Goal: Task Accomplishment & Management: Use online tool/utility

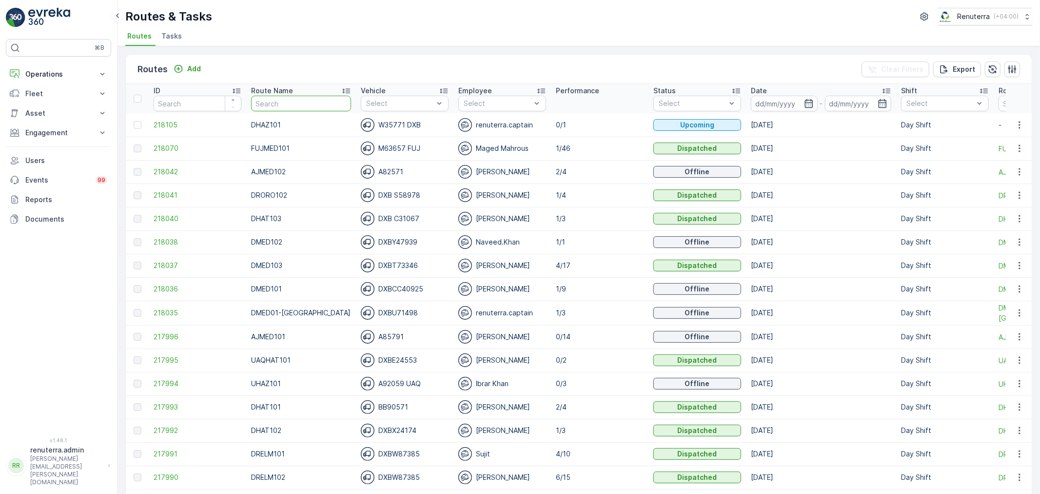
click at [272, 108] on input "text" at bounding box center [301, 104] width 100 height 16
type input "D"
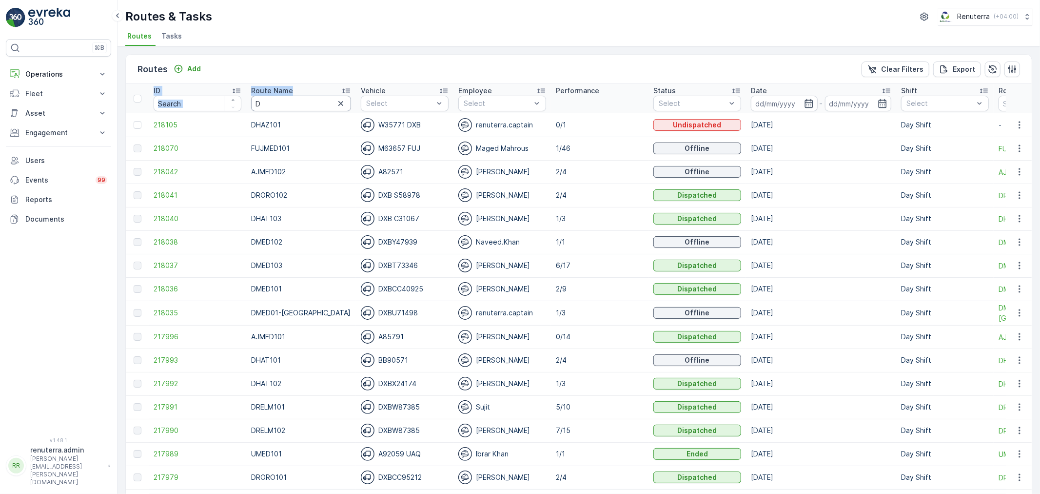
click at [260, 101] on input "D" at bounding box center [301, 104] width 100 height 16
click at [293, 108] on input "D" at bounding box center [301, 104] width 100 height 16
type input "DRELM"
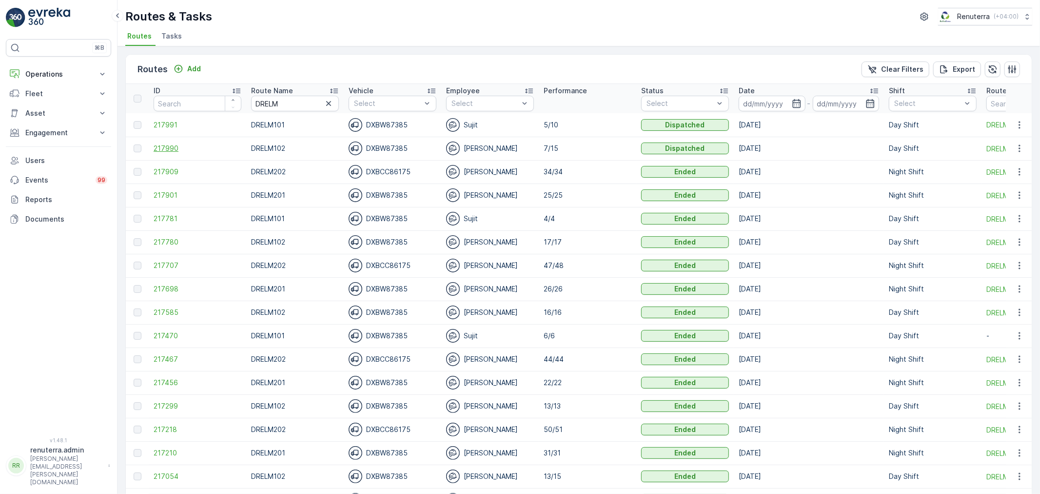
click at [165, 144] on span "217990" at bounding box center [198, 148] width 88 height 10
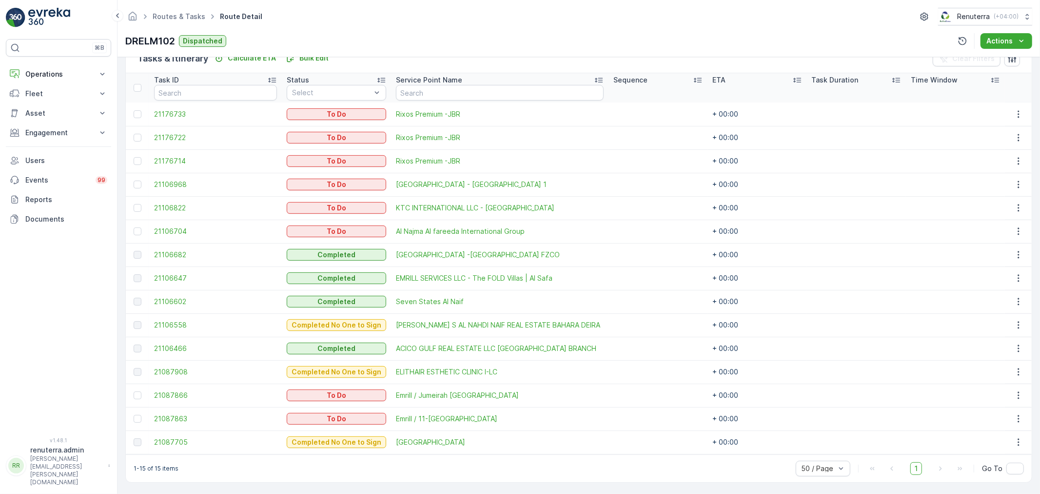
scroll to position [250, 0]
click at [192, 395] on span "21087866" at bounding box center [215, 395] width 123 height 10
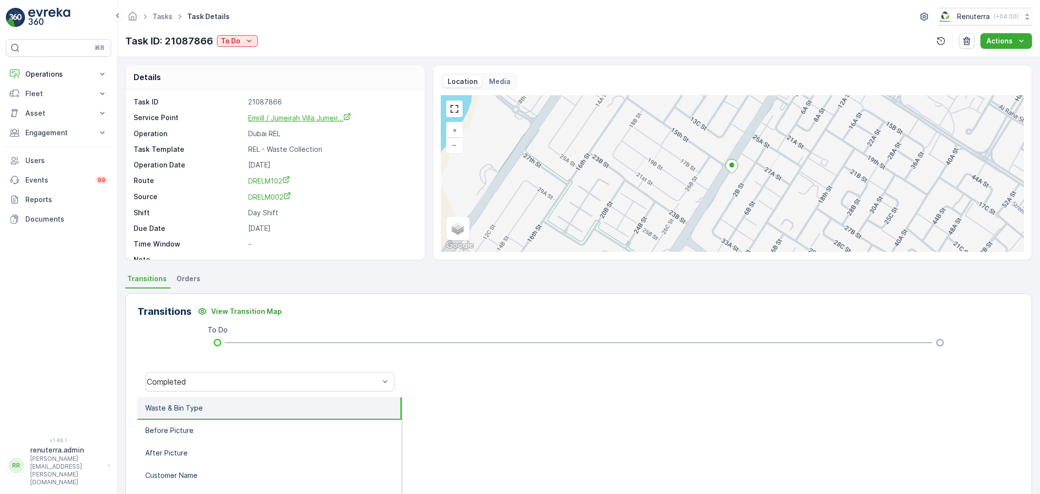
click at [284, 120] on span "Emrill / Jumeirah Villa Jumeir..." at bounding box center [299, 118] width 103 height 8
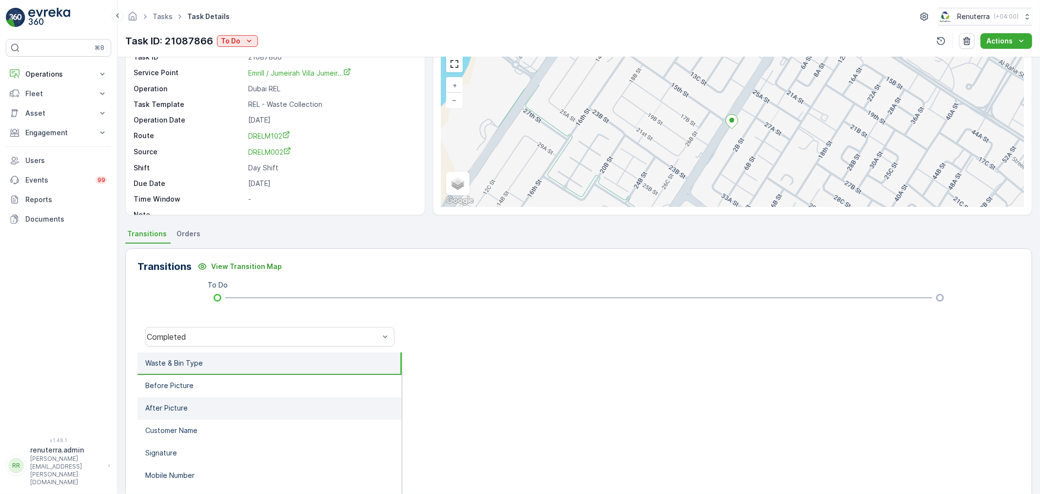
scroll to position [108, 0]
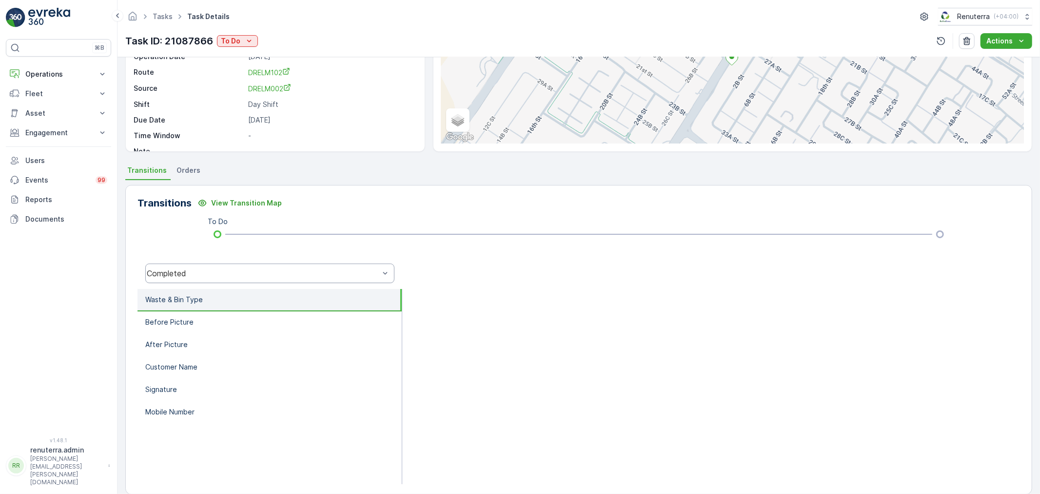
click at [227, 270] on div "Completed" at bounding box center [263, 273] width 233 height 9
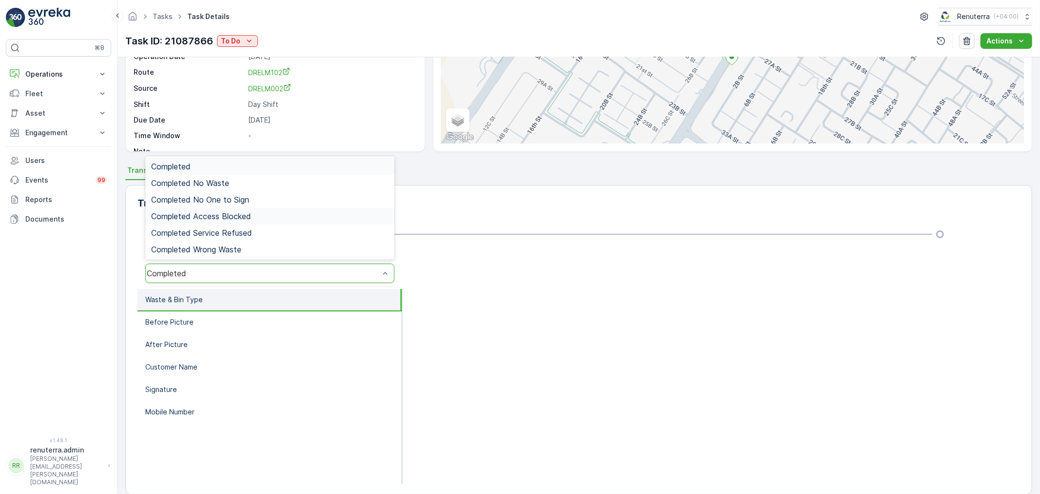
click at [220, 208] on div "Completed Access Blocked" at bounding box center [269, 216] width 249 height 17
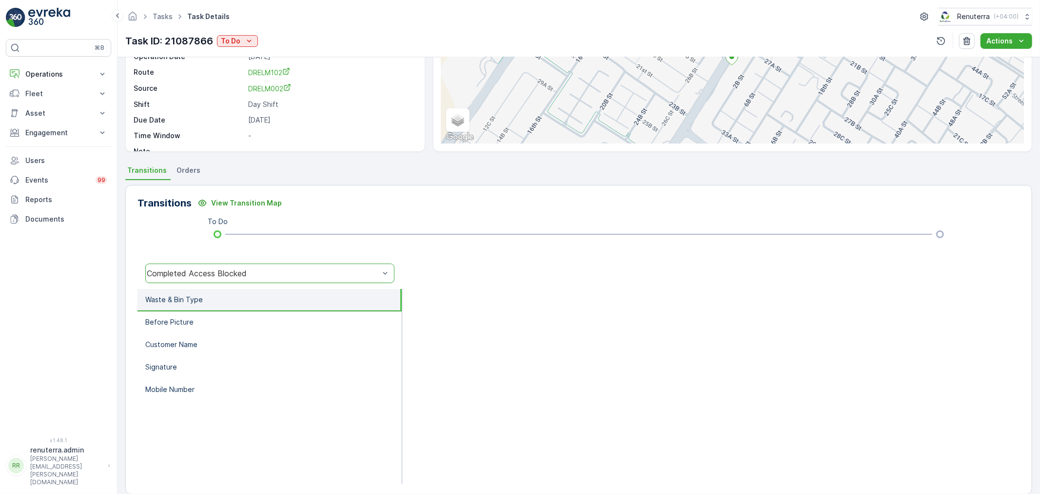
click at [218, 262] on div "option Completed Access Blocked, selected. Completed Access Blocked" at bounding box center [270, 273] width 265 height 31
click at [217, 269] on div "Completed Access Blocked" at bounding box center [263, 273] width 233 height 9
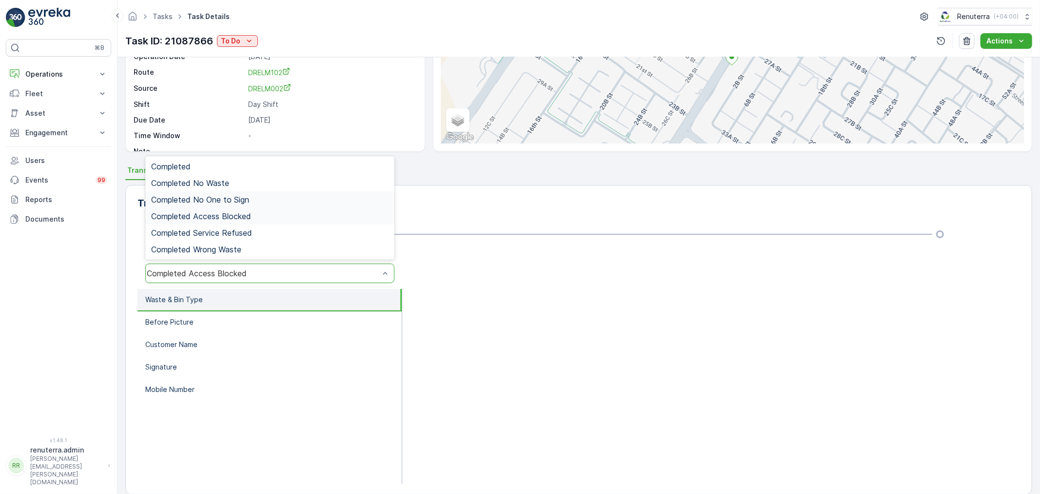
click at [222, 197] on span "Completed No One to Sign" at bounding box center [200, 199] width 98 height 9
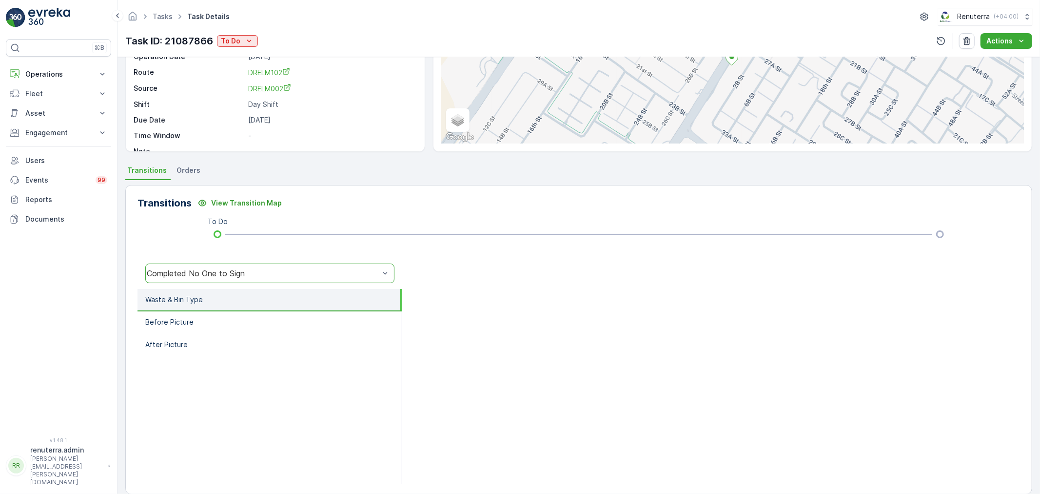
click at [177, 13] on icon at bounding box center [180, 16] width 11 height 11
click at [166, 13] on link "Tasks" at bounding box center [163, 16] width 20 height 8
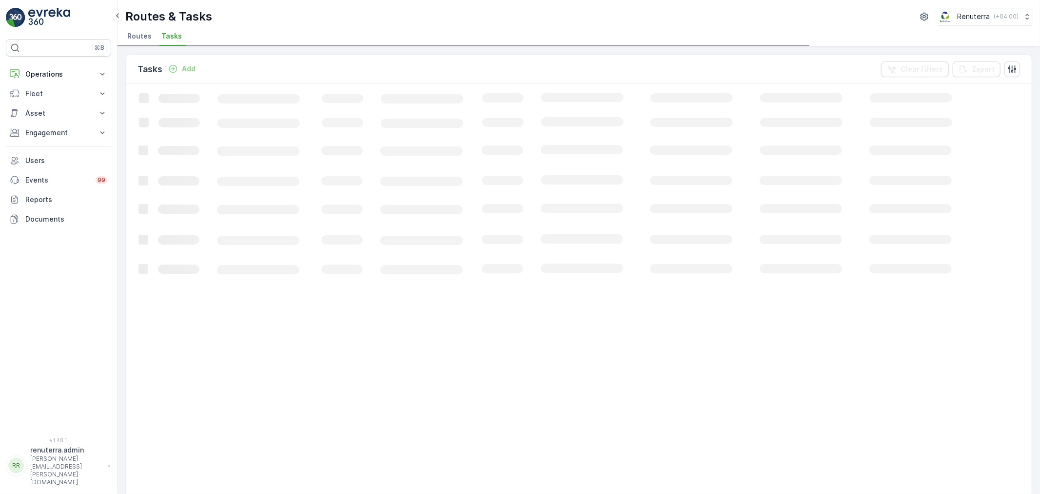
click at [133, 31] on span "Routes" at bounding box center [139, 36] width 24 height 10
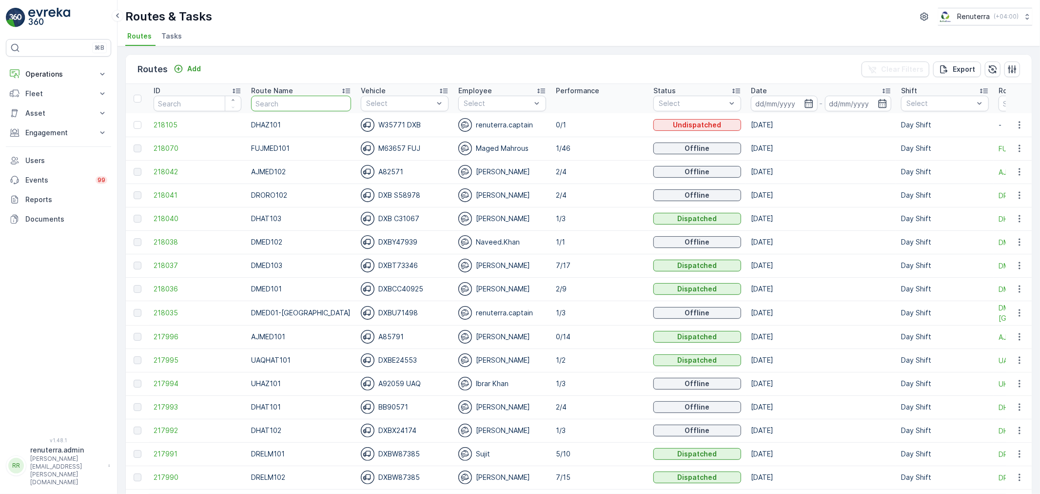
click at [287, 96] on input "text" at bounding box center [301, 104] width 100 height 16
click at [290, 105] on input "text" at bounding box center [301, 104] width 100 height 16
click at [774, 109] on input at bounding box center [784, 104] width 67 height 16
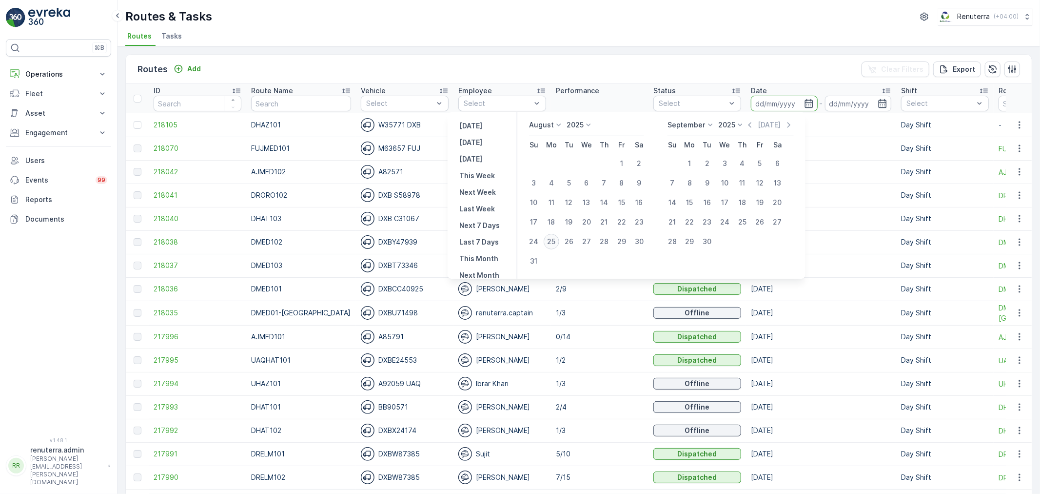
click at [558, 241] on div "25" at bounding box center [552, 242] width 16 height 16
type input "25.08.2025"
click at [558, 241] on div "25" at bounding box center [552, 242] width 16 height 16
type input "[DATE]"
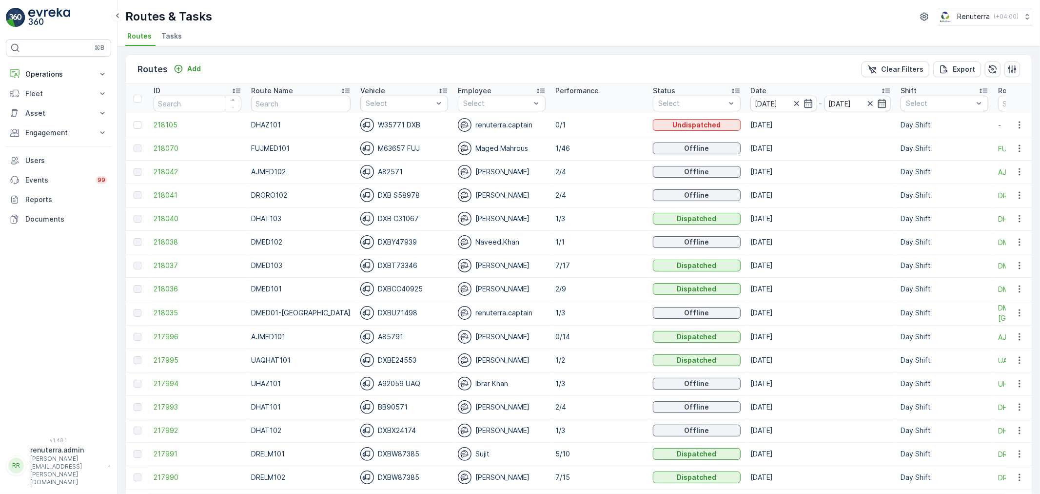
click at [293, 106] on input "text" at bounding box center [301, 104] width 100 height 16
type input "DRELM"
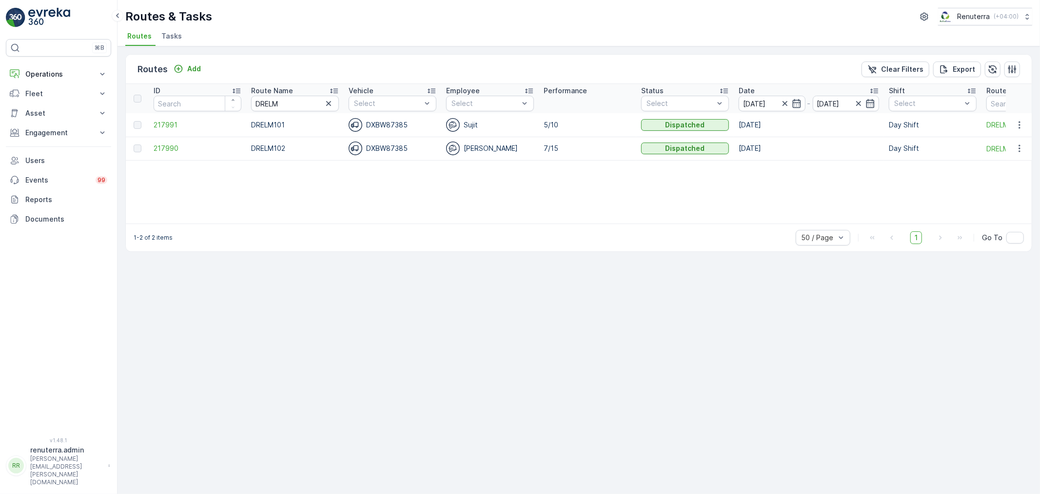
click at [161, 130] on td "217991" at bounding box center [198, 124] width 98 height 23
click at [160, 127] on span "217991" at bounding box center [198, 125] width 88 height 10
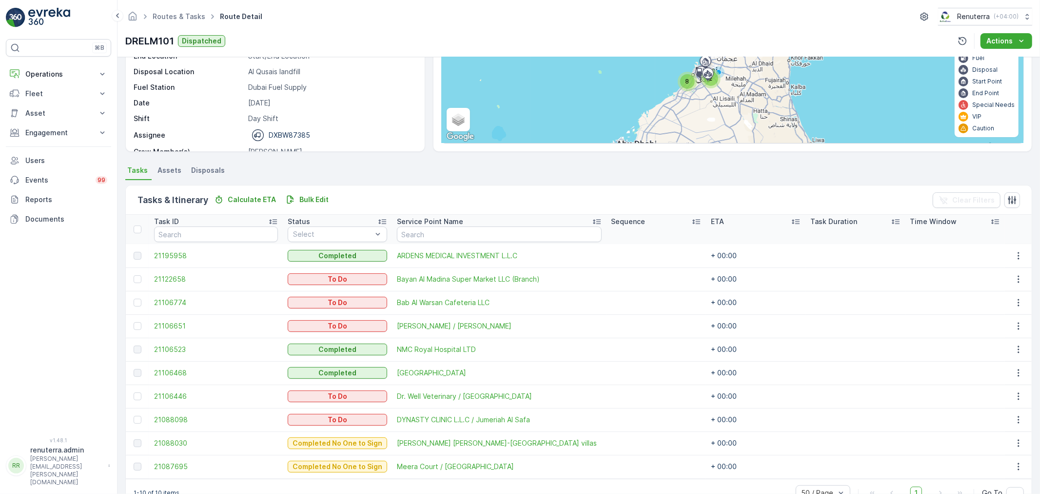
scroll to position [133, 0]
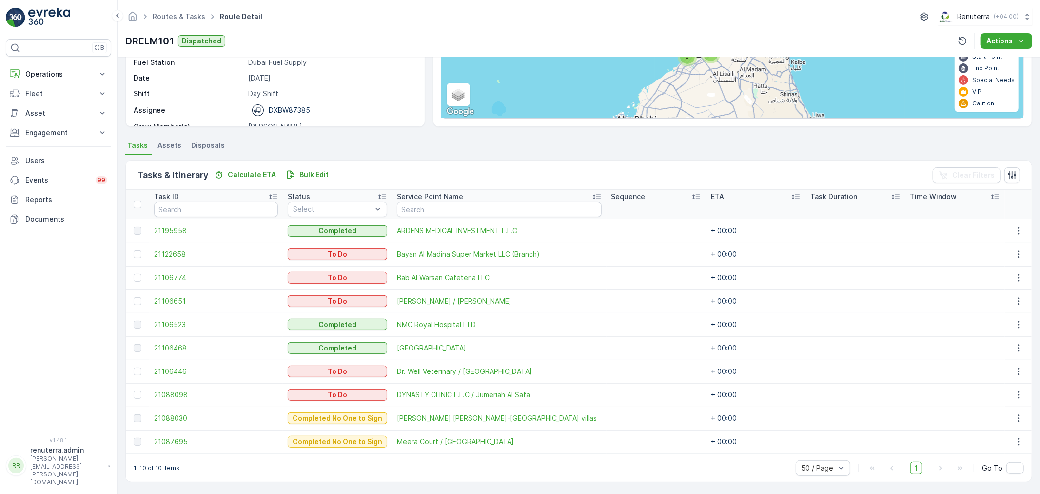
click at [171, 388] on td "21088098" at bounding box center [216, 394] width 134 height 23
click at [173, 390] on span "21088098" at bounding box center [216, 395] width 124 height 10
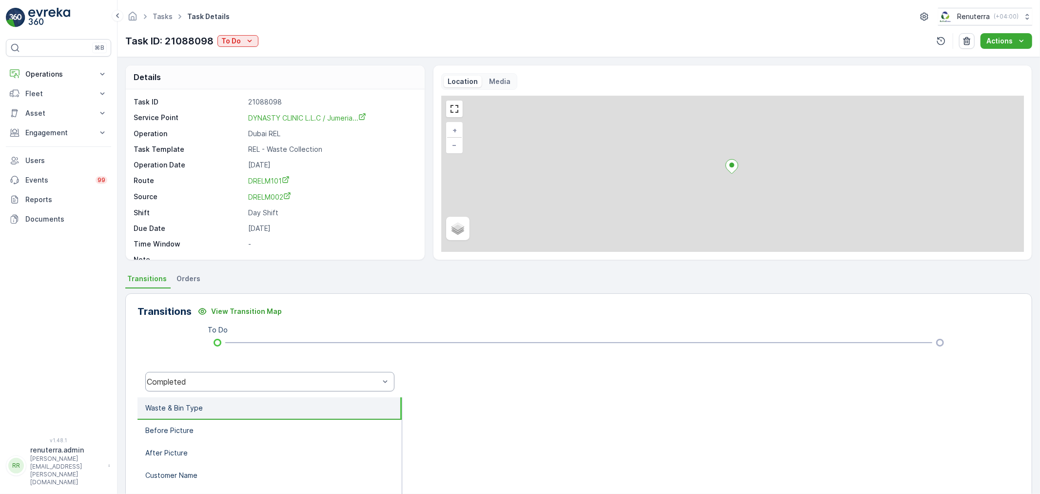
click at [217, 379] on div "Completed" at bounding box center [263, 381] width 233 height 9
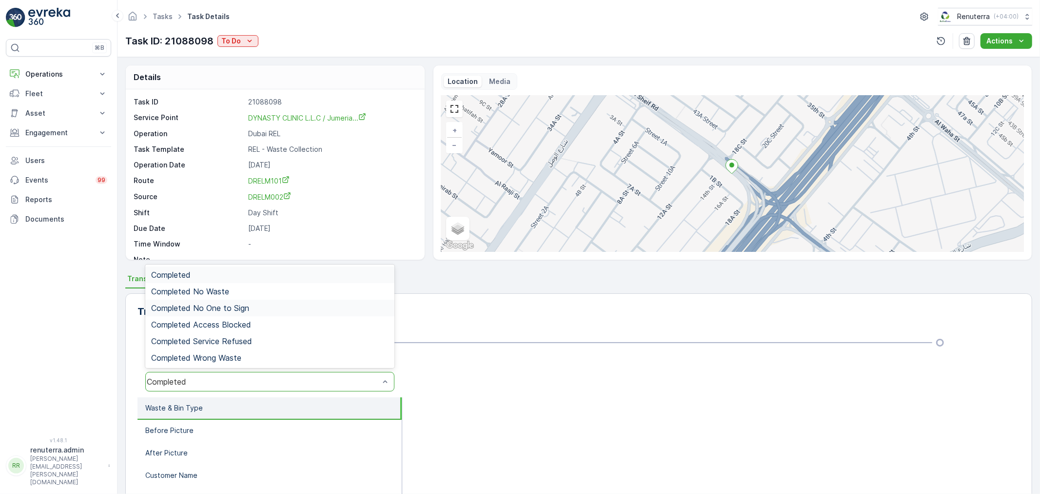
click at [263, 305] on div "Completed No One to Sign" at bounding box center [270, 307] width 238 height 9
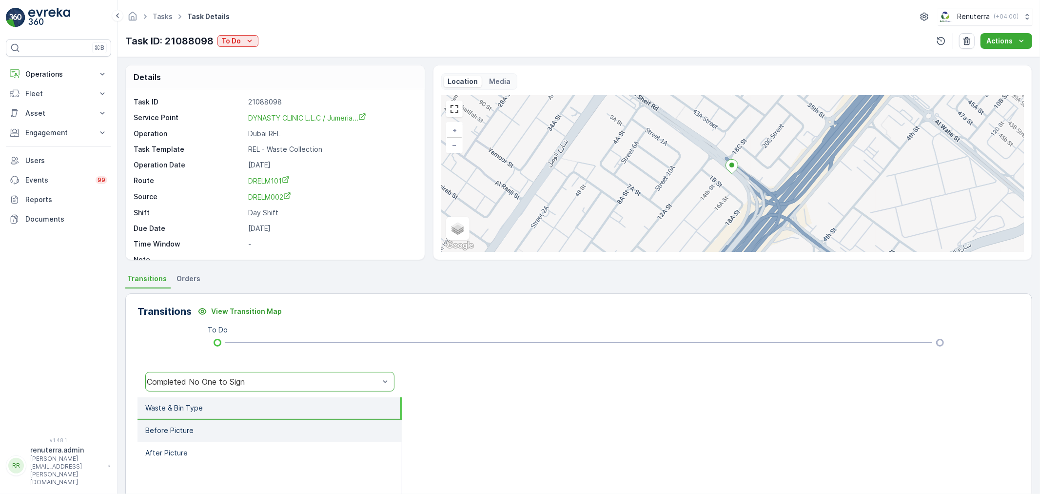
drag, startPoint x: 241, startPoint y: 415, endPoint x: 238, endPoint y: 428, distance: 13.6
click at [240, 420] on ul "Waste & Bin Type Before Picture After Picture" at bounding box center [270, 494] width 265 height 195
click at [238, 428] on li "Before Picture" at bounding box center [270, 431] width 264 height 22
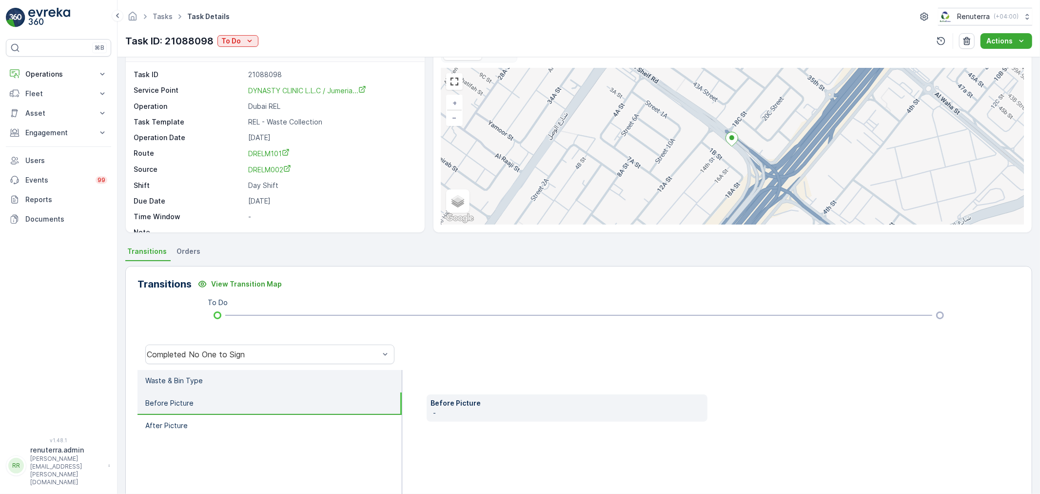
scroll to position [54, 0]
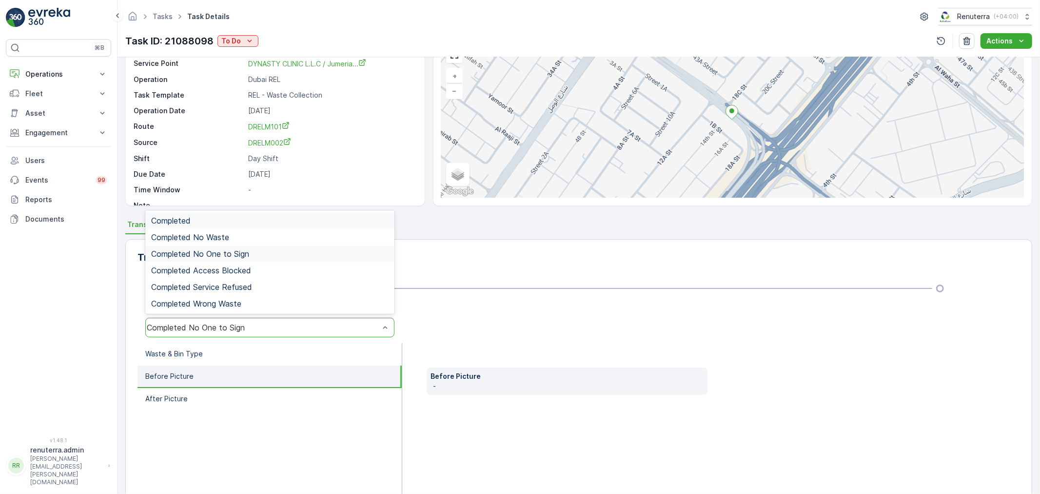
click at [232, 336] on div "Completed No One to Sign" at bounding box center [269, 328] width 249 height 20
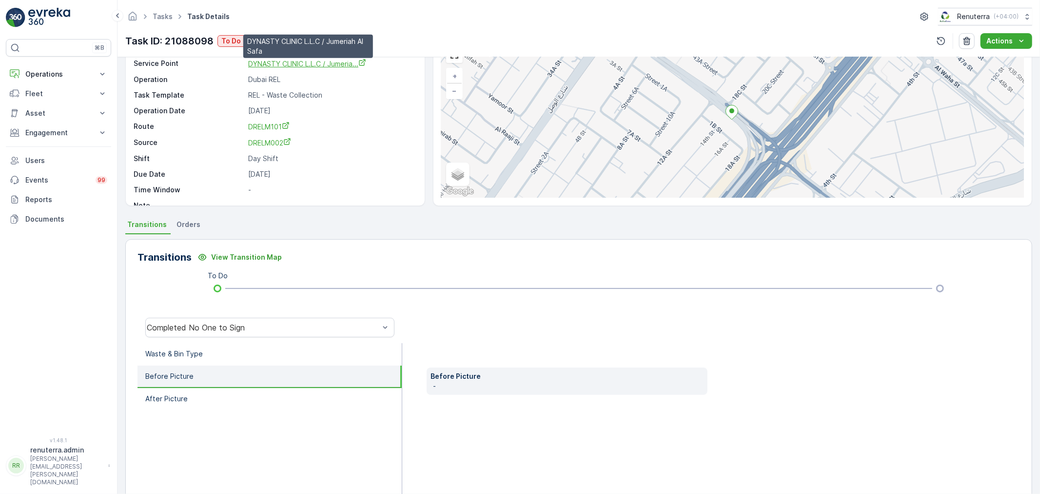
click at [322, 60] on span "DYNASTY CLINIC L.L.C / Jumeria..." at bounding box center [307, 64] width 118 height 8
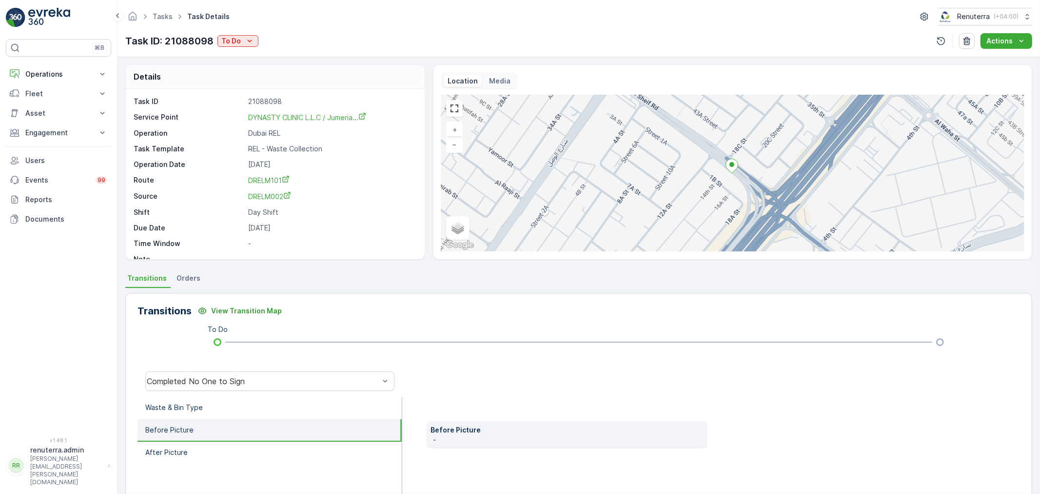
scroll to position [0, 0]
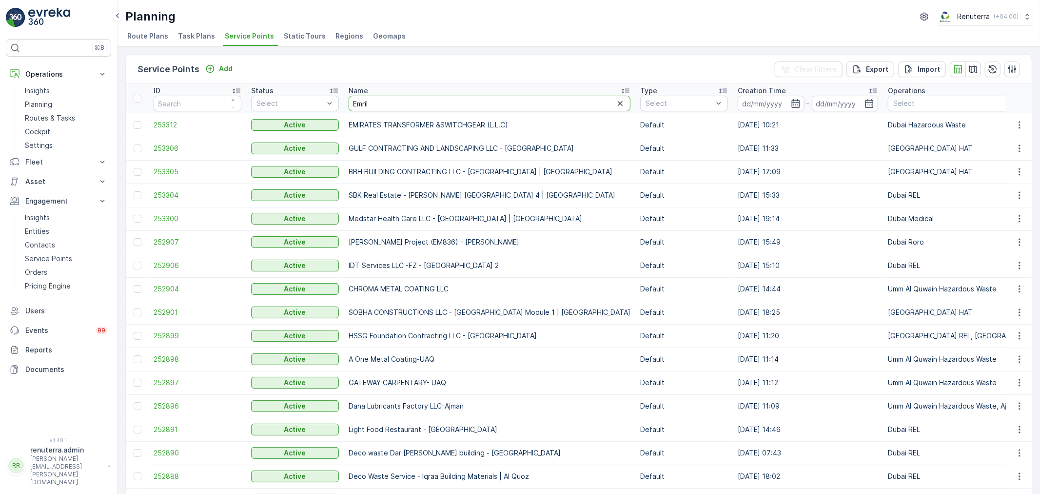
type input "Emrill"
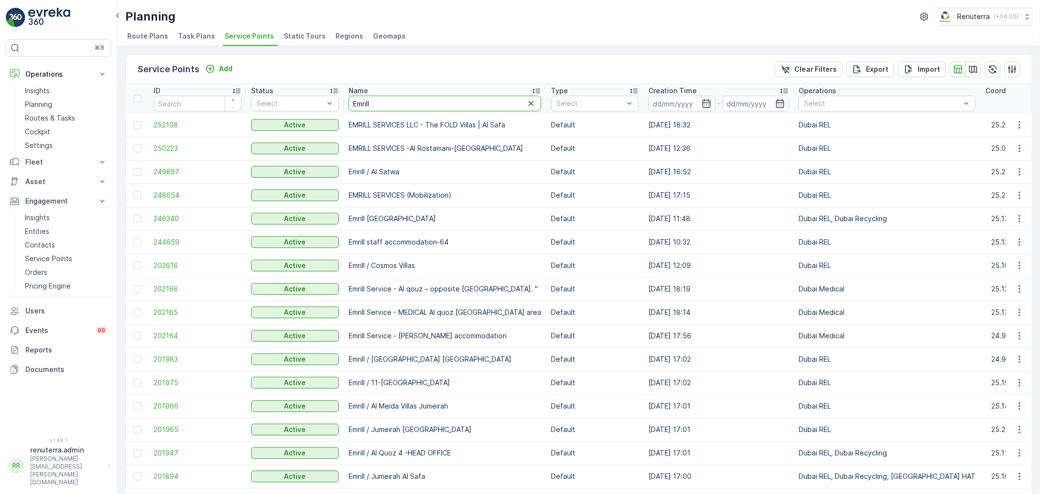
drag, startPoint x: 371, startPoint y: 103, endPoint x: 340, endPoint y: 109, distance: 31.3
click at [344, 109] on th "Name Emrill" at bounding box center [445, 98] width 202 height 29
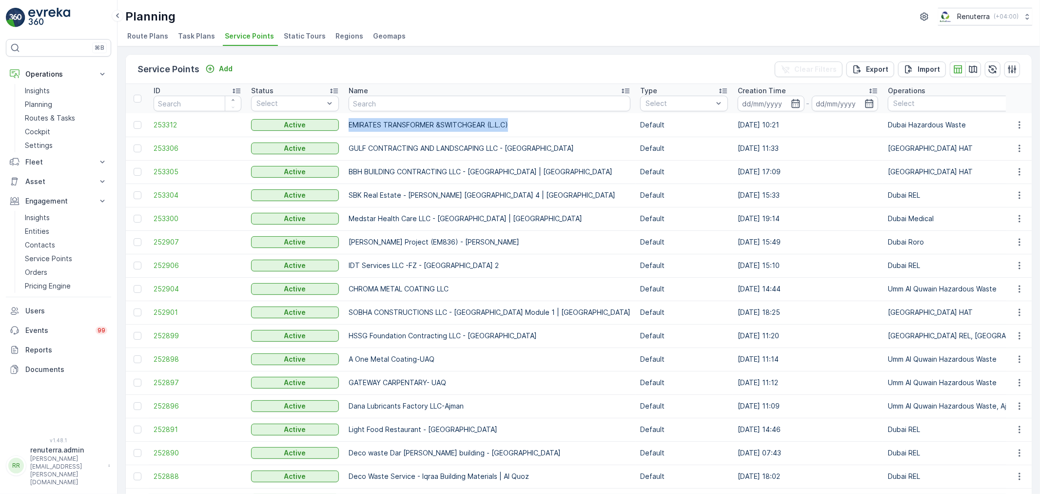
drag, startPoint x: 350, startPoint y: 125, endPoint x: 535, endPoint y: 123, distance: 184.9
click at [535, 123] on td "EMIRATES TRANSFORMER &SWITCHGEAR (L.L.C)" at bounding box center [490, 124] width 292 height 23
copy td "EMIRATES TRANSFORMER &SWITCHGEAR (L.L.C)"
click at [59, 115] on p "Routes & Tasks" at bounding box center [50, 118] width 50 height 10
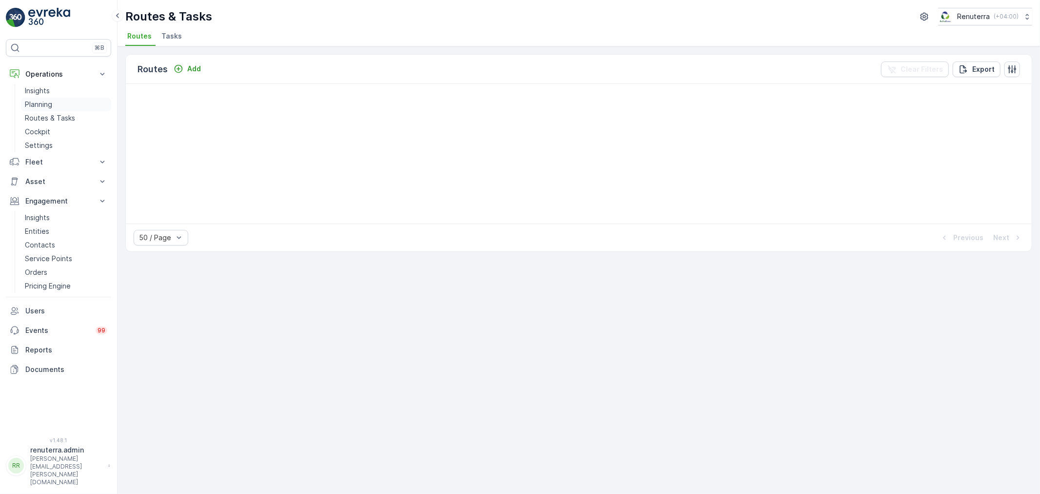
click at [67, 102] on link "Planning" at bounding box center [66, 105] width 90 height 14
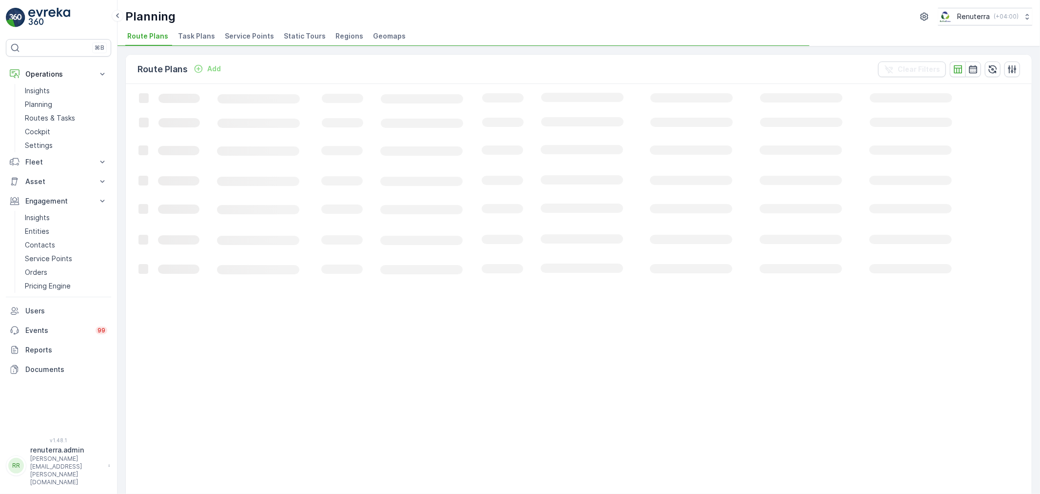
click at [259, 39] on span "Service Points" at bounding box center [249, 36] width 49 height 10
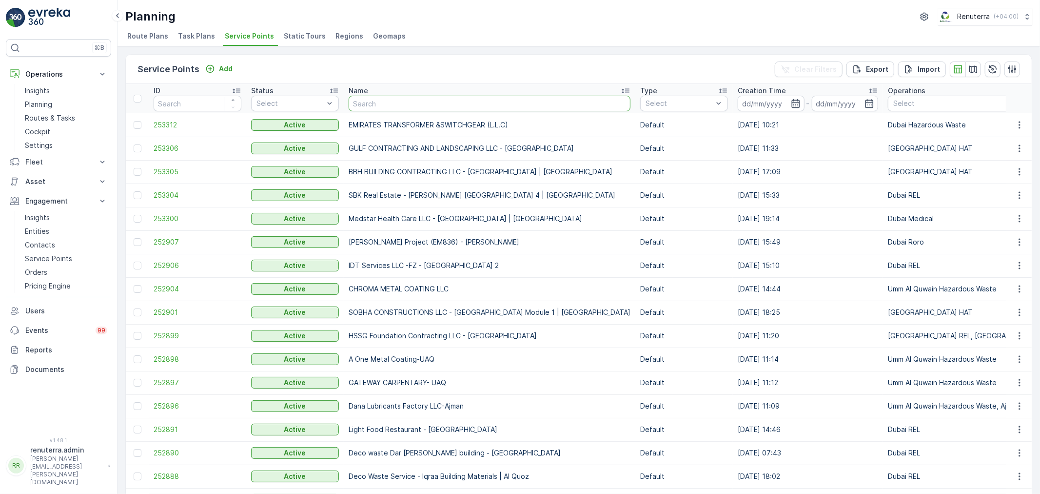
click at [384, 98] on input "text" at bounding box center [490, 104] width 282 height 16
type input "zahra"
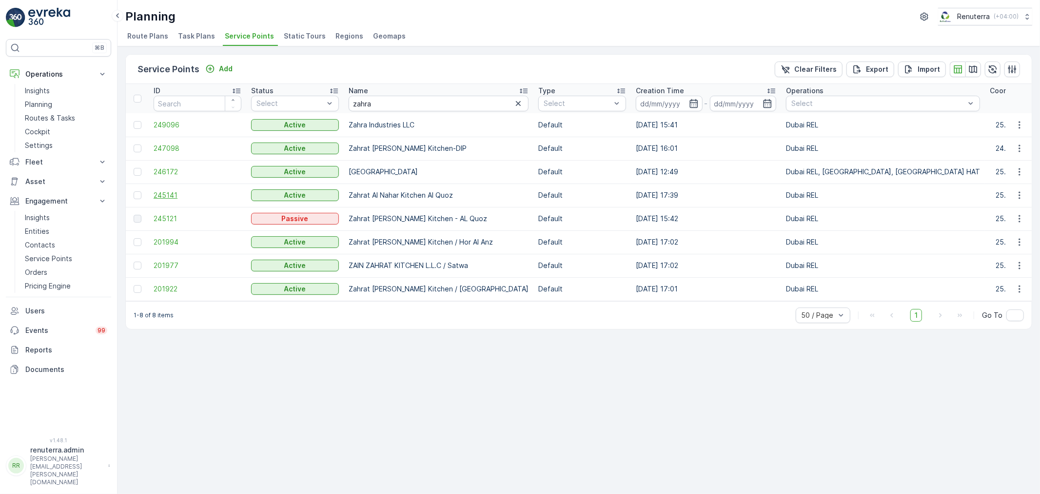
click at [192, 192] on span "245141" at bounding box center [198, 195] width 88 height 10
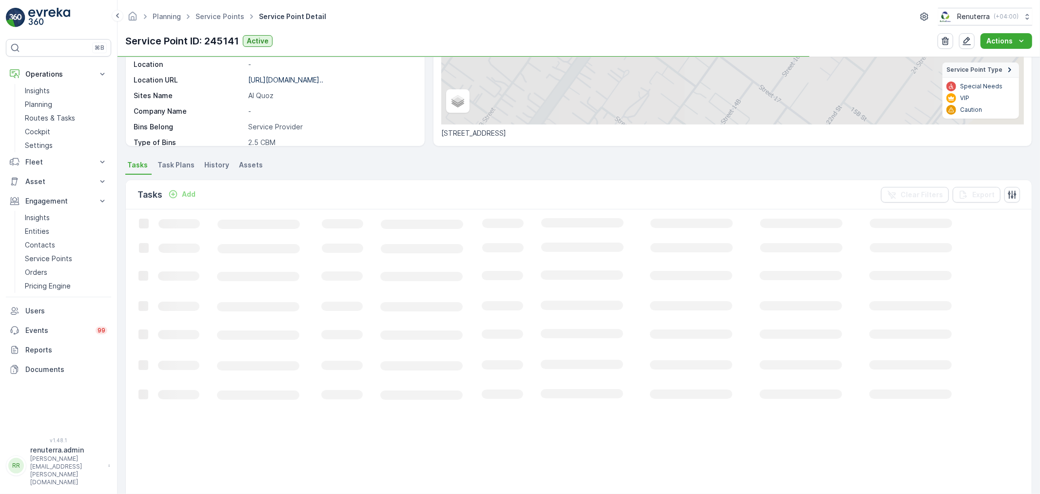
scroll to position [162, 0]
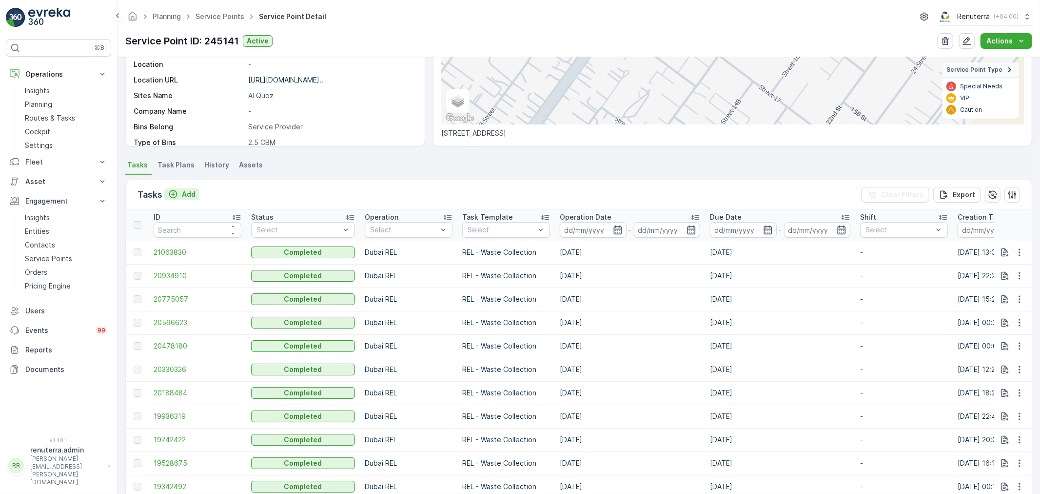
click at [184, 197] on p "Add" at bounding box center [189, 194] width 14 height 10
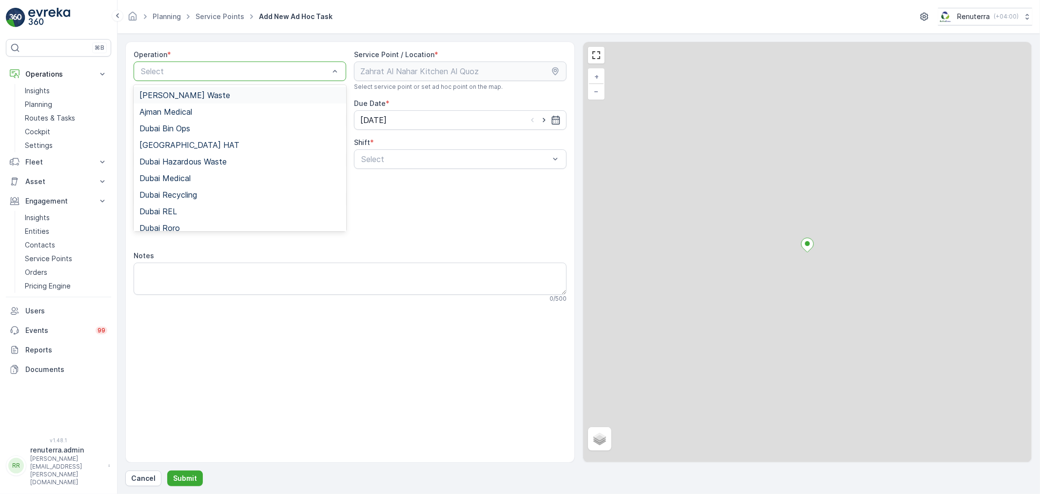
click at [174, 62] on div "Select" at bounding box center [240, 71] width 213 height 20
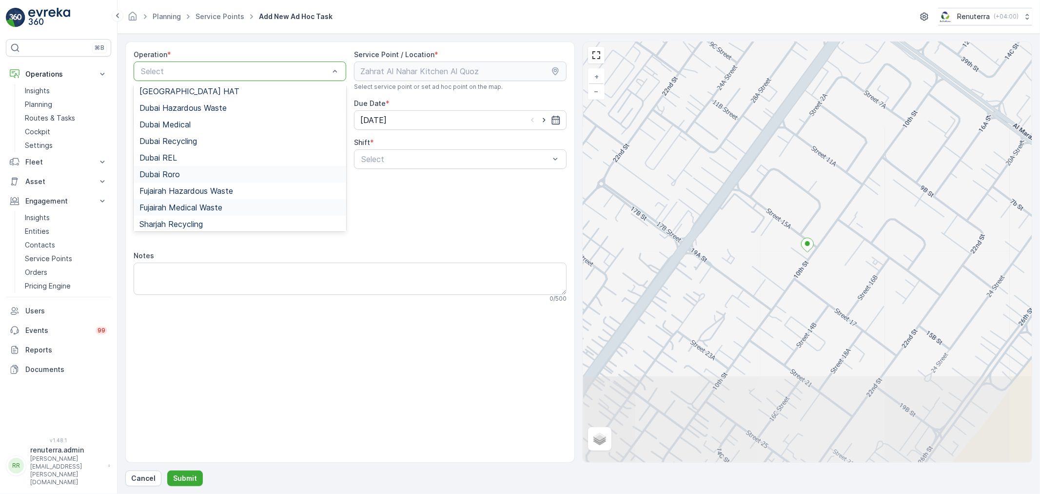
scroll to position [54, 0]
click at [176, 169] on span "Dubai Roro" at bounding box center [160, 173] width 40 height 9
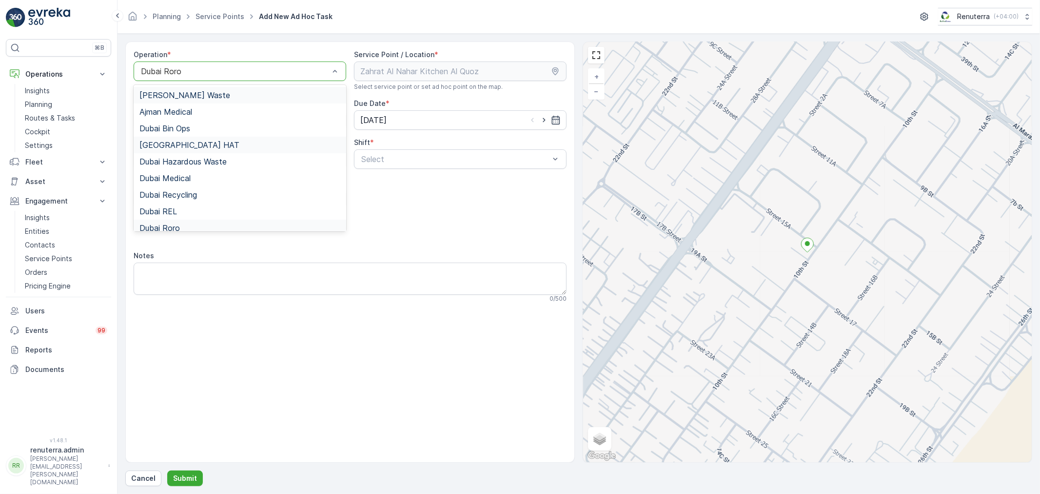
drag, startPoint x: 184, startPoint y: 70, endPoint x: 184, endPoint y: 137, distance: 66.8
click at [184, 70] on div at bounding box center [235, 71] width 190 height 9
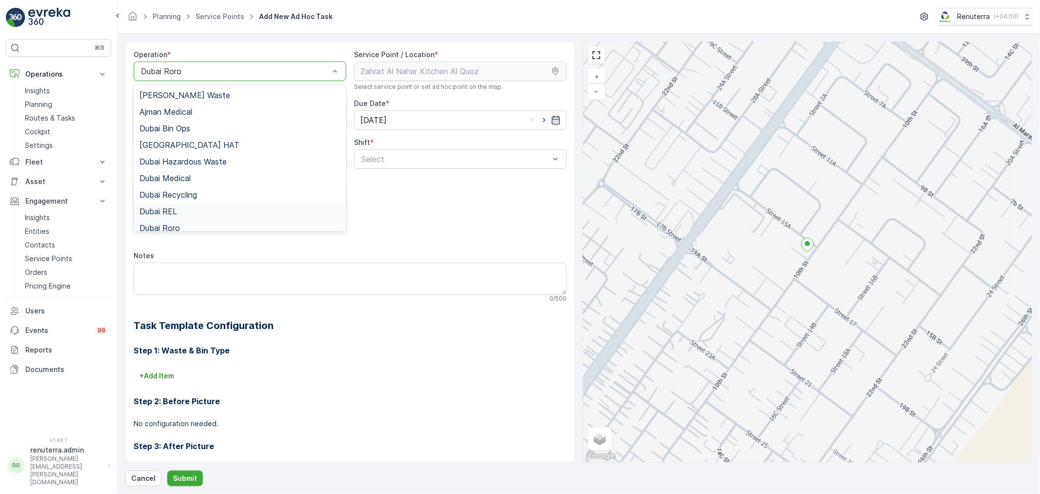
click at [180, 207] on div "Dubai REL" at bounding box center [240, 211] width 201 height 9
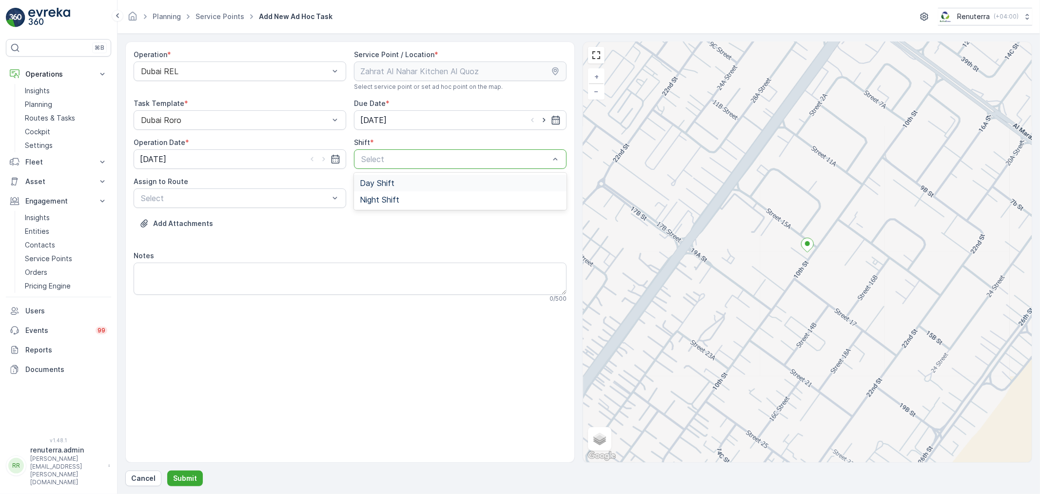
click at [426, 162] on div at bounding box center [455, 159] width 190 height 9
click at [405, 184] on div "Day Shift" at bounding box center [460, 183] width 201 height 9
click at [380, 123] on input "[DATE]" at bounding box center [460, 120] width 213 height 20
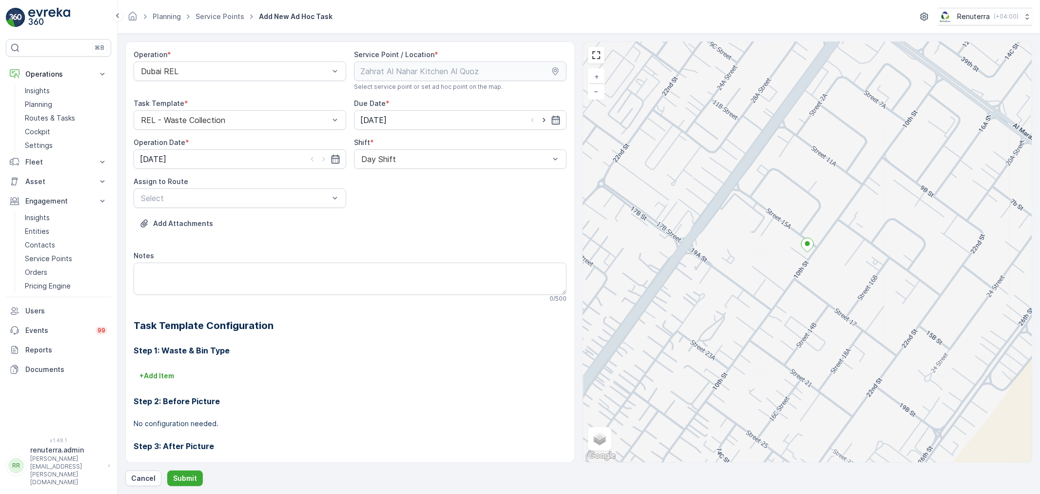
click at [376, 320] on h2 "Task Template Configuration" at bounding box center [350, 325] width 433 height 15
click at [542, 119] on icon "button" at bounding box center [545, 120] width 10 height 10
type input "[DATE]"
click at [324, 159] on icon "button" at bounding box center [324, 159] width 10 height 10
type input "[DATE]"
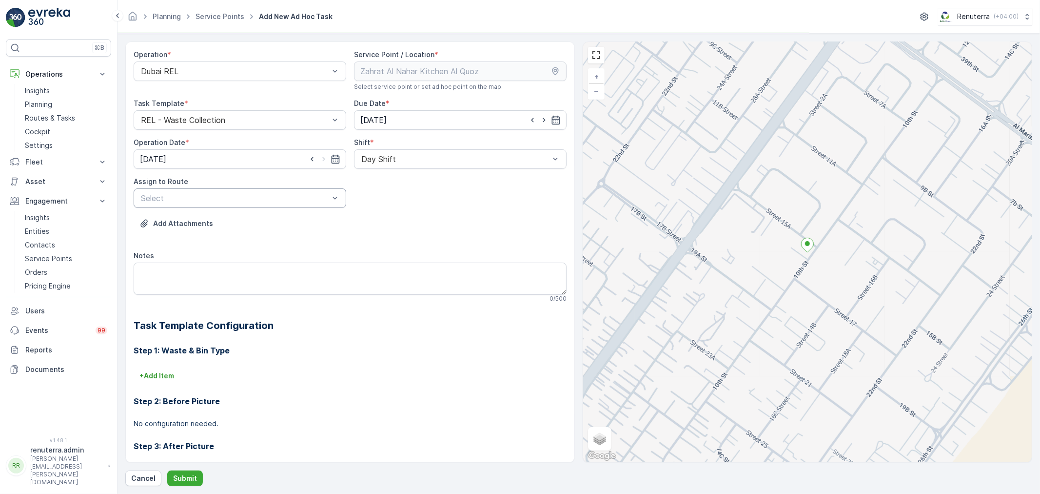
drag, startPoint x: 388, startPoint y: 163, endPoint x: 386, endPoint y: 172, distance: 9.0
click at [388, 163] on div at bounding box center [455, 159] width 190 height 9
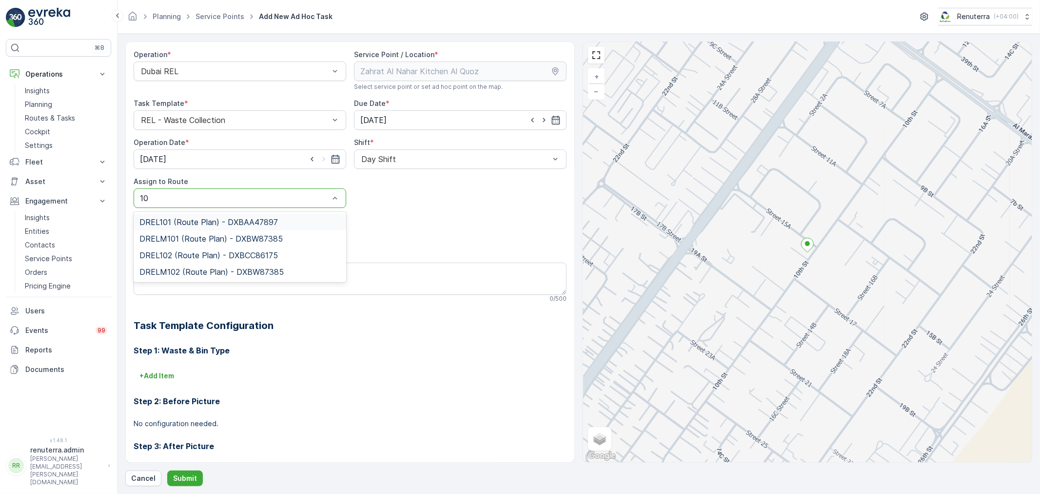
type input "101"
click at [266, 221] on span "DREL101 (Route Plan) - DXBAA47897" at bounding box center [209, 222] width 139 height 9
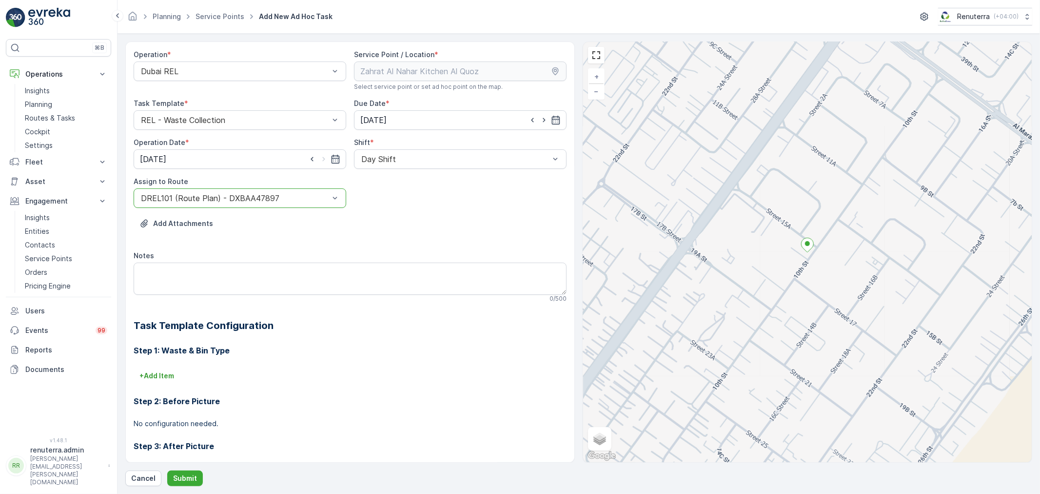
click at [255, 199] on div at bounding box center [235, 198] width 190 height 9
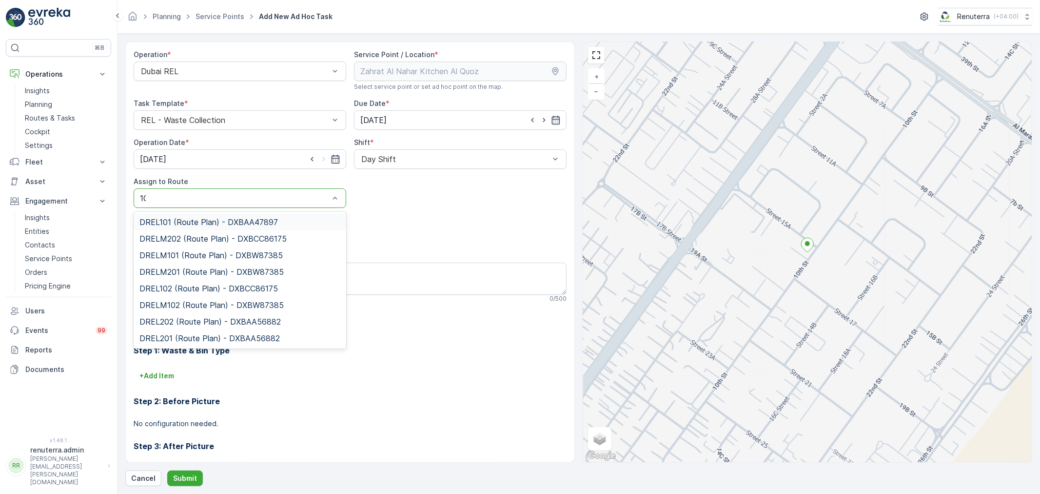
type input "101"
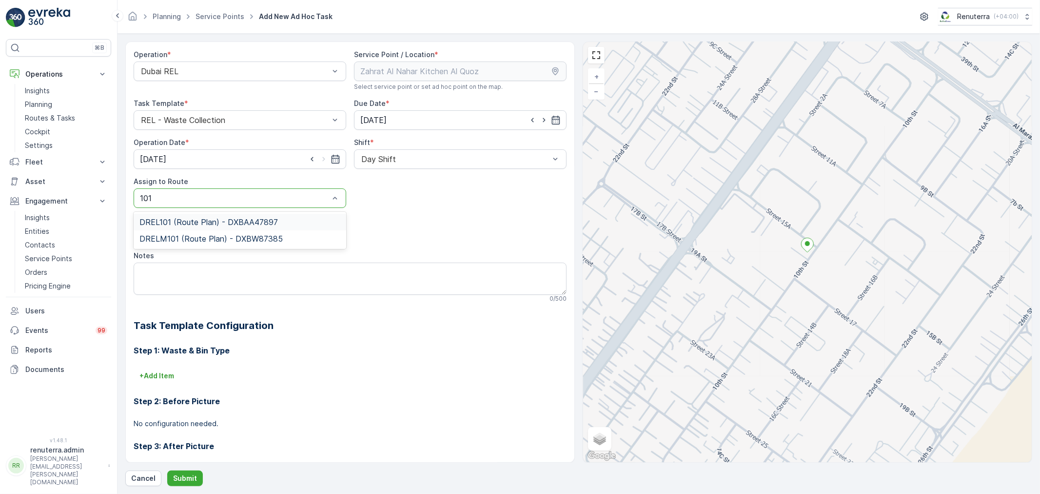
click at [259, 224] on span "DREL101 (Route Plan) - DXBAA47897" at bounding box center [209, 222] width 139 height 9
click at [194, 480] on p "Submit" at bounding box center [185, 478] width 24 height 10
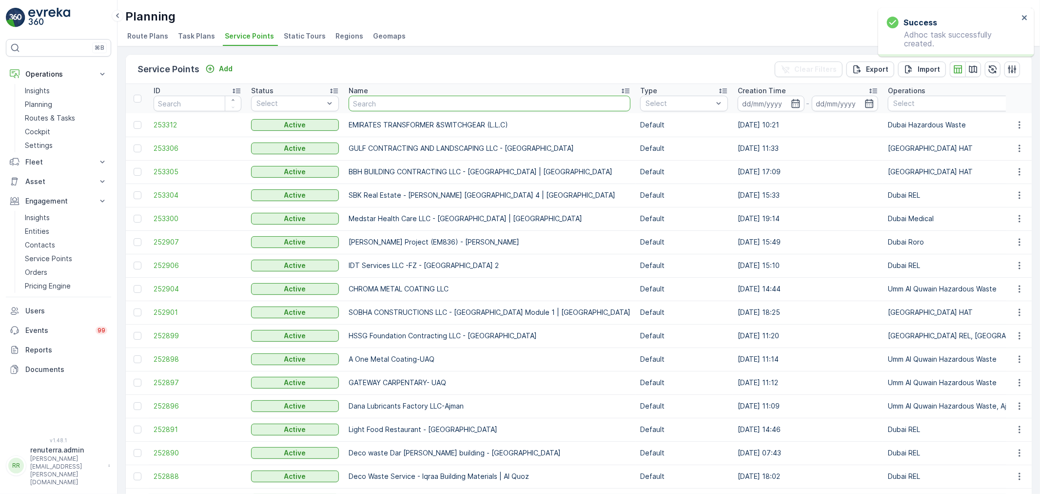
click at [357, 103] on input "text" at bounding box center [490, 104] width 282 height 16
type input "Berkl"
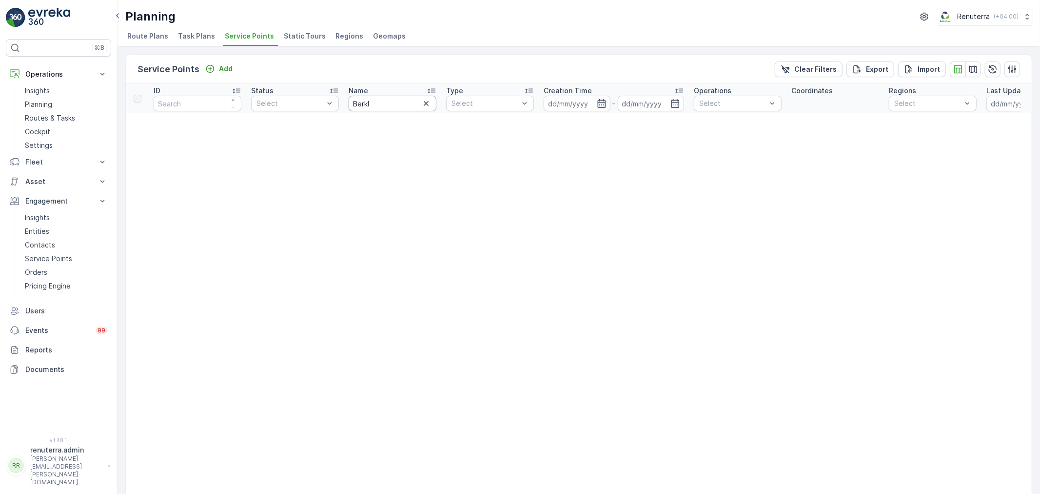
click at [382, 105] on input "Berkl" at bounding box center [393, 104] width 88 height 16
type input "Berk"
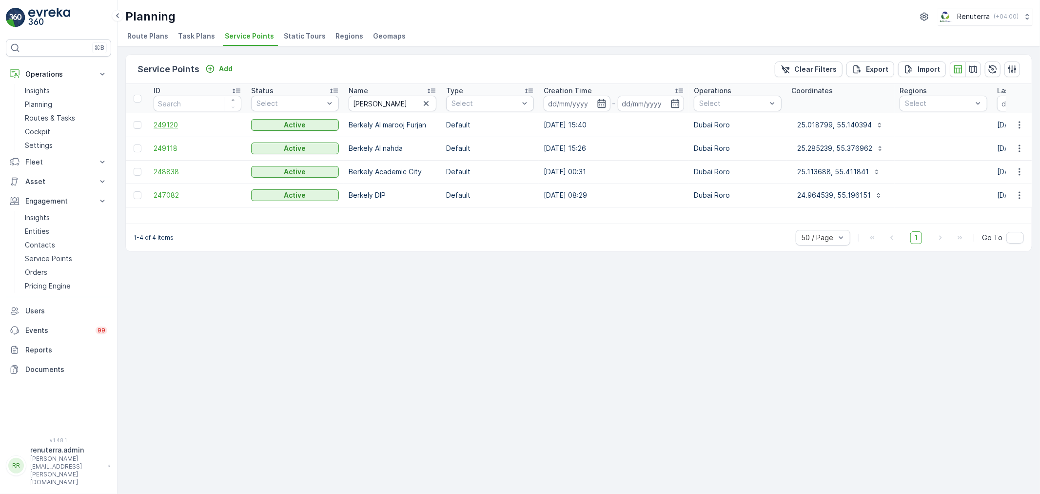
click at [172, 128] on span "249120" at bounding box center [198, 125] width 88 height 10
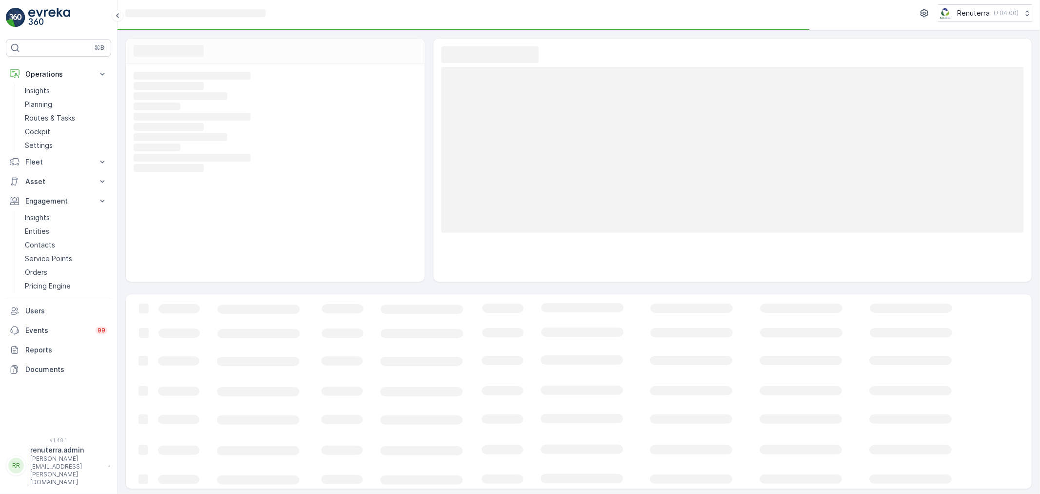
scroll to position [6, 0]
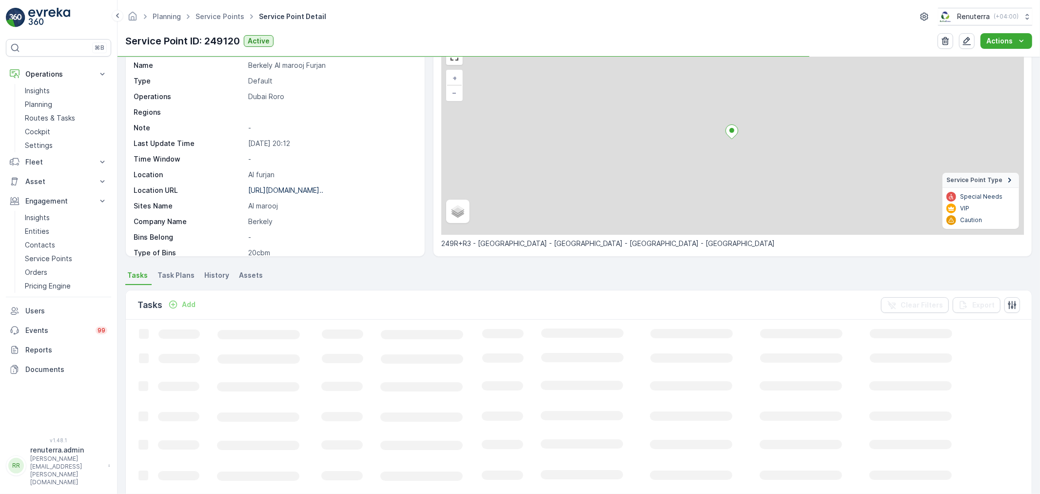
scroll to position [54, 0]
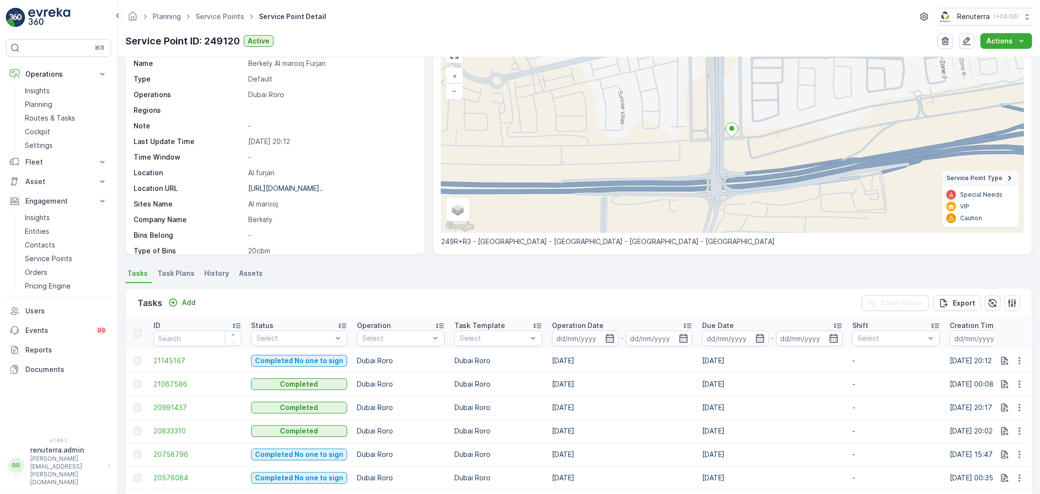
click at [178, 309] on div "Tasks Add Clear Filters Export" at bounding box center [579, 302] width 906 height 29
click at [180, 308] on div "Add" at bounding box center [181, 303] width 35 height 12
click at [179, 305] on div "Add" at bounding box center [181, 303] width 27 height 10
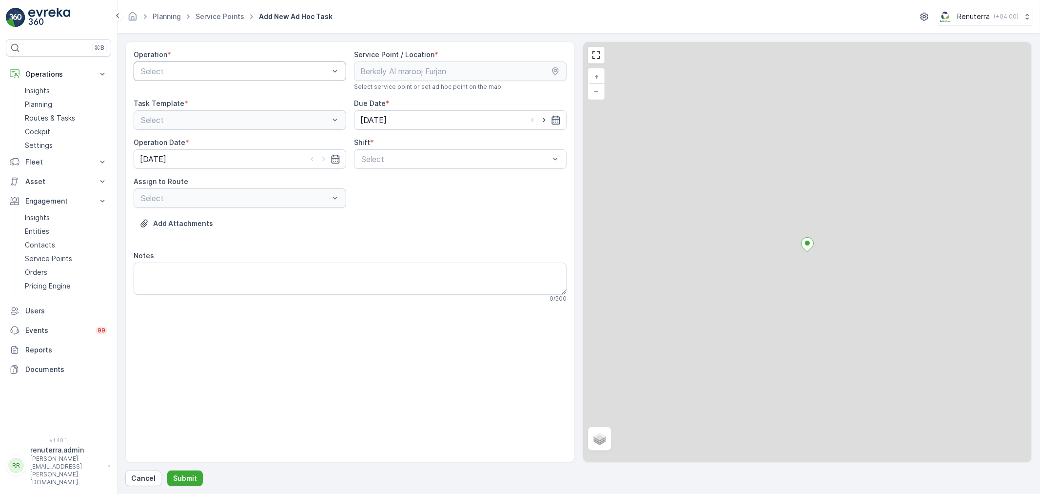
click at [183, 61] on div "Select" at bounding box center [240, 71] width 213 height 20
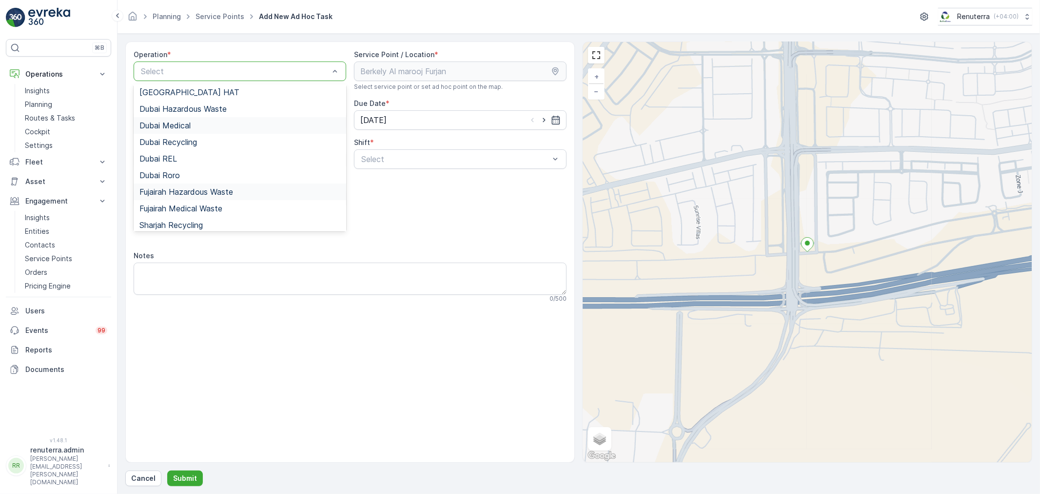
scroll to position [54, 0]
click at [189, 179] on div "Dubai Roro" at bounding box center [240, 173] width 213 height 17
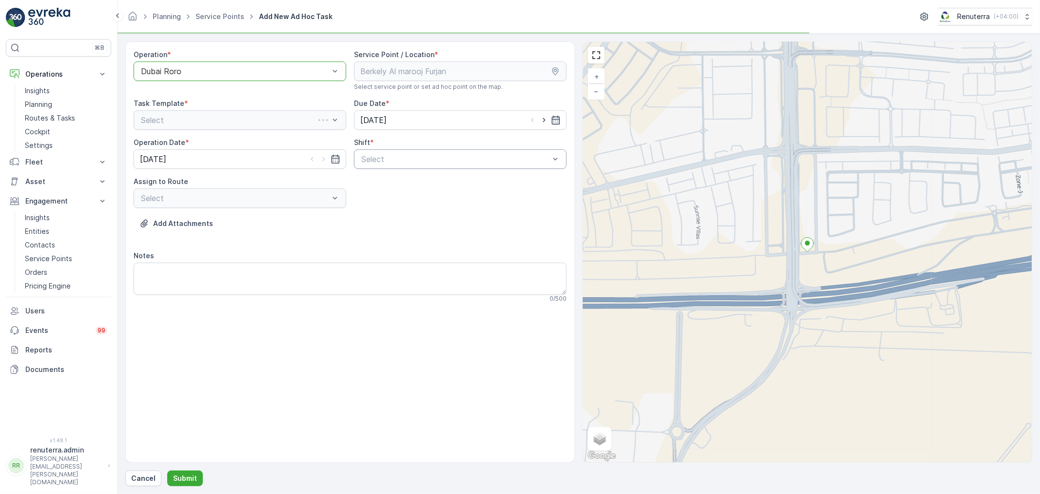
click at [408, 167] on div "Select" at bounding box center [460, 159] width 213 height 20
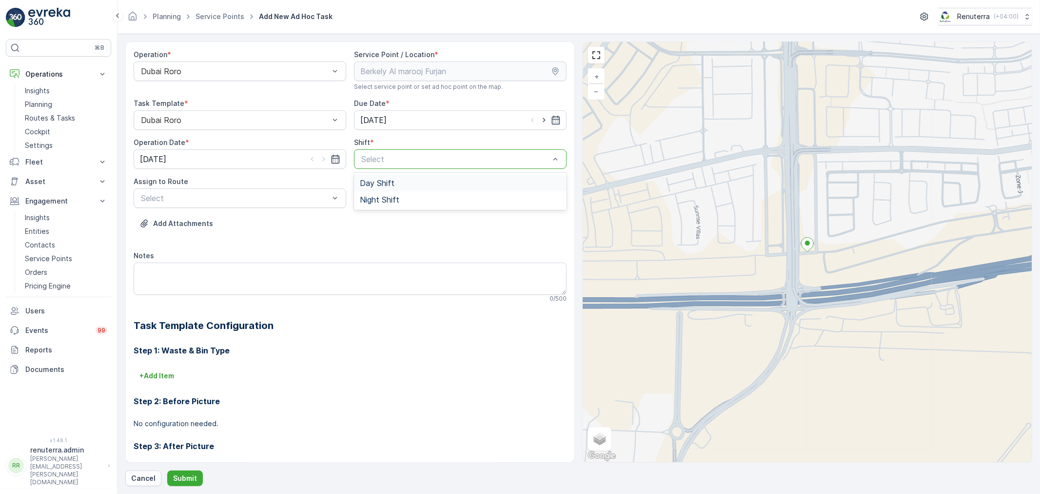
click at [357, 183] on div "Day Shift" at bounding box center [460, 183] width 213 height 17
click at [323, 196] on div at bounding box center [235, 198] width 190 height 9
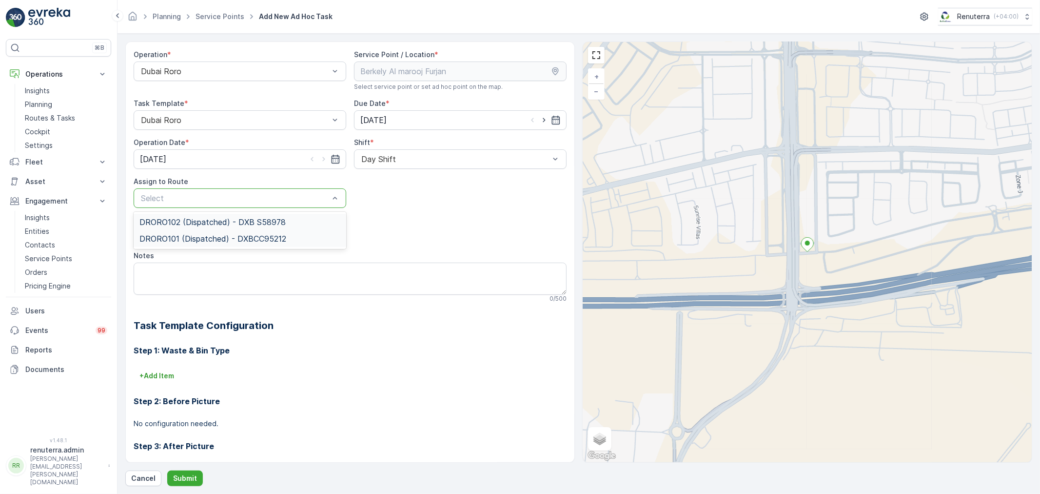
click at [281, 237] on span "DRORO101 (Dispatched) - DXBCC95212" at bounding box center [213, 238] width 147 height 9
click at [187, 471] on button "Submit" at bounding box center [185, 478] width 36 height 16
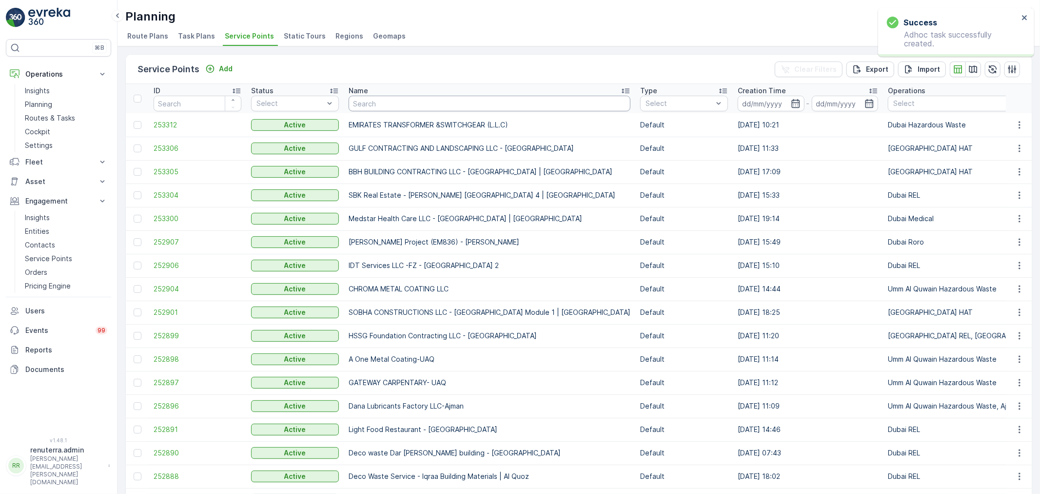
click at [380, 105] on input "text" at bounding box center [490, 104] width 282 height 16
type input "Life"
click at [380, 105] on input "Life" at bounding box center [490, 104] width 282 height 16
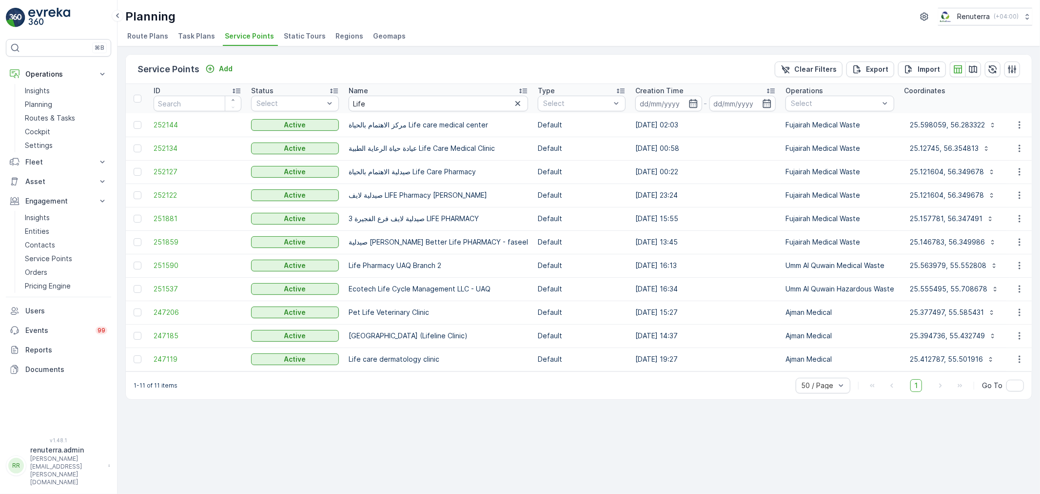
click at [150, 264] on td "251590" at bounding box center [198, 265] width 98 height 23
click at [181, 260] on span "251590" at bounding box center [198, 265] width 88 height 10
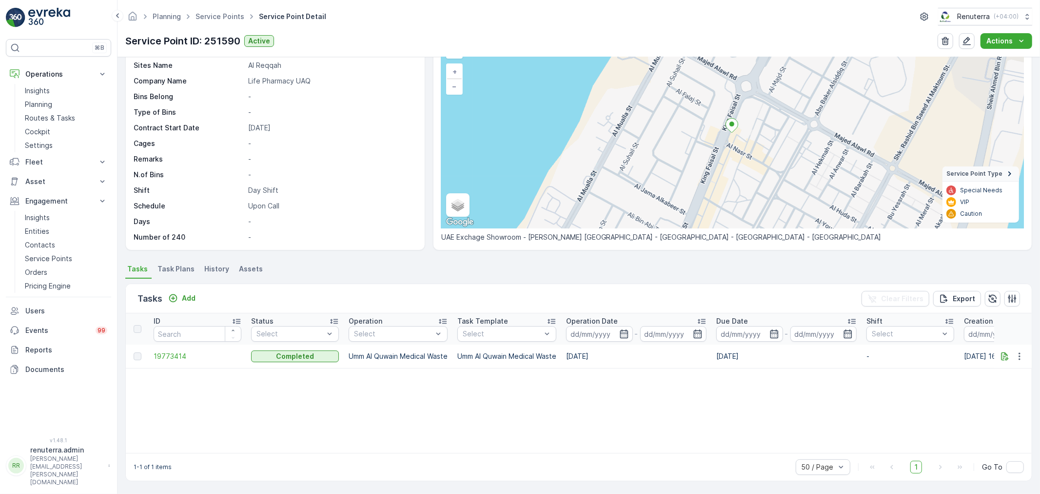
scroll to position [58, 0]
click at [180, 295] on div "Add" at bounding box center [181, 299] width 27 height 10
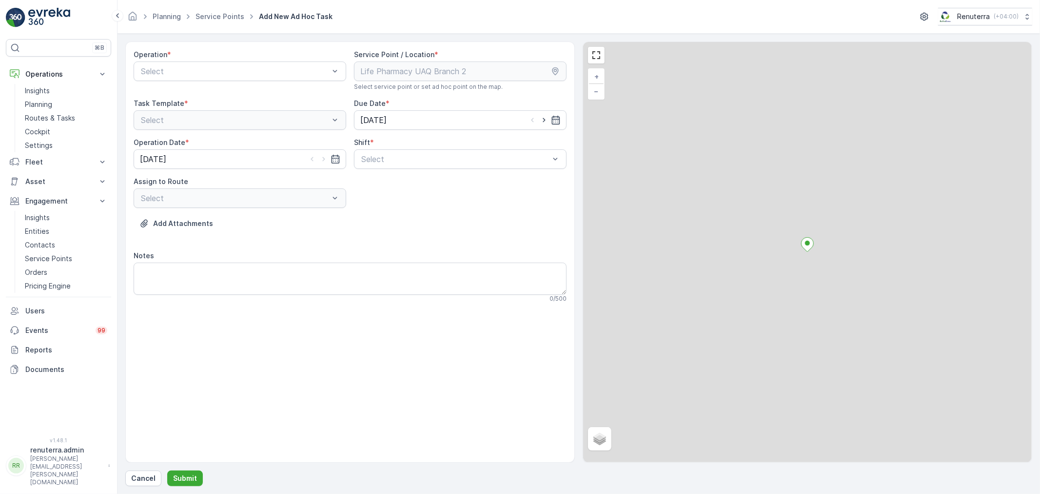
click at [170, 55] on div "Operation *" at bounding box center [240, 55] width 213 height 10
click at [172, 70] on div at bounding box center [235, 71] width 190 height 9
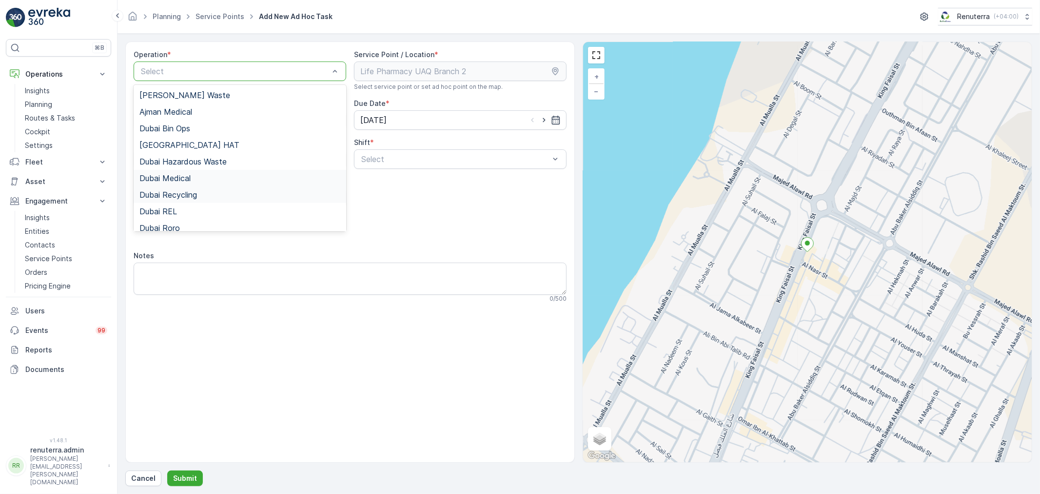
click at [184, 185] on div "Dubai Medical" at bounding box center [240, 178] width 213 height 17
click at [257, 70] on div at bounding box center [235, 71] width 190 height 9
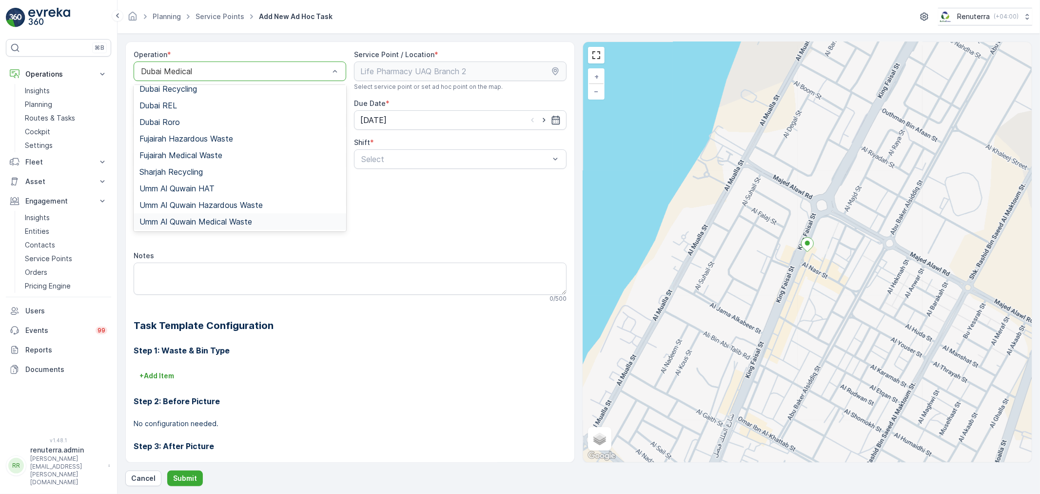
click at [224, 221] on span "Umm Al Quwain Medical Waste" at bounding box center [196, 221] width 113 height 9
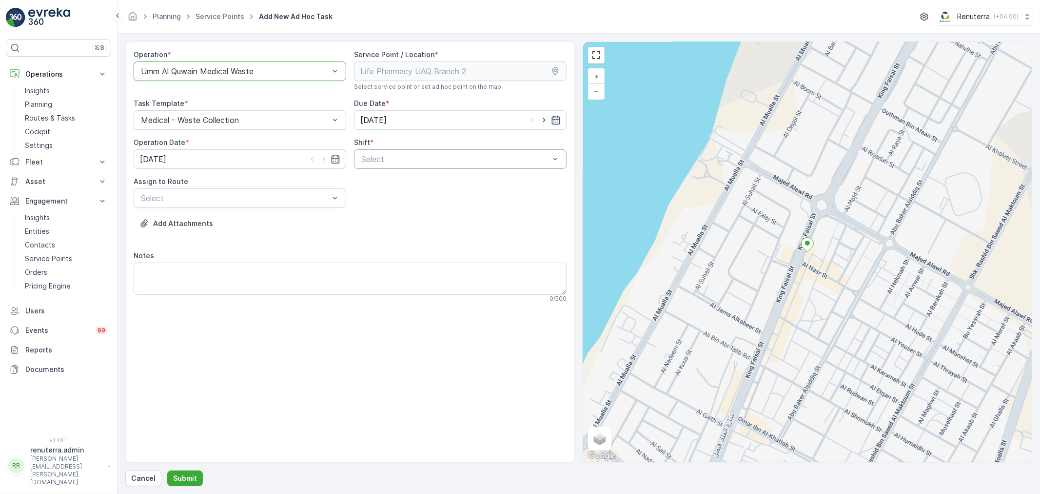
click at [460, 159] on div at bounding box center [455, 159] width 190 height 9
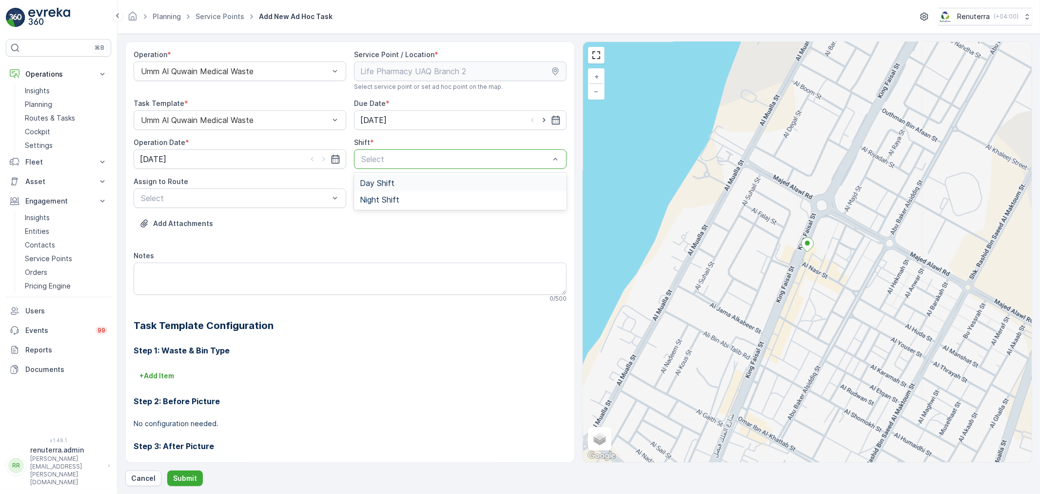
click at [377, 186] on span "Day Shift" at bounding box center [377, 183] width 35 height 9
click at [494, 116] on input "[DATE]" at bounding box center [460, 120] width 213 height 20
click at [416, 260] on div "27" at bounding box center [422, 261] width 16 height 16
type input "27.08.2025"
click at [247, 158] on input "[DATE]" at bounding box center [240, 159] width 213 height 20
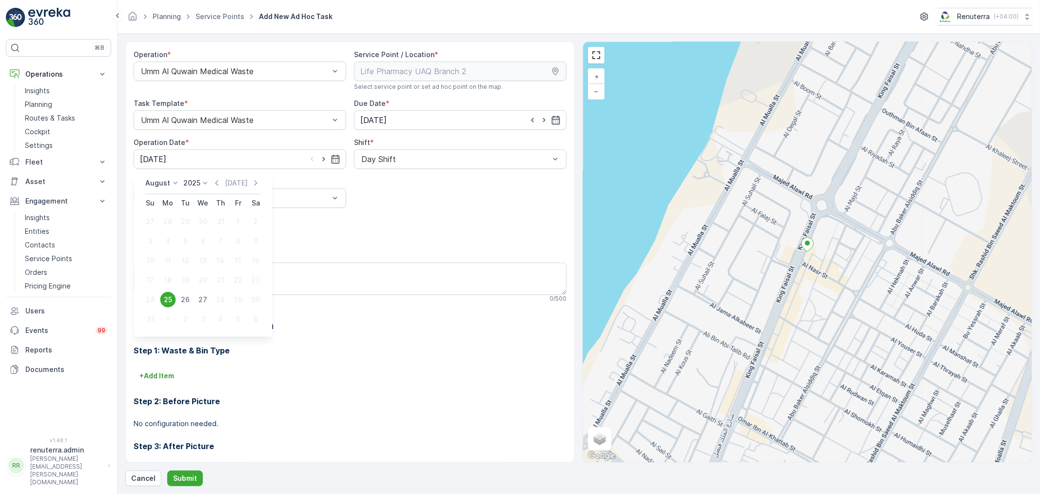
click at [203, 298] on div "27" at bounding box center [203, 300] width 16 height 16
type input "27.08.2025"
click at [309, 195] on div at bounding box center [235, 198] width 190 height 9
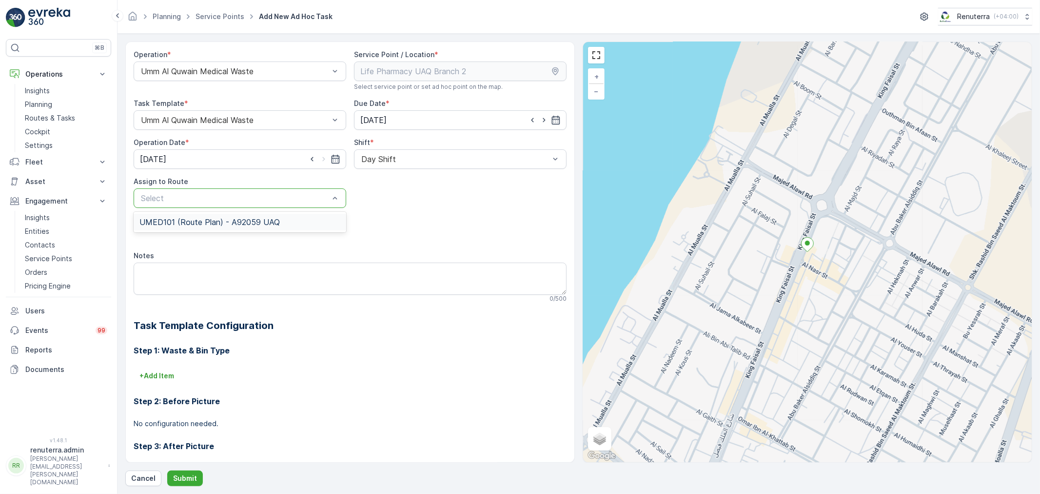
click at [304, 220] on div "UMED101 (Route Plan) - A92059 UAQ" at bounding box center [240, 222] width 201 height 9
click at [186, 477] on p "Submit" at bounding box center [185, 478] width 24 height 10
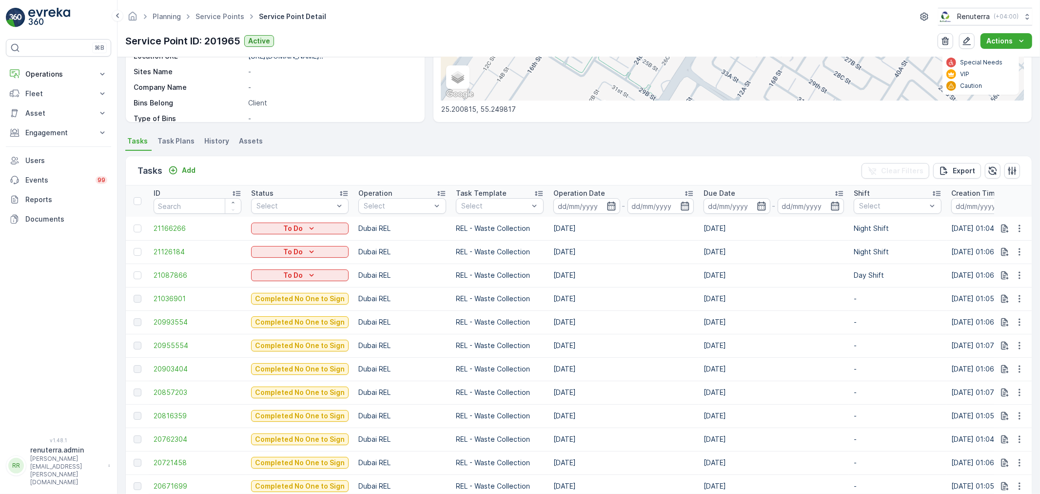
scroll to position [217, 0]
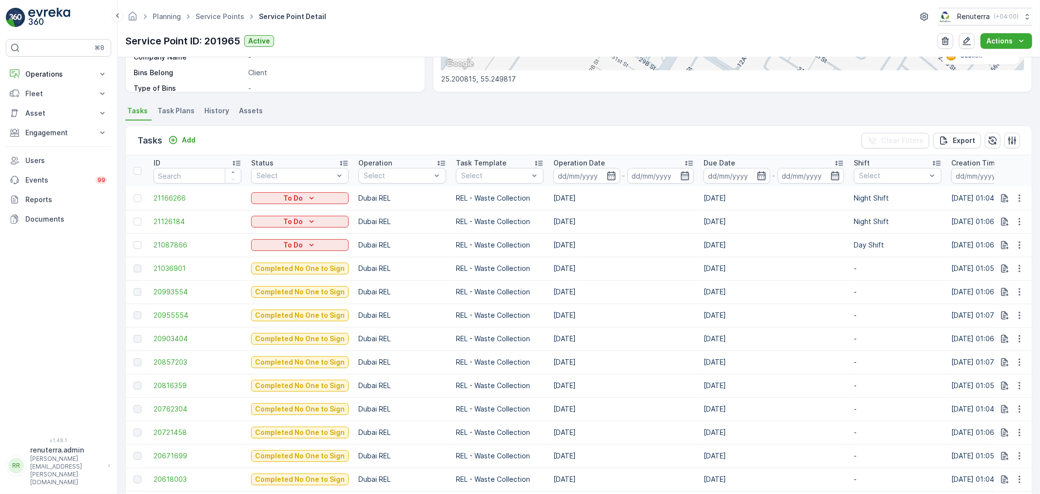
click at [150, 266] on td "21036901" at bounding box center [198, 268] width 98 height 23
click at [166, 270] on span "21036901" at bounding box center [198, 268] width 88 height 10
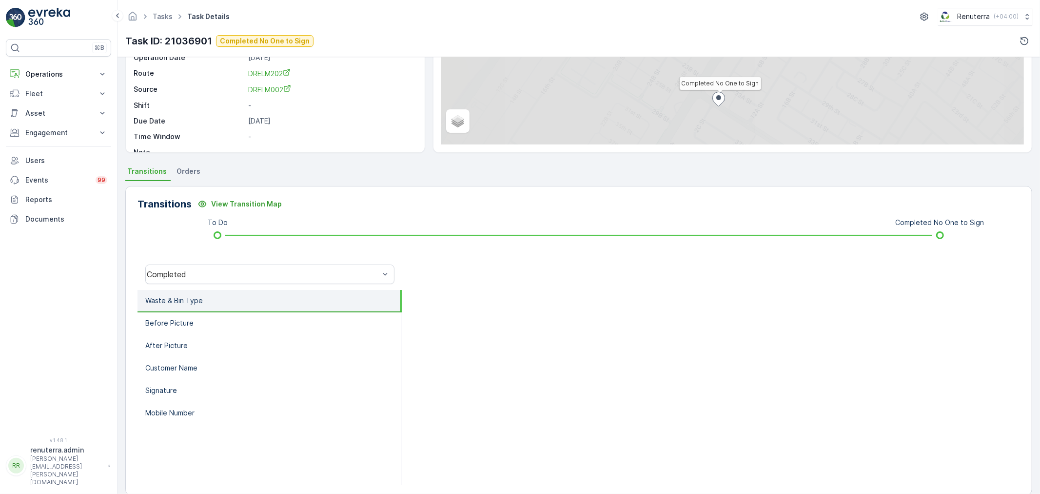
scroll to position [108, 0]
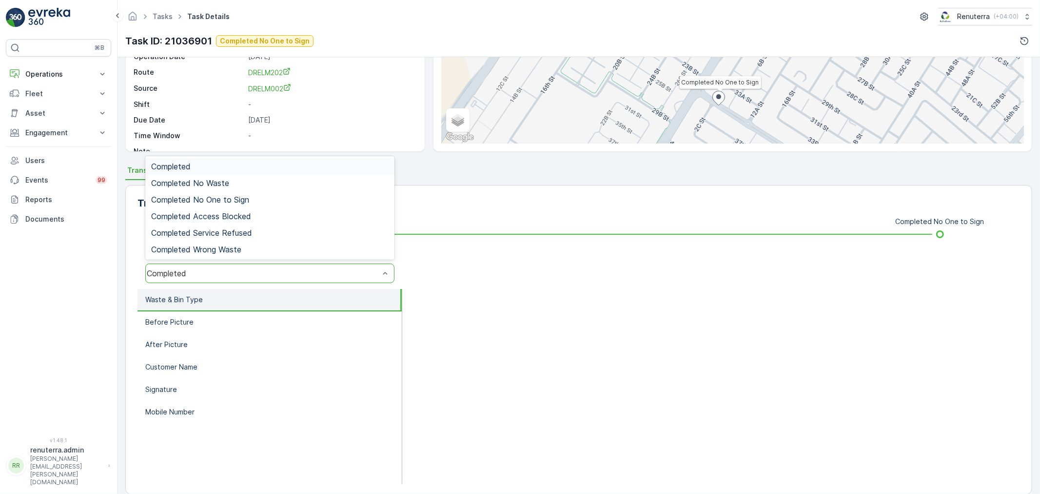
click at [200, 274] on div "Completed" at bounding box center [263, 273] width 233 height 9
click at [217, 200] on span "Completed No One to Sign" at bounding box center [200, 199] width 98 height 9
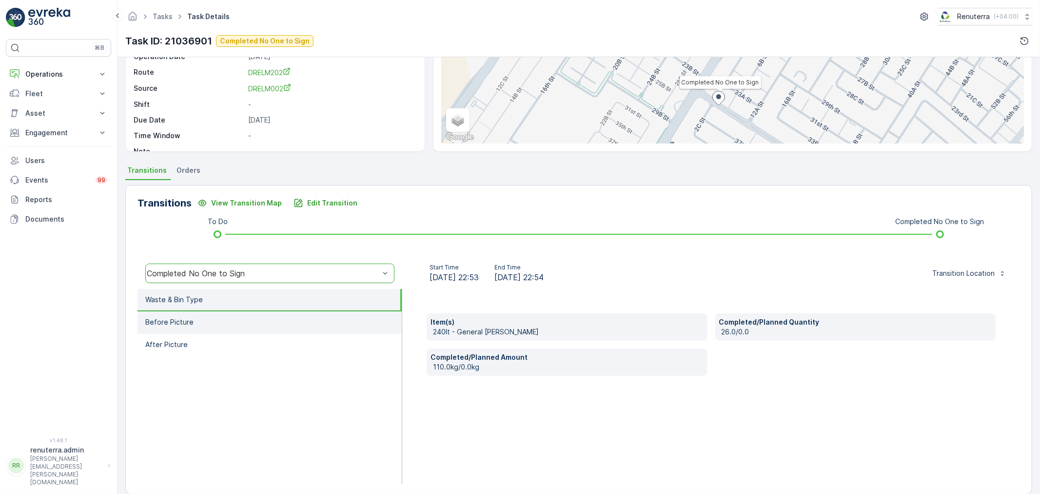
click at [269, 320] on li "Before Picture" at bounding box center [270, 322] width 264 height 22
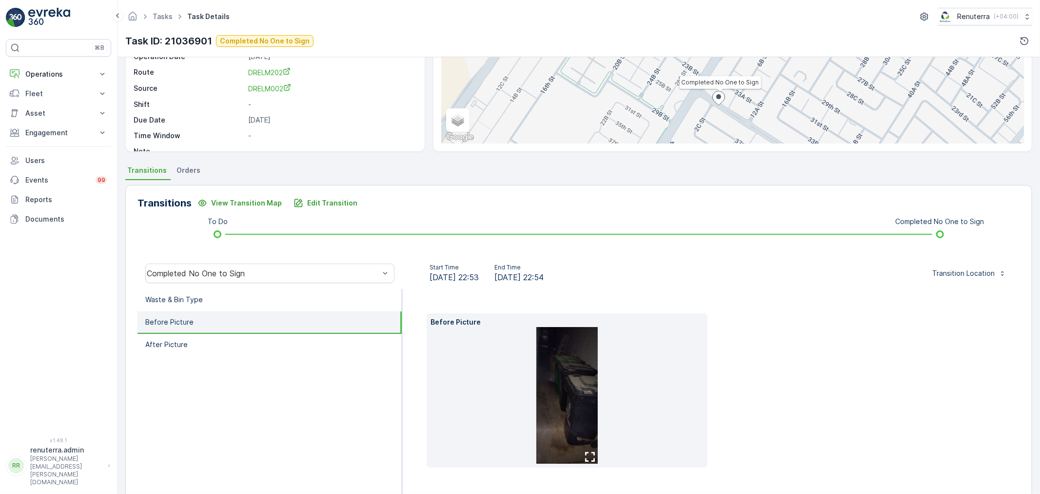
click at [583, 363] on img at bounding box center [567, 395] width 61 height 137
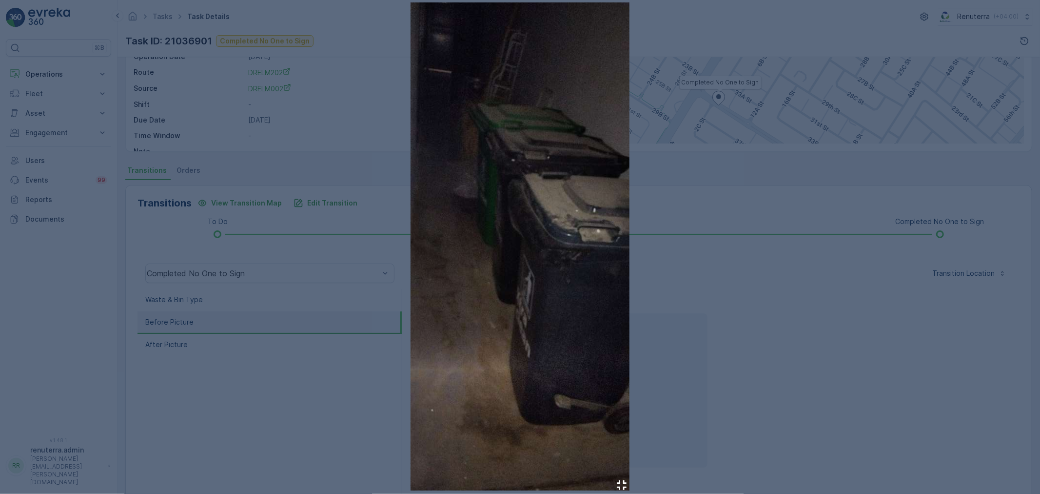
click at [729, 311] on div at bounding box center [520, 247] width 1040 height 494
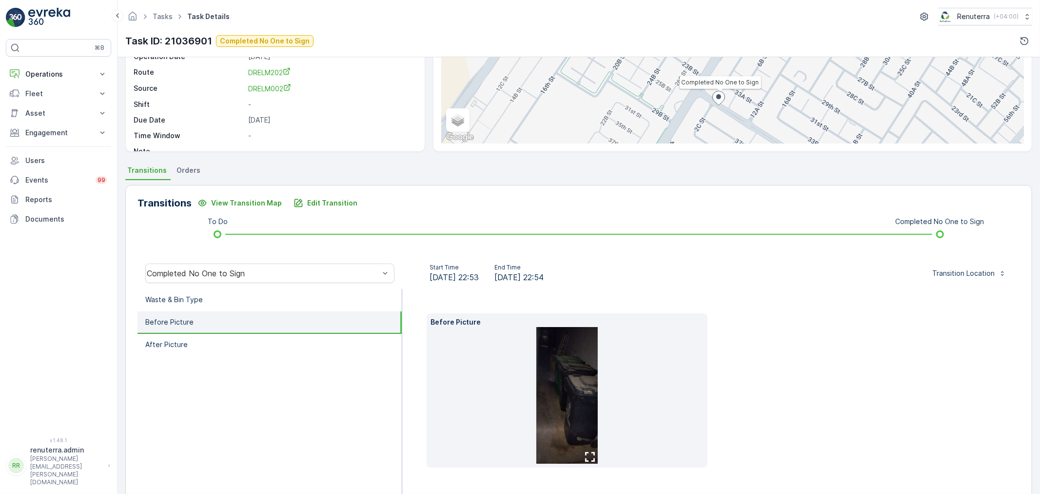
click at [290, 324] on li "Before Picture" at bounding box center [270, 322] width 264 height 22
click at [283, 336] on li "After Picture" at bounding box center [270, 345] width 264 height 22
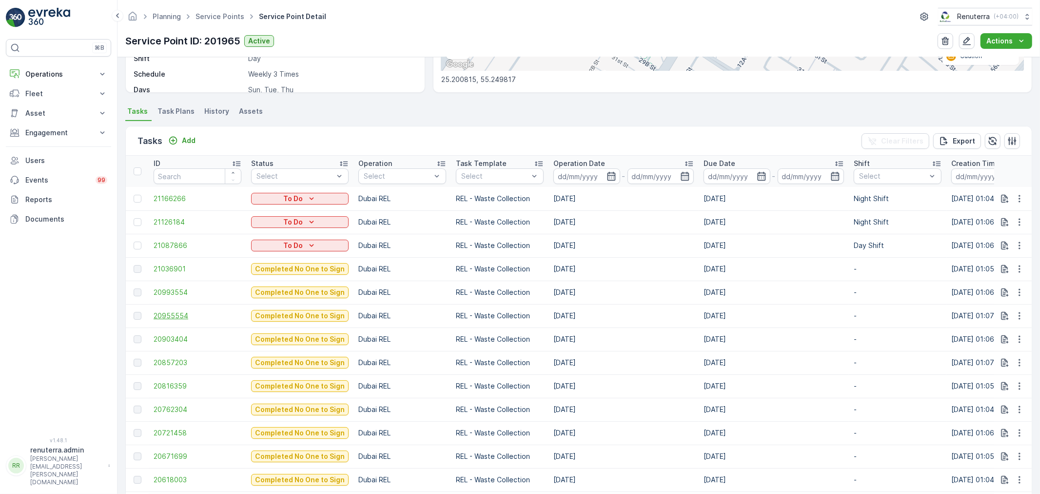
scroll to position [217, 0]
click at [168, 264] on span "21036901" at bounding box center [198, 268] width 88 height 10
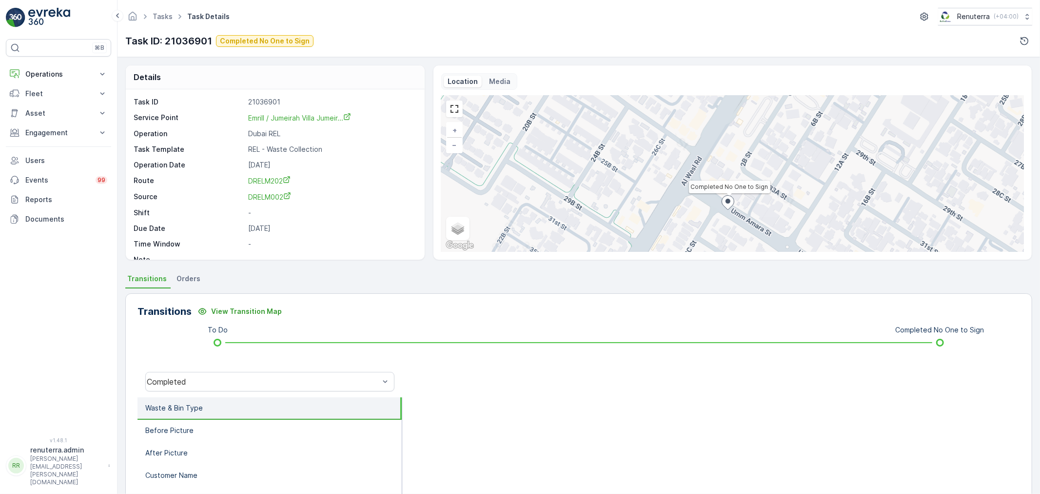
drag, startPoint x: 746, startPoint y: 222, endPoint x: 735, endPoint y: 179, distance: 45.0
click at [735, 179] on div "Completed No One to Sign + − Satellite Roadmap Terrain Hybrid Leaflet Keyboard …" at bounding box center [732, 174] width 583 height 156
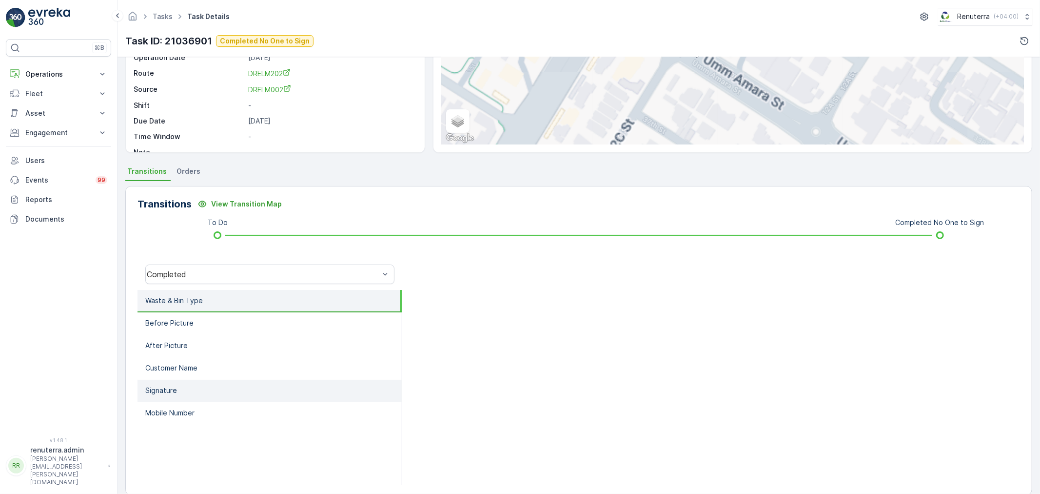
scroll to position [108, 0]
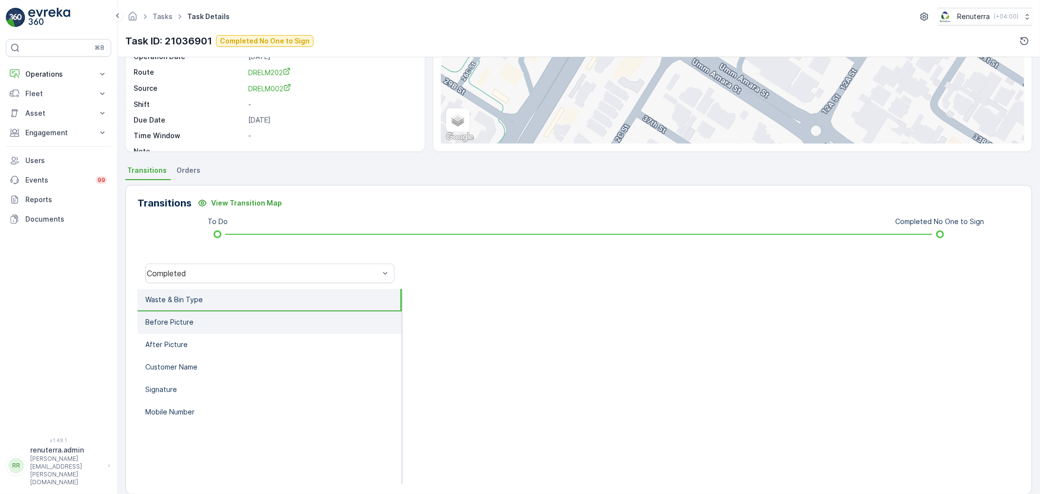
click at [250, 323] on li "Before Picture" at bounding box center [270, 322] width 264 height 22
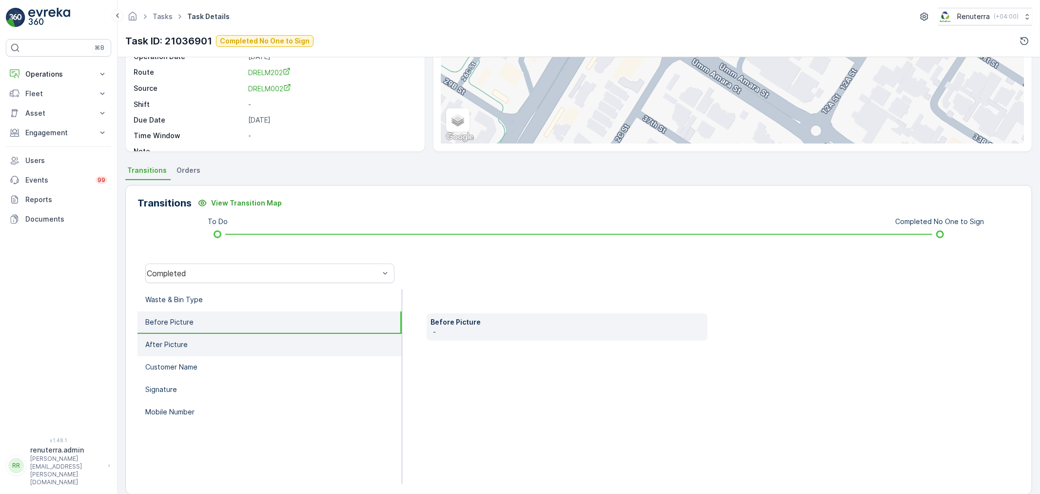
click at [253, 346] on li "After Picture" at bounding box center [270, 345] width 264 height 22
click at [231, 311] on li "Before Picture" at bounding box center [270, 322] width 264 height 22
click at [225, 260] on div "Completed" at bounding box center [270, 273] width 265 height 31
click at [240, 265] on div "Completed" at bounding box center [269, 273] width 249 height 20
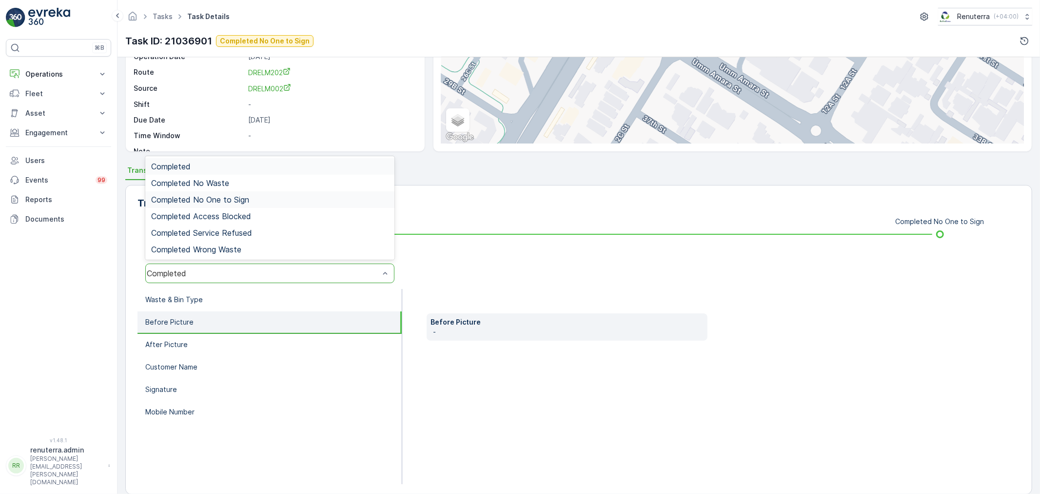
click at [239, 206] on div "Completed No One to Sign" at bounding box center [269, 199] width 249 height 17
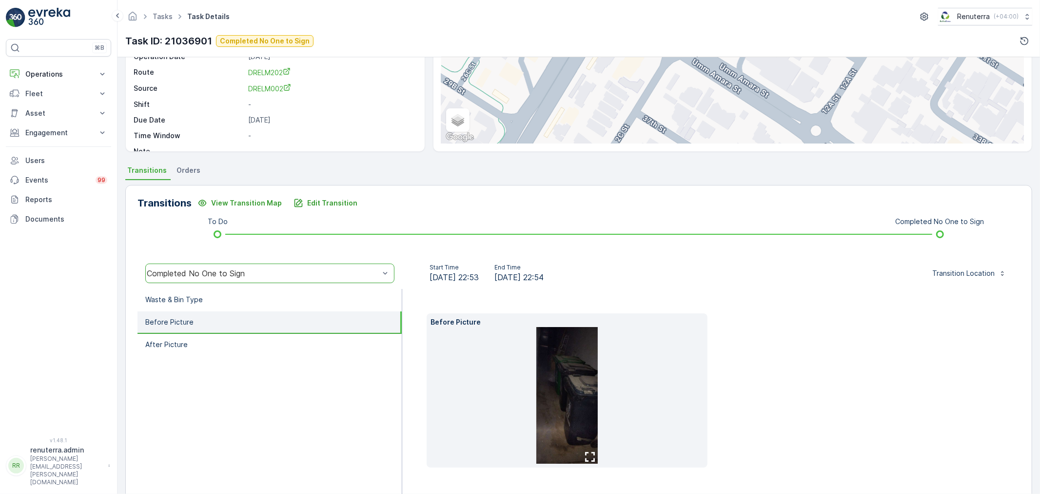
click at [292, 315] on li "Before Picture" at bounding box center [270, 322] width 264 height 22
click at [277, 306] on li "Waste & Bin Type" at bounding box center [270, 300] width 264 height 22
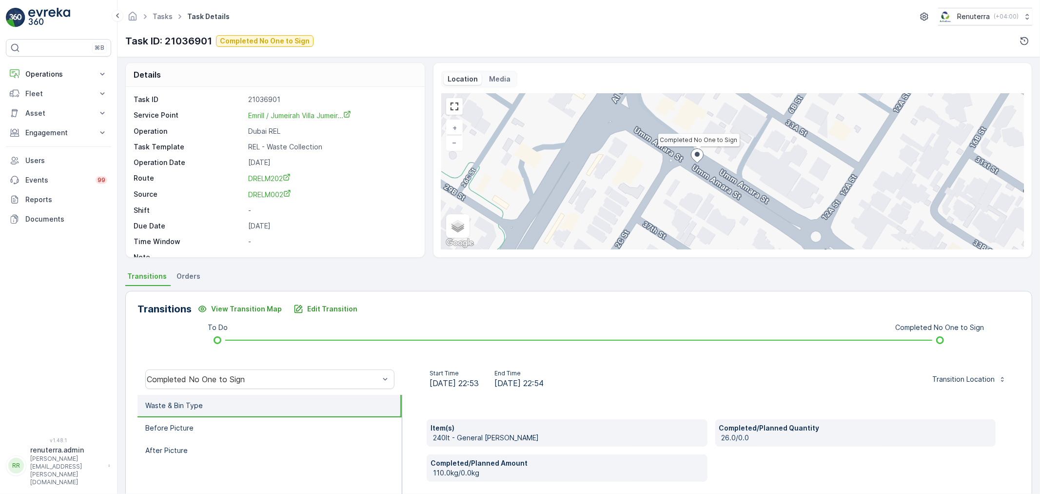
scroll to position [0, 0]
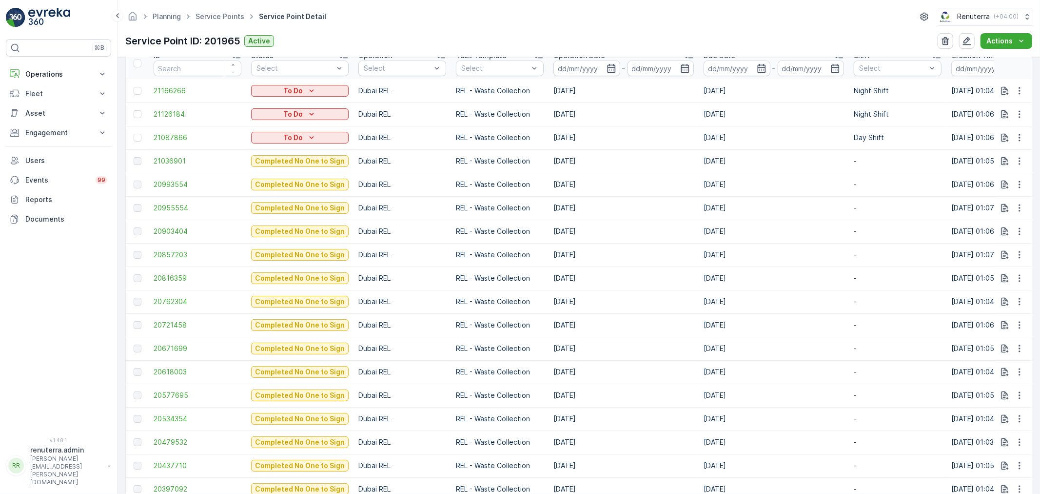
scroll to position [325, 0]
click at [174, 252] on span "20857203" at bounding box center [198, 254] width 88 height 10
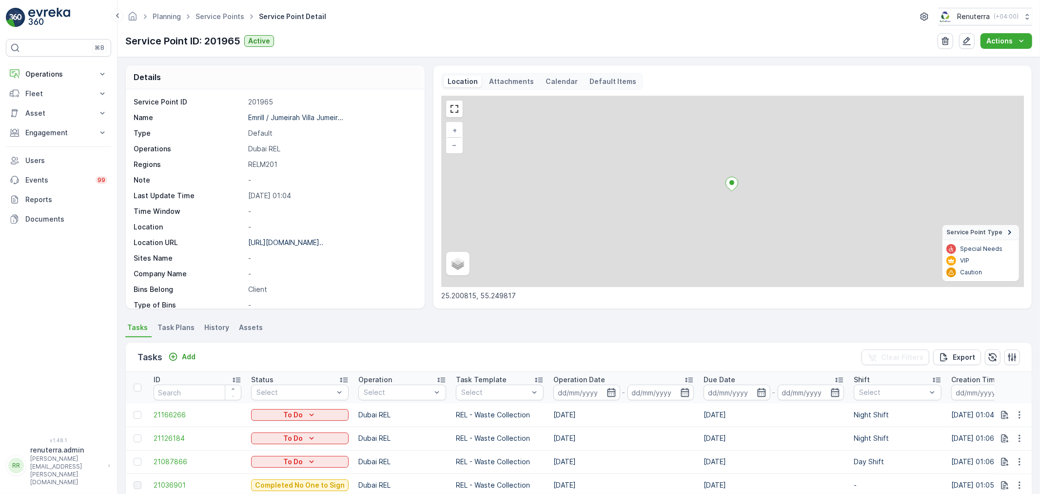
scroll to position [162, 0]
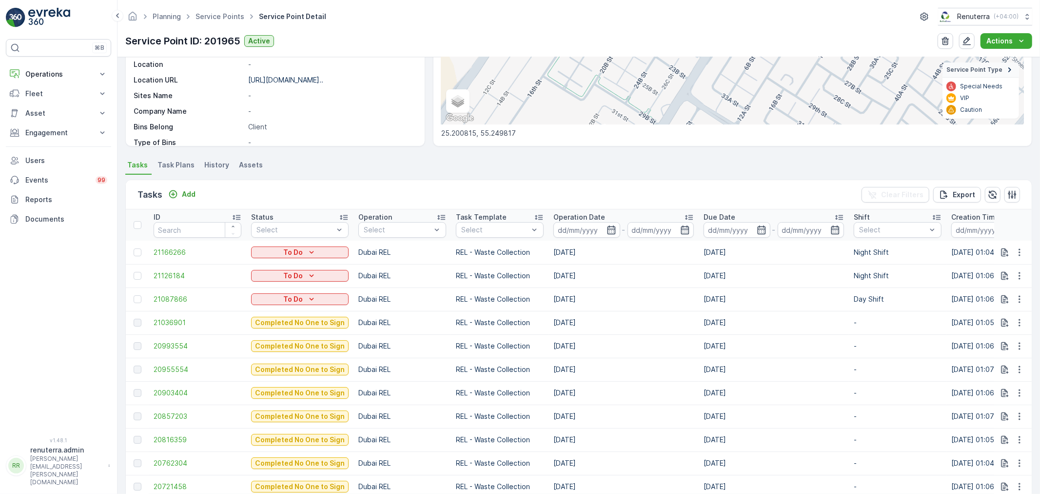
click at [181, 362] on td "20955554" at bounding box center [198, 369] width 98 height 23
click at [182, 367] on span "20955554" at bounding box center [198, 369] width 88 height 10
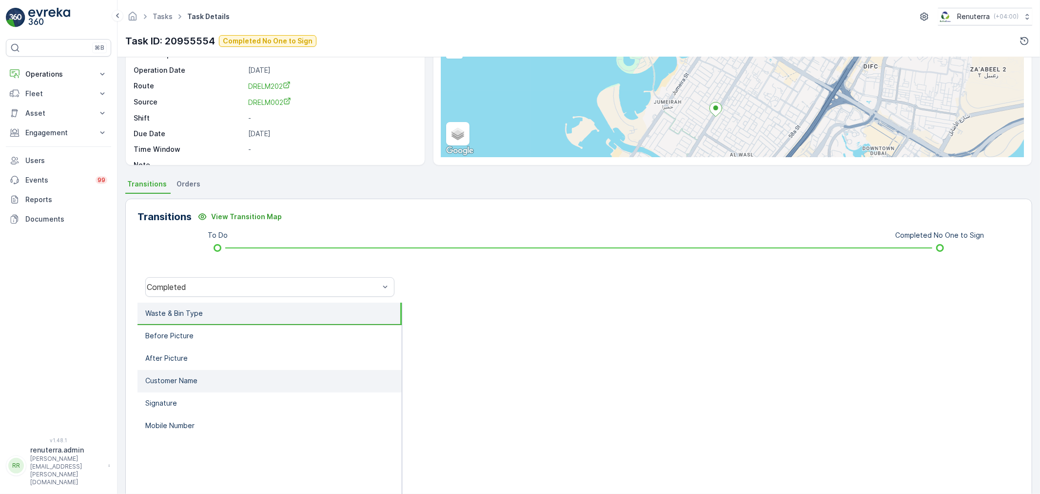
scroll to position [108, 0]
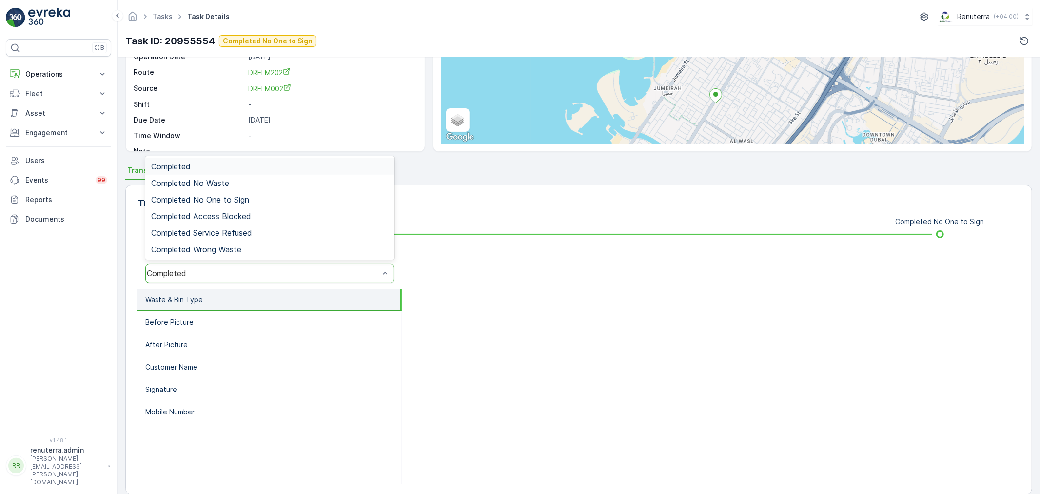
click at [198, 275] on div "Completed" at bounding box center [263, 273] width 233 height 9
click at [213, 198] on span "Completed No One to Sign" at bounding box center [200, 199] width 98 height 9
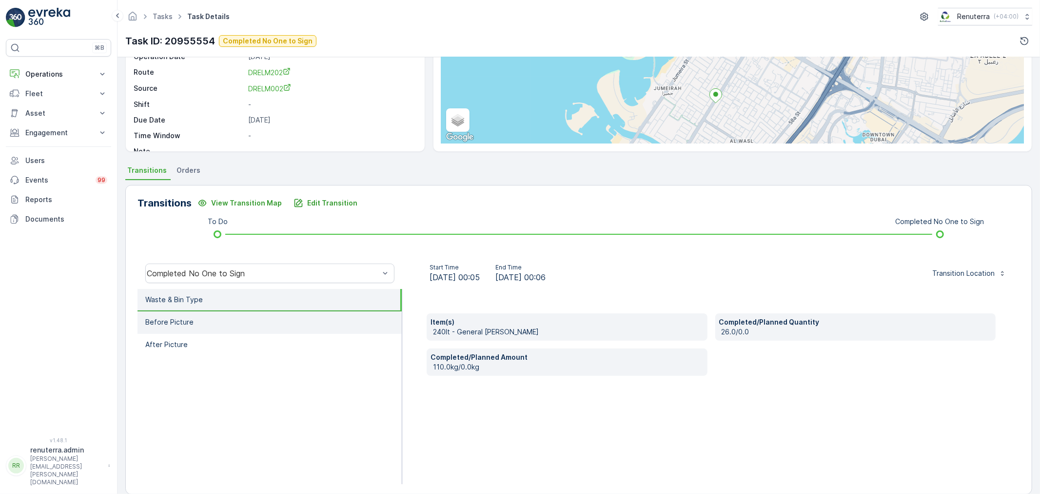
click at [241, 319] on li "Before Picture" at bounding box center [270, 322] width 264 height 22
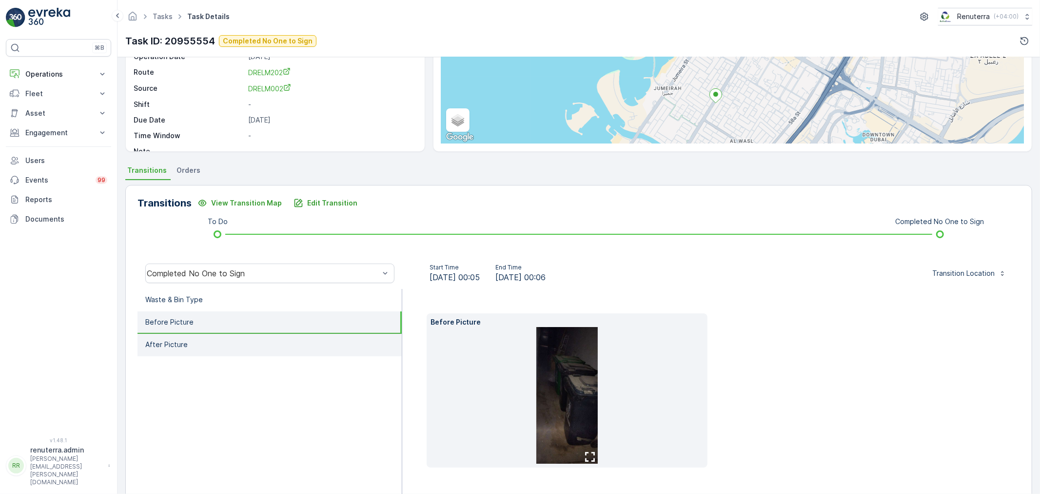
click at [262, 339] on li "After Picture" at bounding box center [270, 345] width 264 height 22
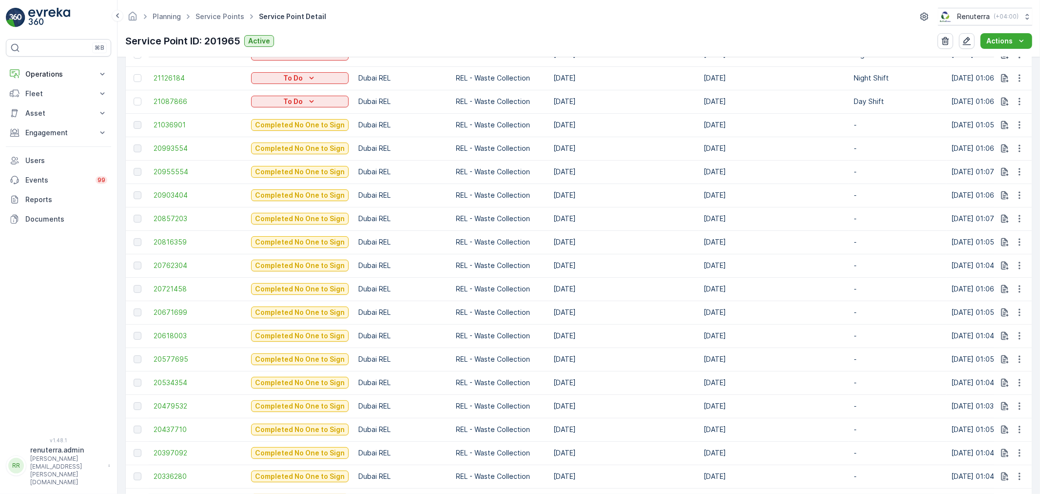
scroll to position [379, 0]
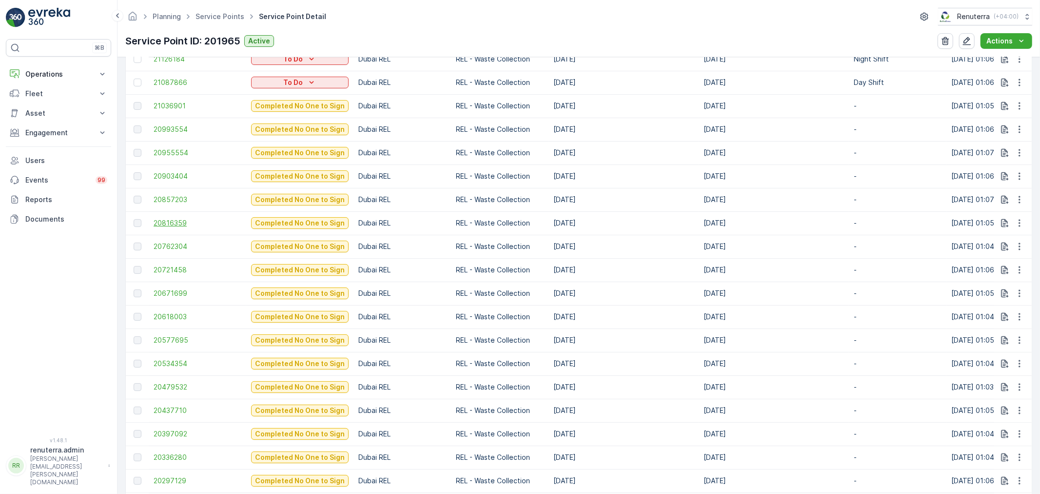
click at [166, 222] on span "20816359" at bounding box center [198, 223] width 88 height 10
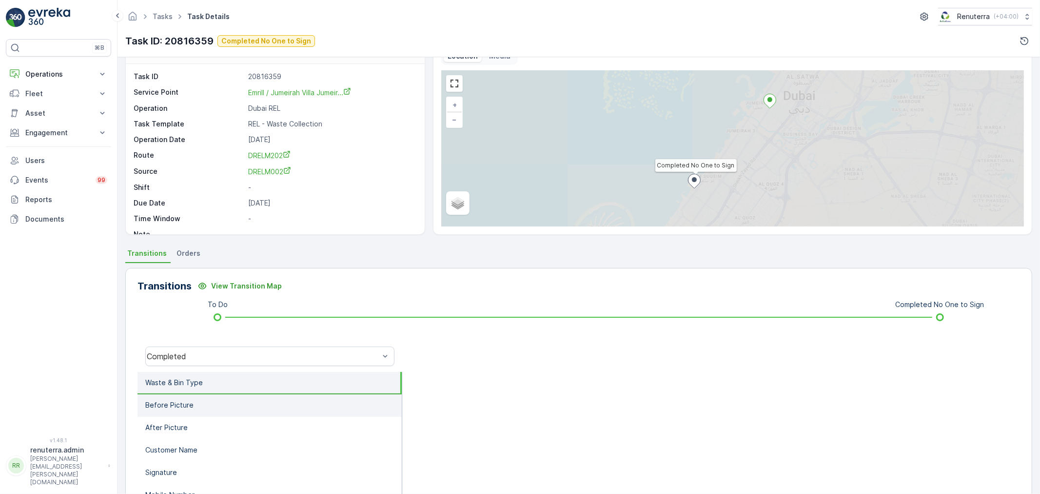
scroll to position [108, 0]
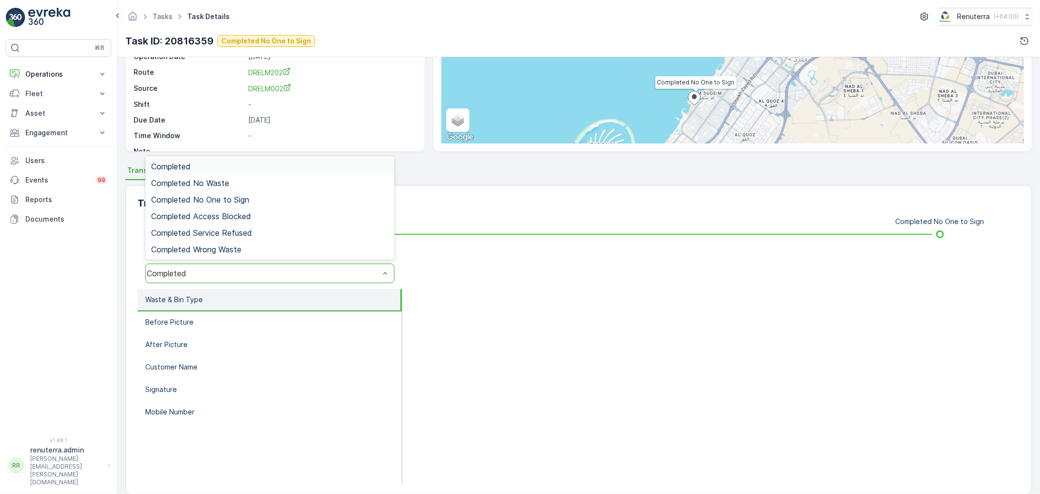
click at [235, 265] on div "Completed" at bounding box center [269, 273] width 249 height 20
click at [254, 200] on div "Completed No One to Sign" at bounding box center [270, 199] width 238 height 9
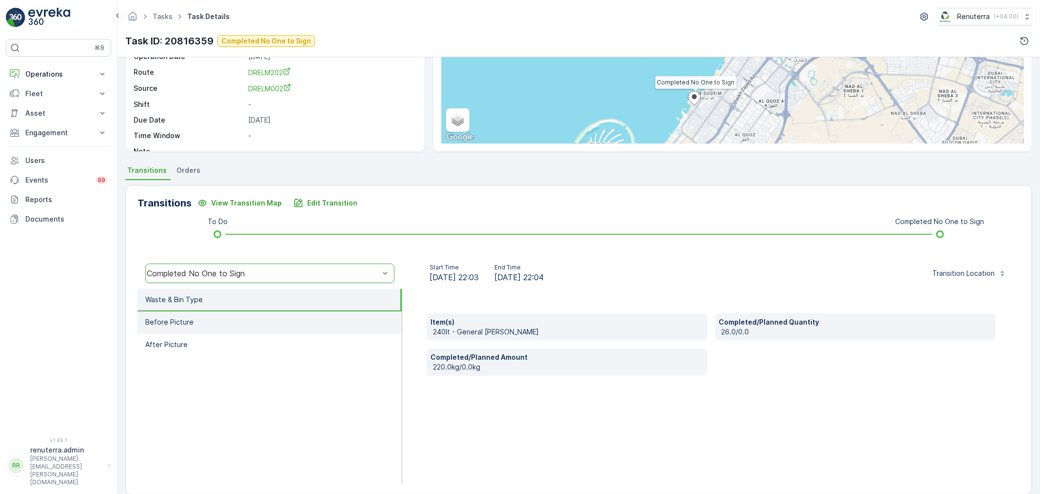
scroll to position [120, 0]
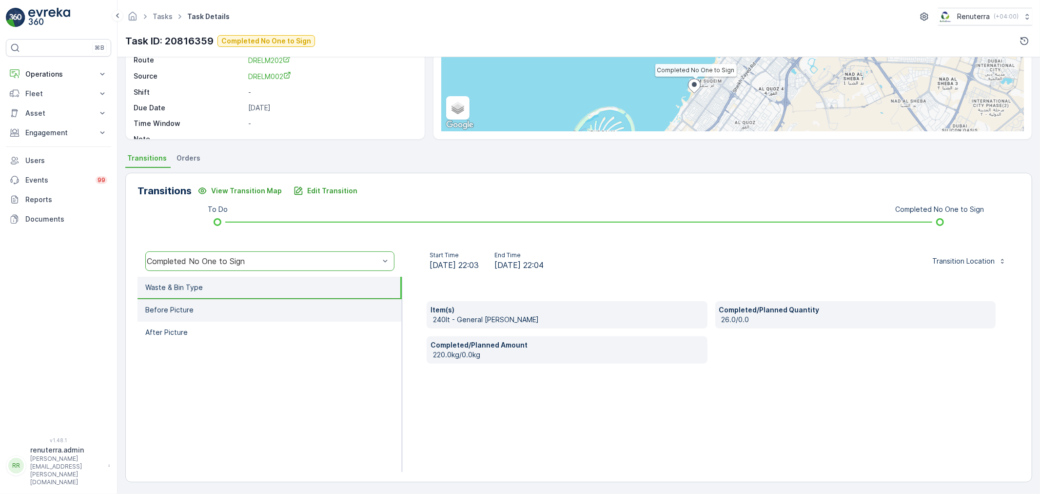
click at [264, 313] on li "Before Picture" at bounding box center [270, 310] width 264 height 22
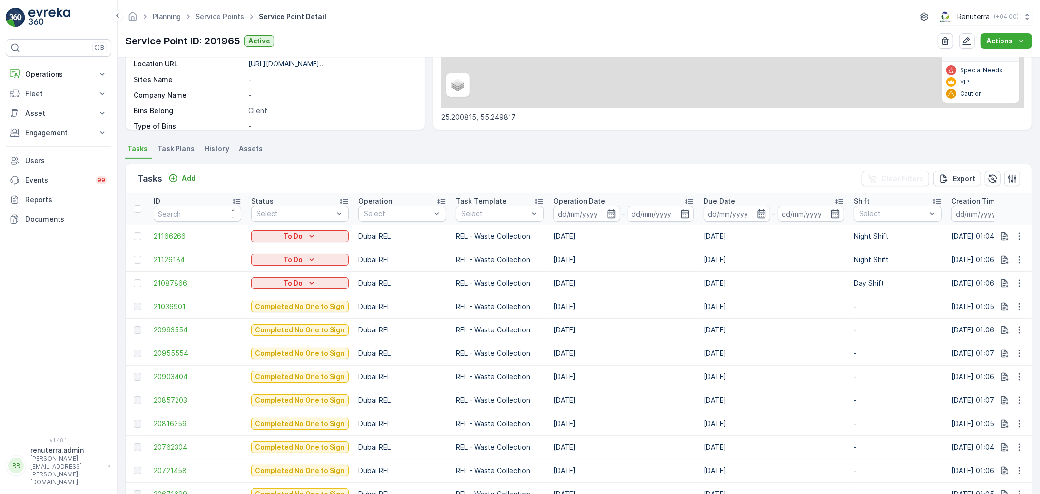
scroll to position [325, 0]
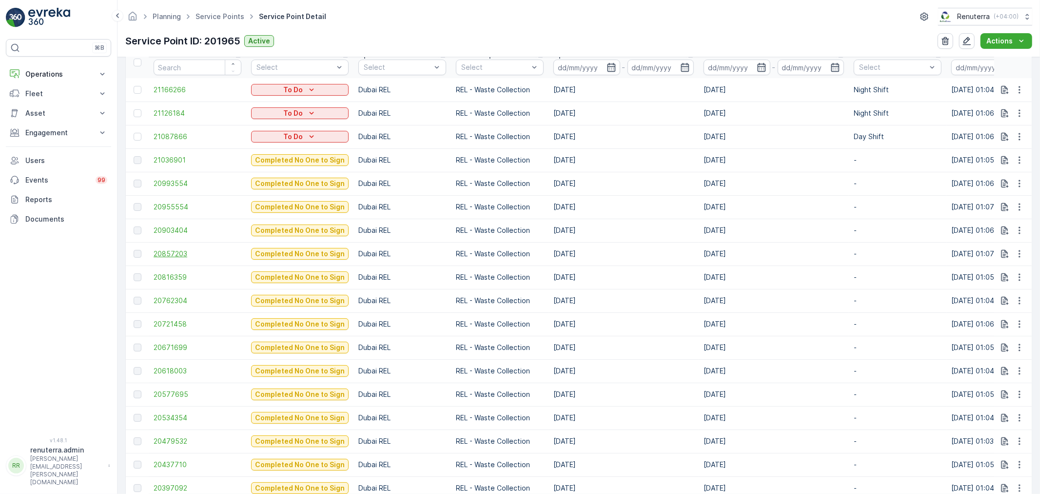
click at [168, 250] on span "20857203" at bounding box center [198, 254] width 88 height 10
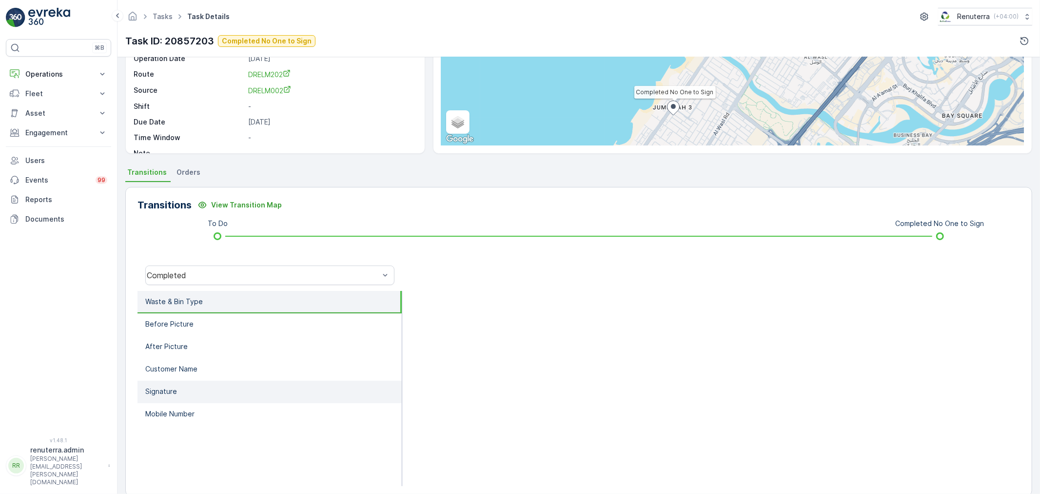
scroll to position [120, 0]
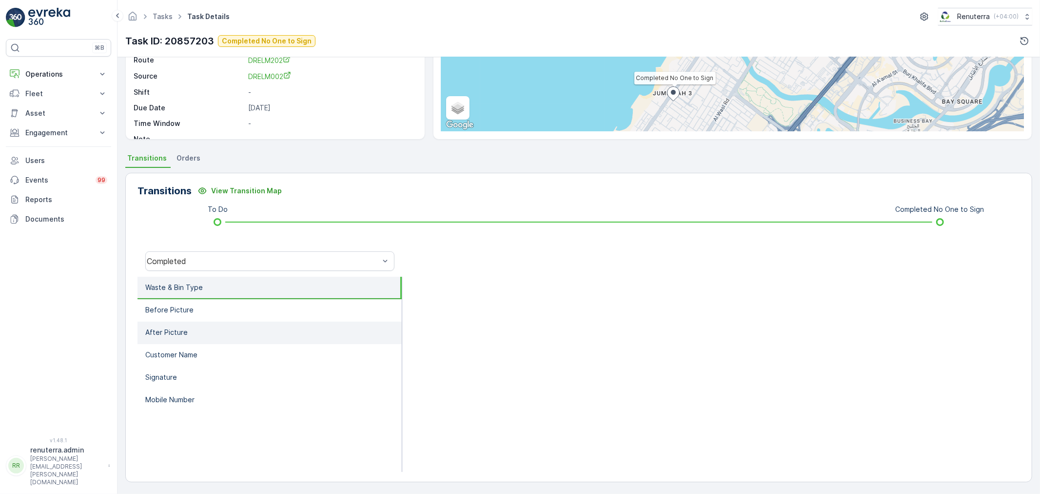
click at [235, 321] on li "After Picture" at bounding box center [270, 332] width 264 height 22
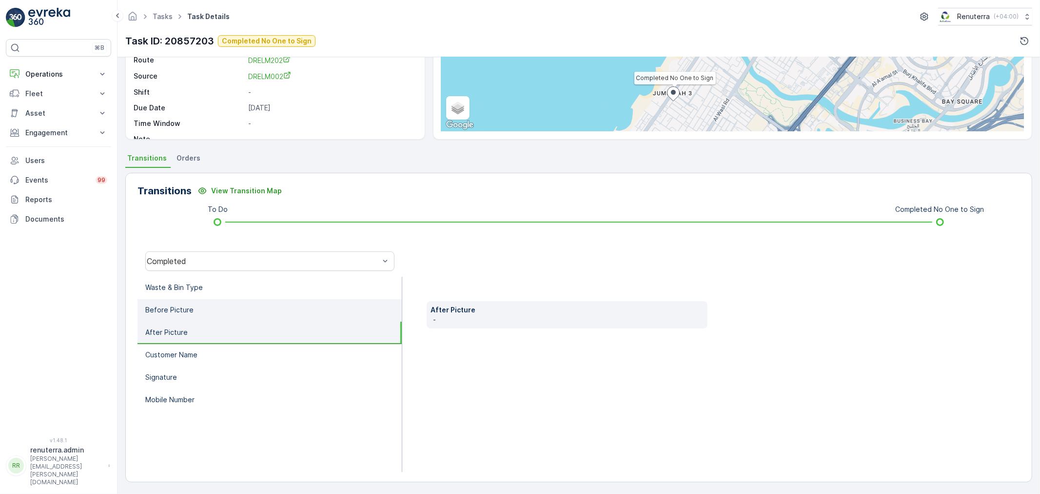
click at [228, 307] on li "Before Picture" at bounding box center [270, 310] width 264 height 22
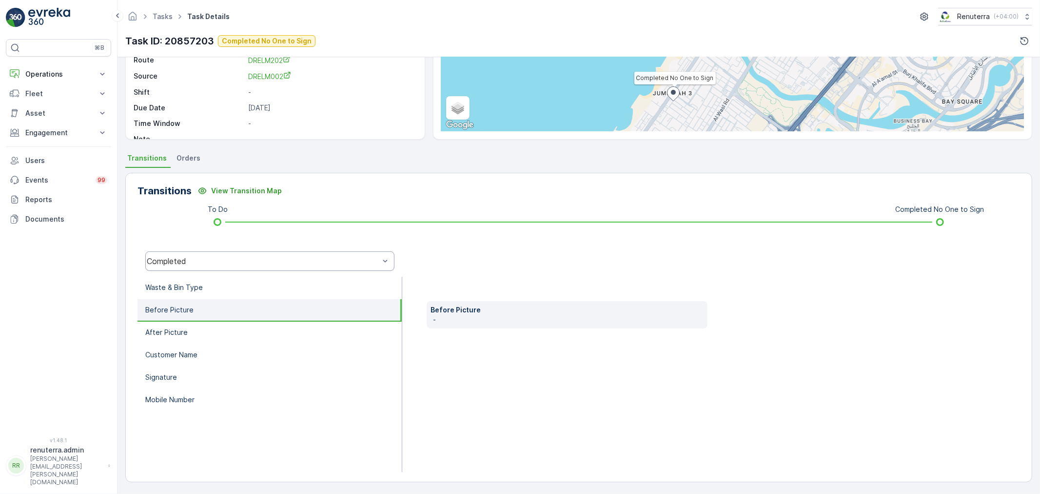
click at [248, 260] on div "Completed" at bounding box center [263, 261] width 233 height 9
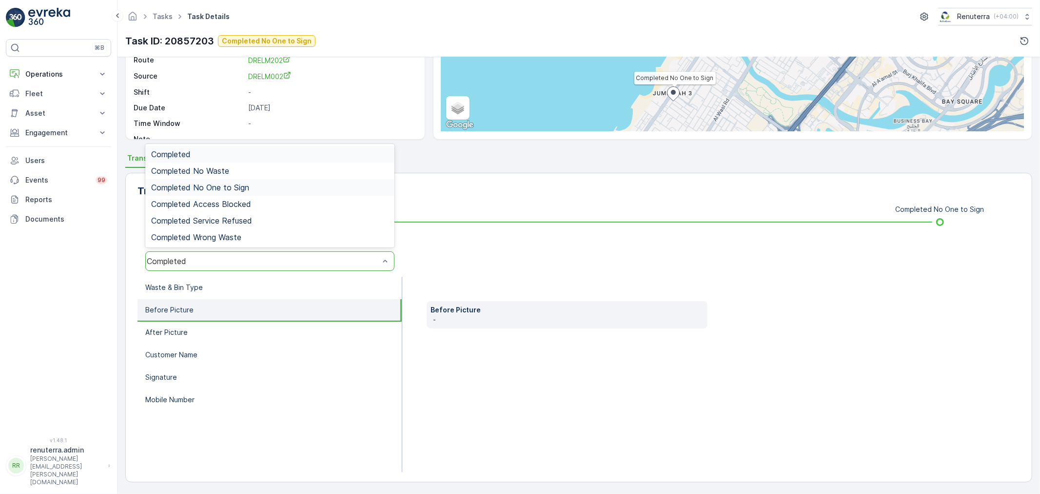
click at [216, 179] on div "Completed No One to Sign" at bounding box center [269, 187] width 249 height 17
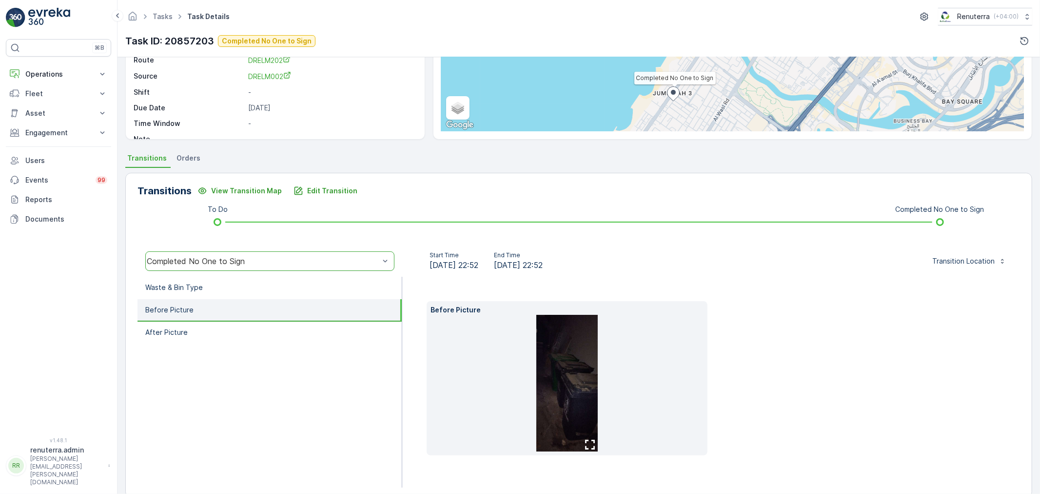
click at [279, 318] on li "Before Picture" at bounding box center [270, 310] width 264 height 22
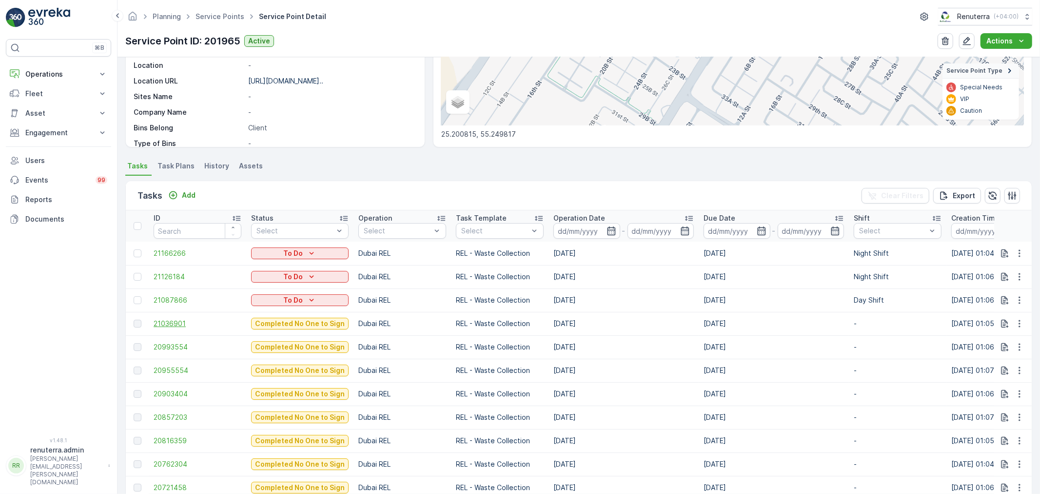
scroll to position [162, 0]
click at [163, 339] on td "20993554" at bounding box center [198, 345] width 98 height 23
click at [164, 339] on td "20993554" at bounding box center [198, 345] width 98 height 23
click at [166, 341] on span "20993554" at bounding box center [198, 346] width 88 height 10
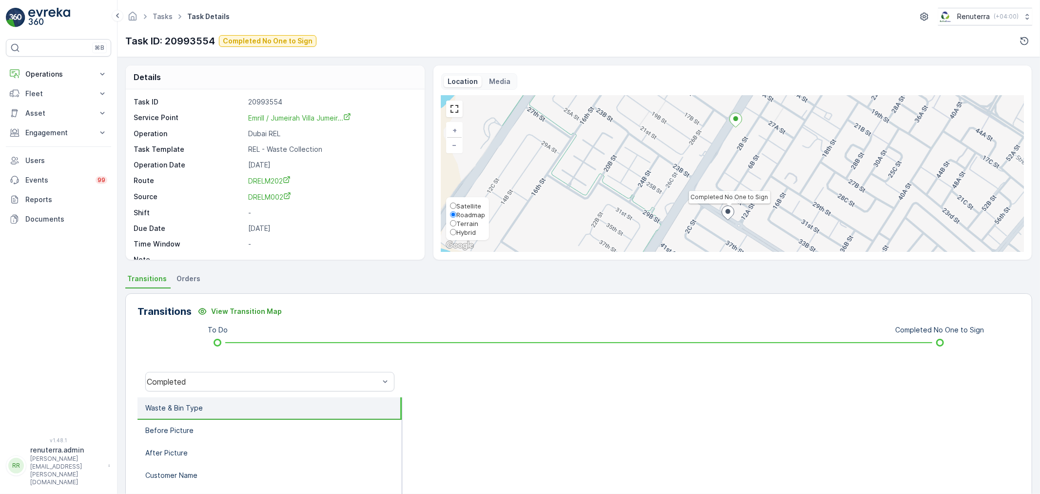
click at [471, 203] on span "Satellite" at bounding box center [469, 206] width 25 height 8
click at [457, 203] on input "Satellite" at bounding box center [453, 205] width 6 height 6
radio input "true"
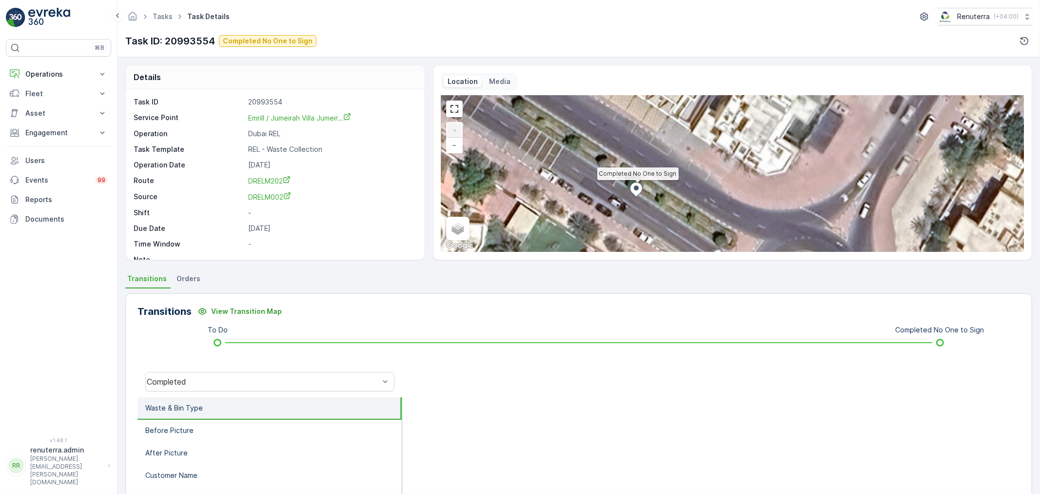
drag, startPoint x: 682, startPoint y: 207, endPoint x: 747, endPoint y: 280, distance: 98.2
click at [747, 280] on div "Details Task ID 20993554 Service Point Emrill / Jumeirah Villa Jumeir... Operat…" at bounding box center [579, 275] width 923 height 437
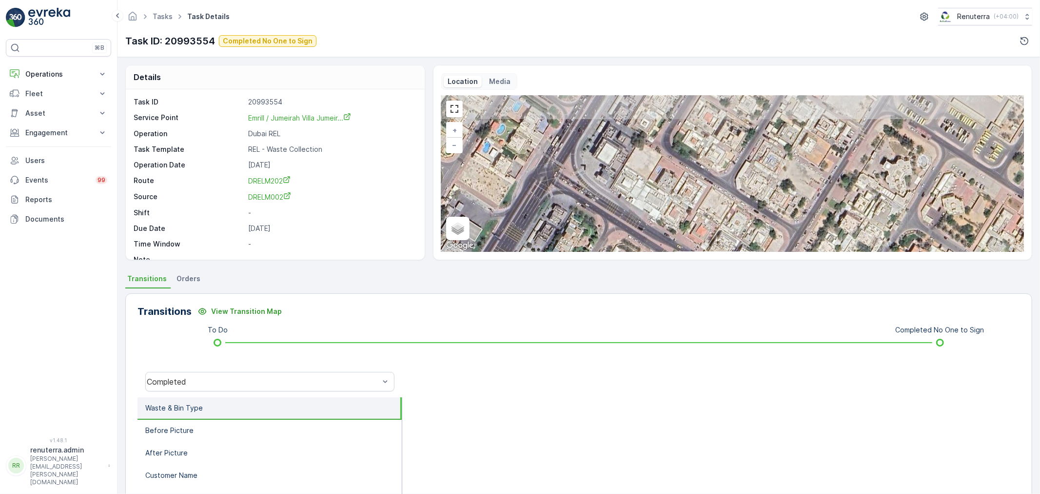
drag, startPoint x: 658, startPoint y: 187, endPoint x: 649, endPoint y: 233, distance: 46.7
click at [649, 233] on div "Completed No One to Sign + − Satellite Roadmap Terrain Hybrid Leaflet Keyboard …" at bounding box center [732, 174] width 583 height 156
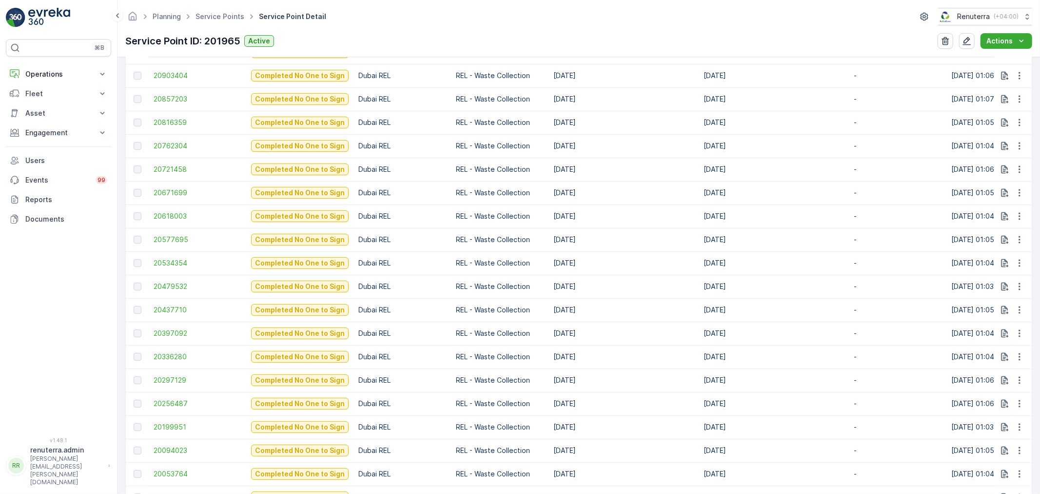
scroll to position [488, 0]
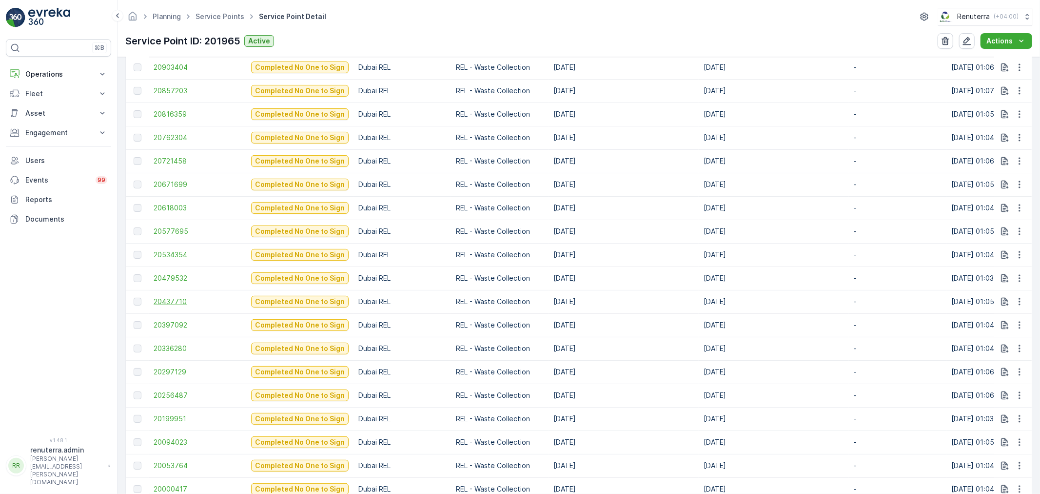
click at [178, 297] on span "20437710" at bounding box center [198, 302] width 88 height 10
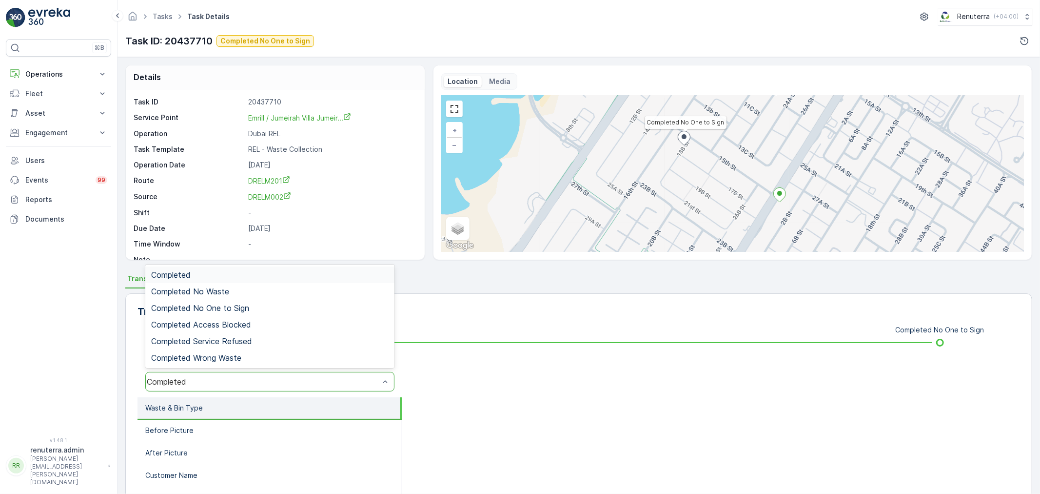
click at [214, 377] on div "Completed" at bounding box center [263, 381] width 235 height 9
click at [221, 312] on div "Completed No One to Sign" at bounding box center [269, 308] width 249 height 17
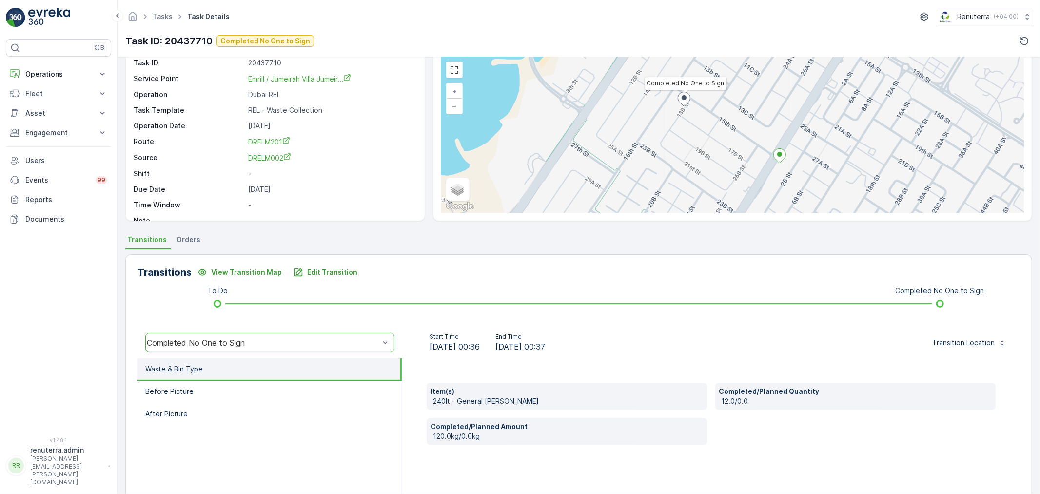
scroll to position [108, 0]
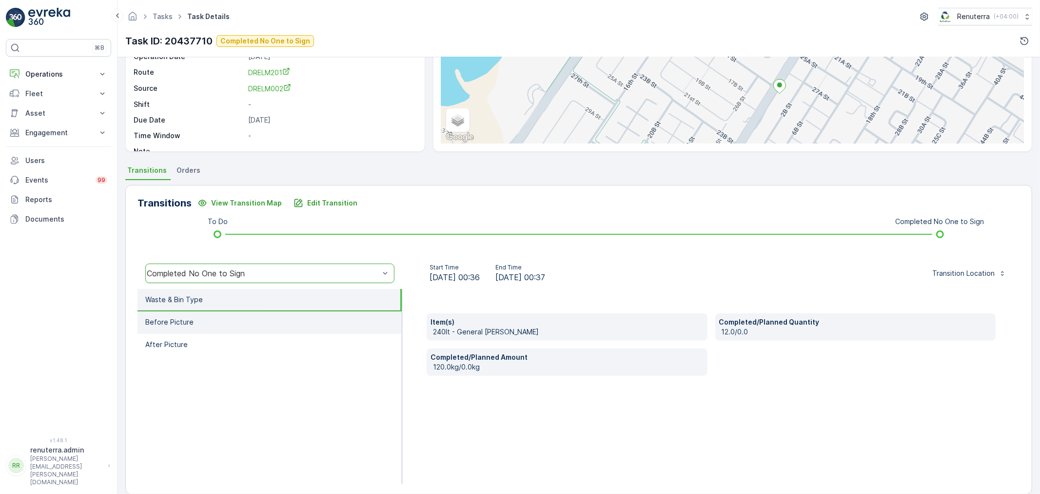
click at [238, 327] on li "Before Picture" at bounding box center [270, 322] width 264 height 22
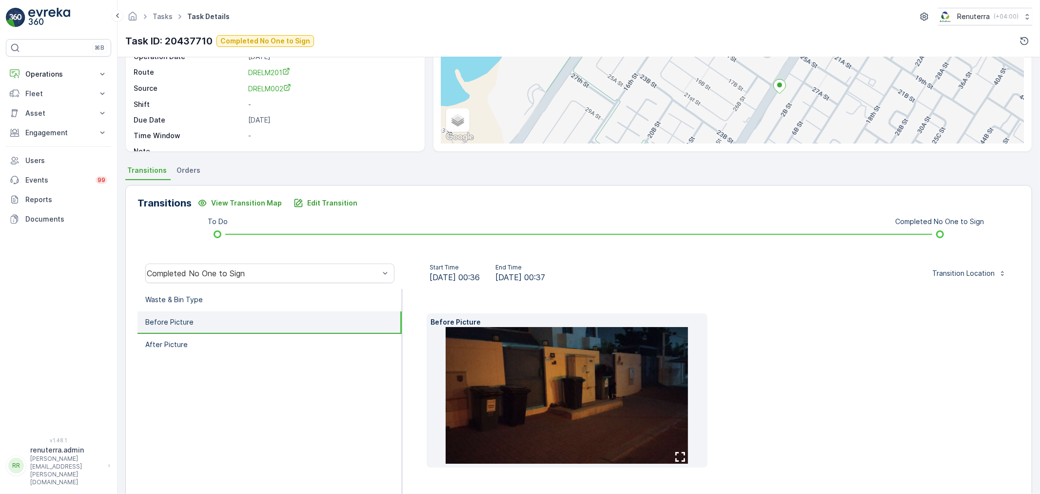
click at [540, 407] on img at bounding box center [567, 395] width 242 height 137
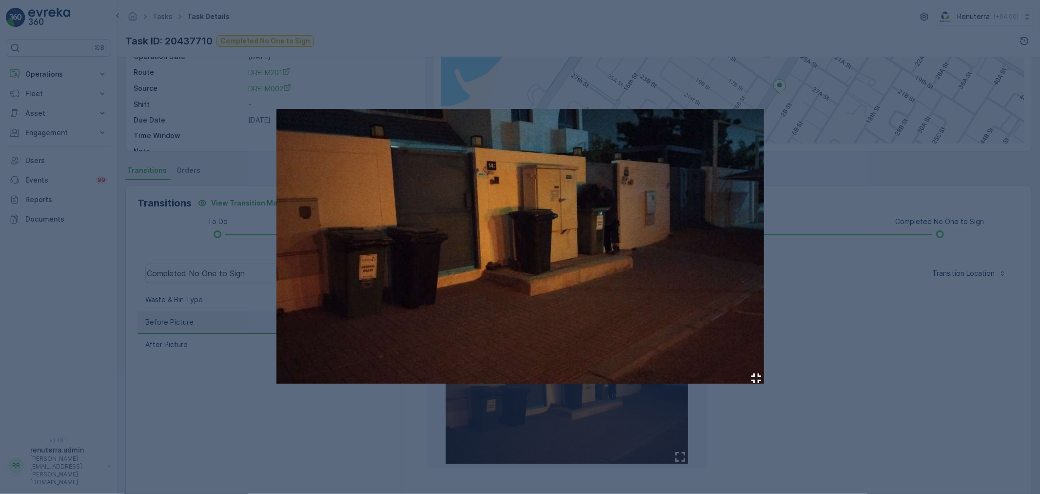
click at [841, 330] on div at bounding box center [520, 247] width 1040 height 494
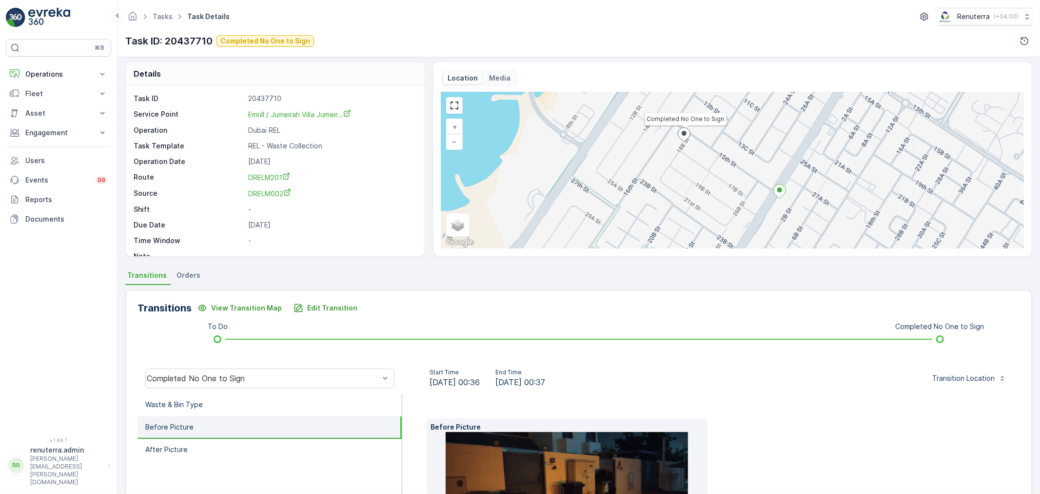
scroll to position [0, 0]
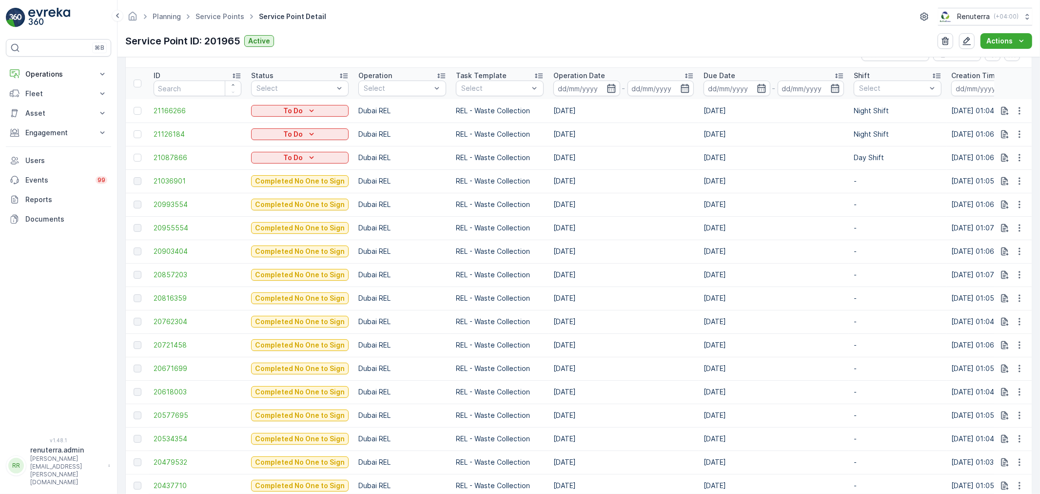
scroll to position [325, 0]
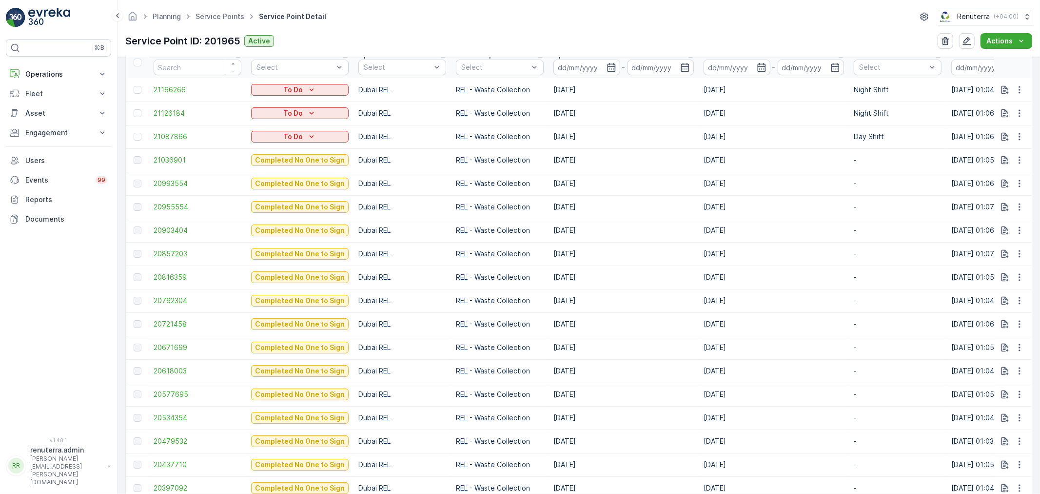
click at [184, 340] on td "20671699" at bounding box center [198, 347] width 98 height 23
click at [184, 347] on span "20671699" at bounding box center [198, 347] width 88 height 10
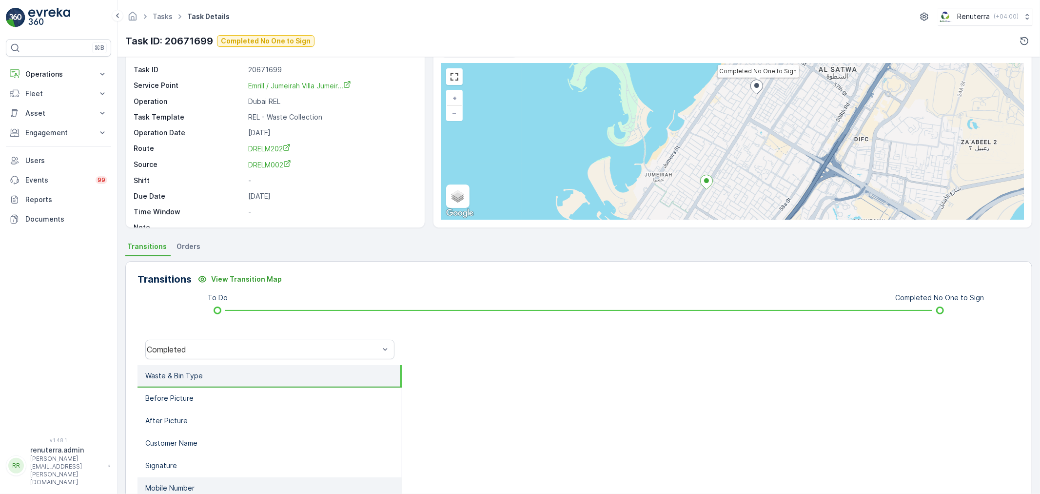
scroll to position [108, 0]
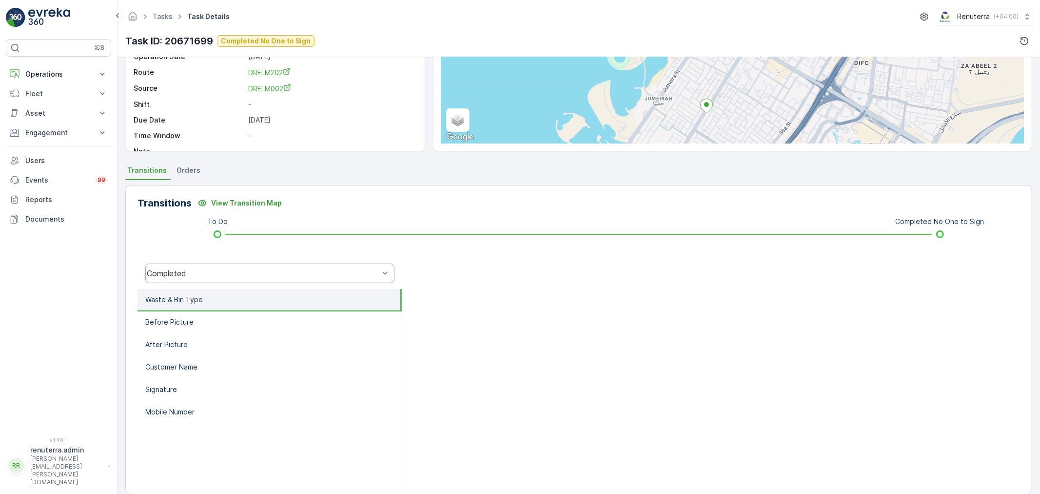
click at [202, 277] on div "Completed" at bounding box center [263, 273] width 233 height 9
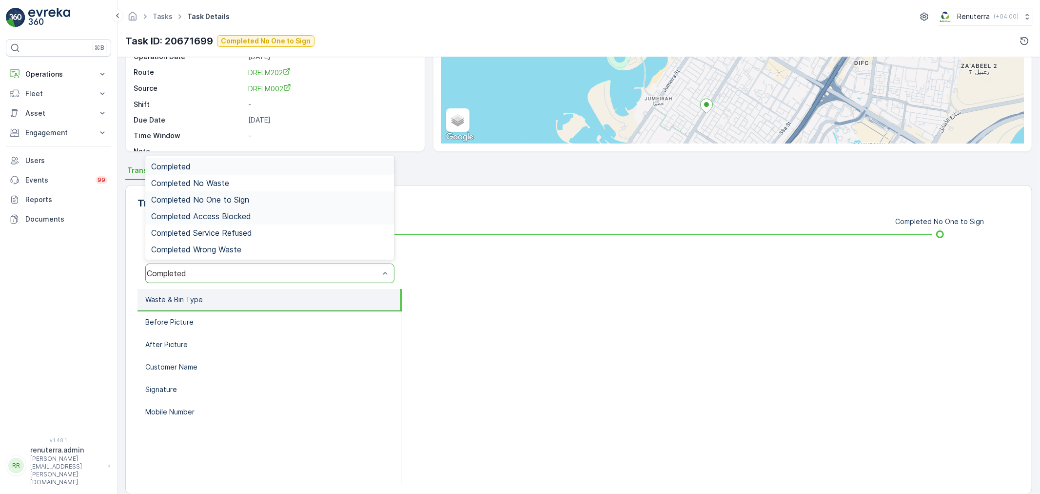
click at [228, 192] on div "Completed No One to Sign" at bounding box center [269, 199] width 249 height 17
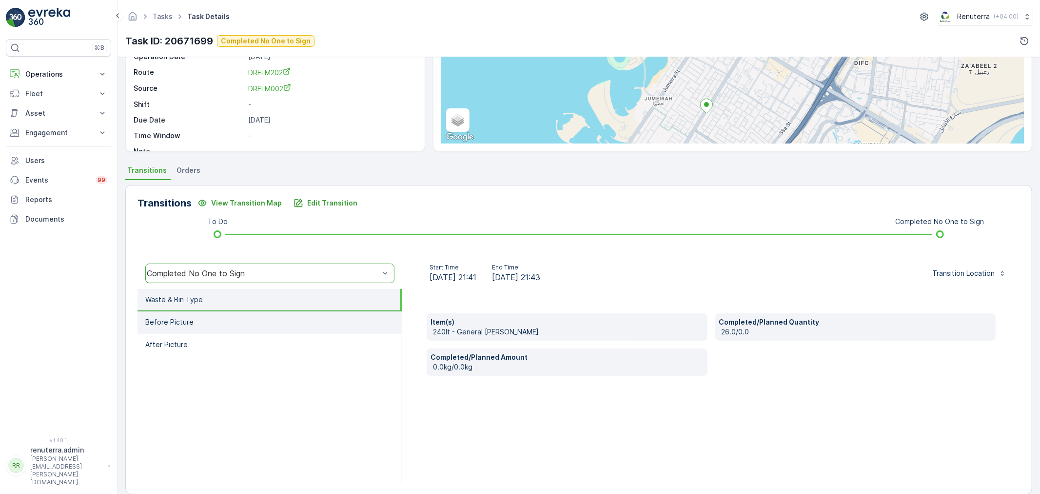
click at [235, 330] on li "Before Picture" at bounding box center [270, 322] width 264 height 22
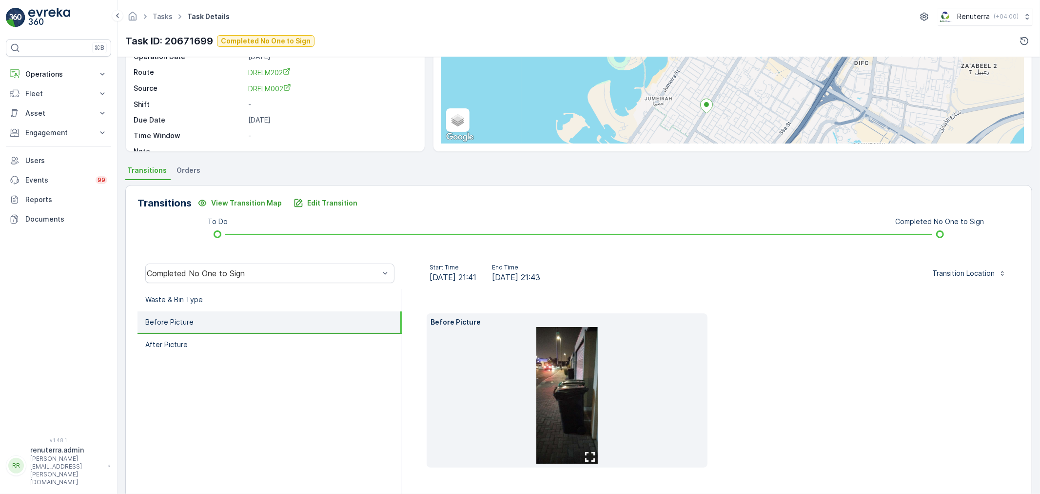
click at [548, 386] on img at bounding box center [567, 395] width 61 height 137
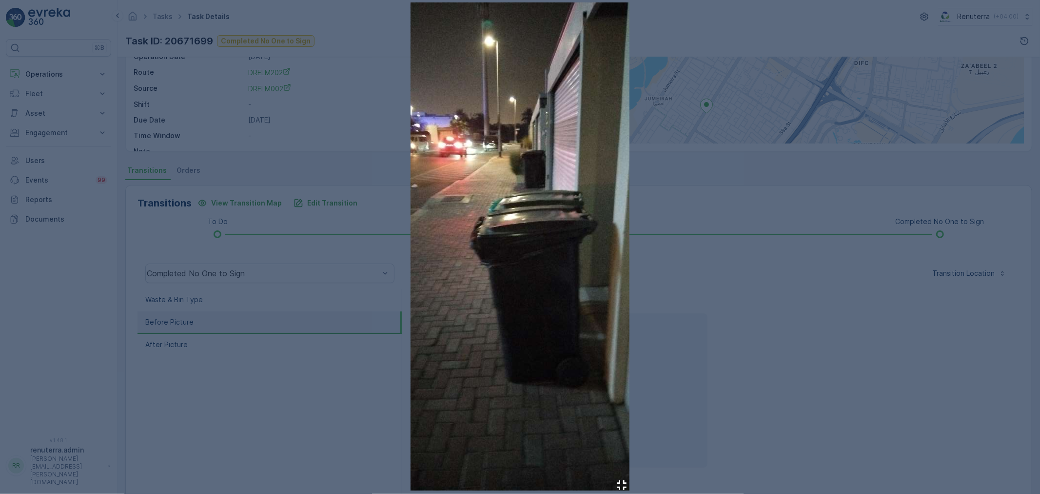
click at [710, 342] on div at bounding box center [520, 247] width 1040 height 494
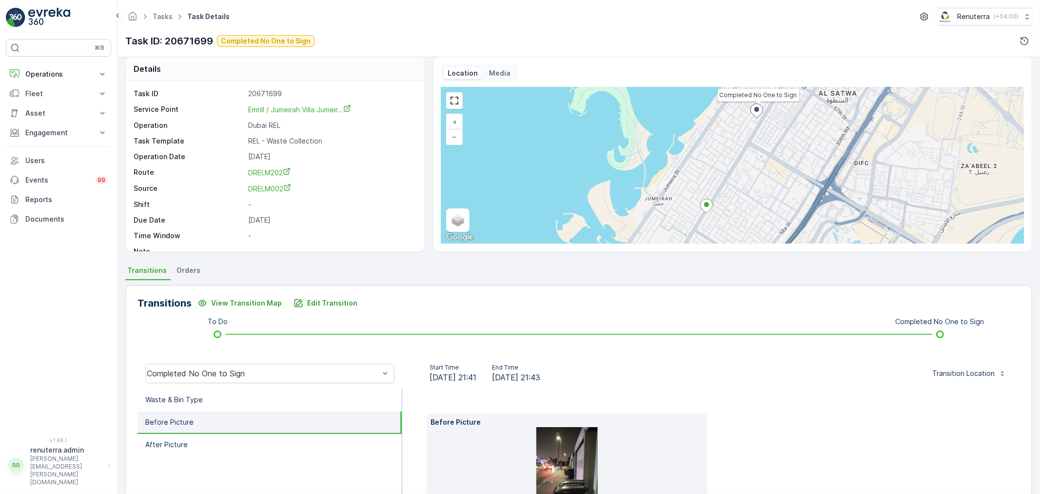
scroll to position [0, 0]
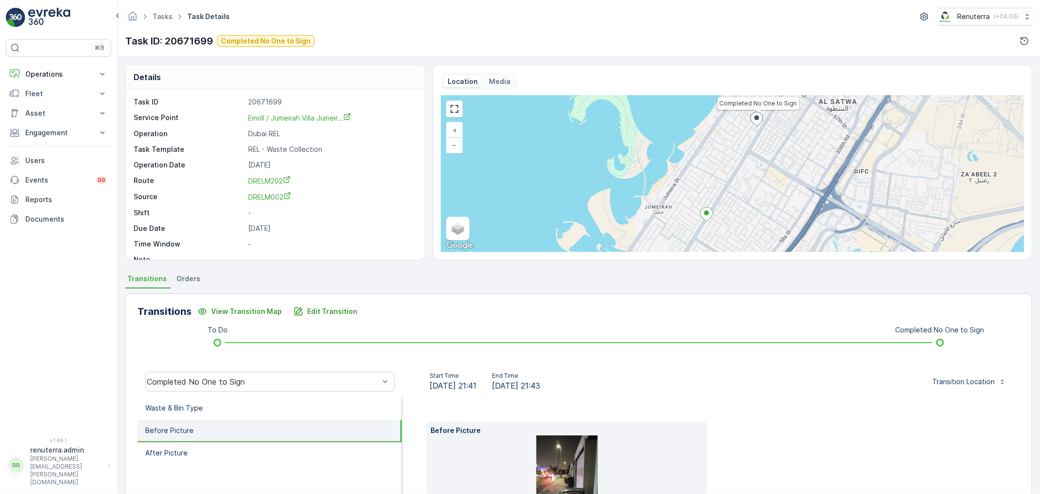
click at [191, 429] on p "Before Picture" at bounding box center [169, 430] width 48 height 10
click at [195, 442] on li "After Picture" at bounding box center [270, 453] width 264 height 22
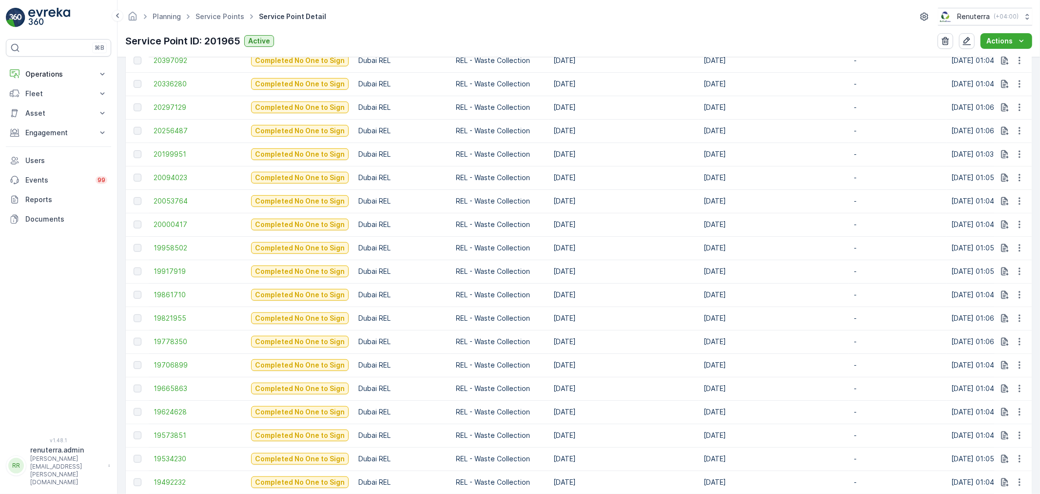
scroll to position [759, 0]
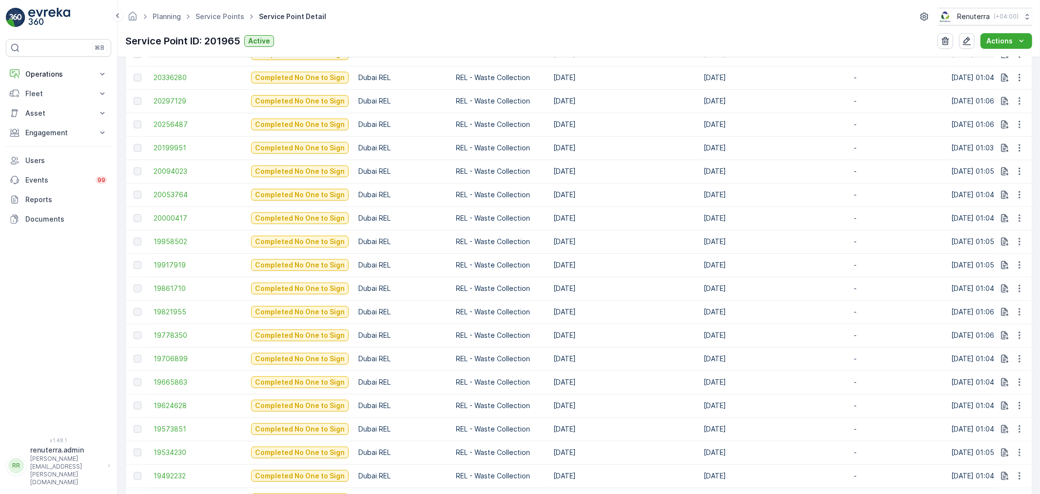
click at [165, 370] on td "19665863" at bounding box center [198, 381] width 98 height 23
click at [165, 358] on span "19706899" at bounding box center [198, 359] width 88 height 10
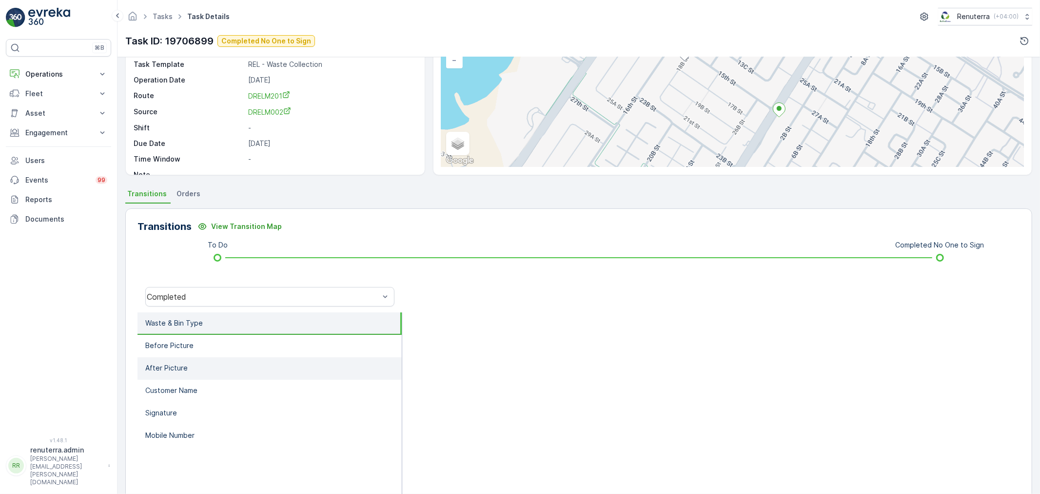
scroll to position [108, 0]
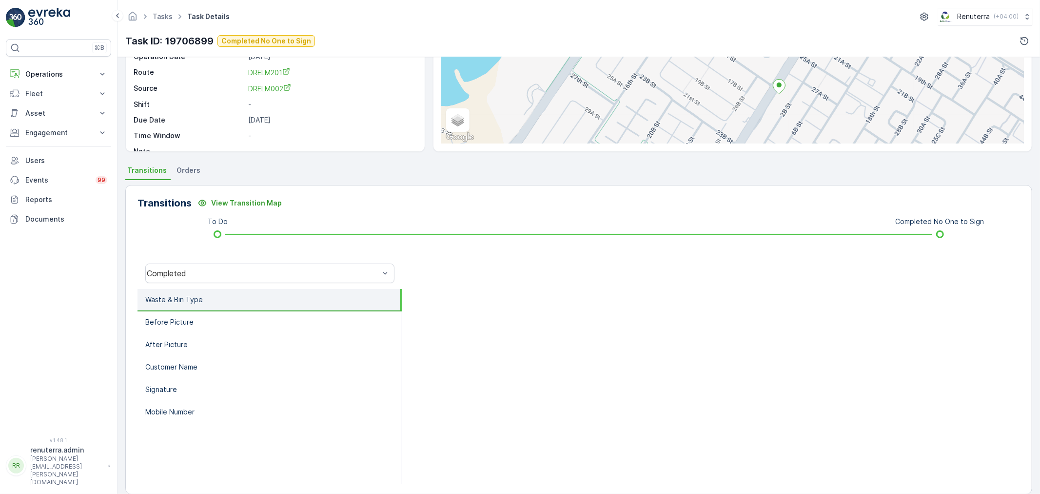
click at [189, 284] on div "Completed" at bounding box center [270, 273] width 265 height 31
click at [187, 269] on div "Completed" at bounding box center [263, 273] width 235 height 9
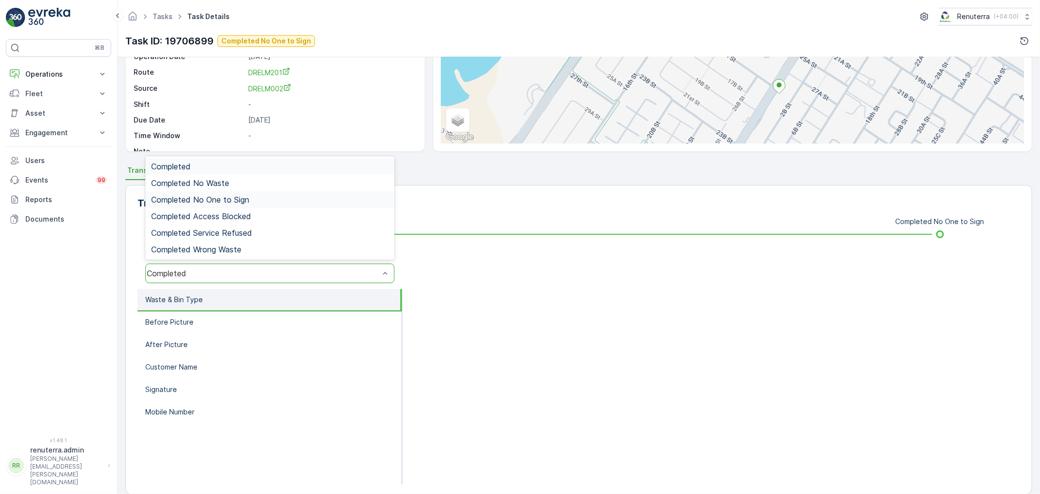
click at [212, 196] on span "Completed No One to Sign" at bounding box center [200, 199] width 98 height 9
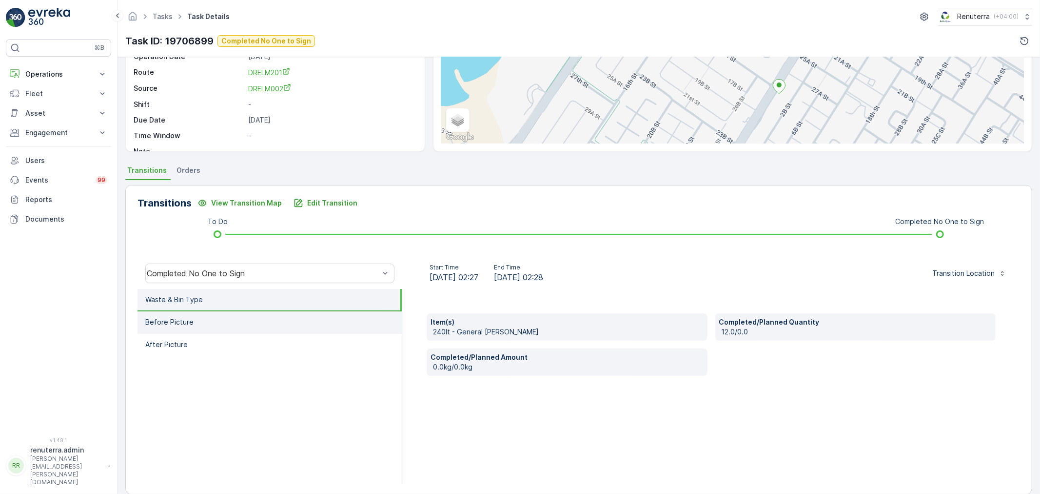
click at [220, 332] on li "Before Picture" at bounding box center [270, 322] width 264 height 22
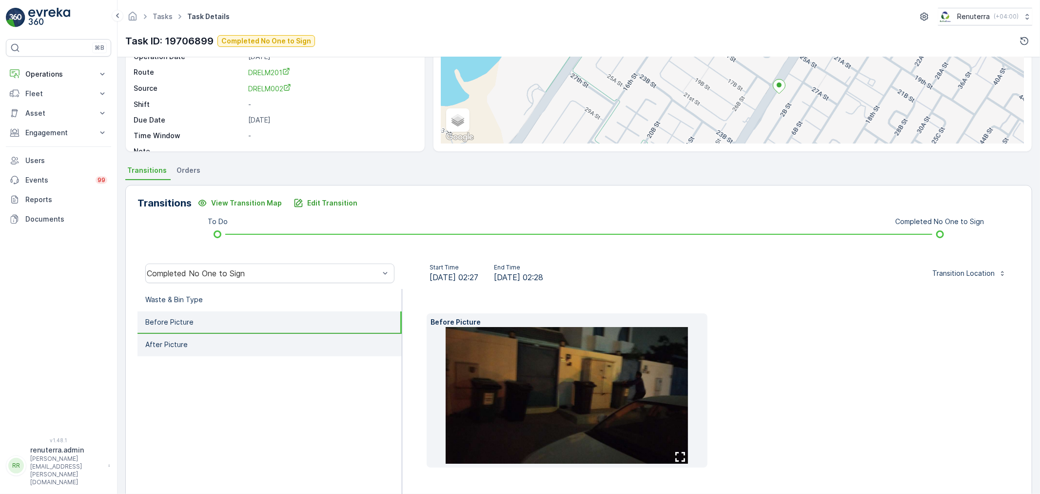
click at [216, 353] on li "After Picture" at bounding box center [270, 345] width 264 height 22
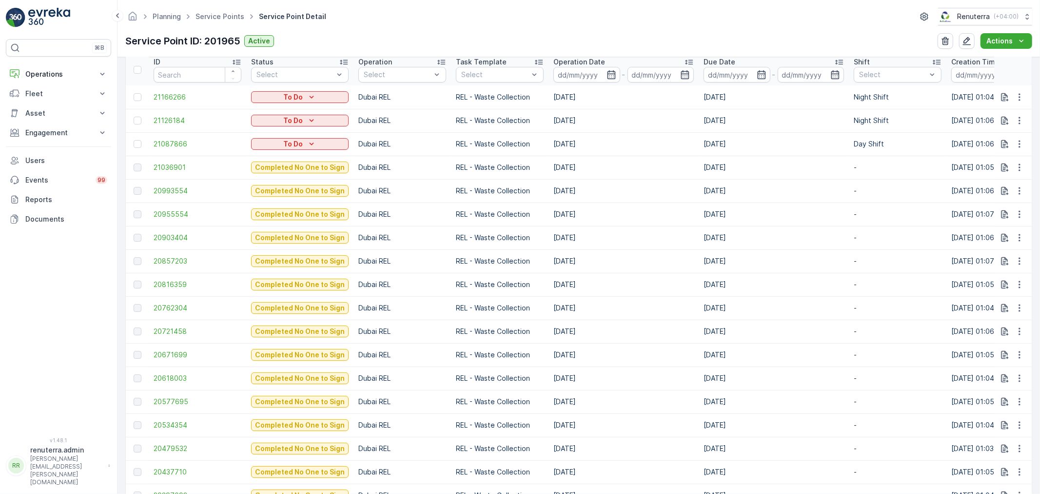
scroll to position [325, 0]
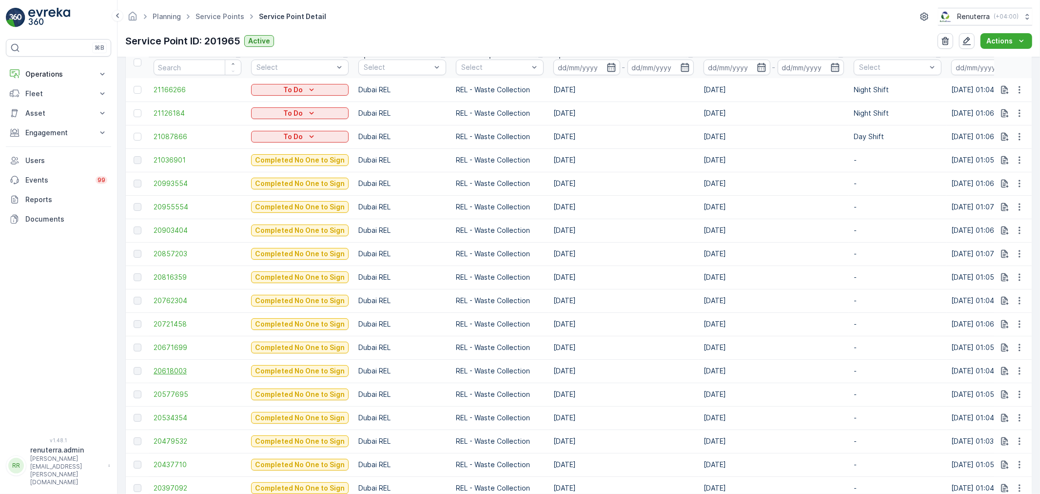
click at [168, 372] on span "20618003" at bounding box center [198, 371] width 88 height 10
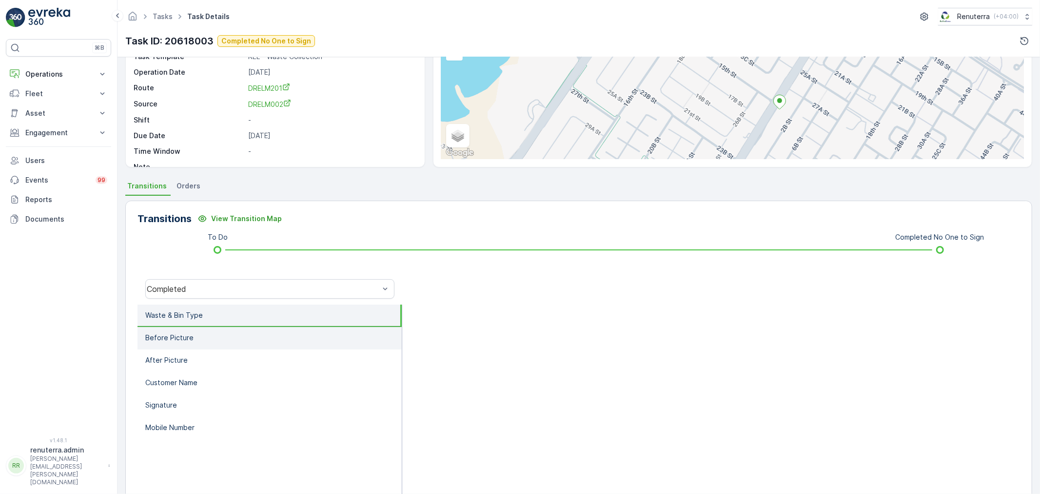
scroll to position [120, 0]
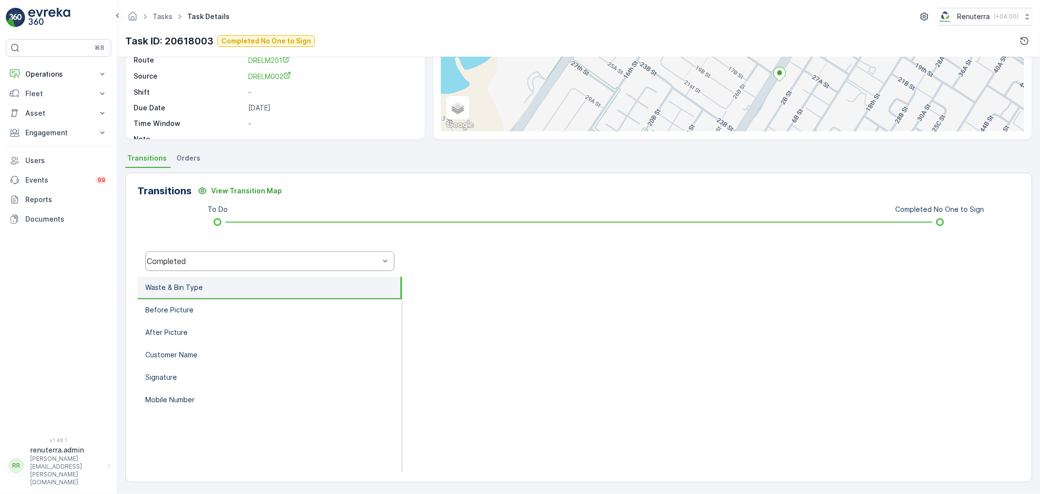
click at [194, 257] on div "Completed" at bounding box center [263, 261] width 235 height 9
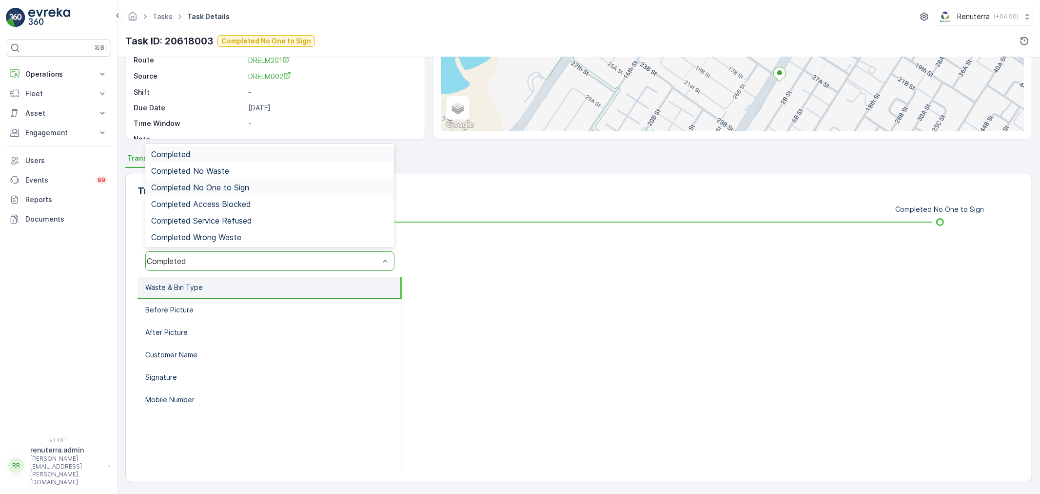
click at [223, 183] on span "Completed No One to Sign" at bounding box center [200, 187] width 98 height 9
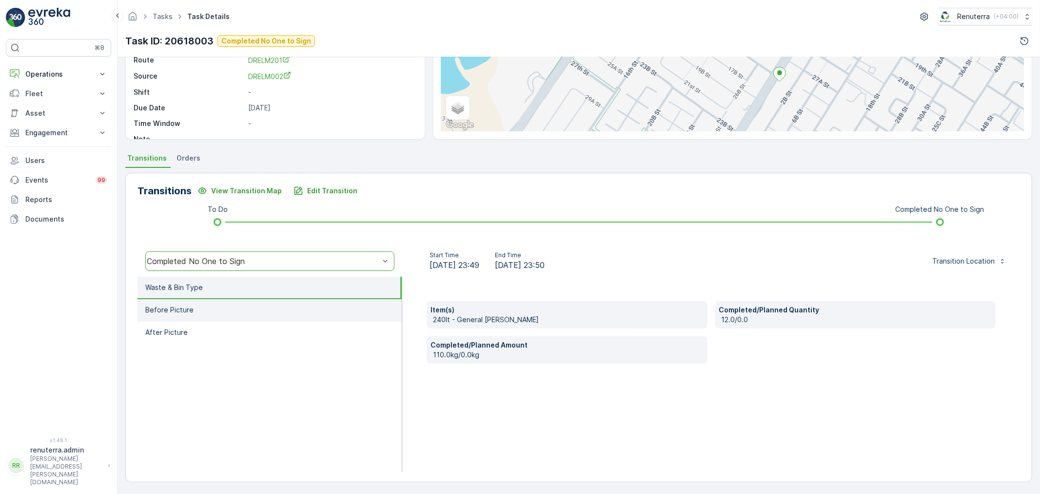
click at [240, 318] on li "Before Picture" at bounding box center [270, 310] width 264 height 22
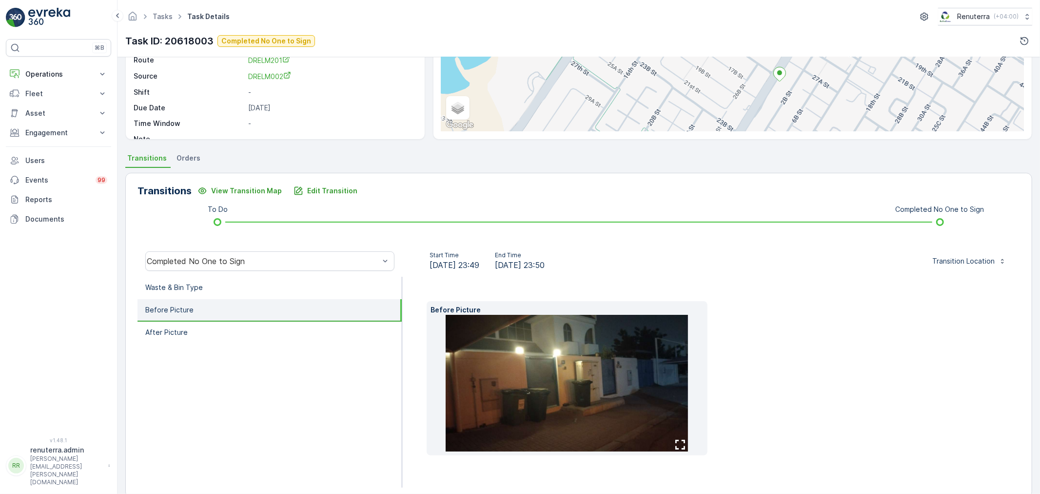
click at [576, 394] on img at bounding box center [567, 383] width 242 height 137
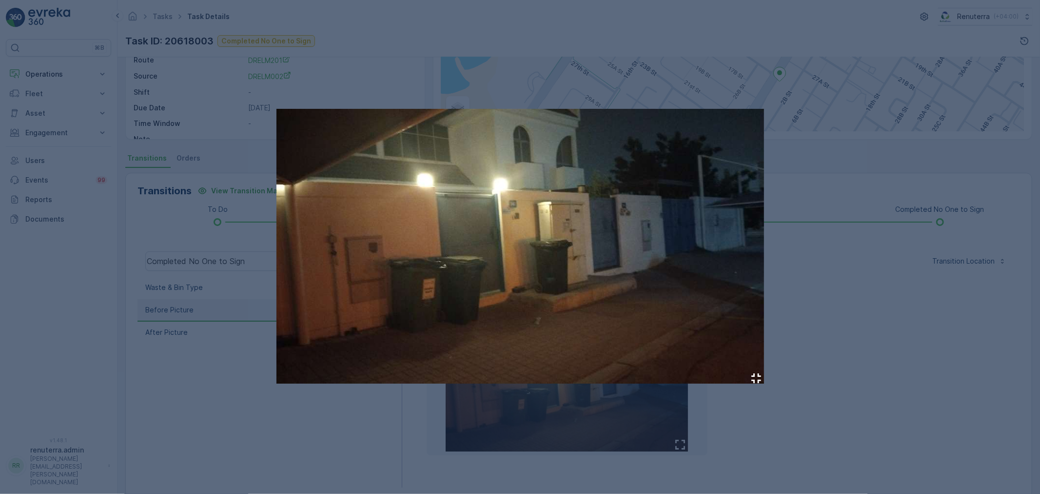
click at [914, 402] on div at bounding box center [520, 247] width 1040 height 494
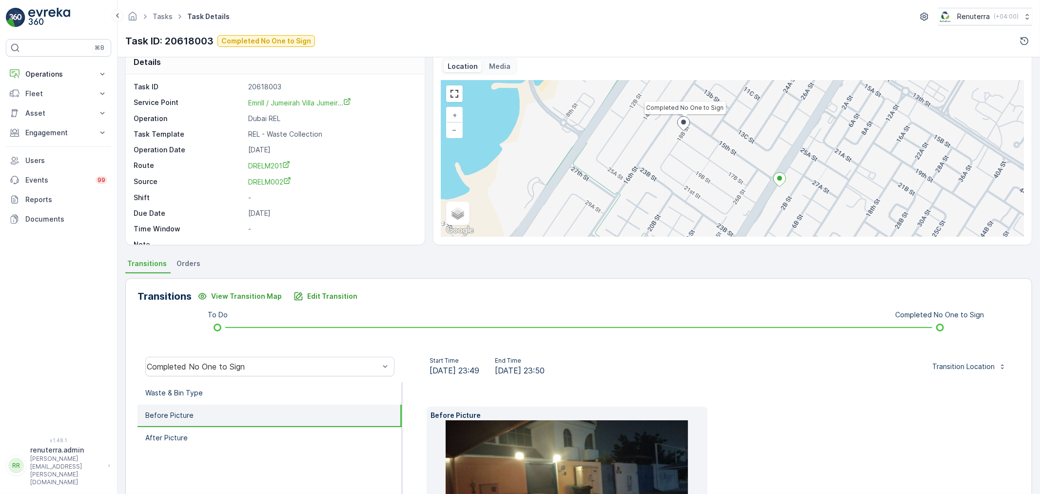
scroll to position [0, 0]
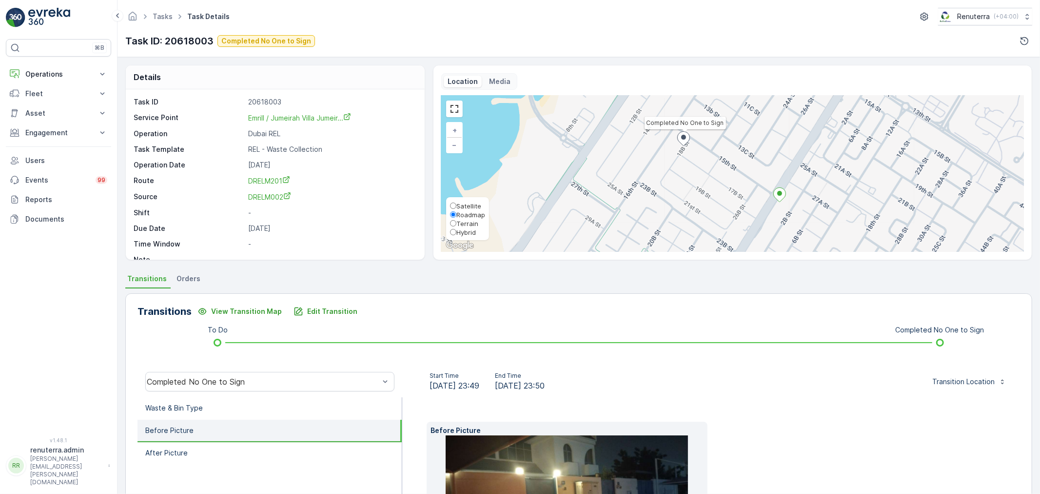
click at [461, 203] on span "Satellite" at bounding box center [469, 206] width 25 height 8
click at [457, 203] on input "Satellite" at bounding box center [453, 205] width 6 height 6
radio input "true"
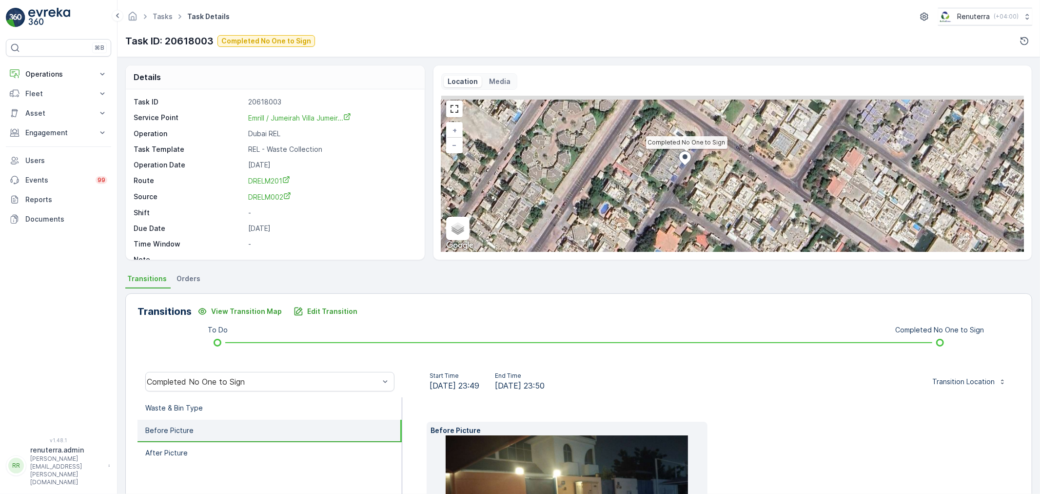
drag, startPoint x: 683, startPoint y: 169, endPoint x: 672, endPoint y: 187, distance: 21.7
click at [672, 187] on div "Completed No One to Sign + − Satellite Roadmap Terrain Hybrid Leaflet Keyboard …" at bounding box center [732, 174] width 583 height 156
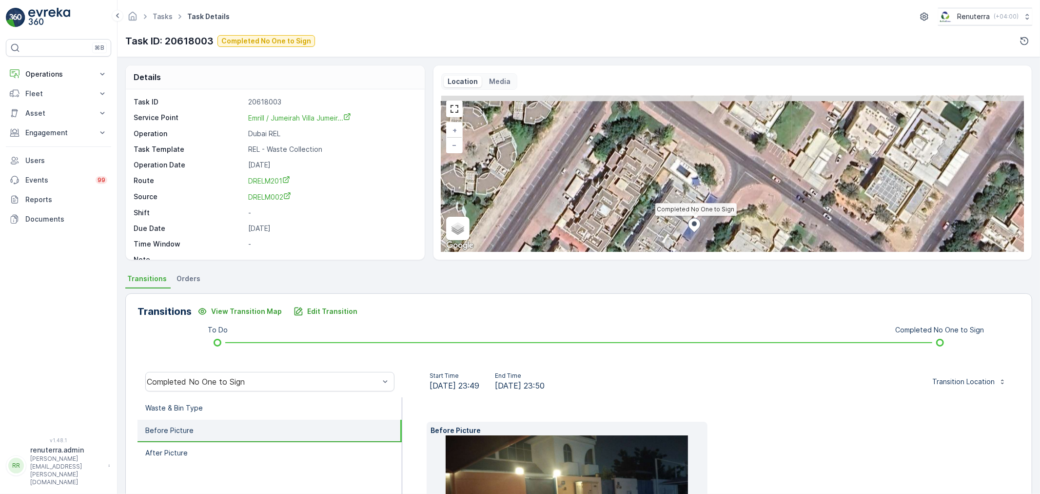
drag, startPoint x: 666, startPoint y: 199, endPoint x: 710, endPoint y: 245, distance: 64.2
click at [710, 245] on div "Completed No One to Sign + − Satellite Roadmap Terrain Hybrid Leaflet Keyboard …" at bounding box center [732, 174] width 583 height 156
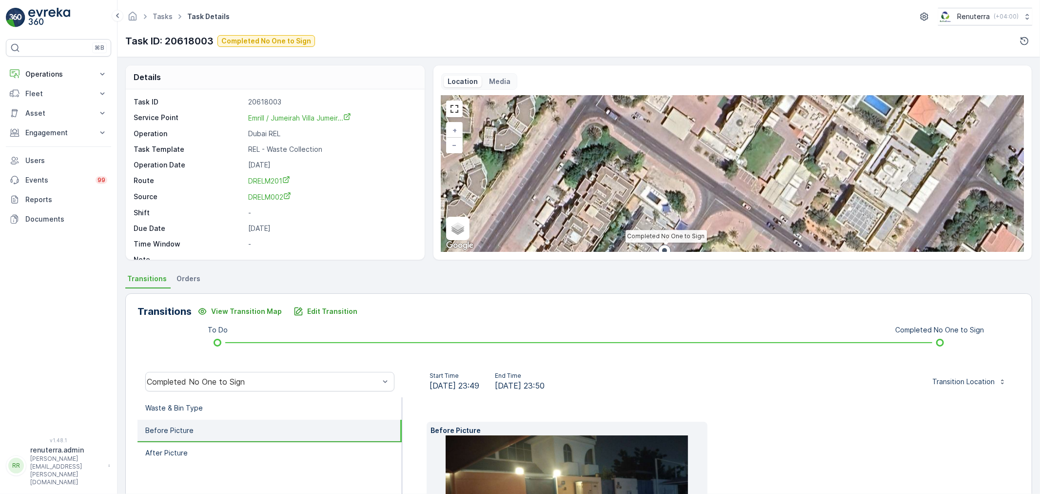
drag, startPoint x: 708, startPoint y: 156, endPoint x: 708, endPoint y: 117, distance: 39.0
click at [708, 117] on div "Completed No One to Sign + − Satellite Roadmap Terrain Hybrid Leaflet Keyboard …" at bounding box center [732, 174] width 583 height 156
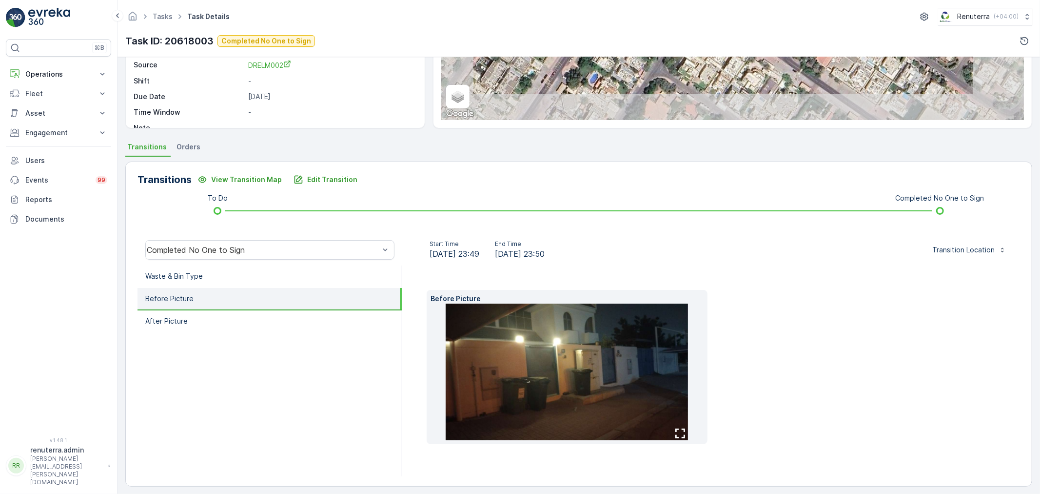
scroll to position [137, 0]
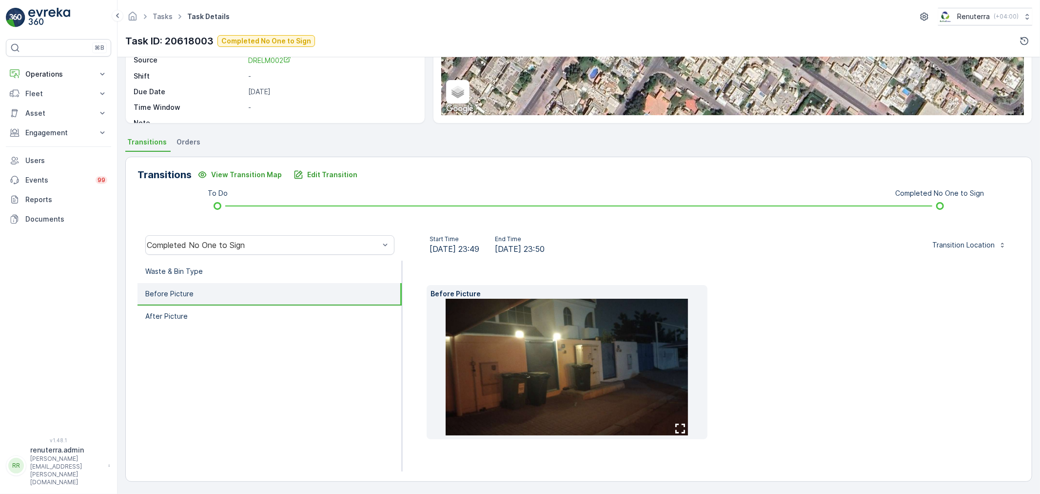
click at [232, 301] on li "Before Picture" at bounding box center [270, 294] width 264 height 22
click at [236, 320] on li "After Picture" at bounding box center [270, 316] width 264 height 22
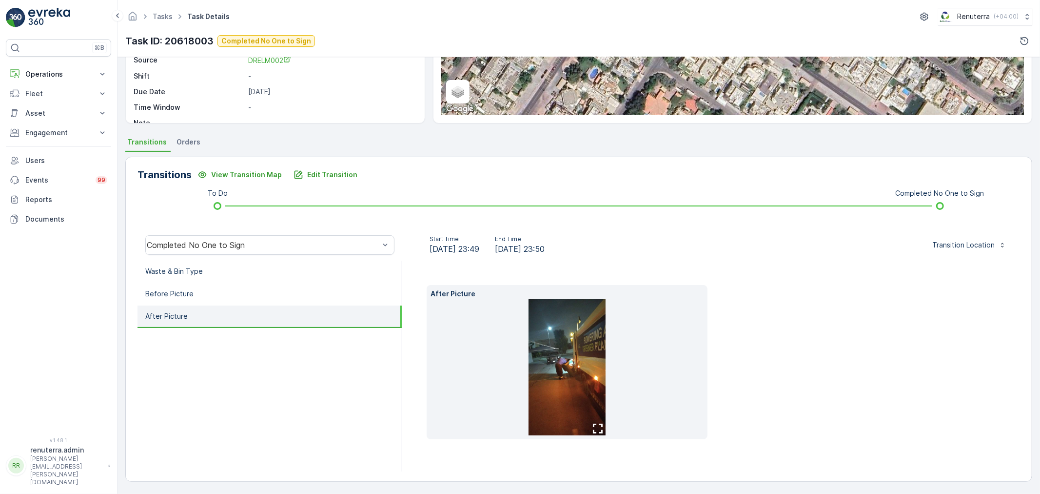
scroll to position [121, 0]
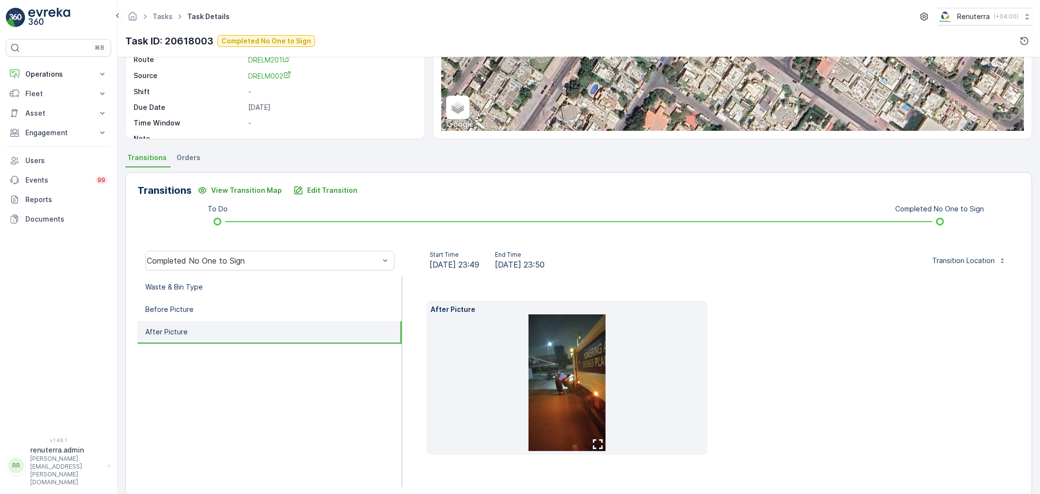
click at [569, 401] on img at bounding box center [567, 382] width 77 height 137
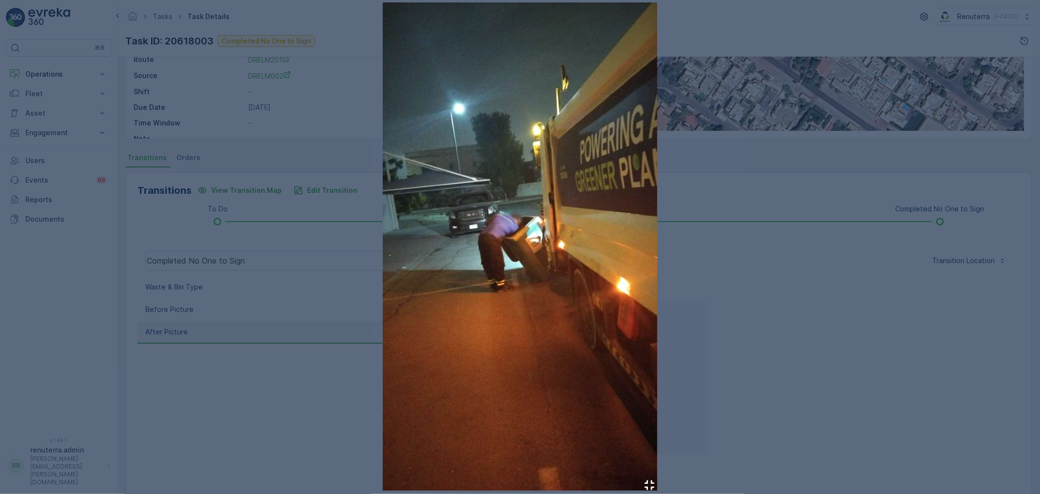
click at [800, 372] on div at bounding box center [520, 247] width 1040 height 494
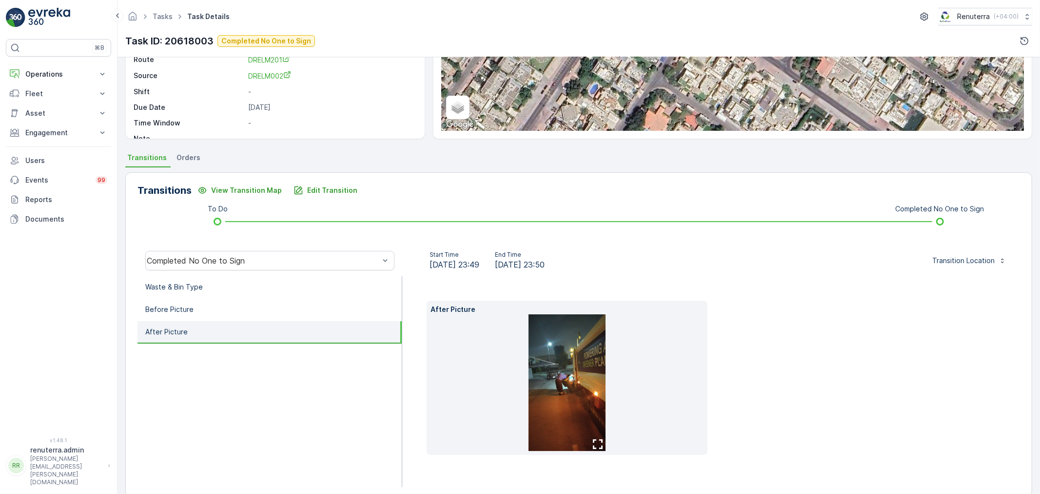
click at [556, 381] on img at bounding box center [567, 382] width 77 height 137
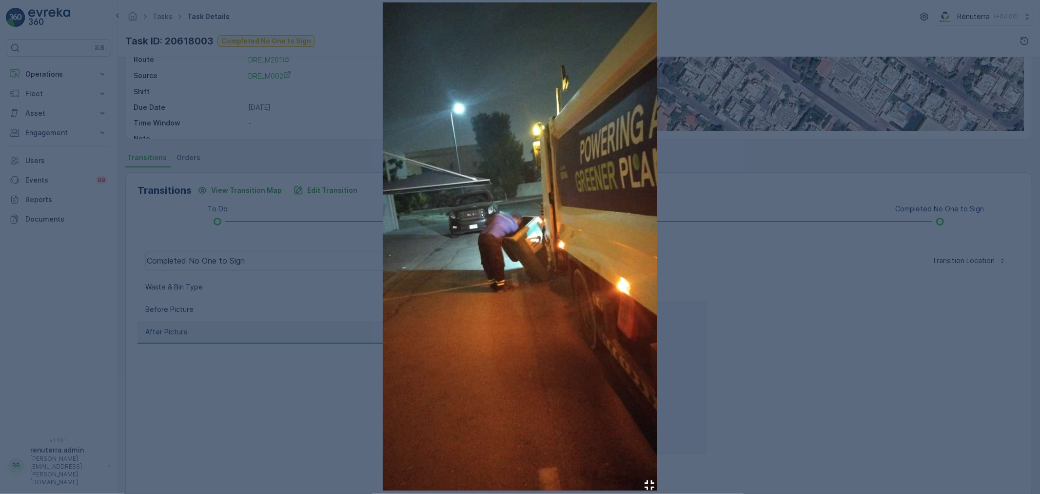
click at [720, 325] on div at bounding box center [520, 247] width 1040 height 494
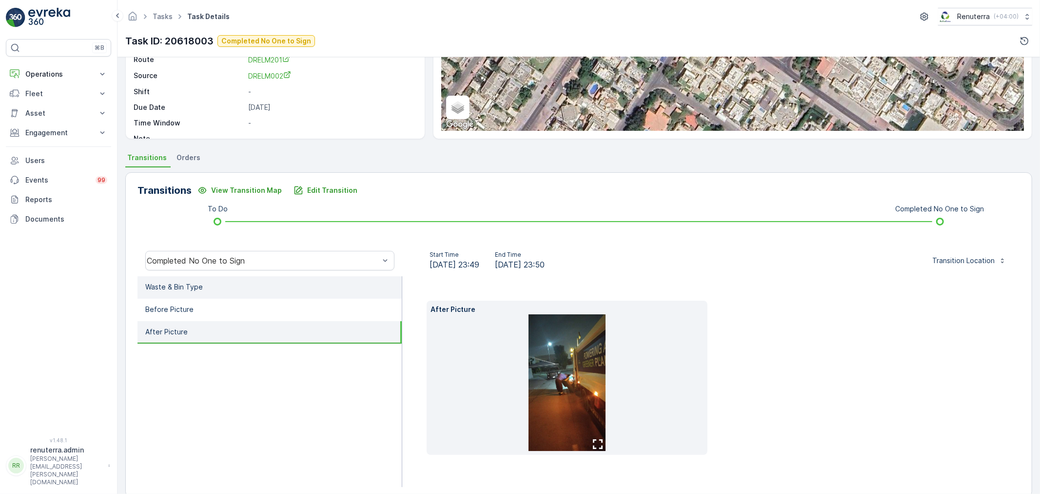
click at [237, 293] on li "Waste & Bin Type" at bounding box center [270, 287] width 264 height 22
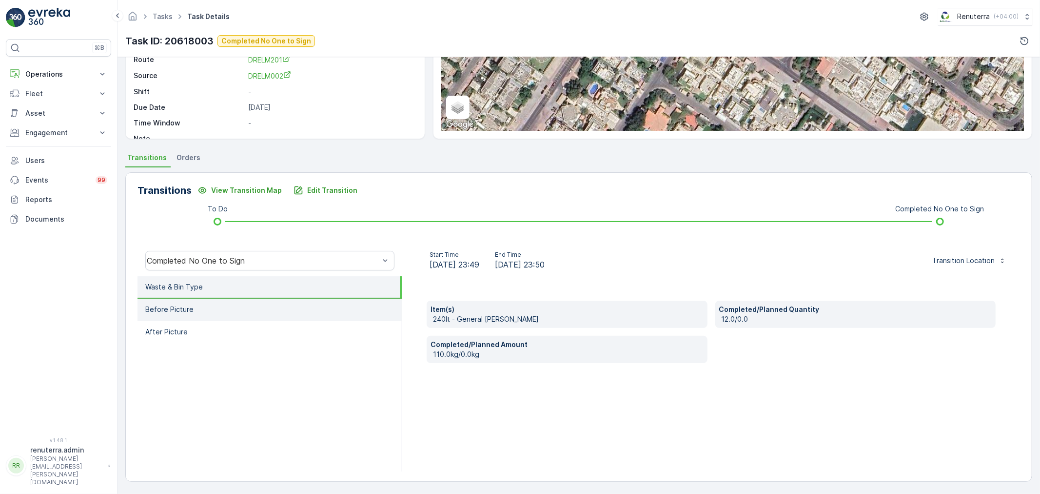
click at [243, 301] on li "Before Picture" at bounding box center [270, 310] width 264 height 22
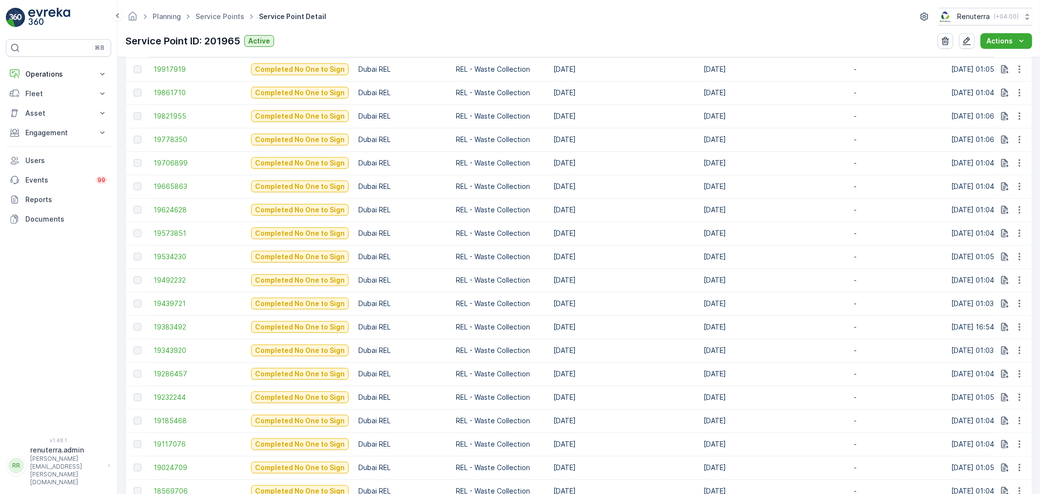
scroll to position [1125, 0]
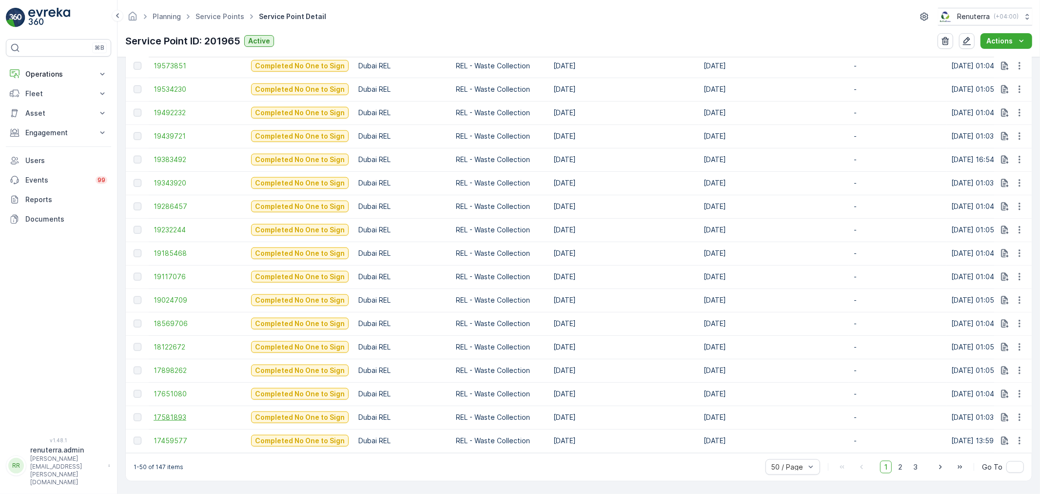
click at [180, 412] on span "17581893" at bounding box center [198, 417] width 88 height 10
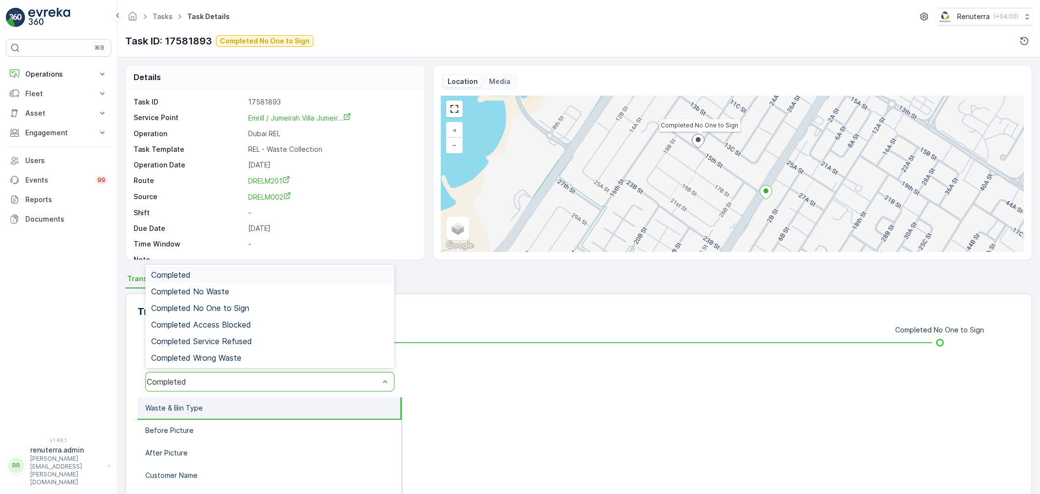
click at [201, 379] on div "Completed" at bounding box center [263, 381] width 233 height 9
click at [207, 310] on span "Completed No One to Sign" at bounding box center [200, 307] width 98 height 9
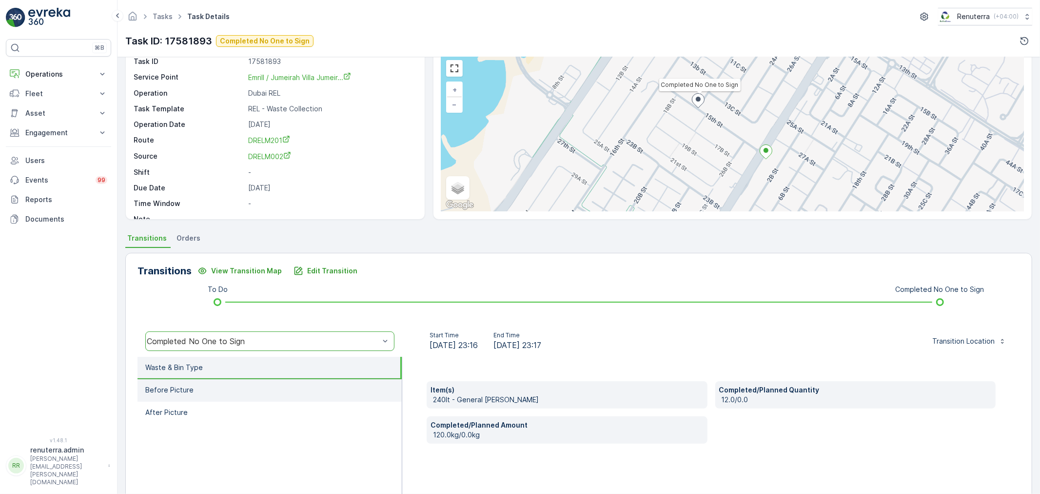
scroll to position [120, 0]
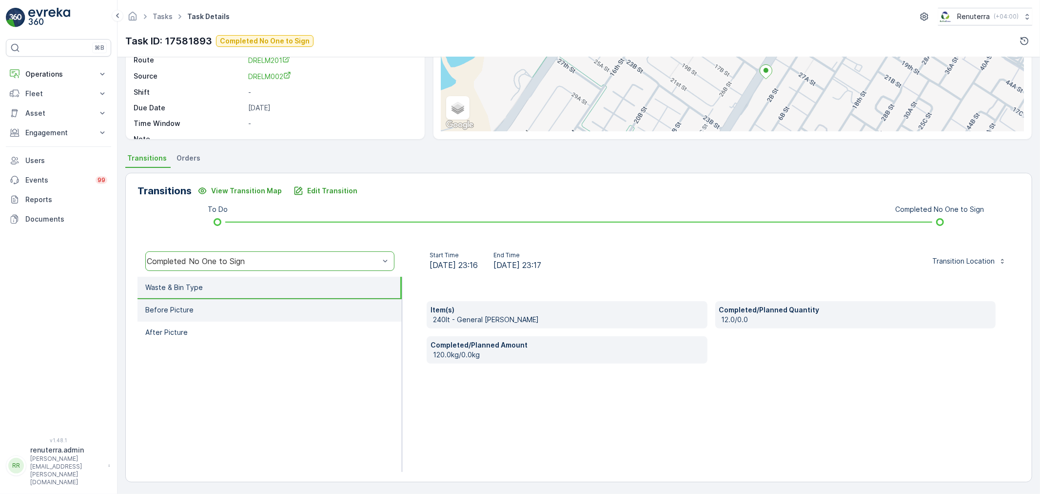
click at [257, 319] on li "Before Picture" at bounding box center [270, 310] width 264 height 22
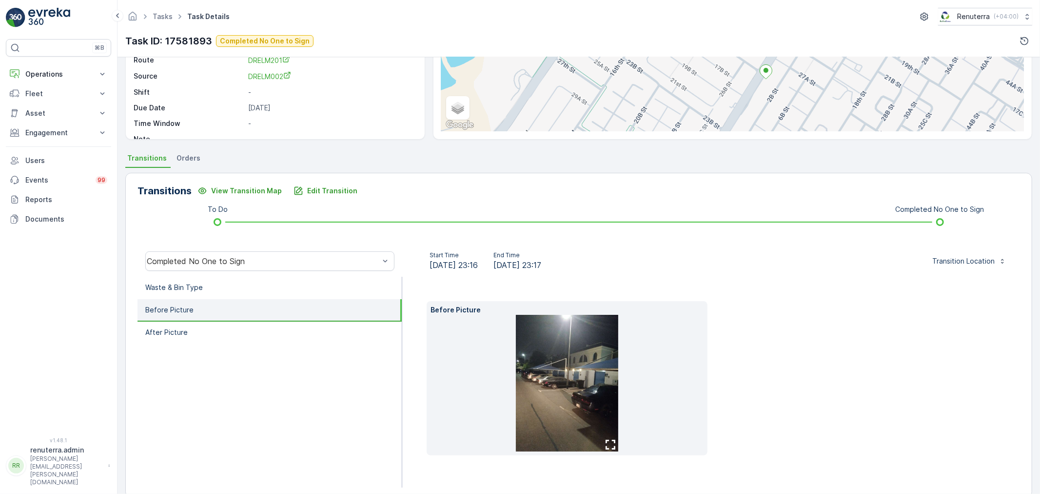
scroll to position [137, 0]
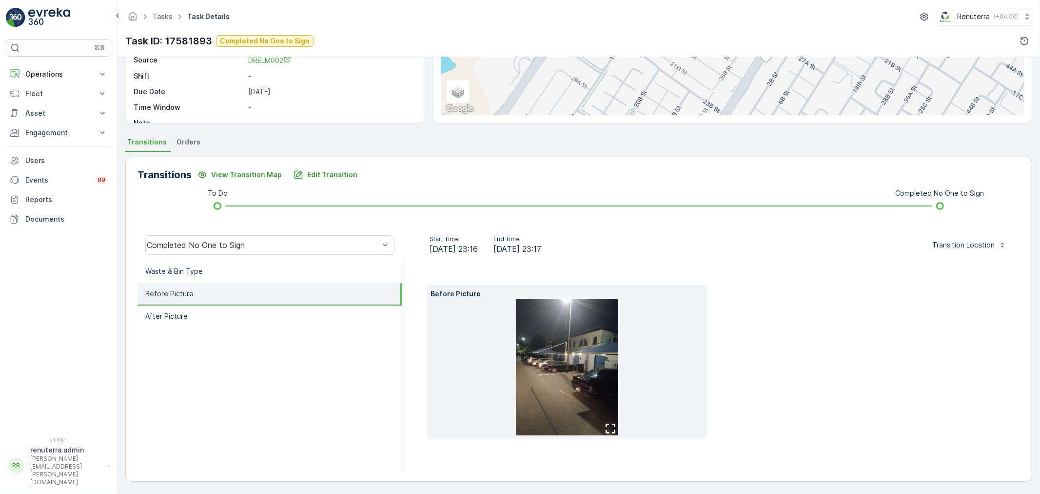
click at [572, 384] on img at bounding box center [567, 367] width 102 height 137
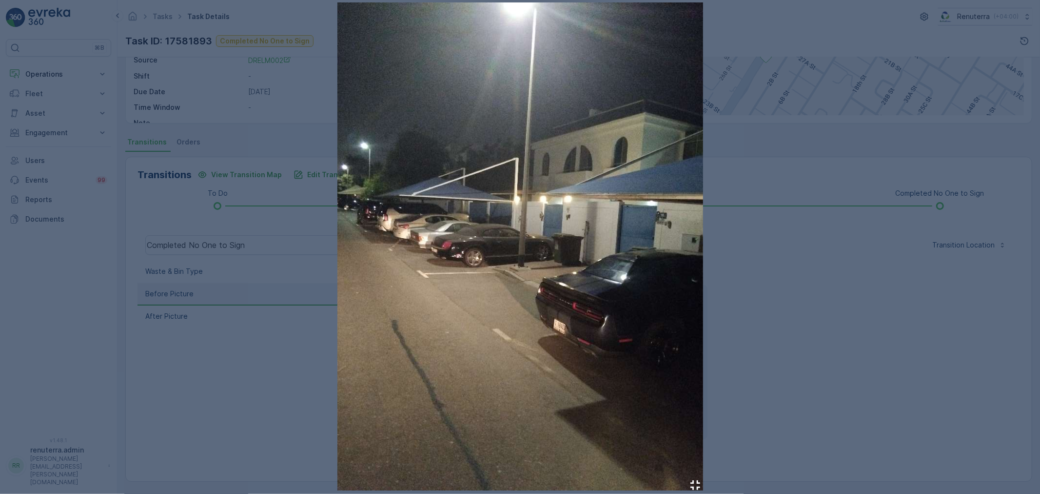
click at [722, 289] on div at bounding box center [520, 247] width 1040 height 494
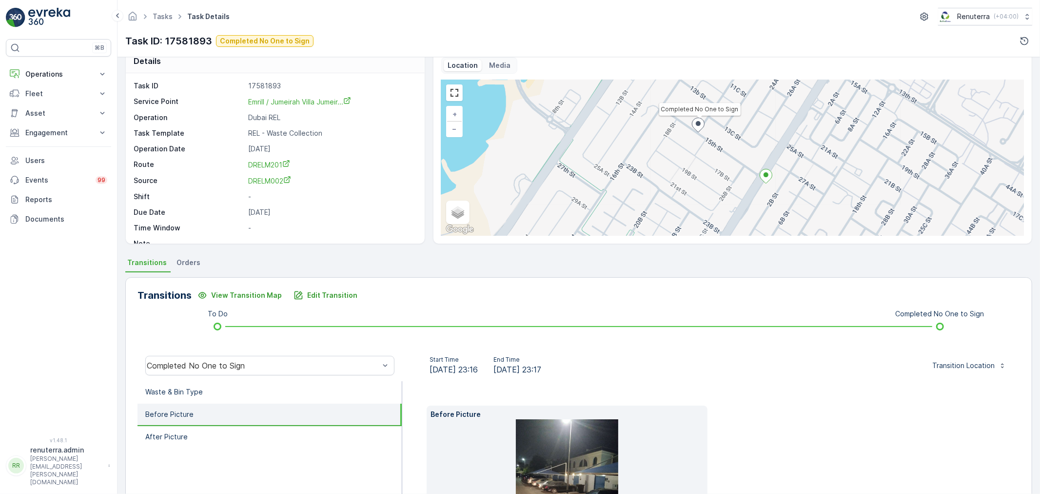
scroll to position [0, 0]
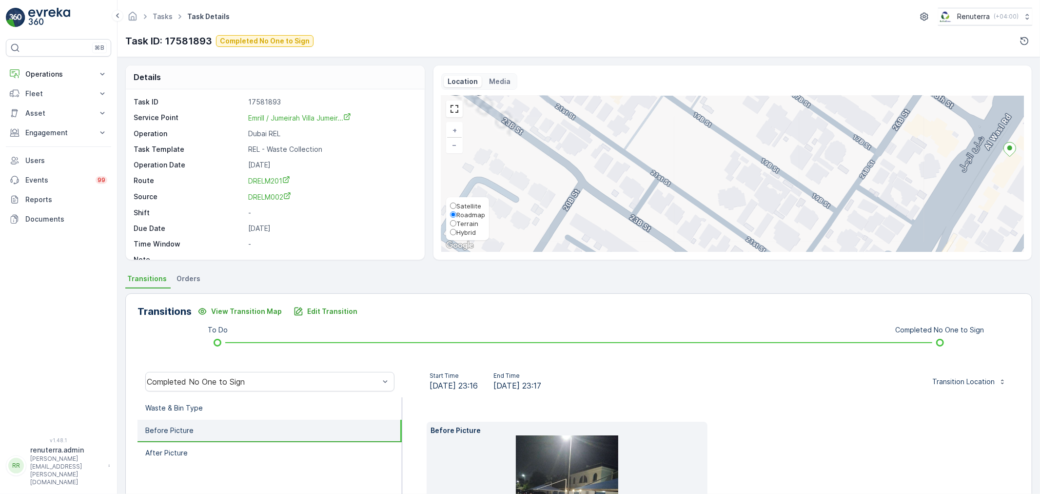
click at [460, 202] on span "Satellite" at bounding box center [469, 206] width 25 height 8
click at [457, 202] on input "Satellite" at bounding box center [453, 205] width 6 height 6
radio input "true"
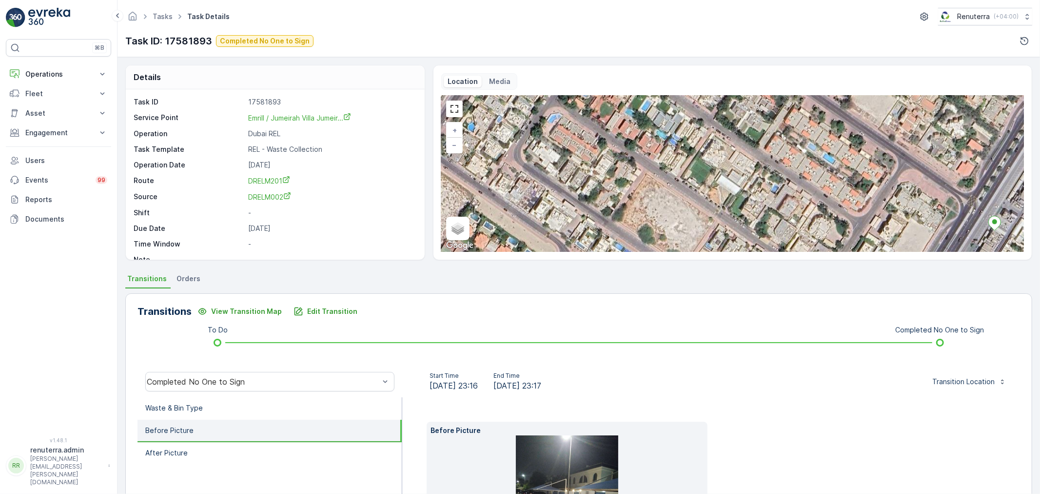
drag, startPoint x: 745, startPoint y: 160, endPoint x: 725, endPoint y: 230, distance: 73.0
click at [728, 235] on div "Completed No One to Sign + − Satellite Roadmap Terrain Hybrid Leaflet Keyboard …" at bounding box center [732, 174] width 583 height 156
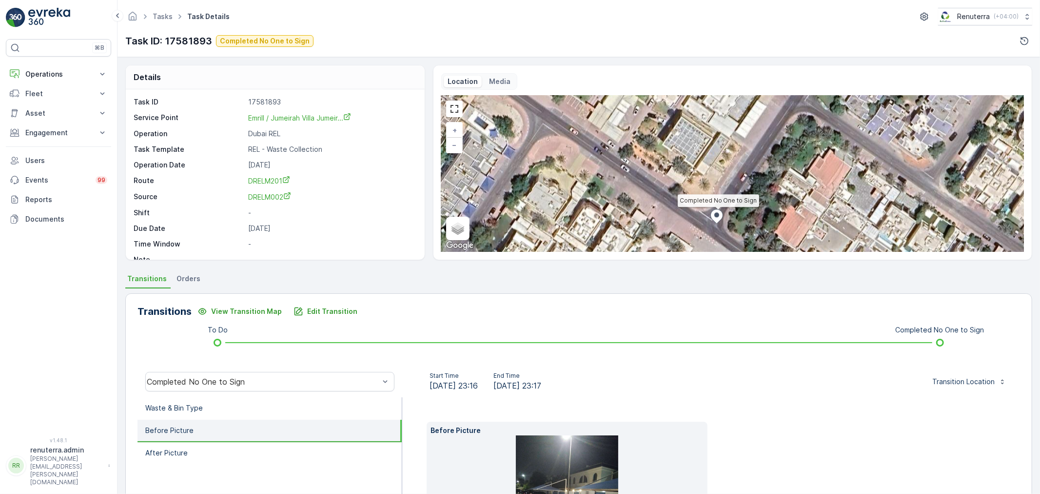
drag, startPoint x: 753, startPoint y: 189, endPoint x: 720, endPoint y: 240, distance: 60.9
click at [720, 241] on div "Completed No One to Sign + − Satellite Roadmap Terrain Hybrid Leaflet Keyboard …" at bounding box center [732, 174] width 583 height 156
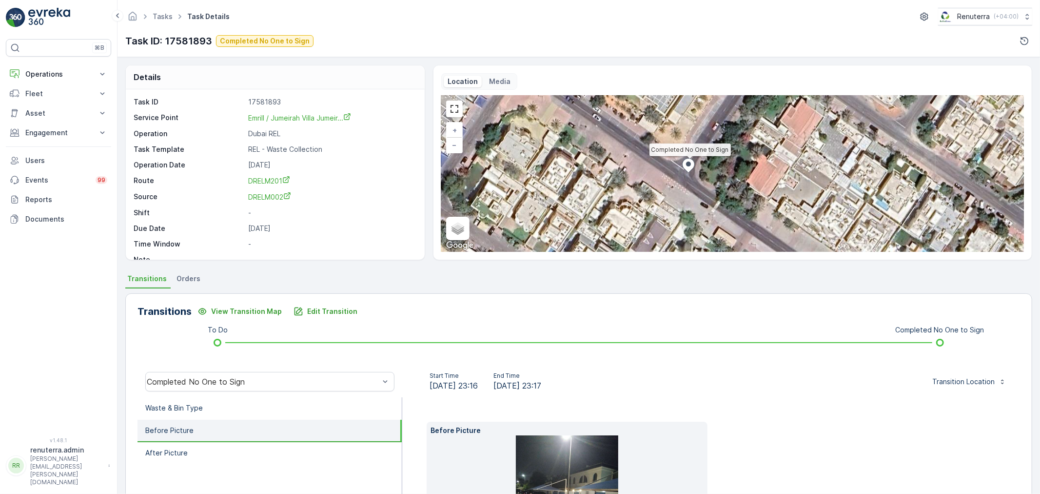
drag, startPoint x: 715, startPoint y: 236, endPoint x: 718, endPoint y: 169, distance: 66.9
click at [718, 169] on div "Completed No One to Sign + − Satellite Roadmap Terrain Hybrid Leaflet Keyboard …" at bounding box center [732, 174] width 583 height 156
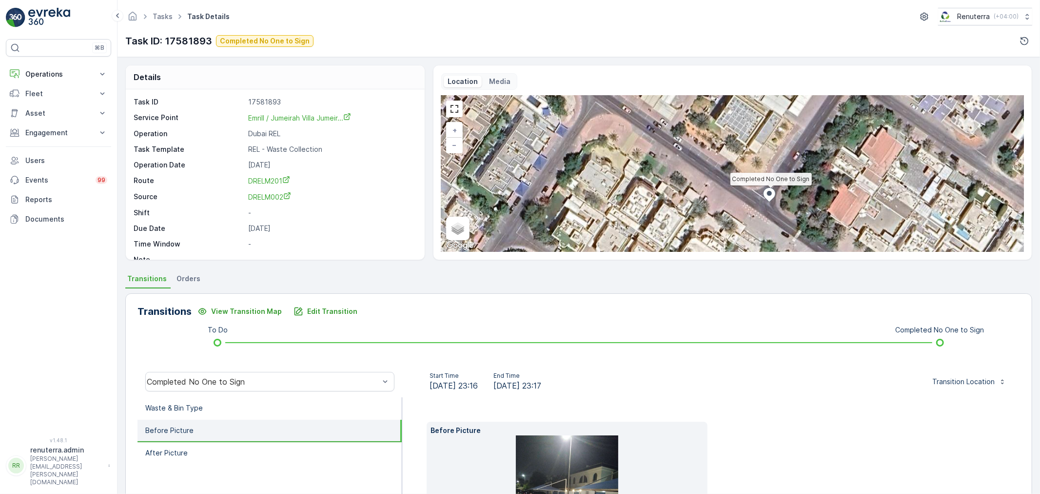
drag, startPoint x: 685, startPoint y: 178, endPoint x: 757, endPoint y: 246, distance: 99.0
click at [757, 246] on div "Completed No One to Sign + − Satellite Roadmap Terrain Hybrid Leaflet Keyboard …" at bounding box center [732, 174] width 583 height 156
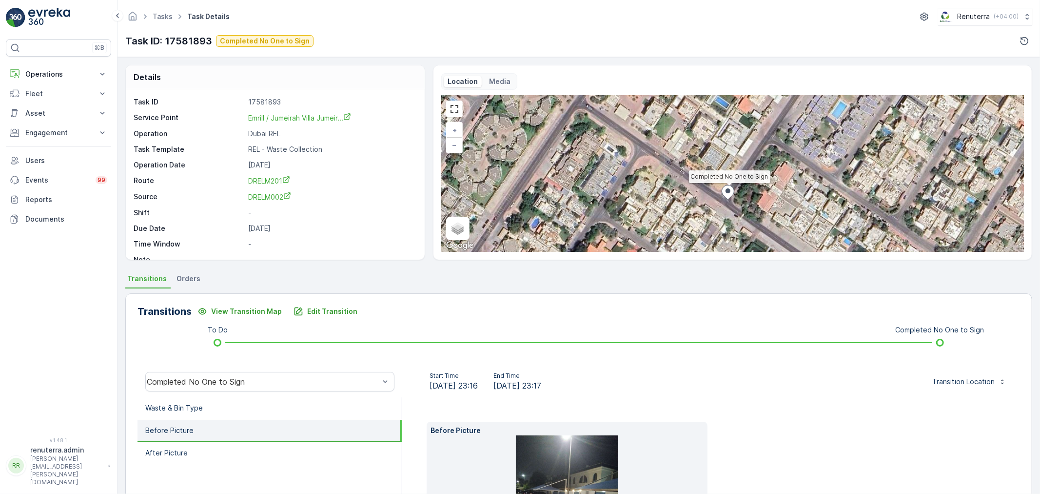
drag, startPoint x: 720, startPoint y: 216, endPoint x: 691, endPoint y: 159, distance: 63.9
click at [691, 160] on div "Completed No One to Sign + − Satellite Roadmap Terrain Hybrid Leaflet Keyboard …" at bounding box center [732, 174] width 583 height 156
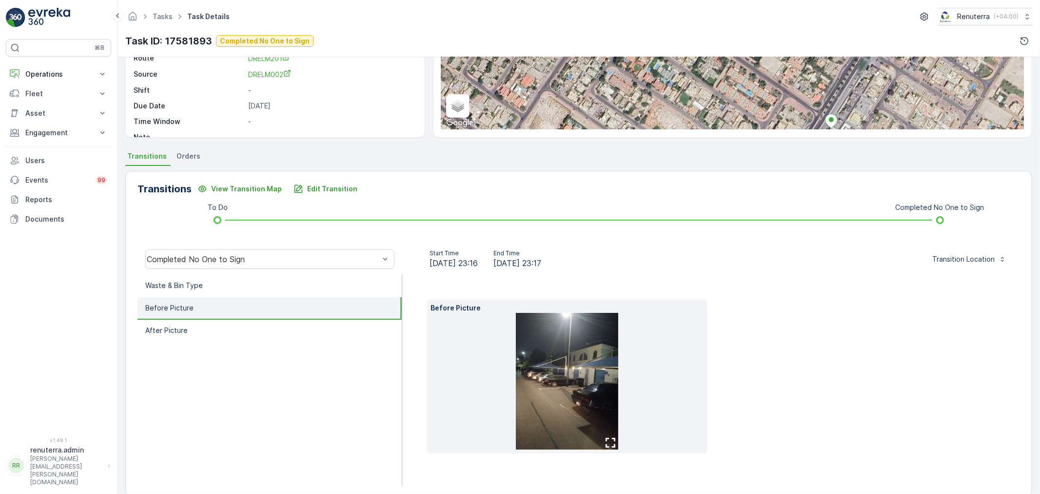
scroll to position [137, 0]
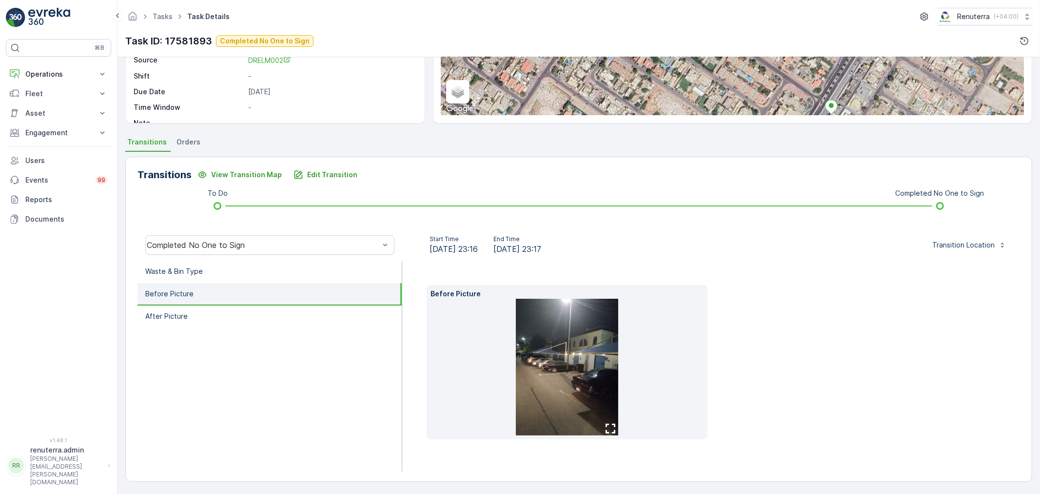
click at [544, 368] on img at bounding box center [567, 367] width 102 height 137
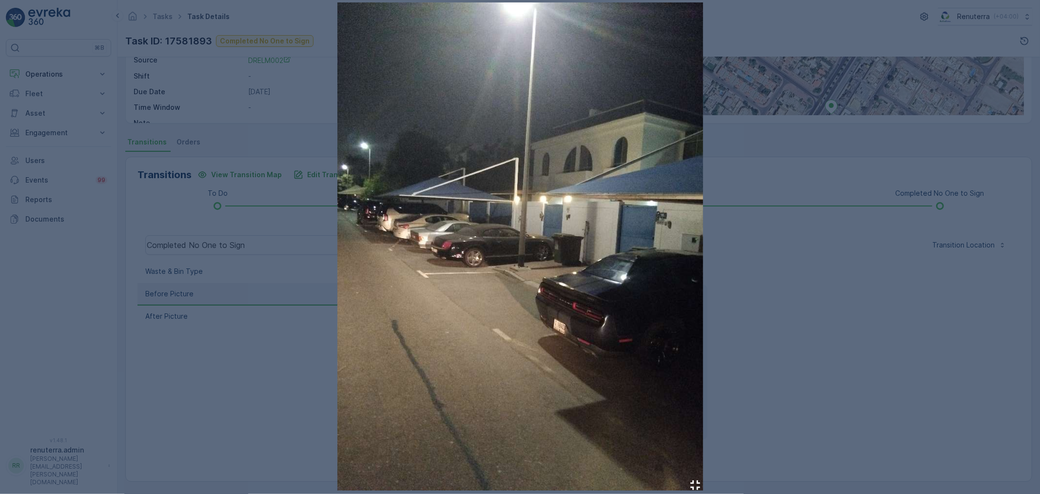
click at [808, 304] on div at bounding box center [520, 247] width 1040 height 494
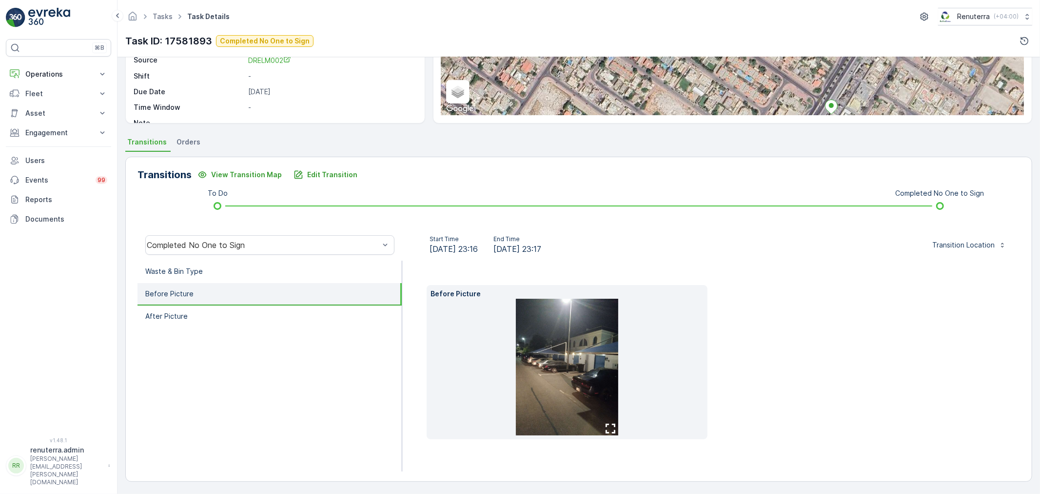
click at [262, 310] on li "After Picture" at bounding box center [270, 316] width 264 height 22
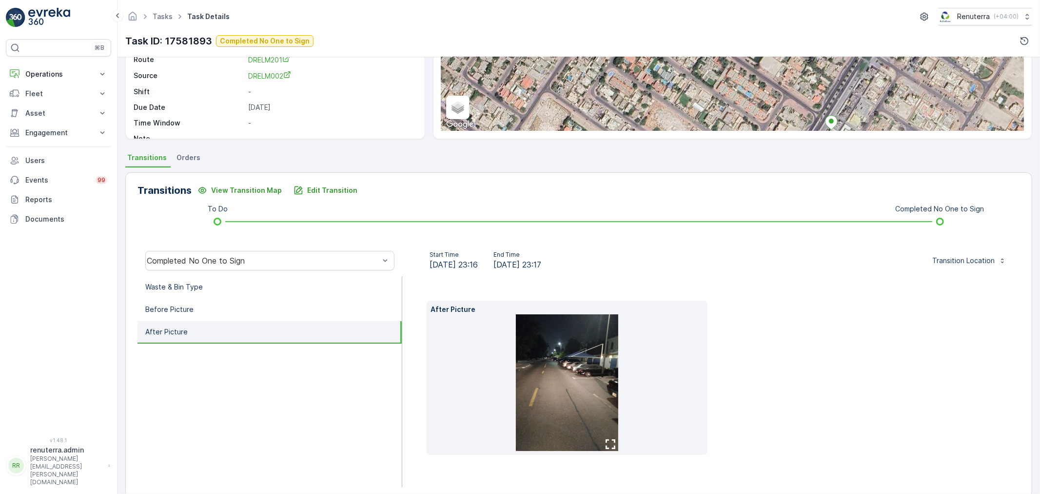
click at [555, 363] on img at bounding box center [567, 382] width 102 height 137
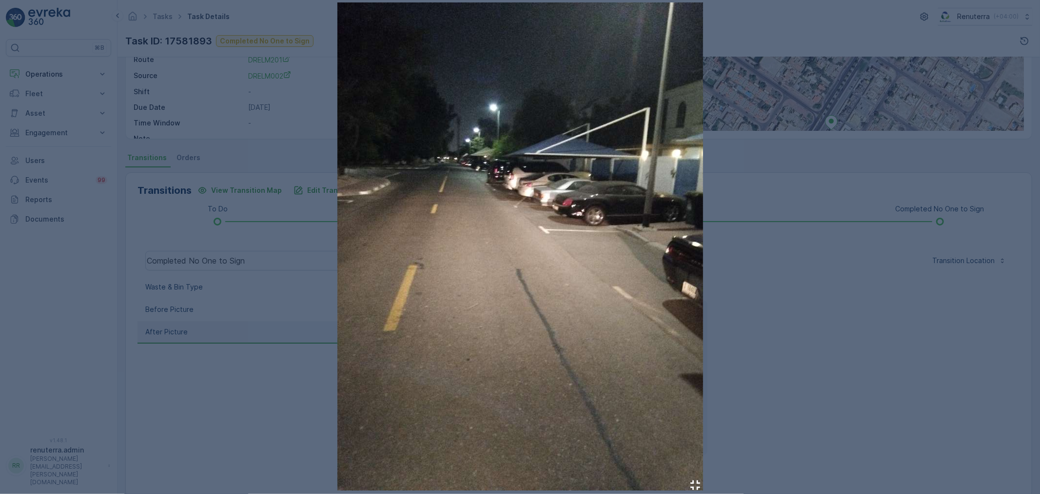
click at [882, 257] on div at bounding box center [520, 247] width 1040 height 494
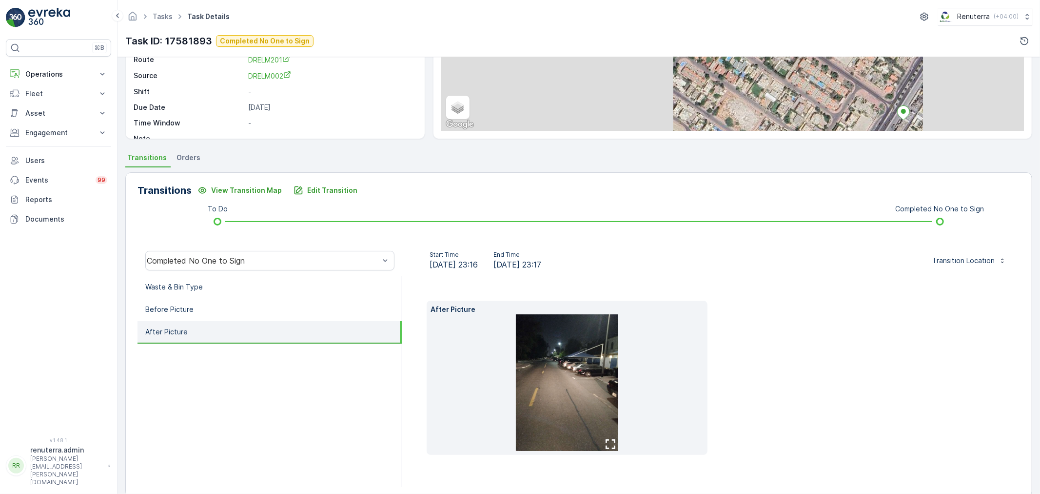
scroll to position [38, 0]
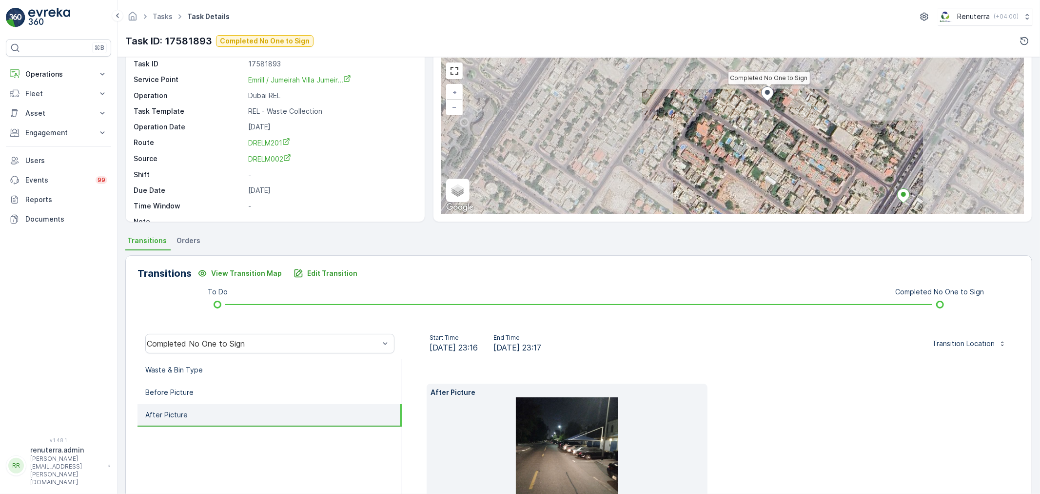
drag, startPoint x: 845, startPoint y: 101, endPoint x: 789, endPoint y: 74, distance: 62.2
click at [789, 74] on div "Completed No One to Sign + − Satellite Roadmap Terrain Hybrid Leaflet Keyboard …" at bounding box center [732, 136] width 583 height 156
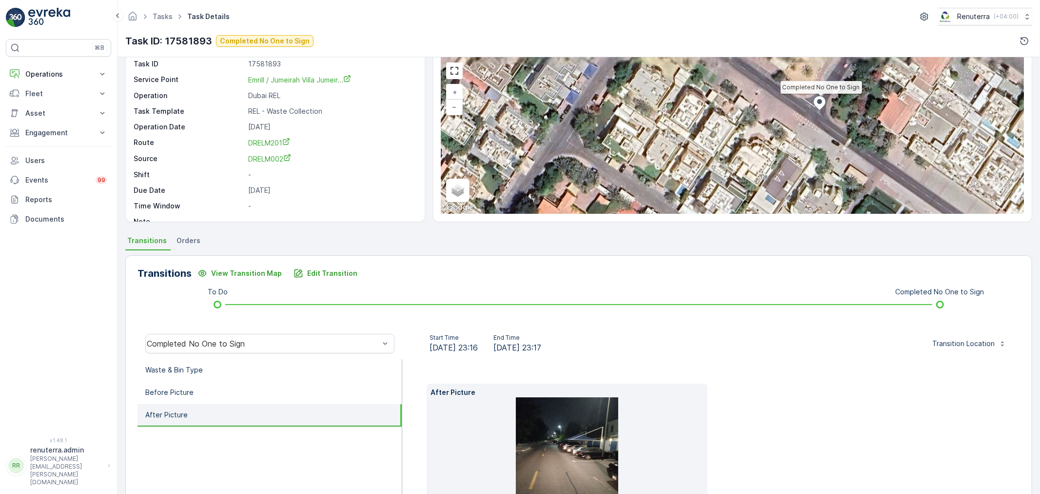
drag, startPoint x: 800, startPoint y: 106, endPoint x: 772, endPoint y: 160, distance: 61.1
click at [771, 161] on div "Completed No One to Sign + − Satellite Roadmap Terrain Hybrid Leaflet Keyboard …" at bounding box center [732, 136] width 583 height 156
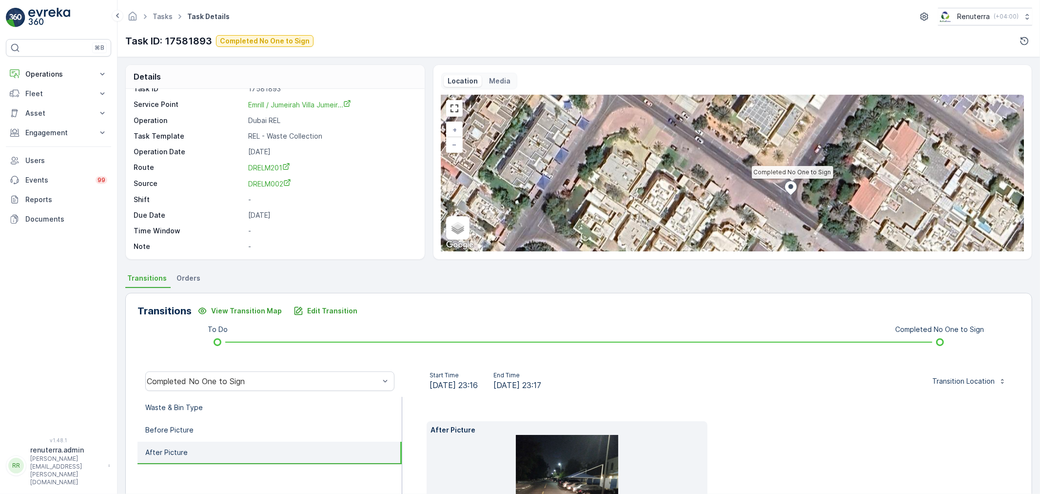
scroll to position [0, 0]
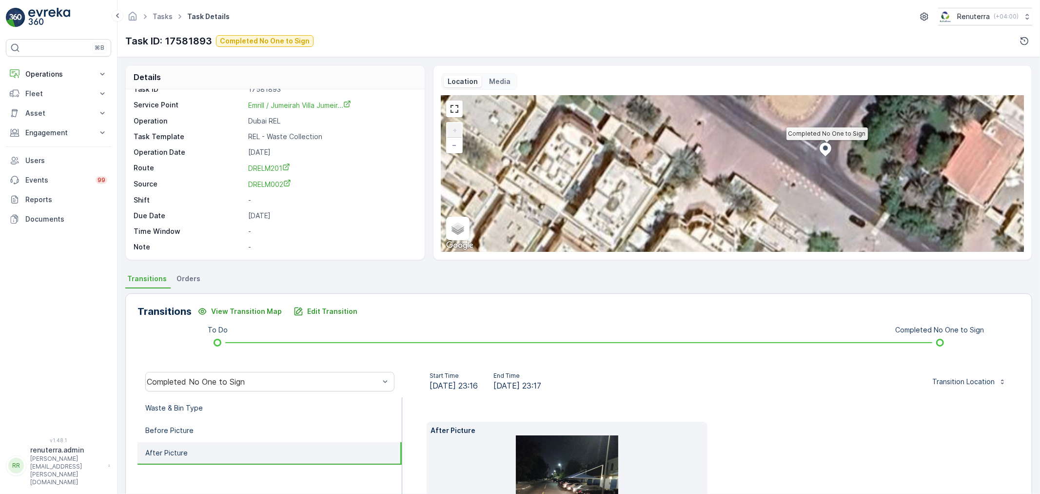
click at [718, 166] on div "Completed No One to Sign + − Satellite Roadmap Terrain Hybrid Leaflet Keyboard …" at bounding box center [732, 174] width 583 height 156
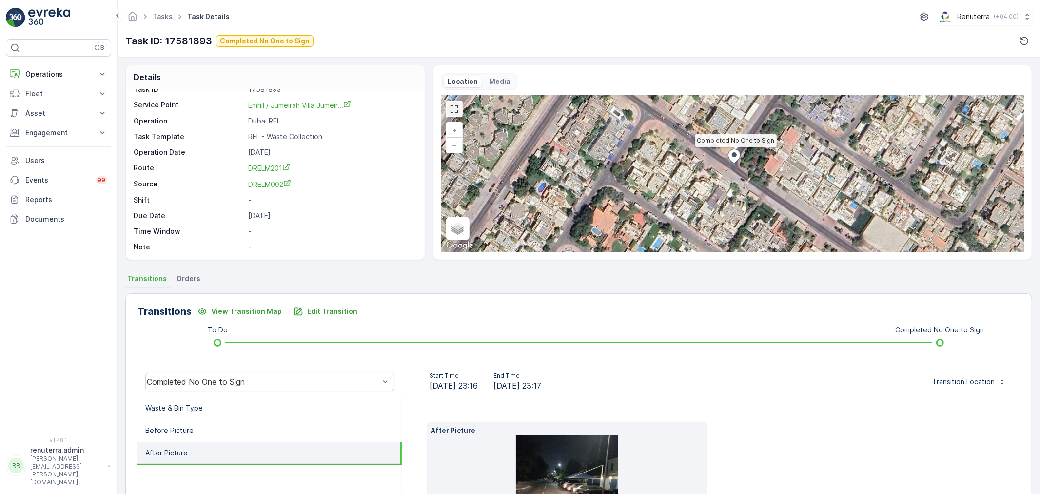
click at [456, 105] on link at bounding box center [454, 108] width 15 height 15
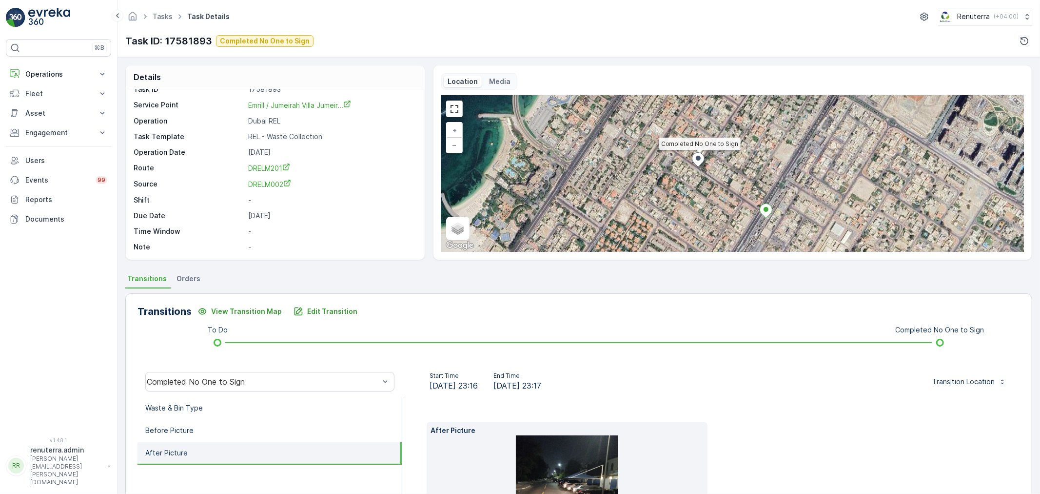
drag, startPoint x: 723, startPoint y: 191, endPoint x: 711, endPoint y: 160, distance: 33.2
click at [711, 160] on div "Completed No One to Sign + − Satellite Roadmap Terrain Hybrid Leaflet Keyboard …" at bounding box center [732, 174] width 583 height 156
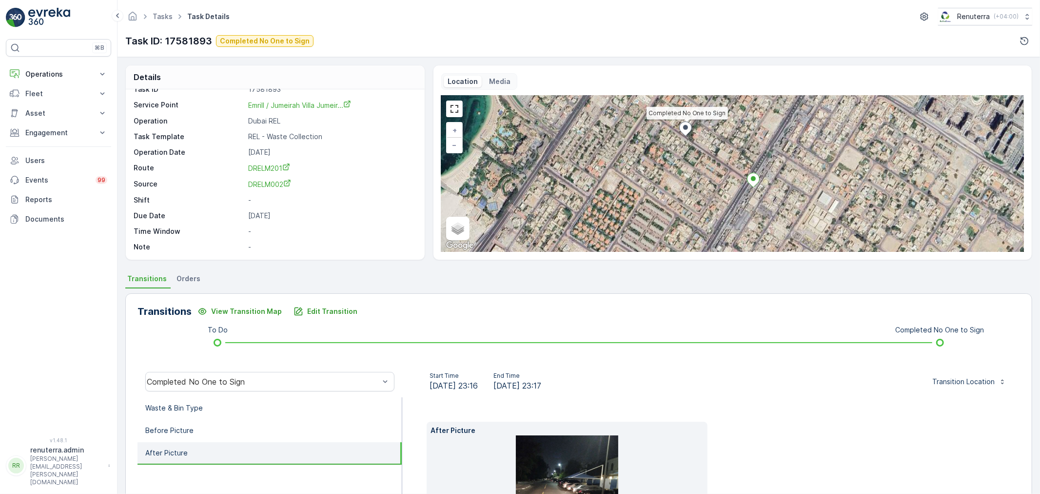
drag, startPoint x: 720, startPoint y: 167, endPoint x: 742, endPoint y: 208, distance: 47.1
click at [742, 208] on div "Completed No One to Sign + − Satellite Roadmap Terrain Hybrid Leaflet Keyboard …" at bounding box center [732, 174] width 583 height 156
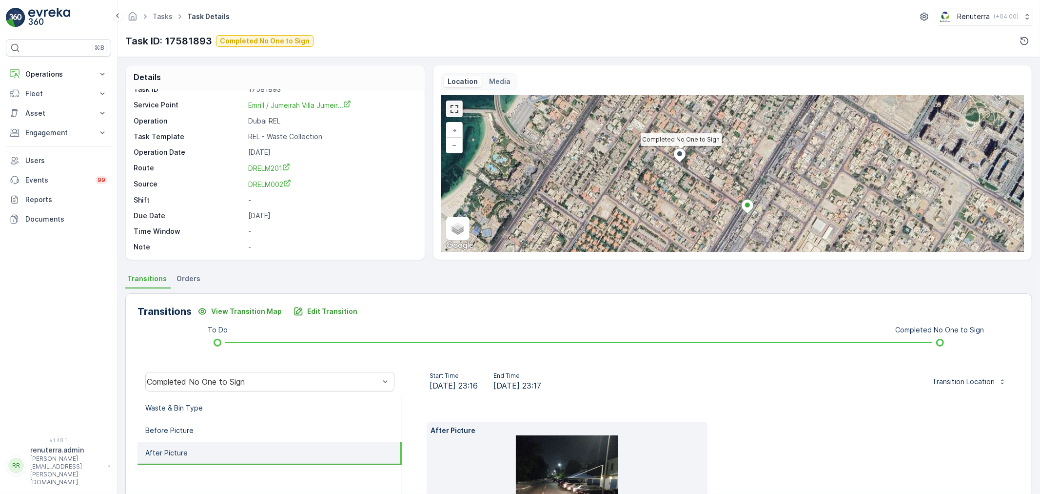
click at [450, 112] on link at bounding box center [454, 108] width 15 height 15
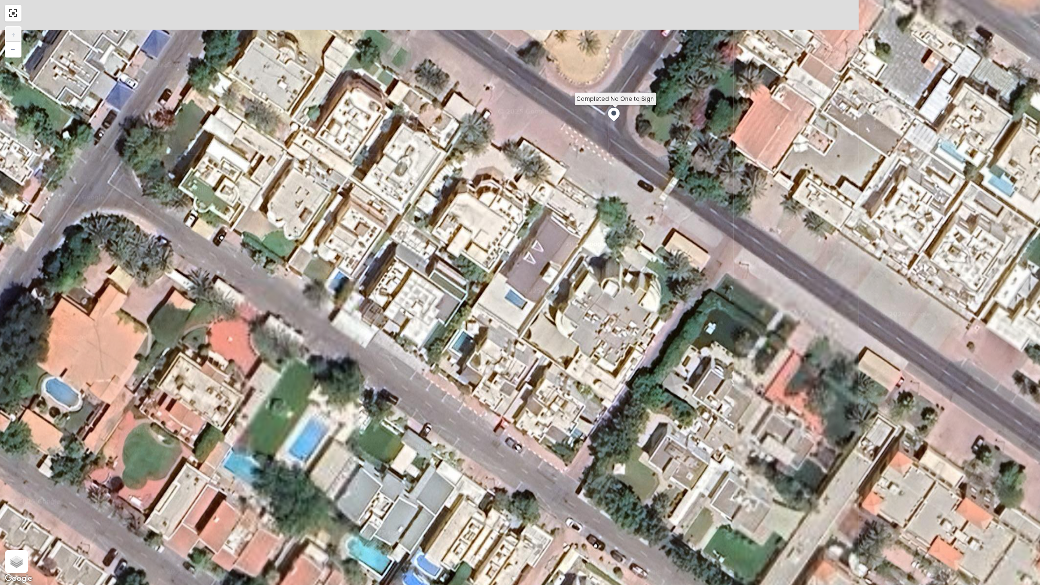
drag, startPoint x: 476, startPoint y: 207, endPoint x: 593, endPoint y: 358, distance: 190.8
click at [593, 358] on div "Completed No One to Sign + − Satellite Roadmap Terrain Hybrid Leaflet Keyboard …" at bounding box center [520, 292] width 1040 height 585
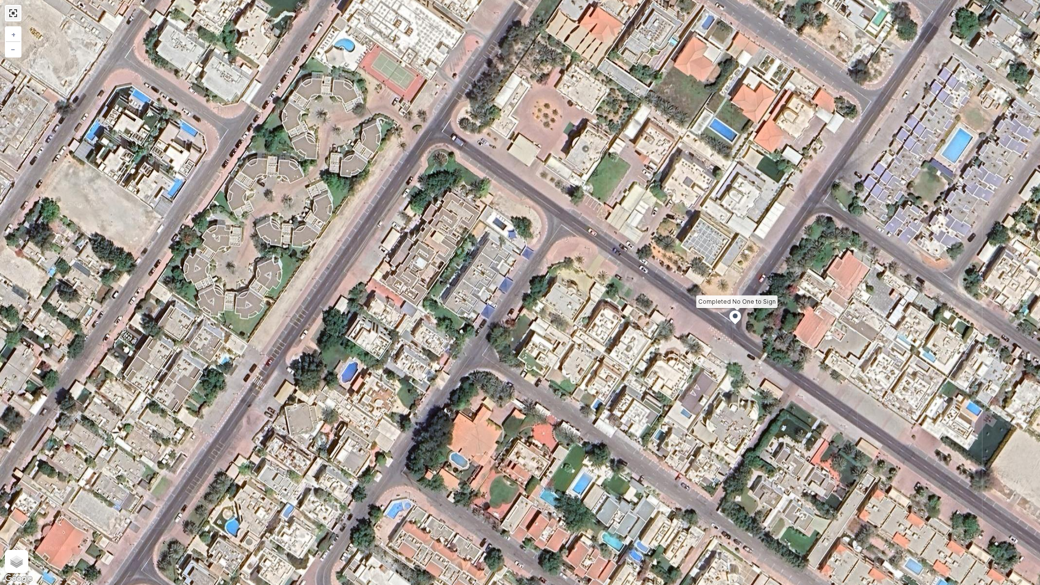
click at [17, 16] on link at bounding box center [13, 13] width 15 height 15
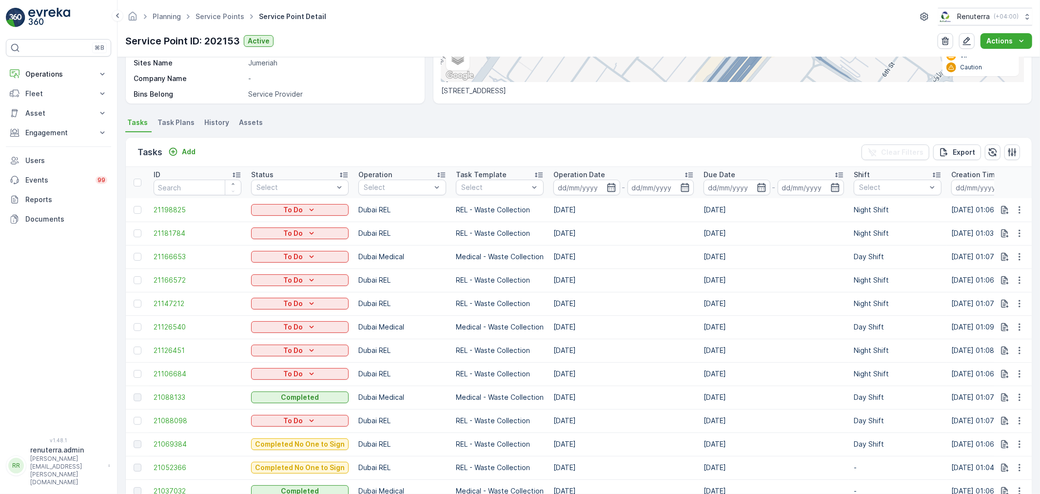
scroll to position [325, 0]
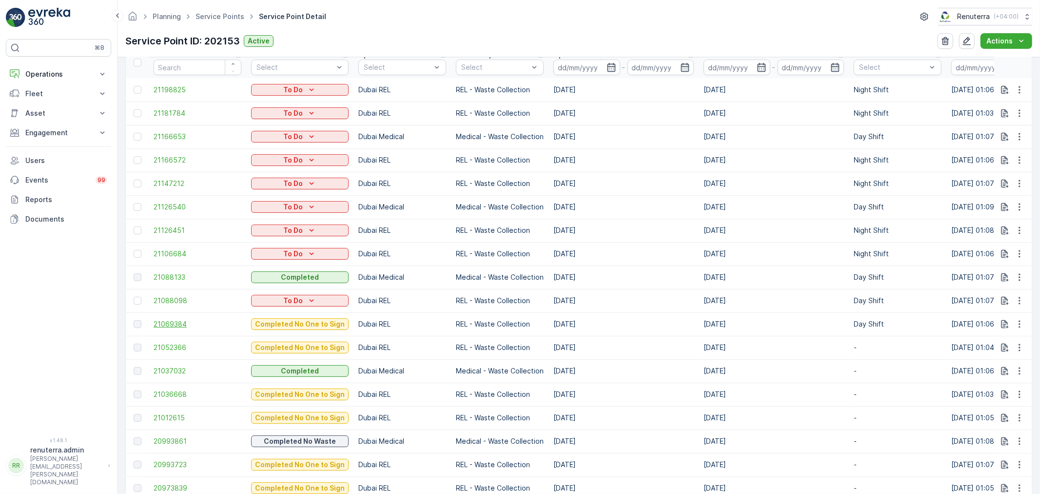
click at [178, 322] on span "21069384" at bounding box center [198, 324] width 88 height 10
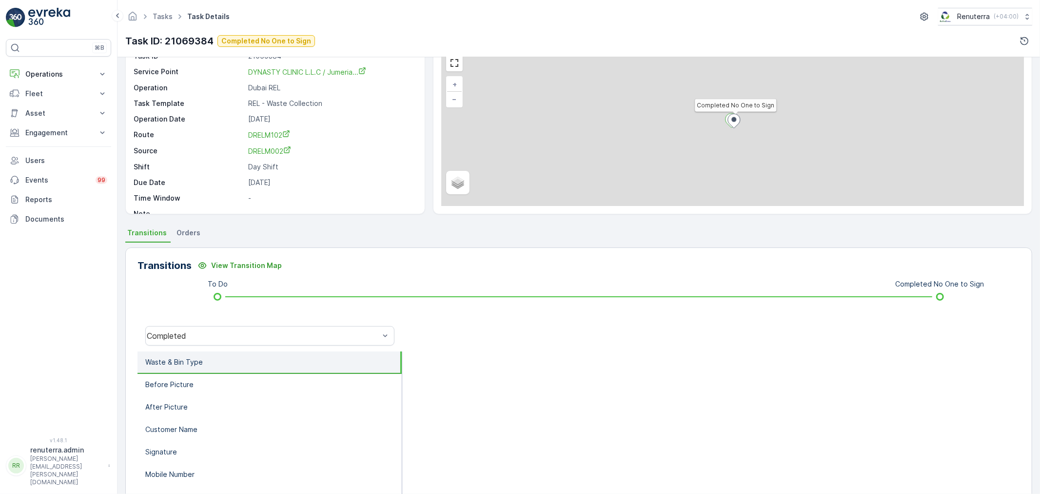
scroll to position [120, 0]
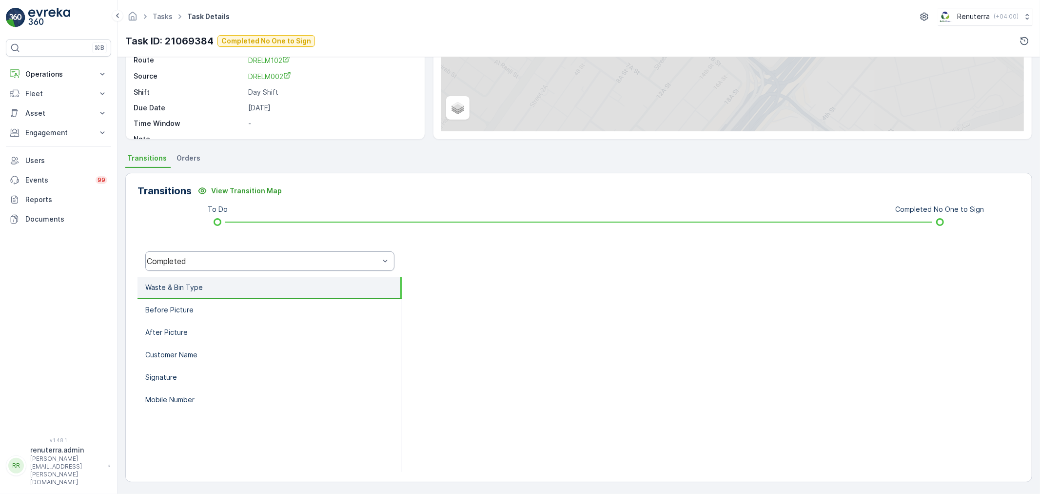
click at [223, 257] on div "Completed" at bounding box center [263, 261] width 235 height 9
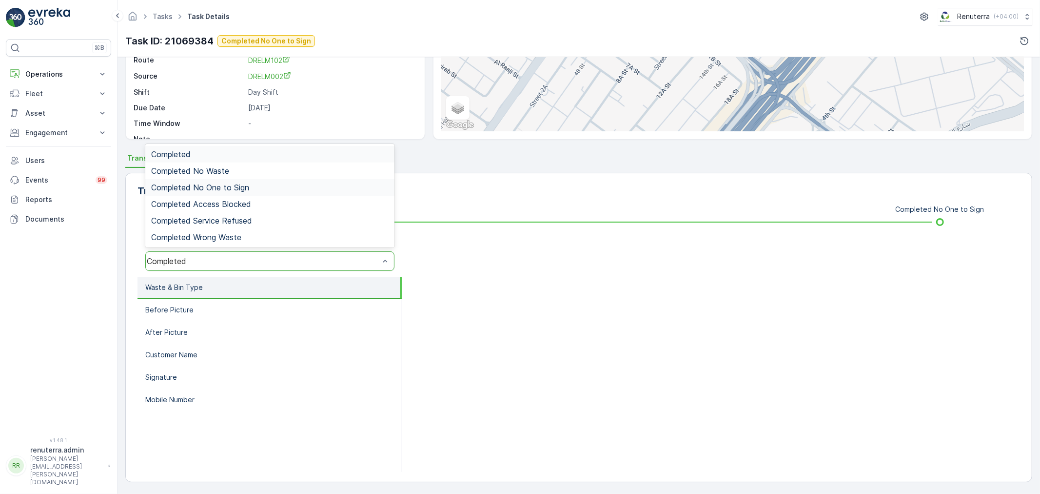
click at [221, 184] on span "Completed No One to Sign" at bounding box center [200, 187] width 98 height 9
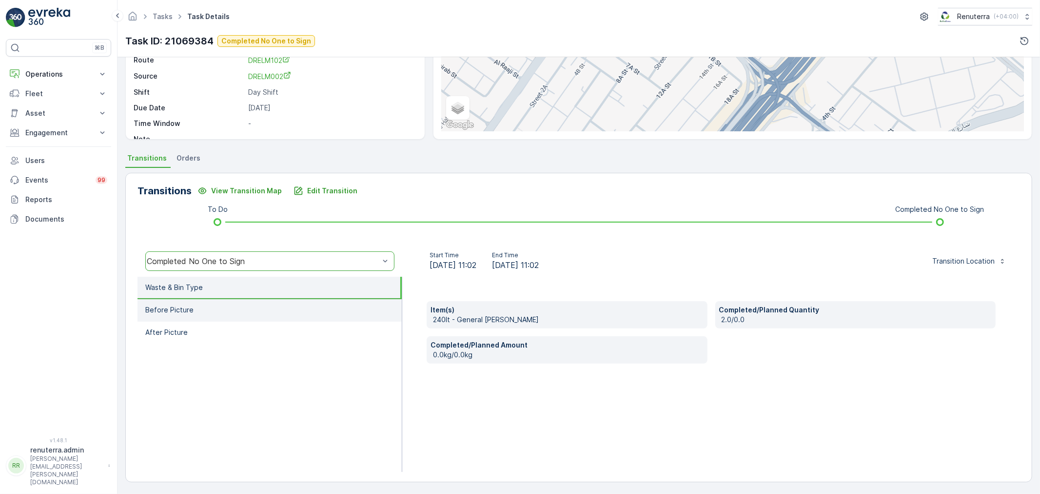
click at [236, 306] on li "Before Picture" at bounding box center [270, 310] width 264 height 22
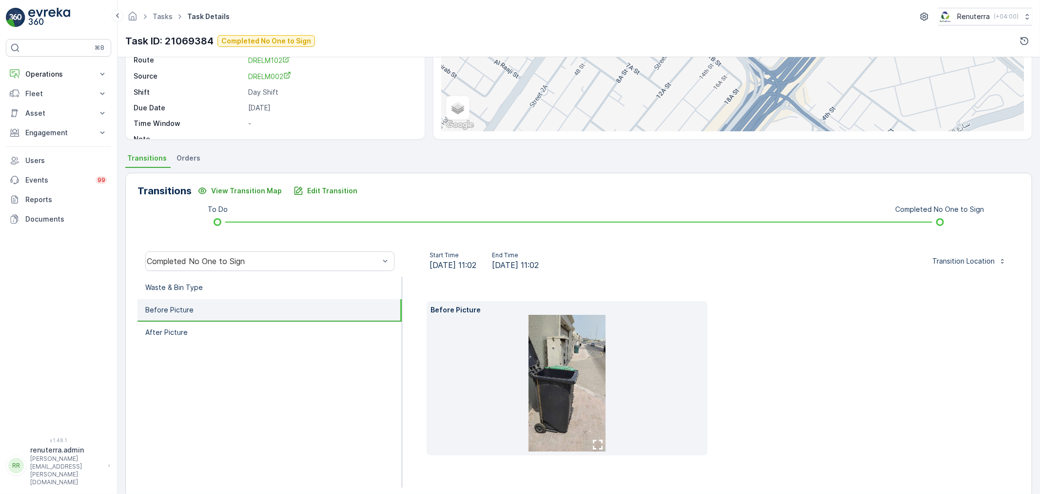
scroll to position [137, 0]
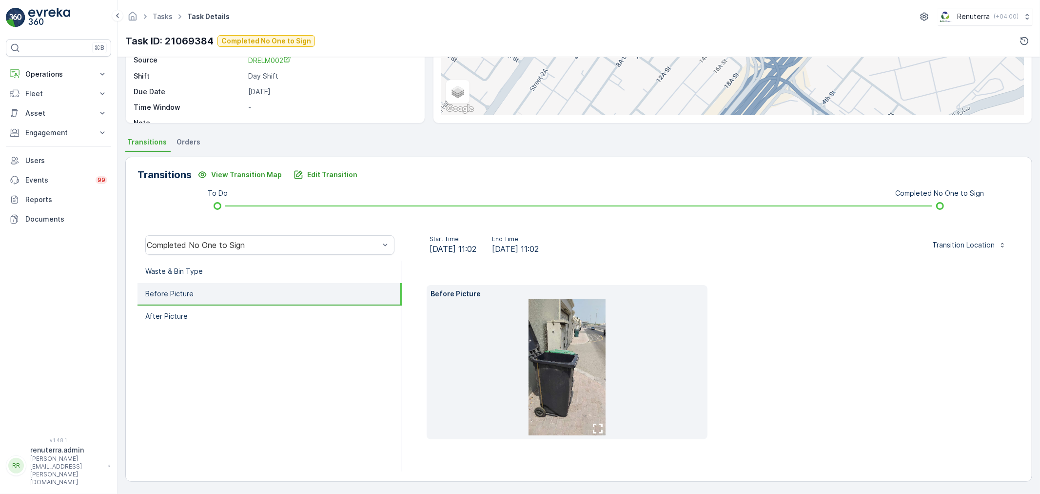
click at [560, 355] on img at bounding box center [567, 367] width 77 height 137
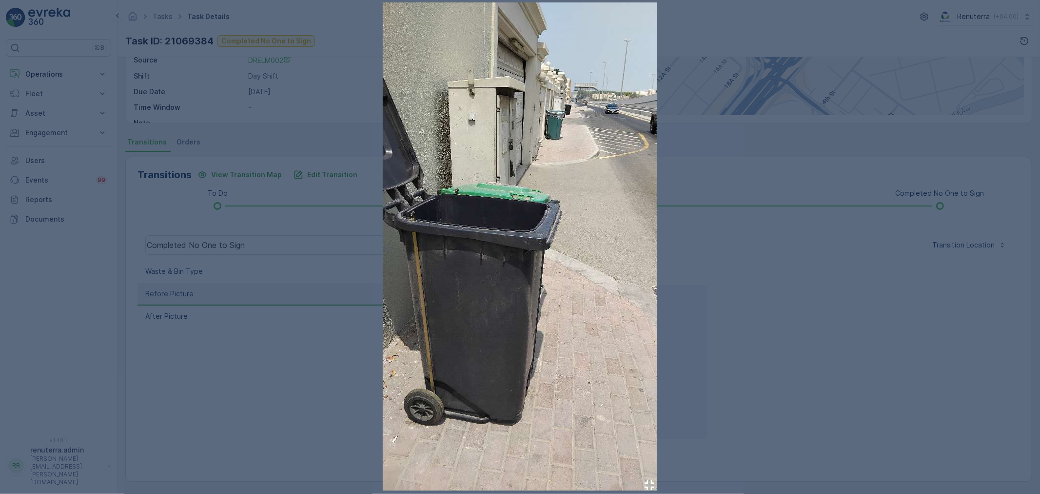
click at [329, 289] on div at bounding box center [520, 247] width 1040 height 494
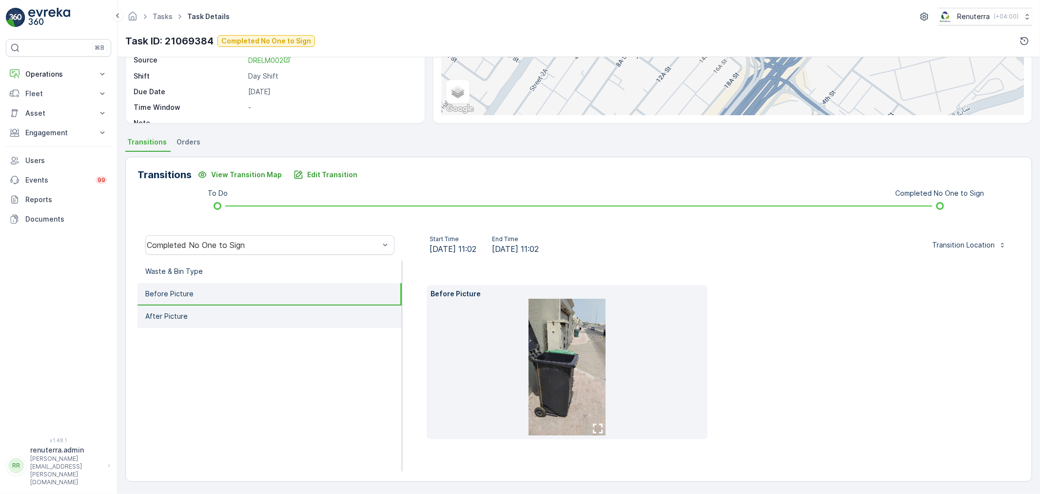
click at [197, 311] on li "After Picture" at bounding box center [270, 316] width 264 height 22
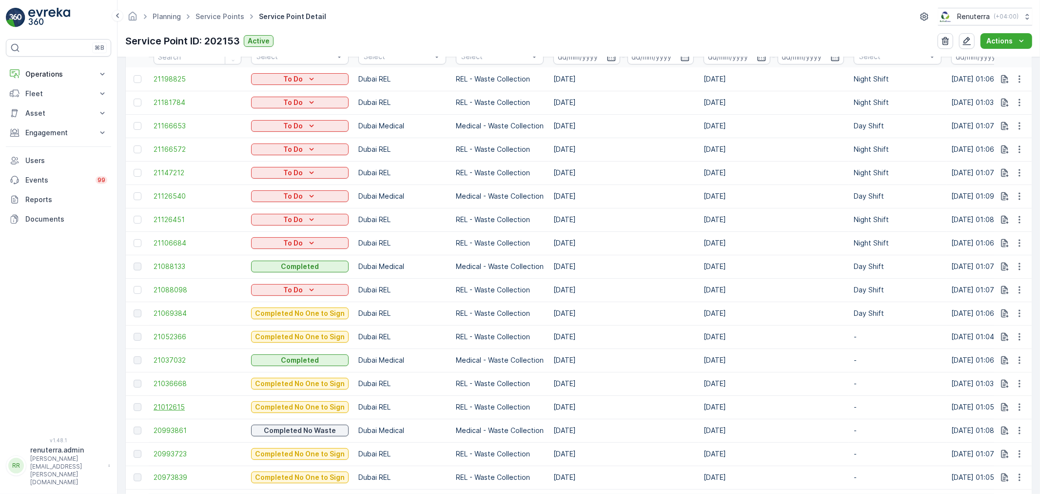
scroll to position [379, 0]
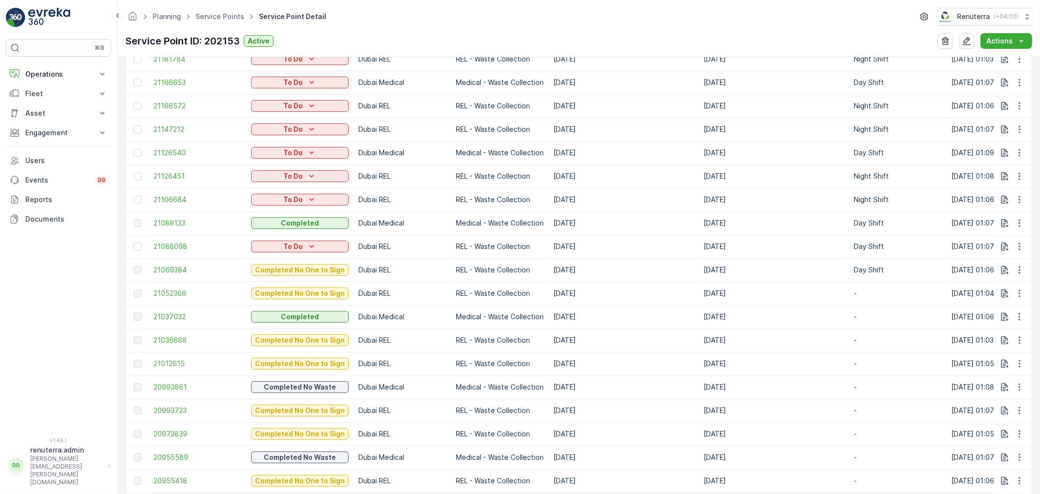
click at [171, 286] on td "21052366" at bounding box center [198, 292] width 98 height 23
click at [180, 289] on span "21052366" at bounding box center [198, 293] width 88 height 10
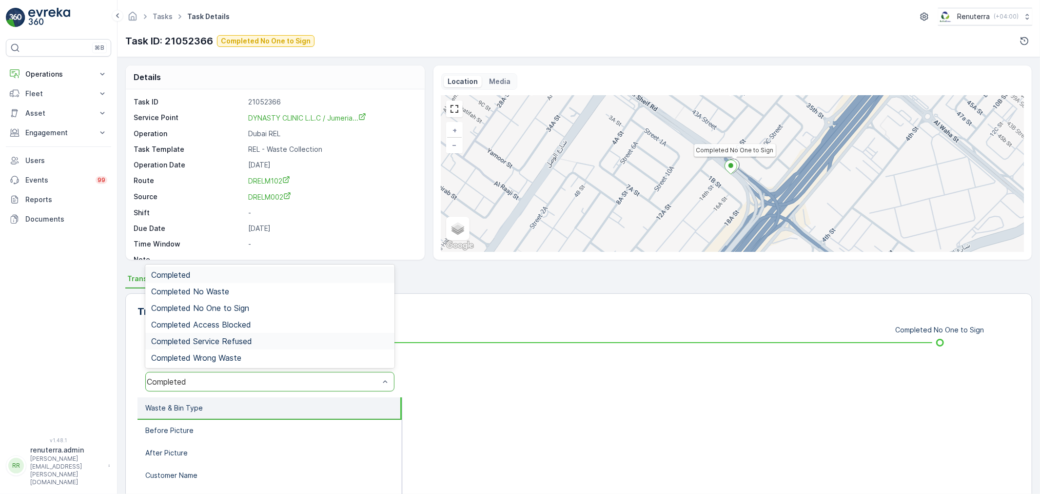
drag, startPoint x: 235, startPoint y: 375, endPoint x: 231, endPoint y: 345, distance: 30.0
click at [235, 376] on div "Completed" at bounding box center [269, 382] width 249 height 20
click at [225, 310] on span "Completed No One to Sign" at bounding box center [200, 307] width 98 height 9
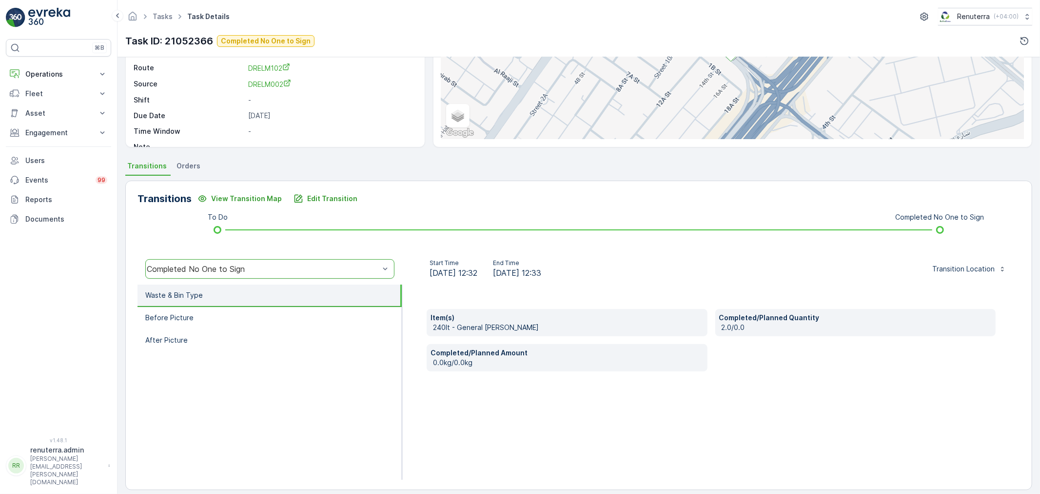
scroll to position [120, 0]
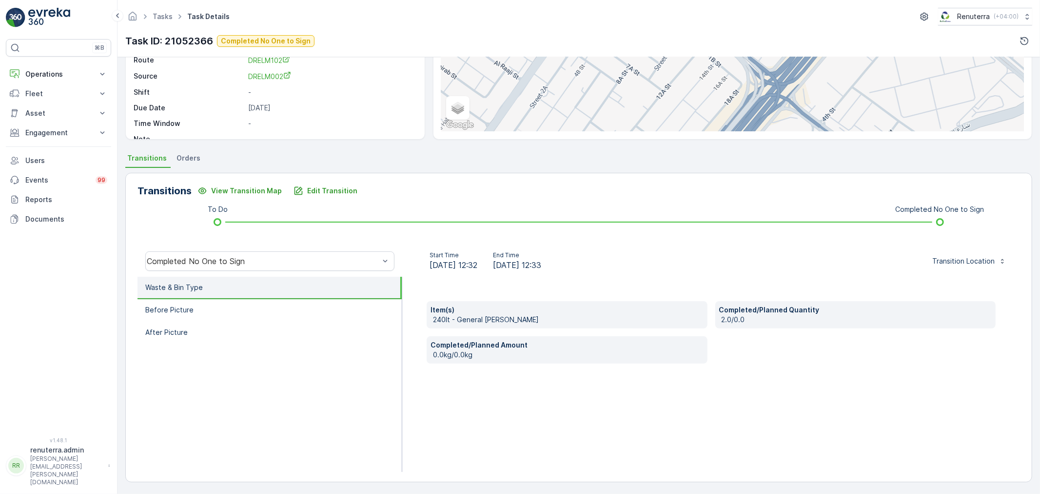
click at [274, 346] on ul "Waste & Bin Type Before Picture After Picture" at bounding box center [270, 374] width 265 height 195
click at [265, 321] on li "After Picture" at bounding box center [270, 332] width 264 height 22
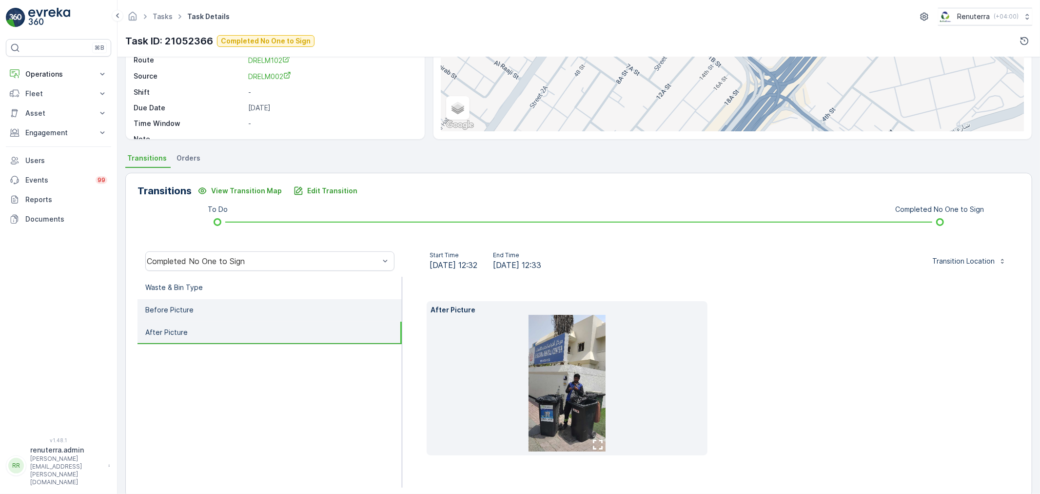
click at [261, 309] on li "Before Picture" at bounding box center [270, 310] width 264 height 22
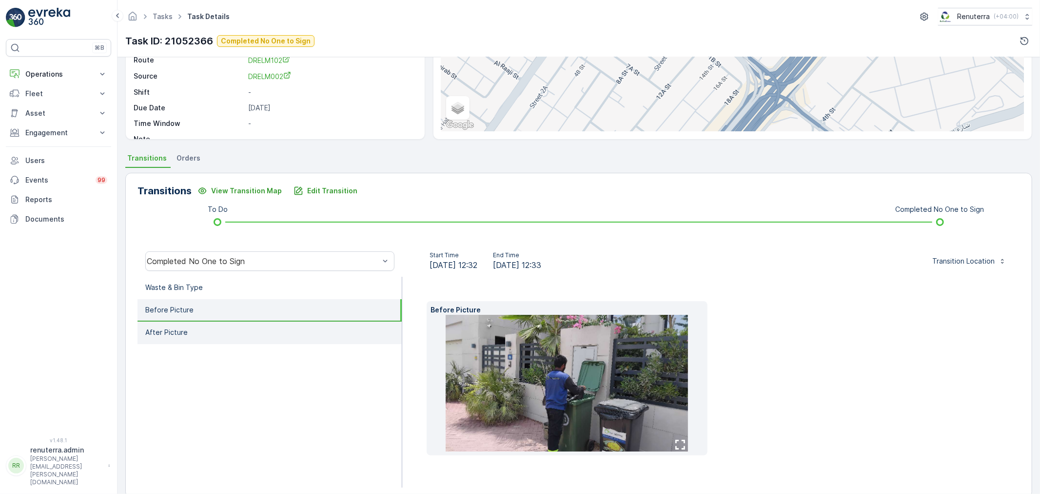
drag, startPoint x: 267, startPoint y: 342, endPoint x: 263, endPoint y: 330, distance: 12.2
click at [265, 339] on ul "Waste & Bin Type Before Picture After Picture" at bounding box center [270, 382] width 265 height 211
drag, startPoint x: 246, startPoint y: 337, endPoint x: 244, endPoint y: 332, distance: 5.9
click at [244, 332] on li "After Picture" at bounding box center [270, 332] width 264 height 22
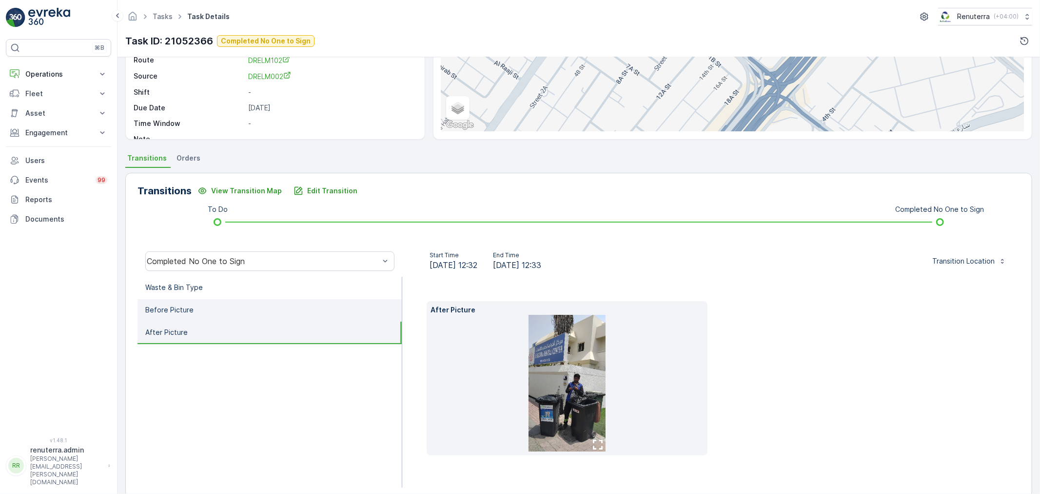
click at [221, 301] on li "Before Picture" at bounding box center [270, 310] width 264 height 22
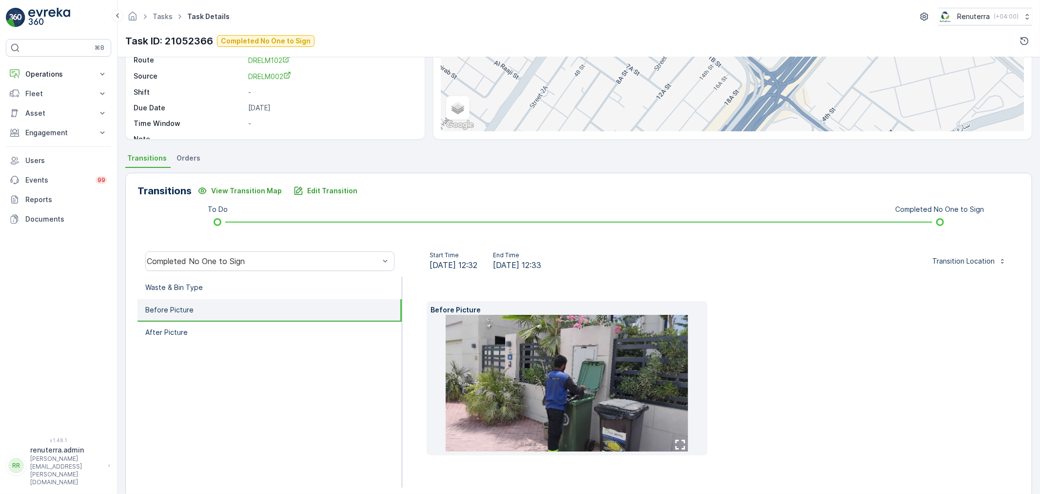
click at [231, 313] on li "Before Picture" at bounding box center [270, 310] width 264 height 22
click at [231, 322] on li "After Picture" at bounding box center [270, 332] width 264 height 22
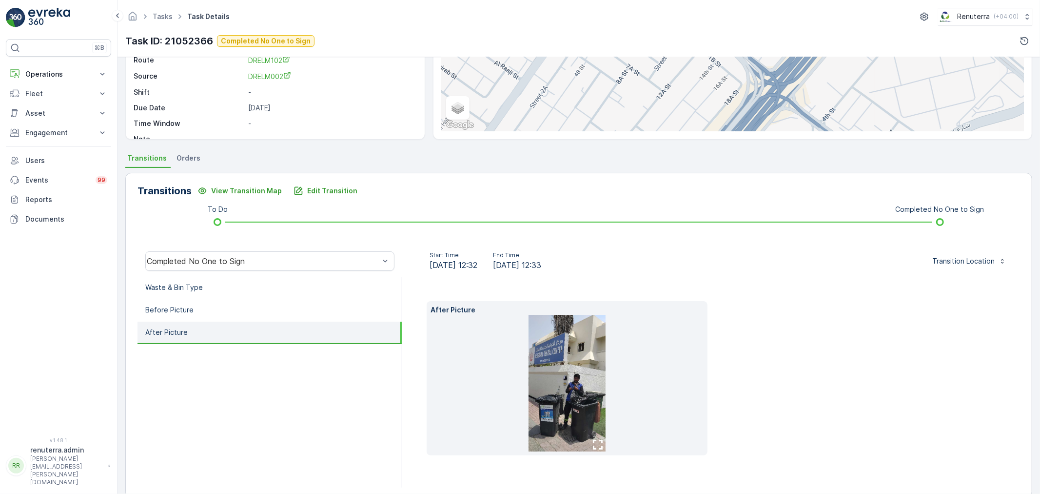
drag, startPoint x: 502, startPoint y: 362, endPoint x: 528, endPoint y: 366, distance: 25.7
click at [528, 366] on li at bounding box center [567, 383] width 273 height 137
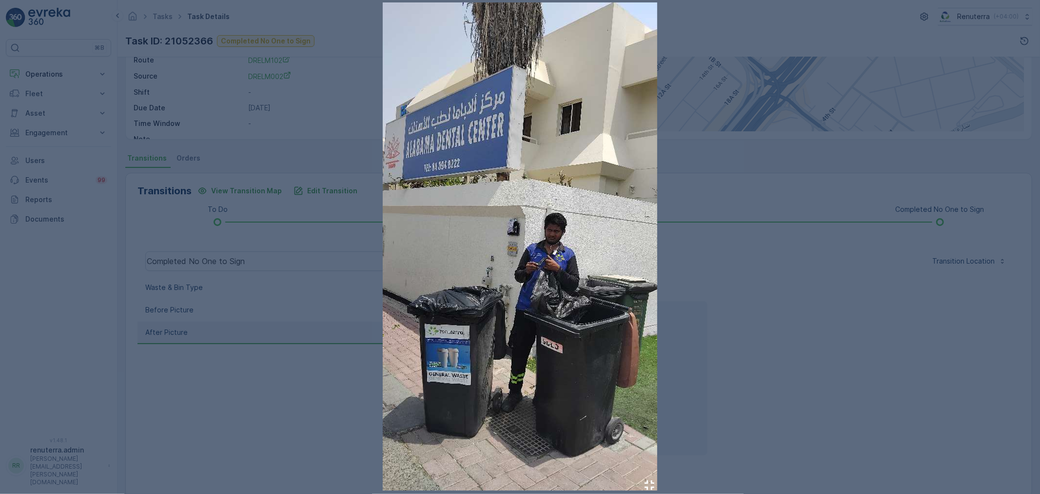
click at [542, 366] on img at bounding box center [520, 246] width 275 height 488
click at [764, 391] on div at bounding box center [520, 247] width 1040 height 494
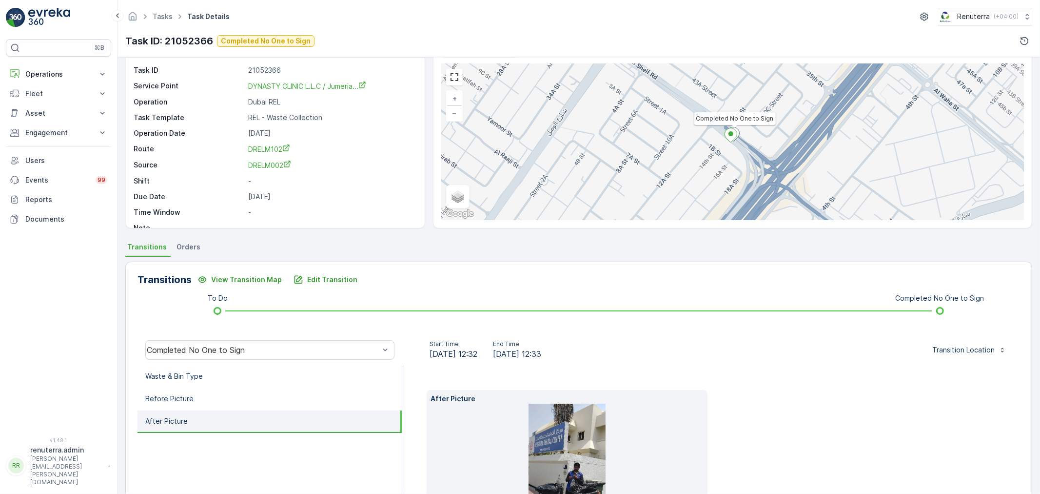
scroll to position [137, 0]
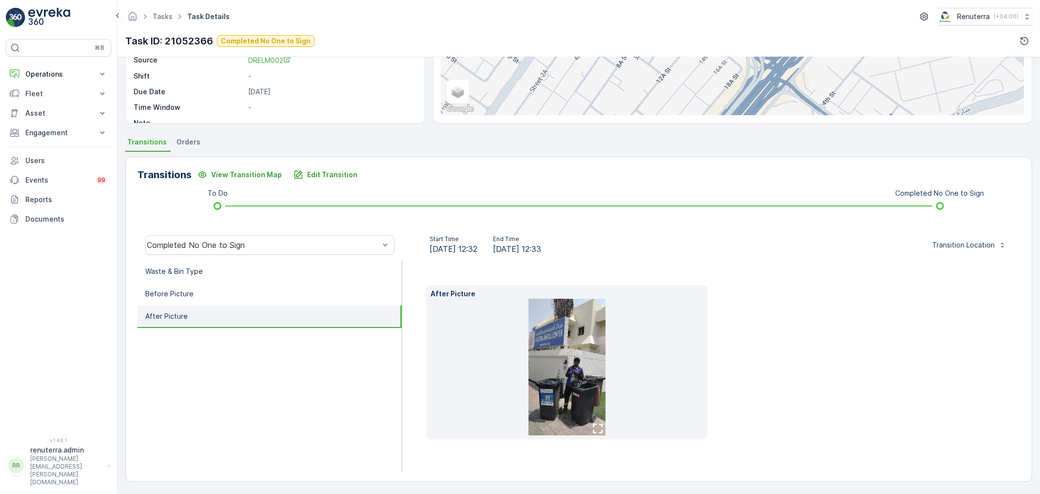
click at [540, 403] on img at bounding box center [567, 367] width 77 height 137
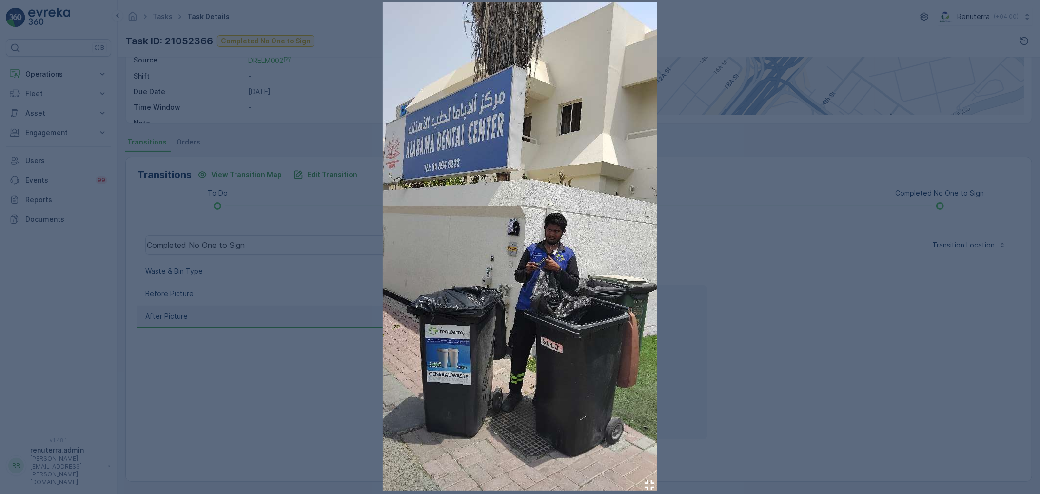
click at [826, 366] on div at bounding box center [520, 247] width 1040 height 494
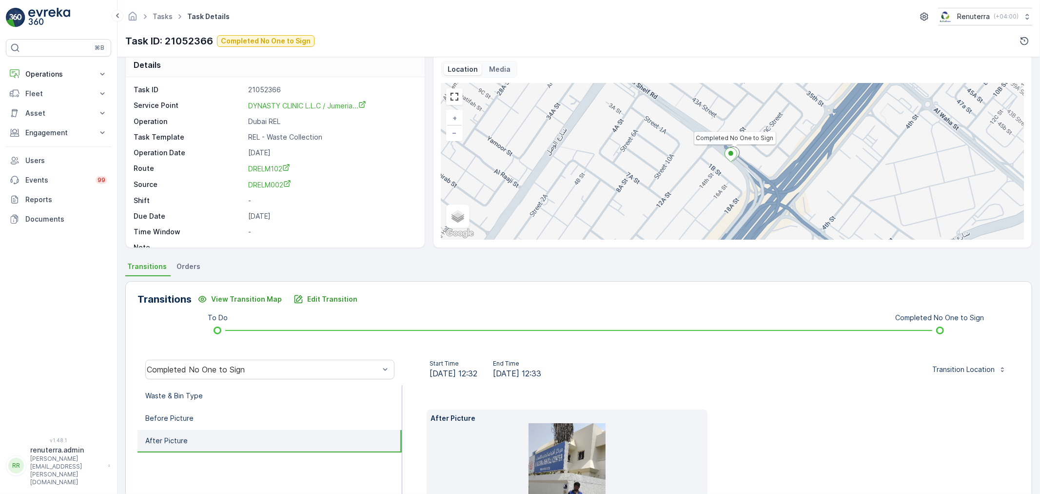
scroll to position [0, 0]
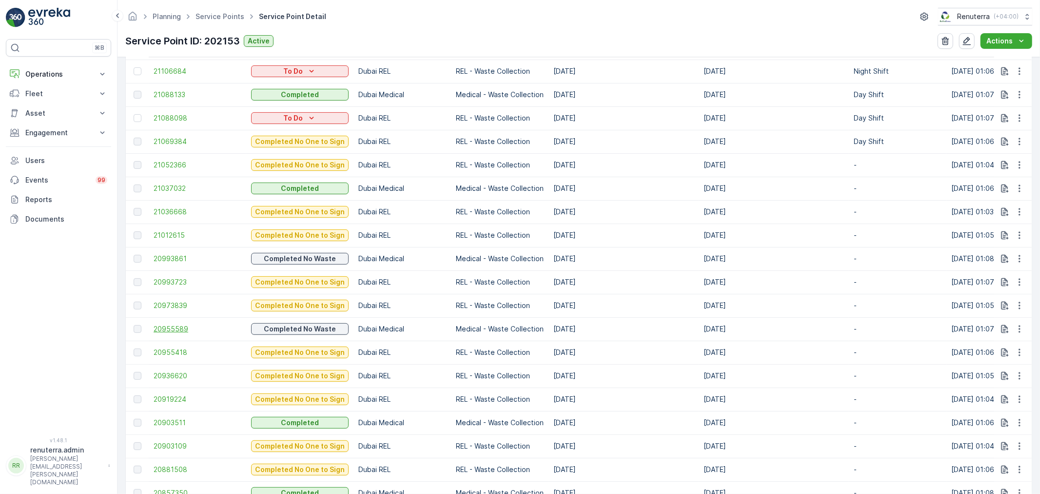
scroll to position [542, 0]
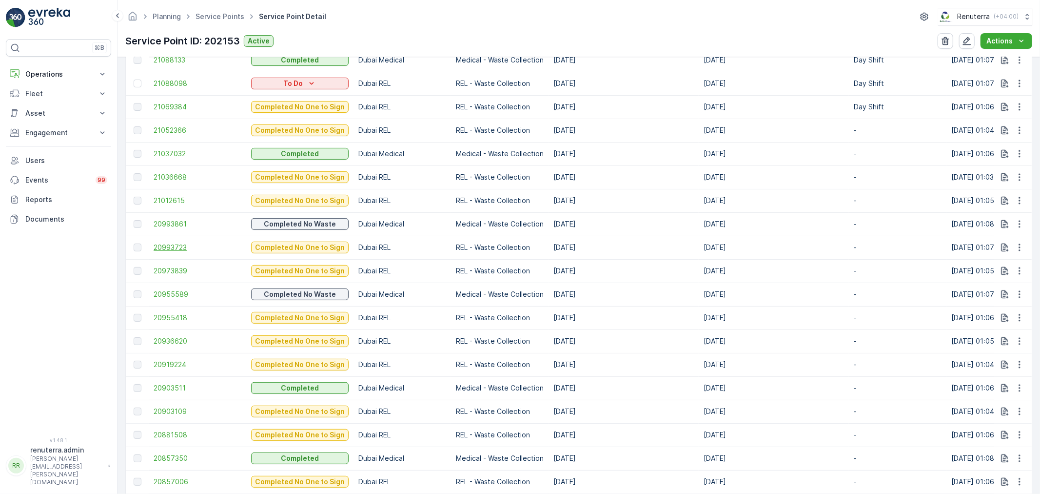
click at [166, 247] on span "20993723" at bounding box center [198, 247] width 88 height 10
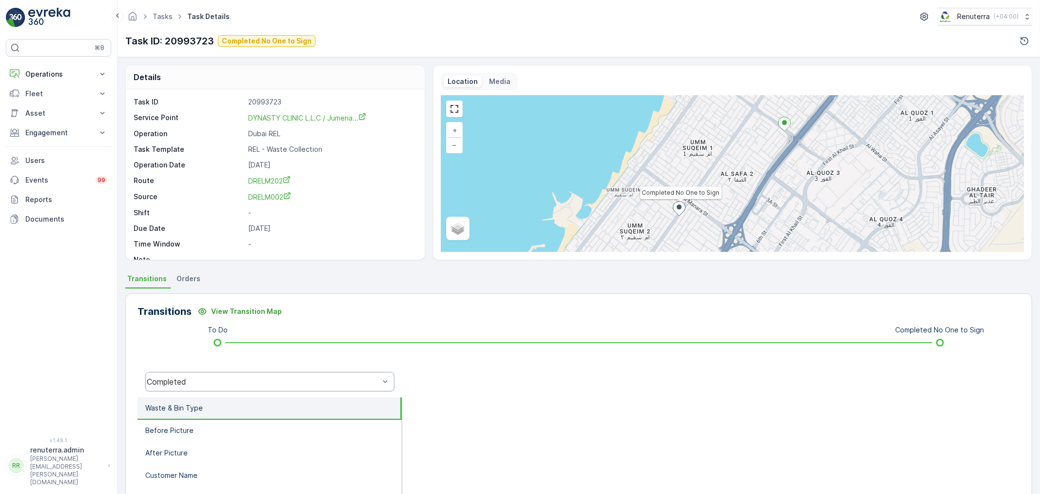
click at [269, 383] on div "Completed" at bounding box center [263, 381] width 233 height 9
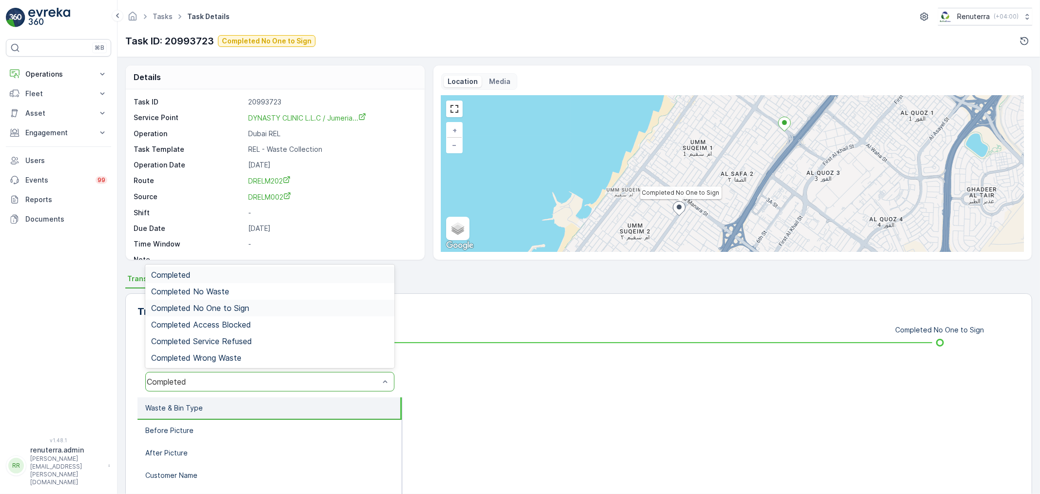
click at [235, 301] on div "Completed No One to Sign" at bounding box center [269, 308] width 249 height 17
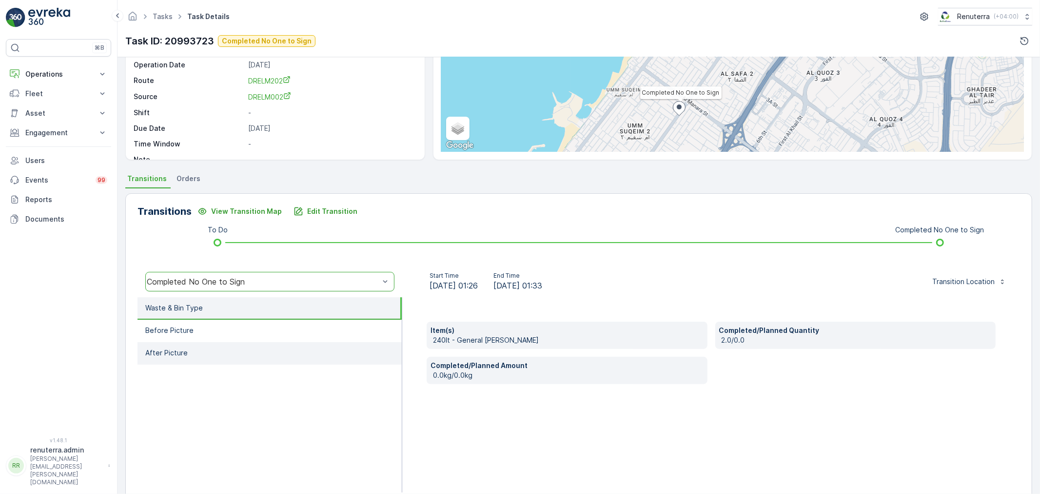
scroll to position [108, 0]
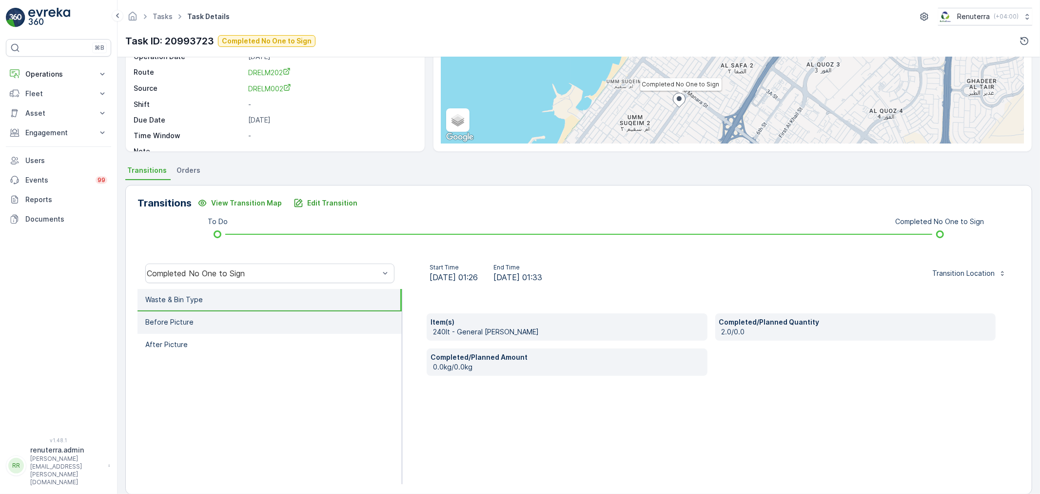
click at [289, 316] on li "Before Picture" at bounding box center [270, 322] width 264 height 22
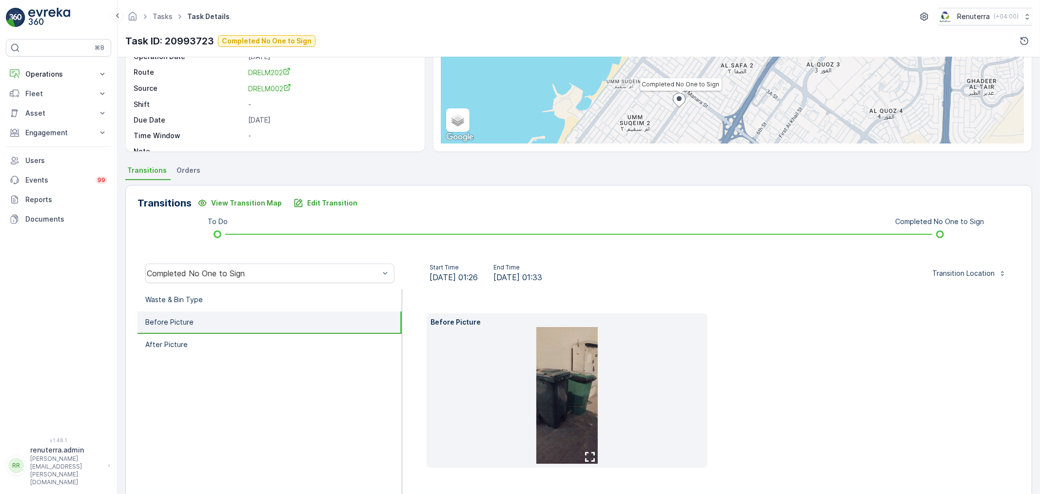
click at [573, 388] on img at bounding box center [567, 395] width 61 height 137
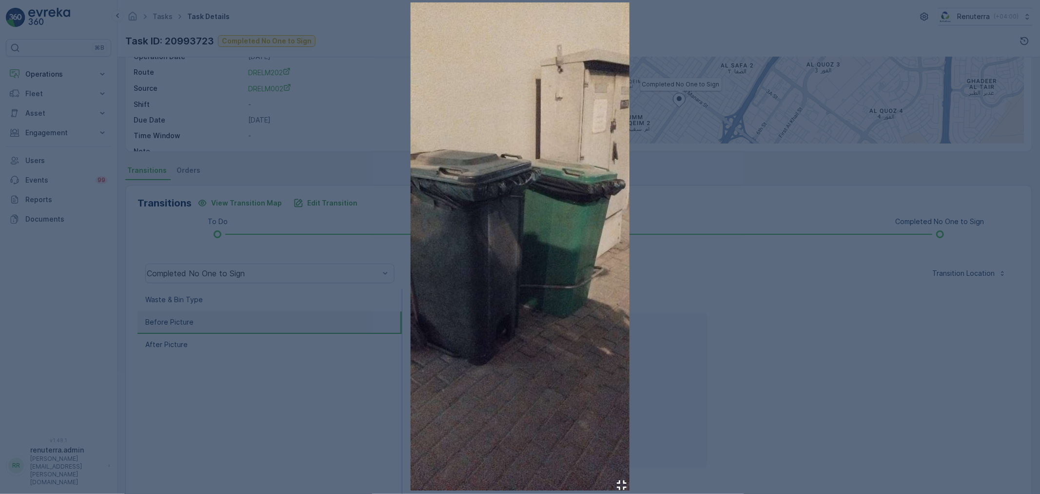
click at [843, 449] on div at bounding box center [520, 247] width 1040 height 494
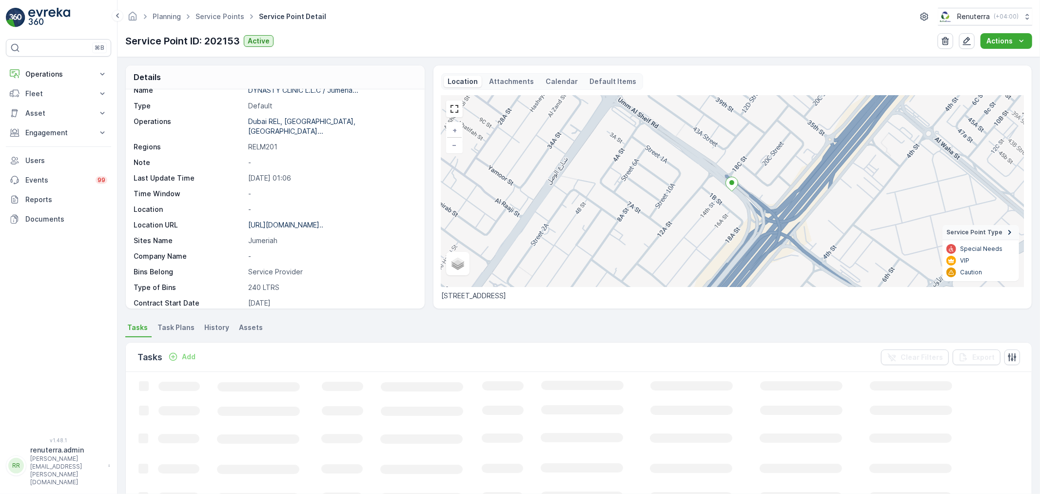
scroll to position [54, 0]
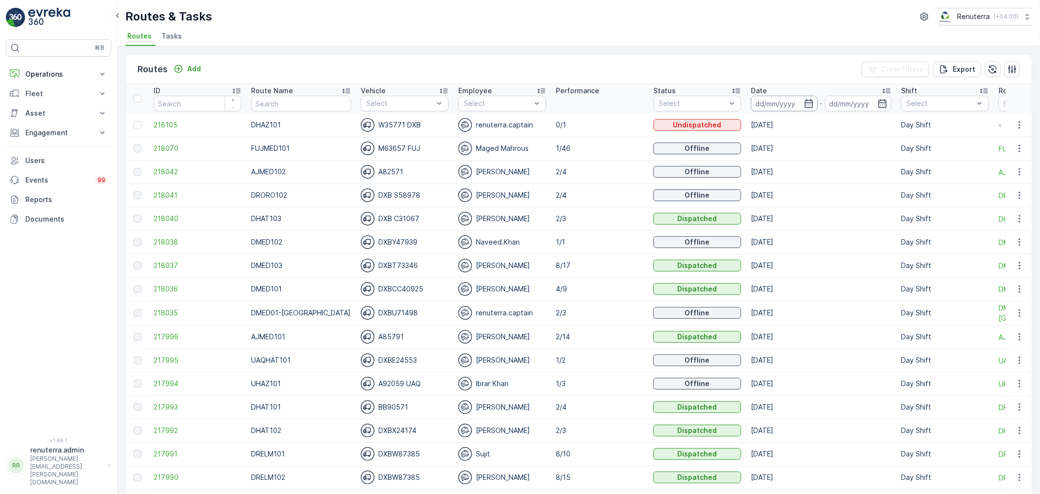
click at [751, 109] on input at bounding box center [784, 104] width 67 height 16
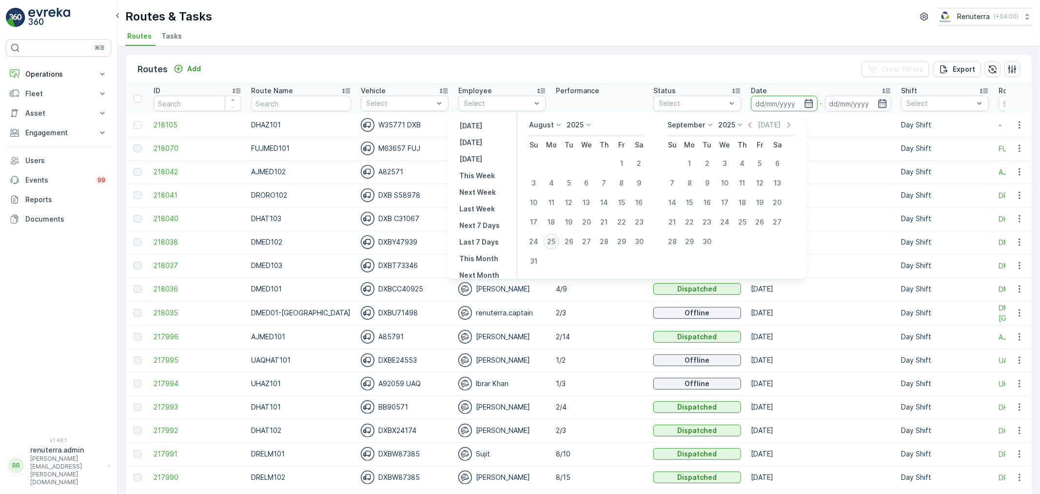
click at [555, 247] on div "25" at bounding box center [552, 242] width 16 height 16
type input "[DATE]"
click at [555, 247] on div "25" at bounding box center [552, 242] width 16 height 16
type input "[DATE]"
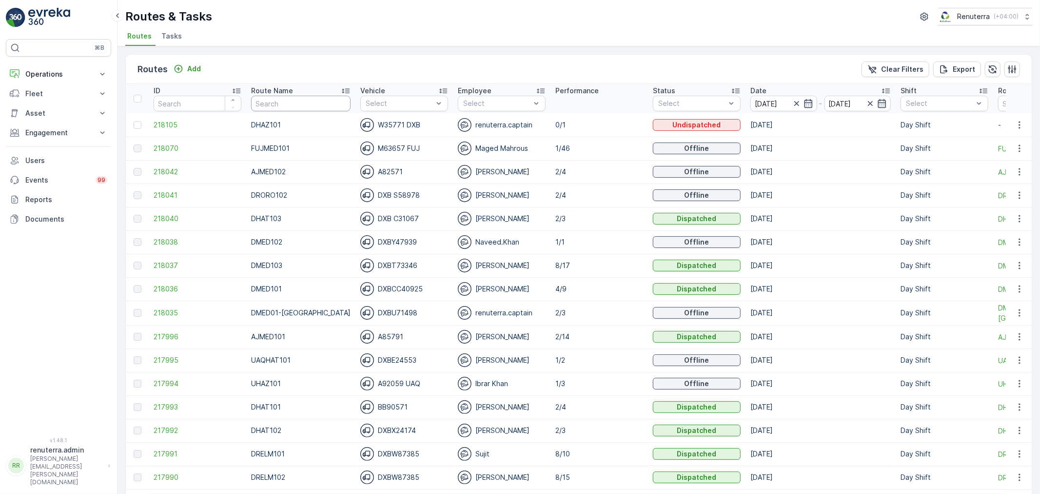
click at [298, 97] on input "text" at bounding box center [301, 104] width 100 height 16
click at [288, 100] on input "text" at bounding box center [301, 104] width 100 height 16
type input "DRELM"
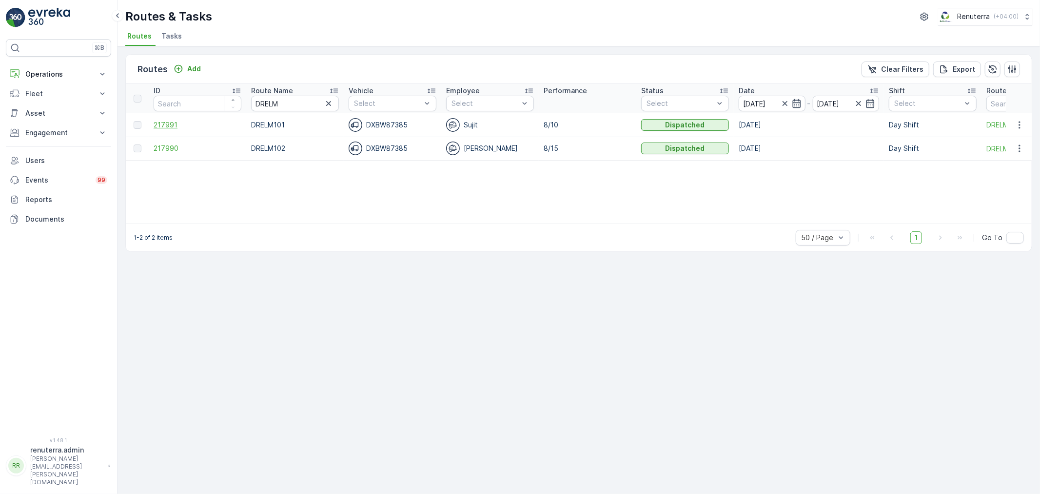
click at [168, 125] on span "217991" at bounding box center [198, 125] width 88 height 10
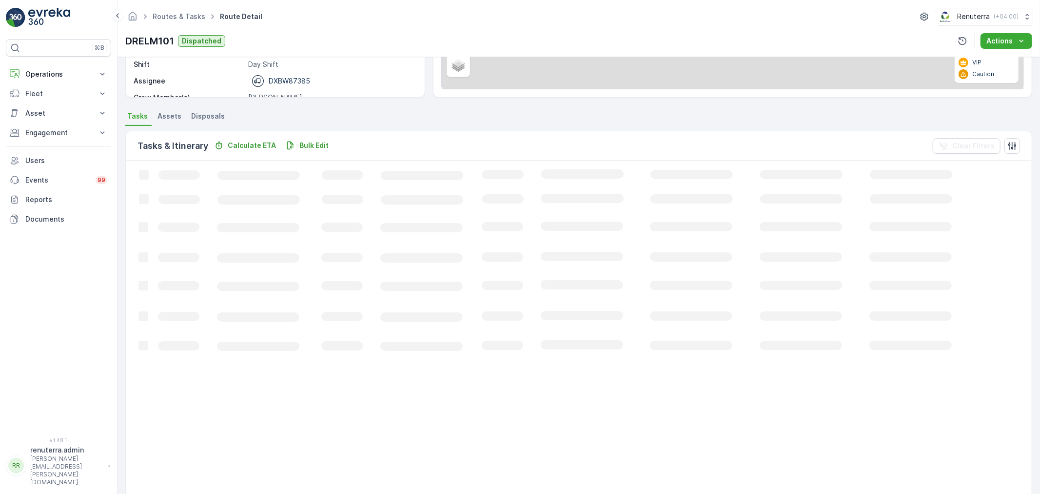
scroll to position [134, 0]
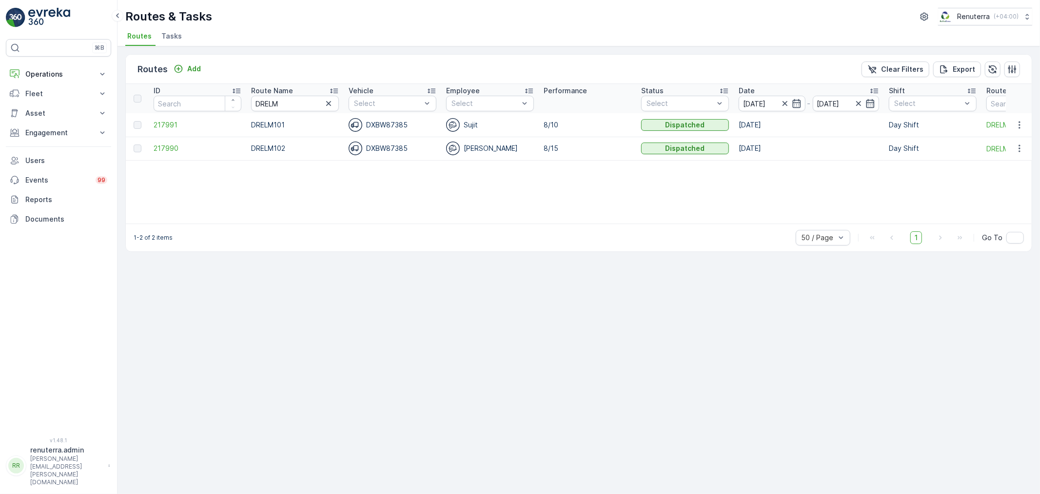
click at [150, 150] on td "217990" at bounding box center [198, 148] width 98 height 23
click at [156, 149] on span "217990" at bounding box center [198, 148] width 88 height 10
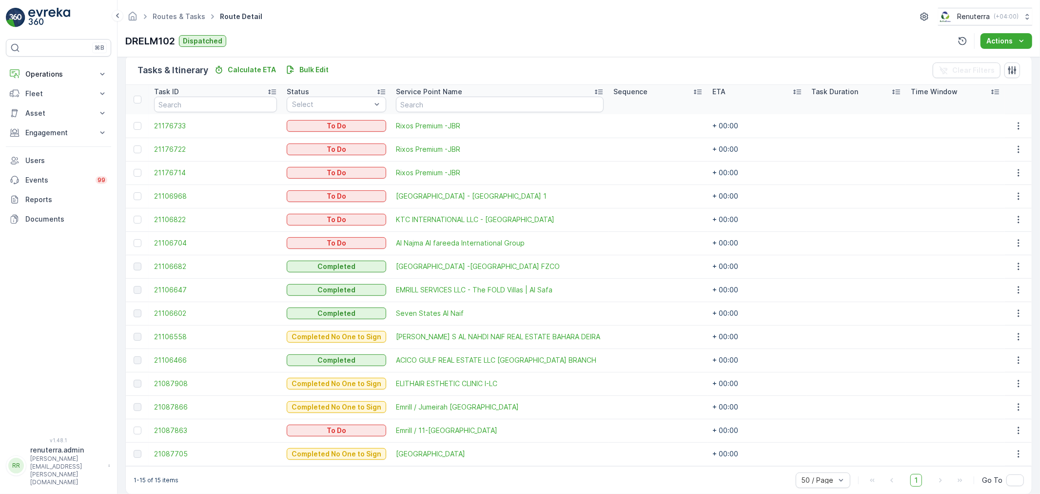
scroll to position [250, 0]
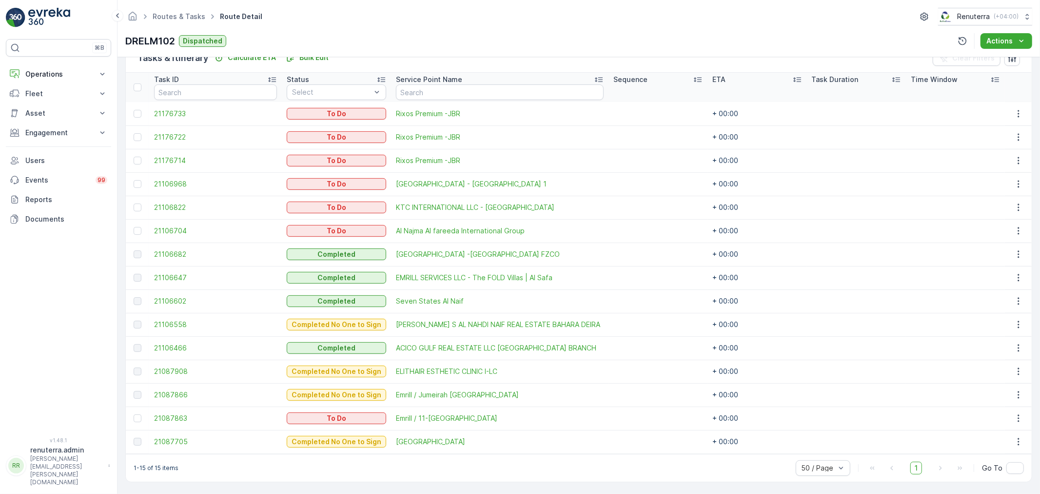
click at [377, 419] on td "To Do" at bounding box center [336, 417] width 109 height 23
click at [396, 417] on span "Emrill / 11-[GEOGRAPHIC_DATA]" at bounding box center [500, 418] width 208 height 10
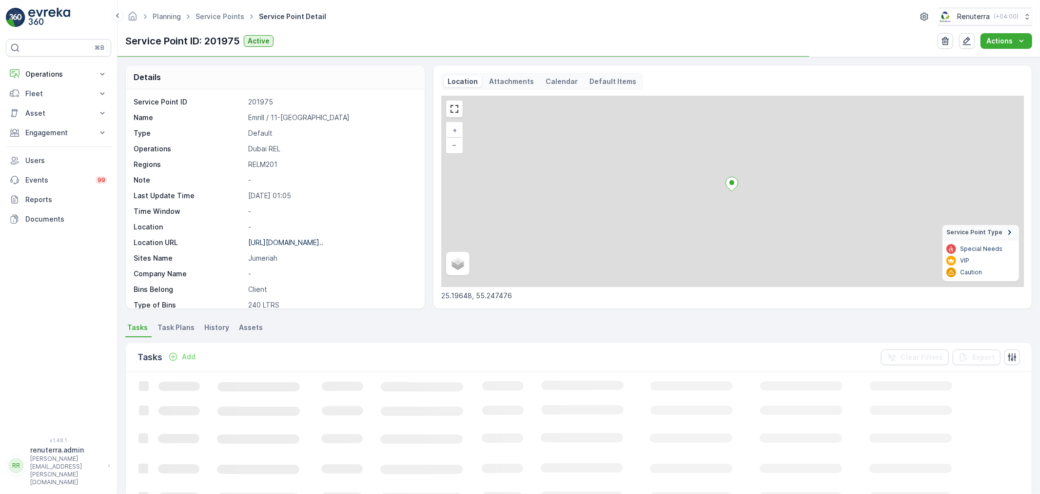
click at [303, 119] on p "Emrill / 11-[GEOGRAPHIC_DATA]" at bounding box center [331, 118] width 166 height 10
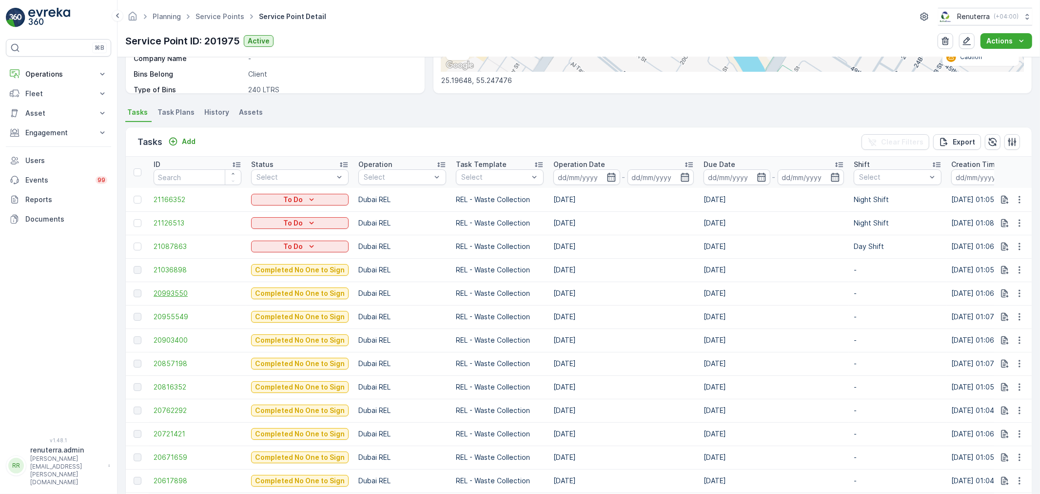
scroll to position [217, 0]
click at [181, 265] on span "21036898" at bounding box center [198, 268] width 88 height 10
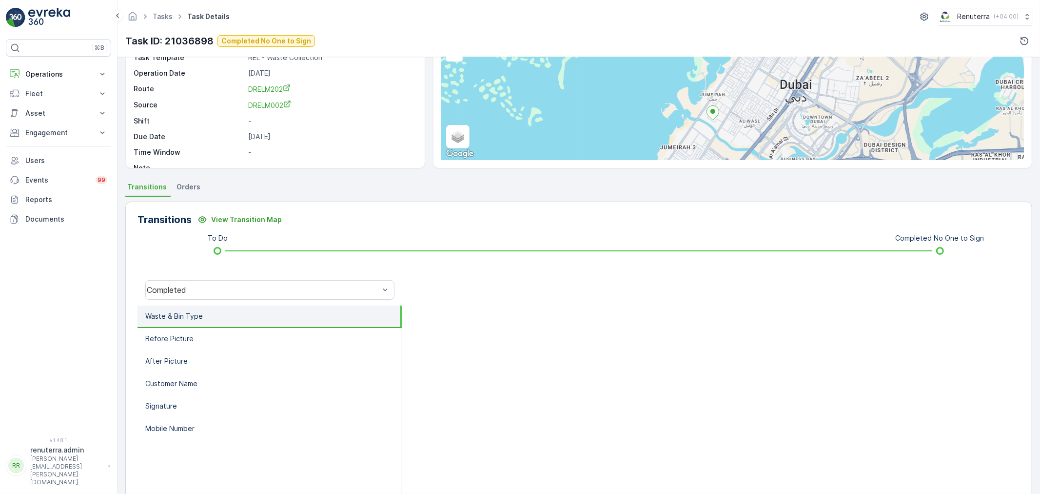
scroll to position [108, 0]
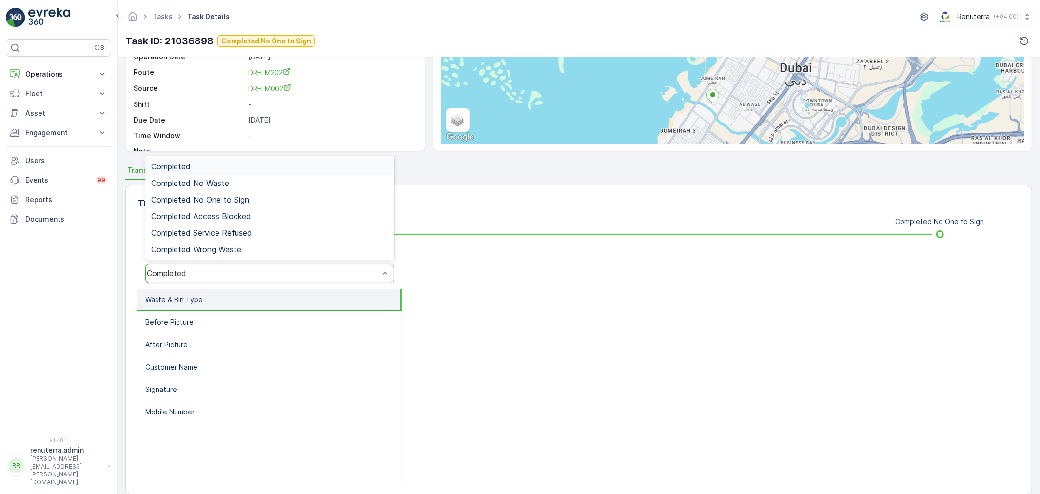
click at [206, 269] on div "Completed" at bounding box center [263, 273] width 235 height 9
click at [224, 200] on span "Completed No One to Sign" at bounding box center [200, 199] width 98 height 9
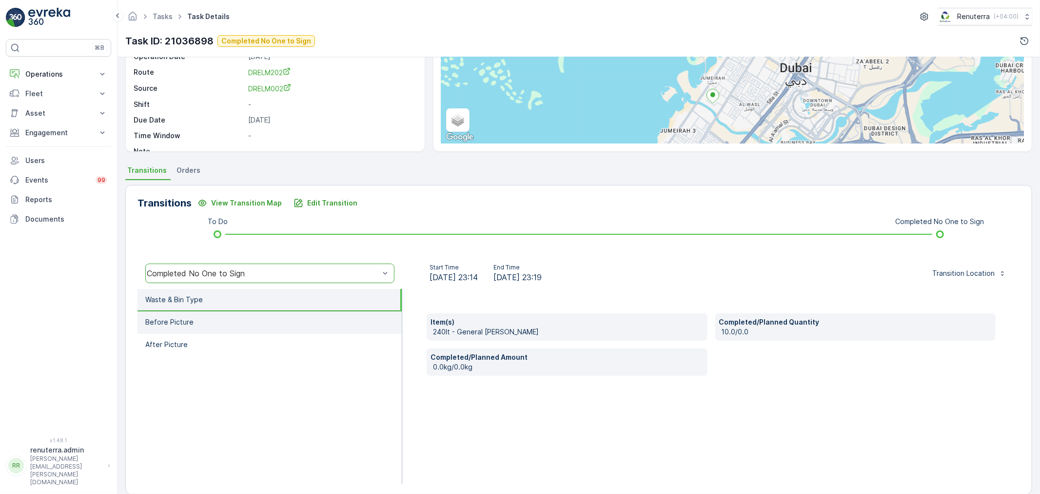
click at [274, 324] on li "Before Picture" at bounding box center [270, 322] width 264 height 22
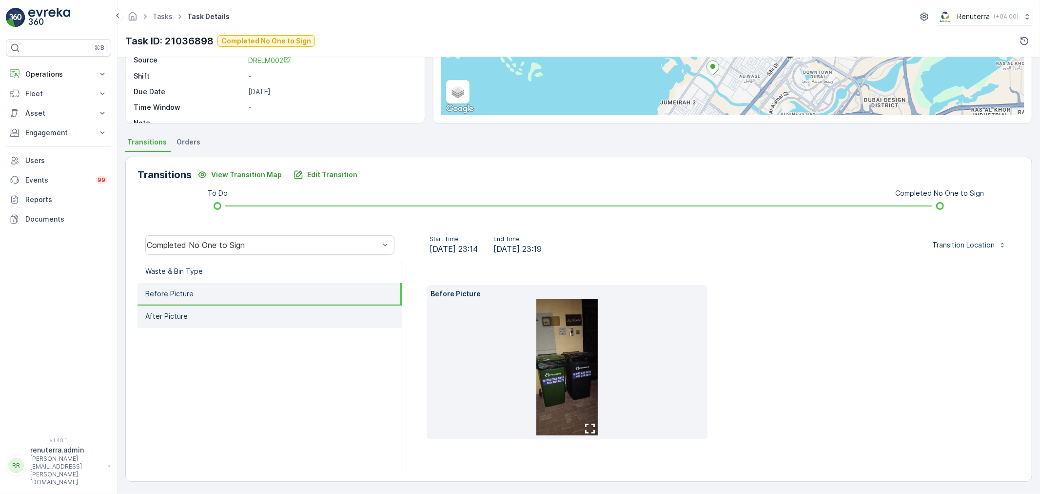
click at [290, 315] on li "After Picture" at bounding box center [270, 316] width 264 height 22
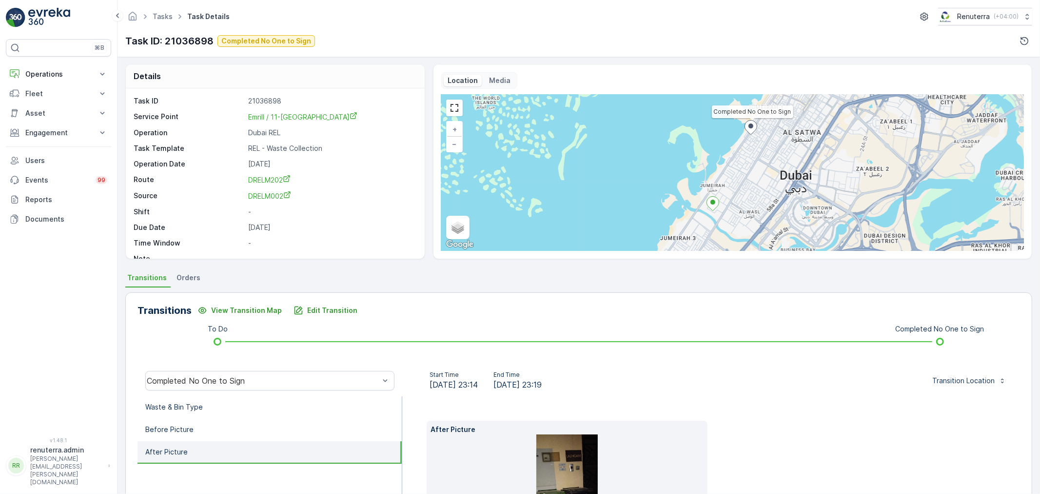
scroll to position [0, 0]
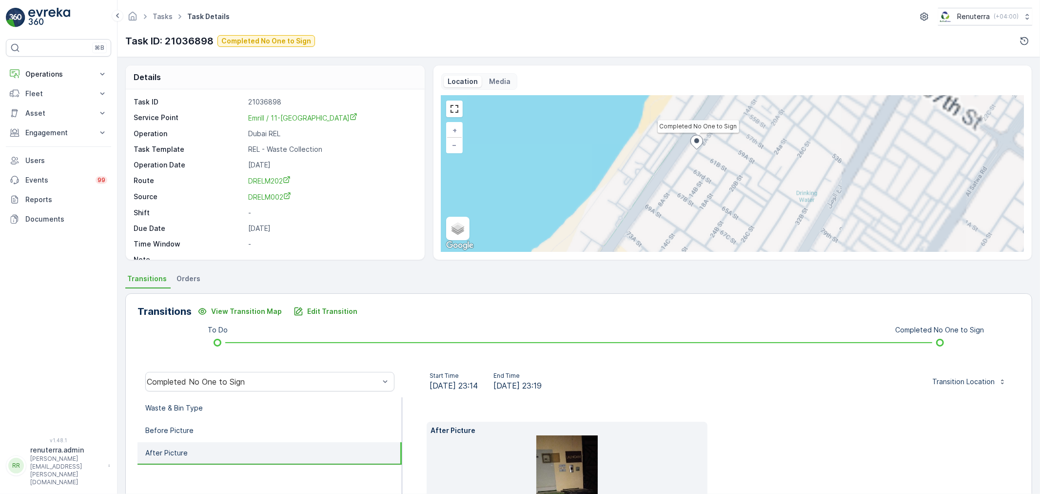
drag, startPoint x: 744, startPoint y: 203, endPoint x: 687, endPoint y: 228, distance: 62.3
click at [745, 226] on div "Completed No One to Sign + − Satellite Roadmap Terrain Hybrid Leaflet Keyboard …" at bounding box center [732, 174] width 583 height 156
click at [458, 202] on span "Satellite" at bounding box center [469, 206] width 25 height 8
click at [457, 202] on input "Satellite" at bounding box center [453, 205] width 6 height 6
radio input "true"
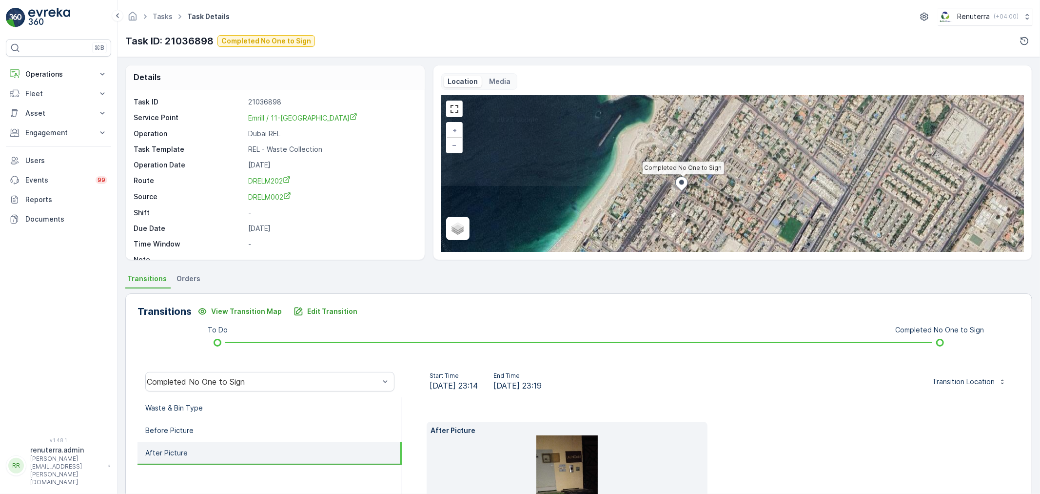
drag, startPoint x: 676, startPoint y: 205, endPoint x: 673, endPoint y: 212, distance: 7.0
click at [673, 212] on div "Completed No One to Sign + − Satellite Roadmap Terrain Hybrid Leaflet" at bounding box center [732, 174] width 583 height 156
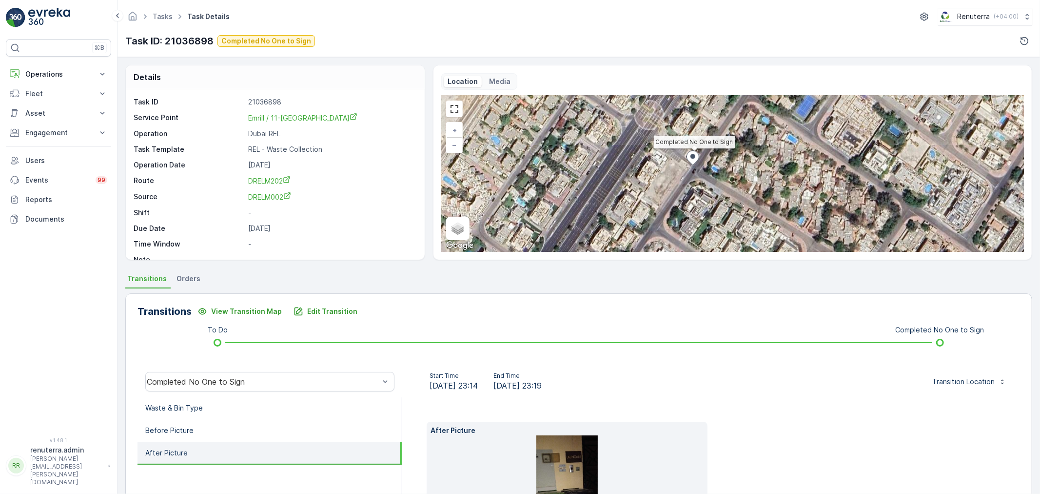
drag, startPoint x: 667, startPoint y: 227, endPoint x: 694, endPoint y: 176, distance: 57.6
click at [694, 176] on div "Completed No One to Sign + − Satellite Roadmap Terrain Hybrid Leaflet Keyboard …" at bounding box center [732, 174] width 583 height 156
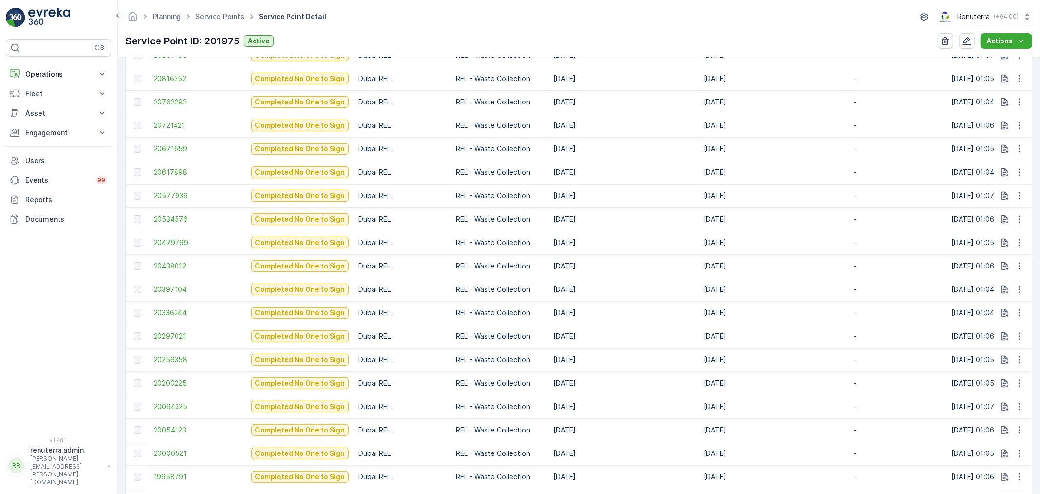
scroll to position [542, 0]
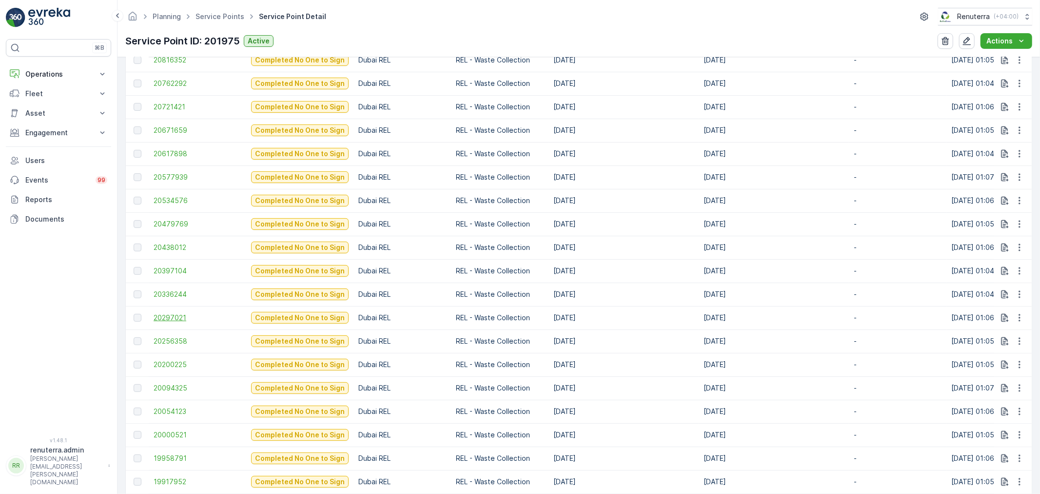
click at [182, 319] on span "20297021" at bounding box center [198, 318] width 88 height 10
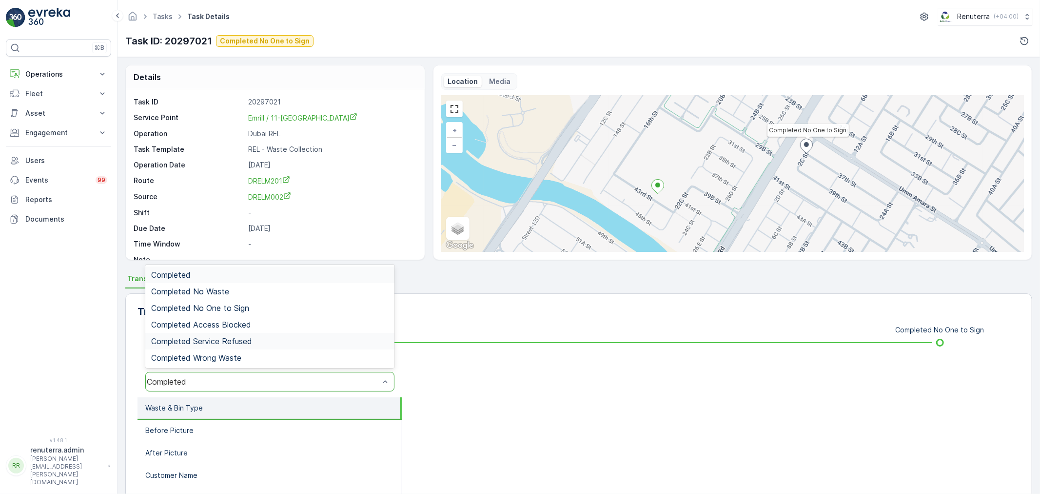
drag, startPoint x: 236, startPoint y: 379, endPoint x: 235, endPoint y: 345, distance: 33.7
click at [235, 379] on div "Completed" at bounding box center [263, 381] width 233 height 9
click at [232, 308] on span "Completed No One to Sign" at bounding box center [200, 307] width 98 height 9
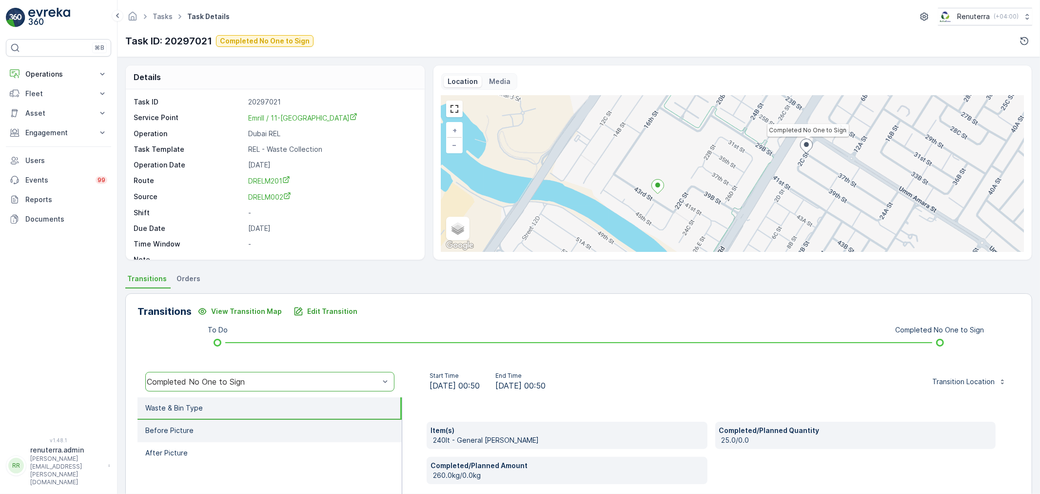
click at [319, 438] on li "Before Picture" at bounding box center [270, 431] width 264 height 22
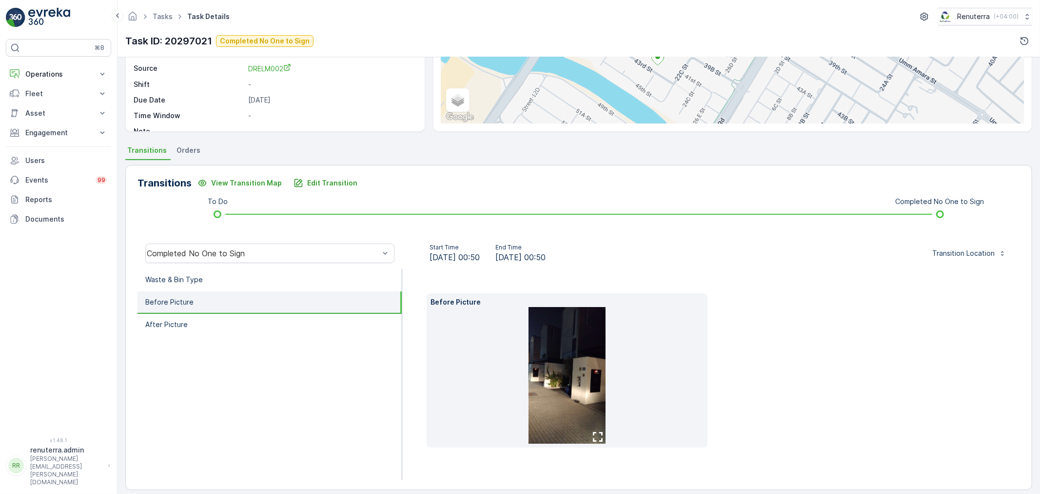
scroll to position [137, 0]
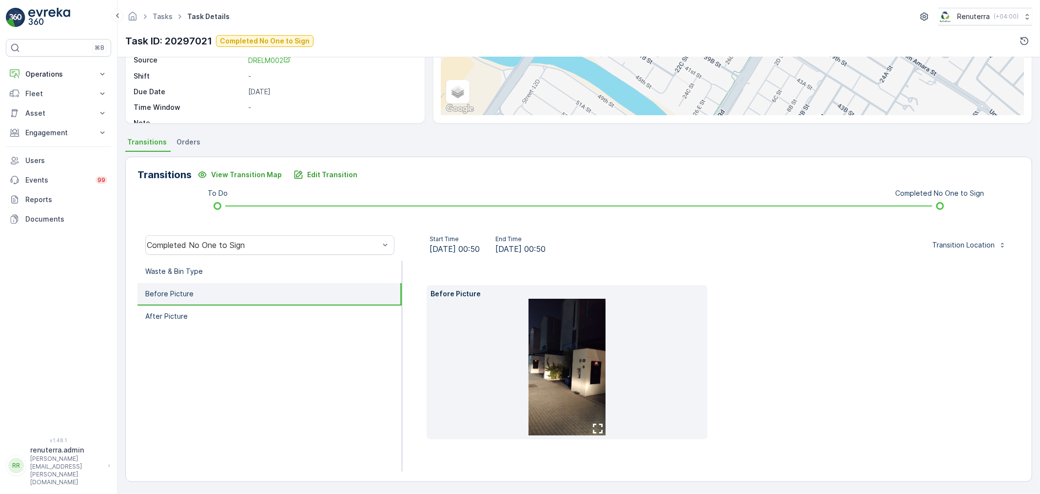
click at [546, 389] on img at bounding box center [567, 367] width 77 height 137
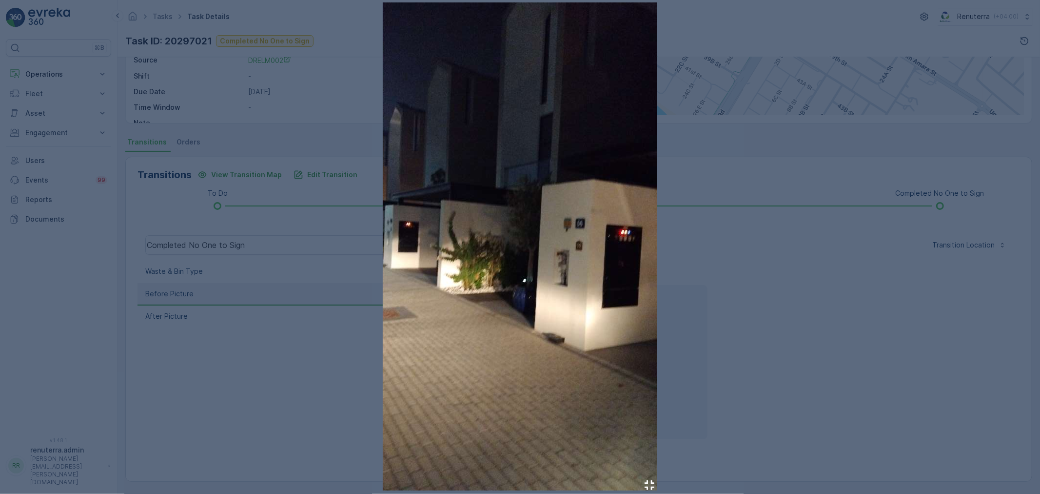
click at [265, 324] on div at bounding box center [520, 247] width 1040 height 494
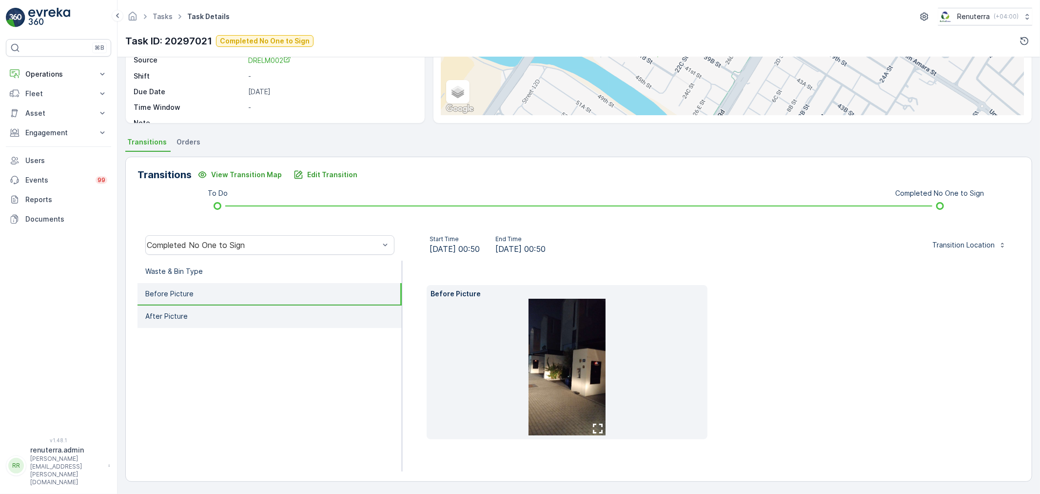
click at [227, 313] on li "After Picture" at bounding box center [270, 316] width 264 height 22
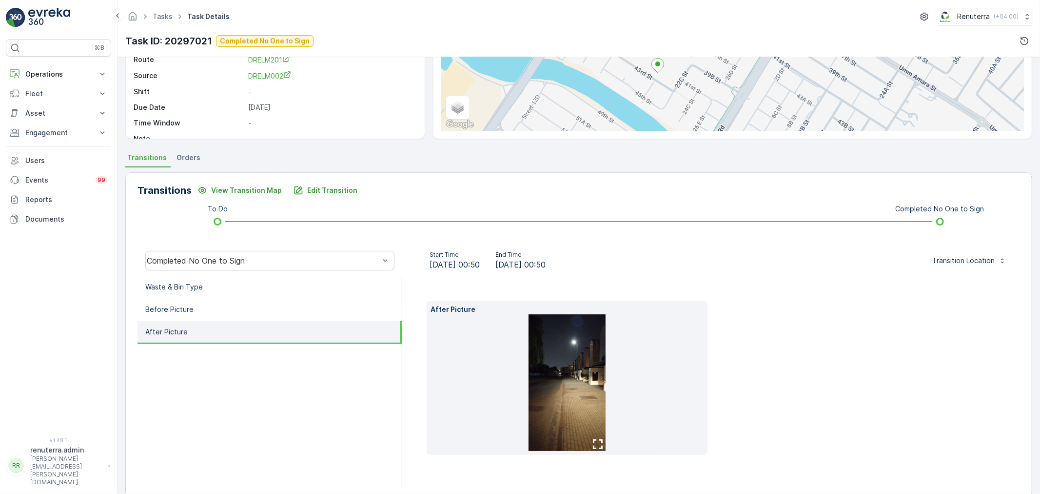
click at [576, 383] on img at bounding box center [567, 382] width 77 height 137
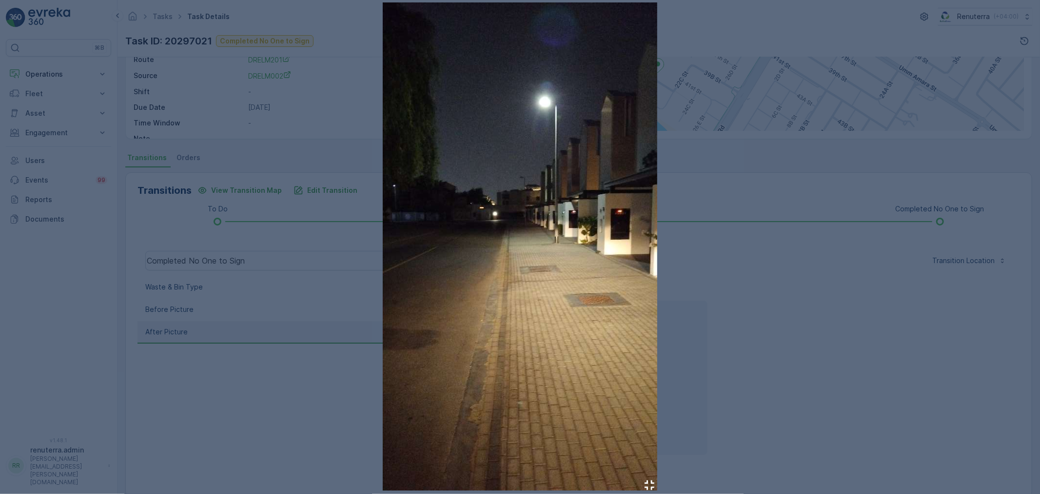
click at [798, 289] on div at bounding box center [520, 247] width 1040 height 494
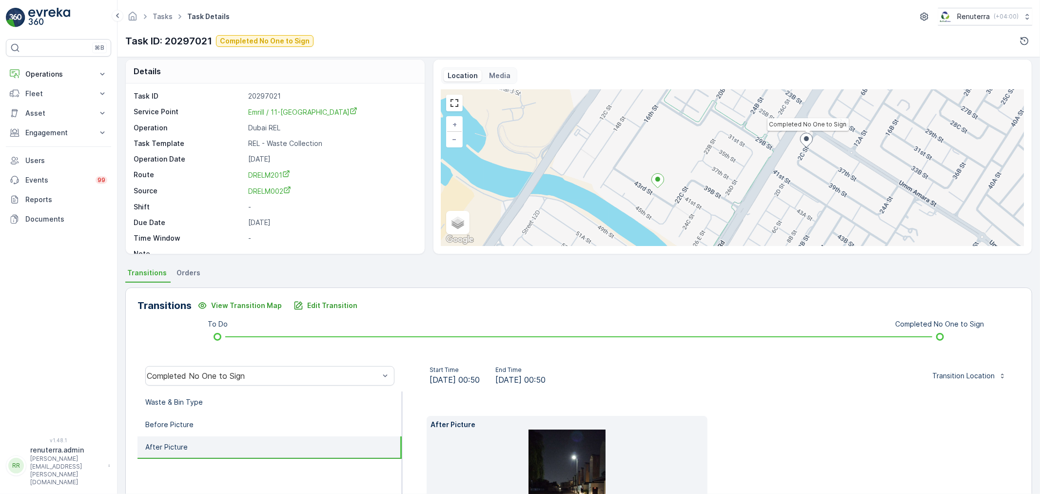
scroll to position [0, 0]
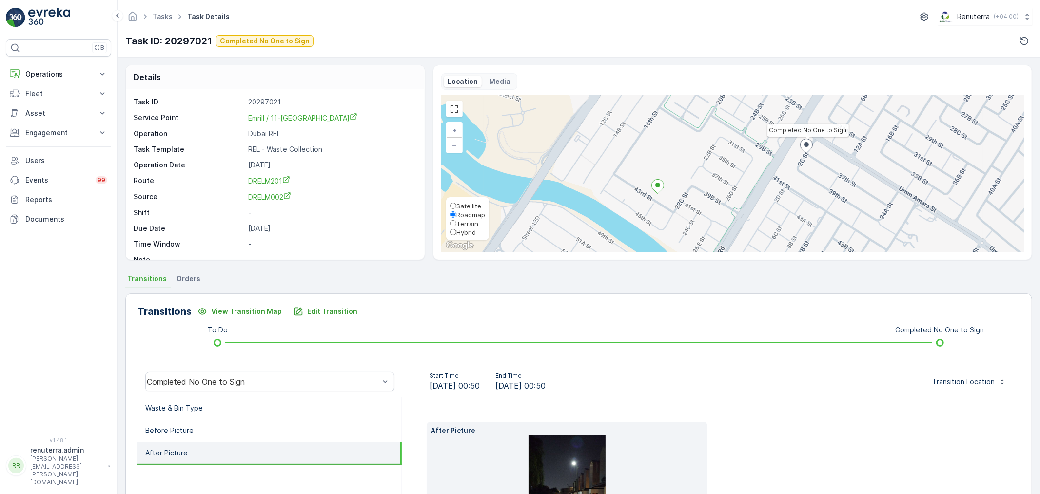
click at [464, 203] on span "Satellite" at bounding box center [469, 206] width 25 height 8
click at [457, 203] on input "Satellite" at bounding box center [453, 205] width 6 height 6
radio input "true"
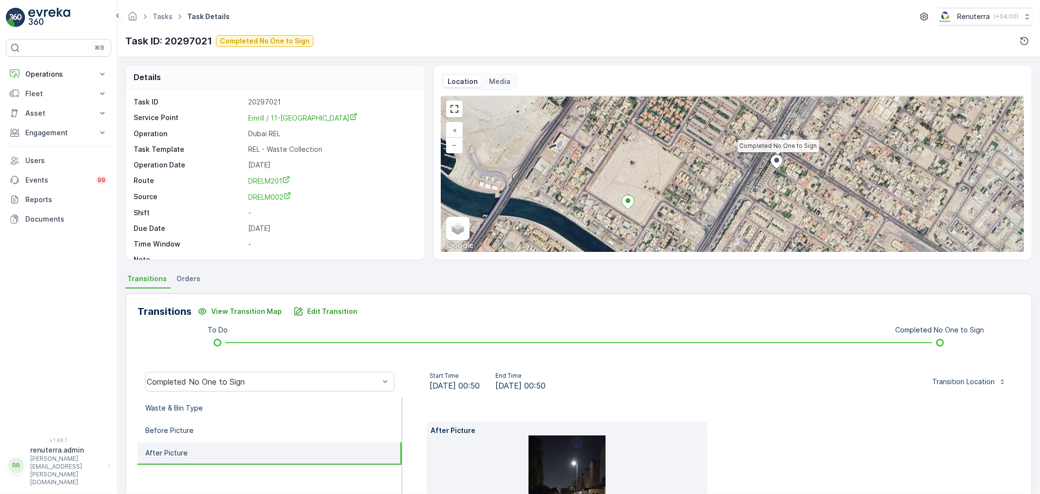
drag, startPoint x: 803, startPoint y: 171, endPoint x: 745, endPoint y: 200, distance: 64.6
click at [745, 200] on div "Completed No One to Sign + − Satellite Roadmap Terrain Hybrid Leaflet Keyboard …" at bounding box center [732, 174] width 583 height 156
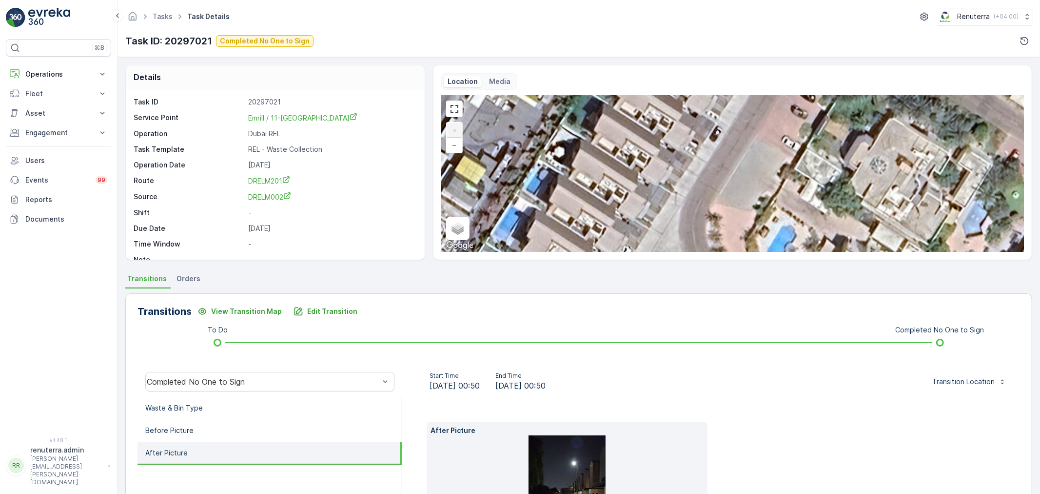
drag, startPoint x: 718, startPoint y: 180, endPoint x: 760, endPoint y: 249, distance: 81.2
click at [760, 249] on div "Completed No One to Sign + − Satellite Roadmap Terrain Hybrid Leaflet Keyboard …" at bounding box center [732, 174] width 583 height 156
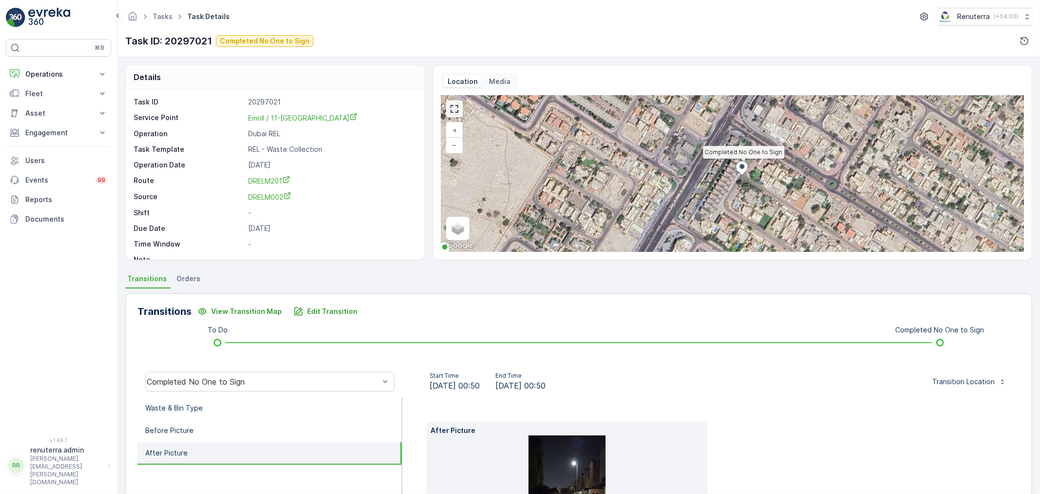
drag, startPoint x: 450, startPoint y: 109, endPoint x: 450, endPoint y: 175, distance: 65.4
click at [450, 109] on link at bounding box center [454, 108] width 15 height 15
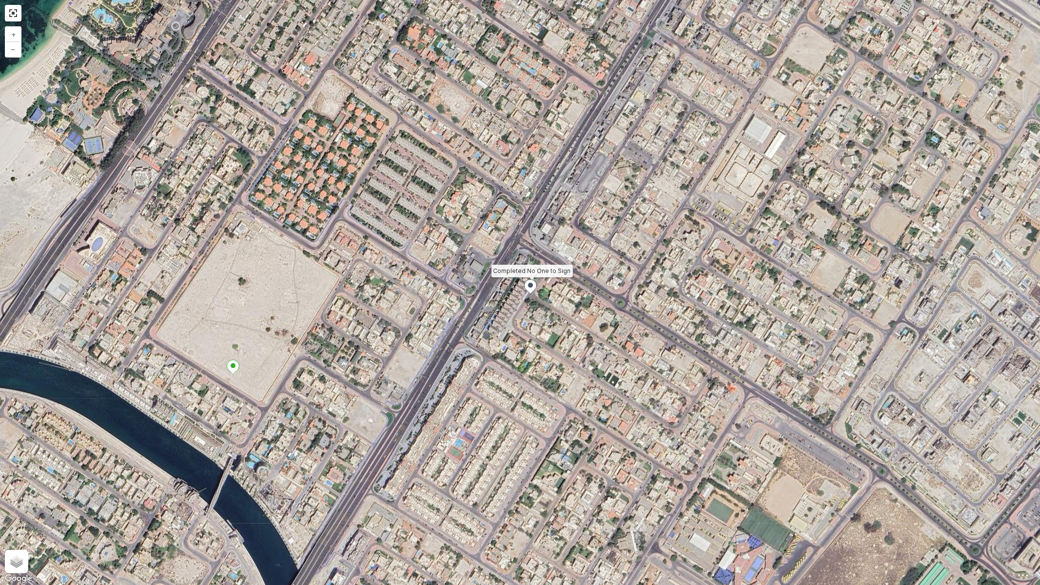
drag, startPoint x: 629, startPoint y: 280, endPoint x: 623, endPoint y: 340, distance: 60.3
click at [623, 340] on div "Completed No One to Sign + − Satellite Roadmap Terrain Hybrid Leaflet Keyboard …" at bounding box center [520, 292] width 1040 height 585
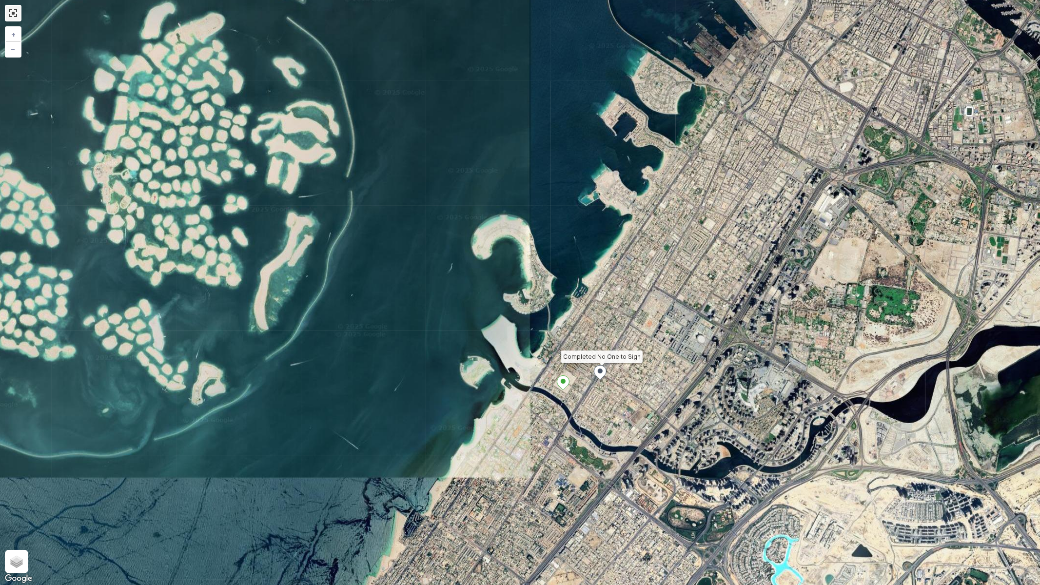
click at [15, 7] on link at bounding box center [13, 13] width 15 height 15
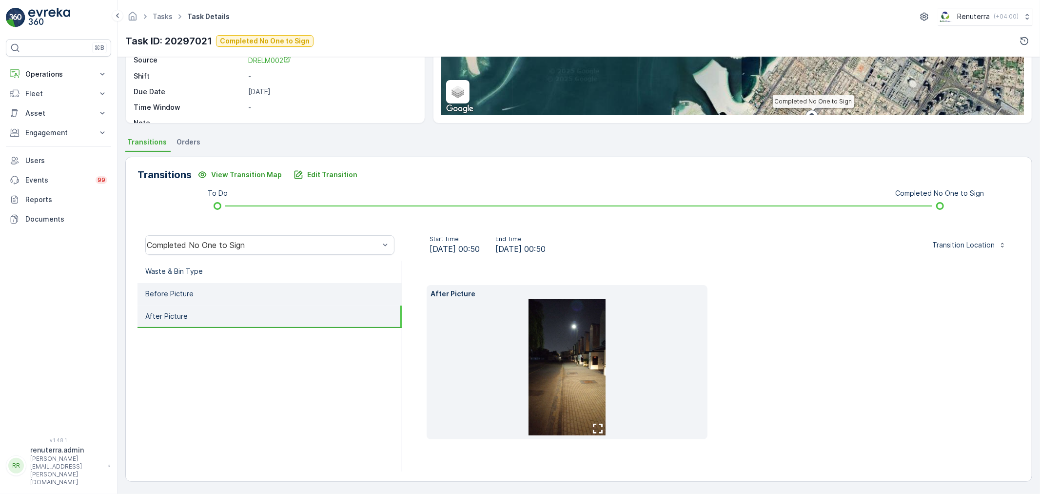
click at [240, 293] on li "Before Picture" at bounding box center [270, 294] width 264 height 22
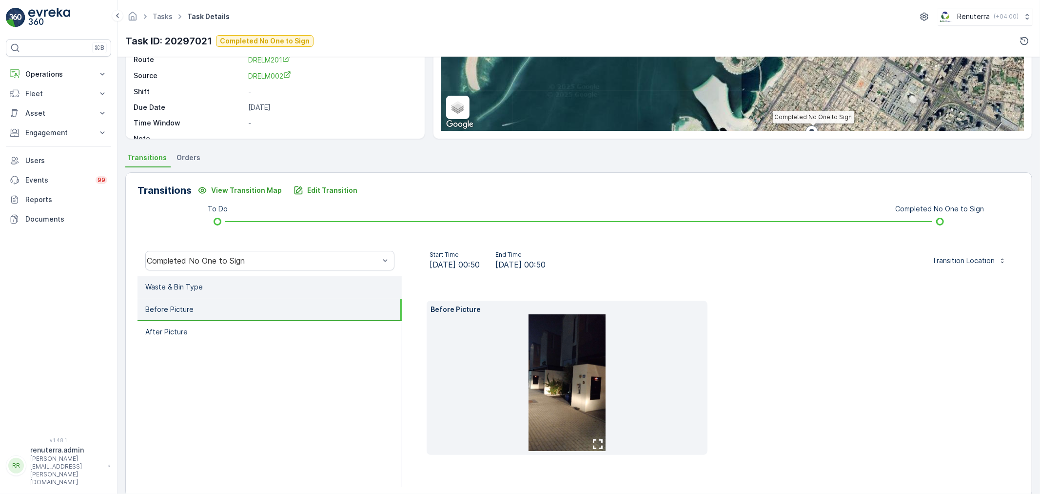
click at [231, 276] on li "Waste & Bin Type" at bounding box center [270, 287] width 264 height 22
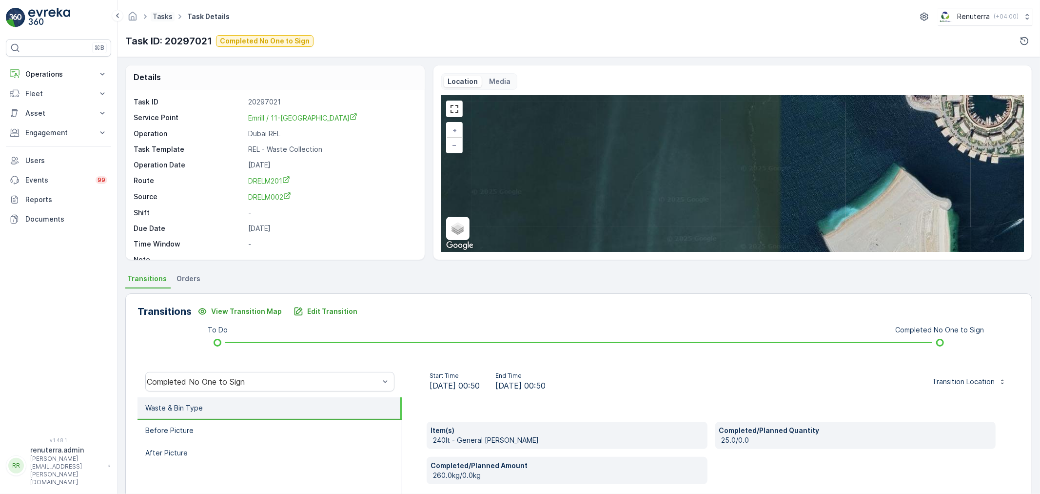
click at [168, 17] on link "Tasks" at bounding box center [163, 16] width 20 height 8
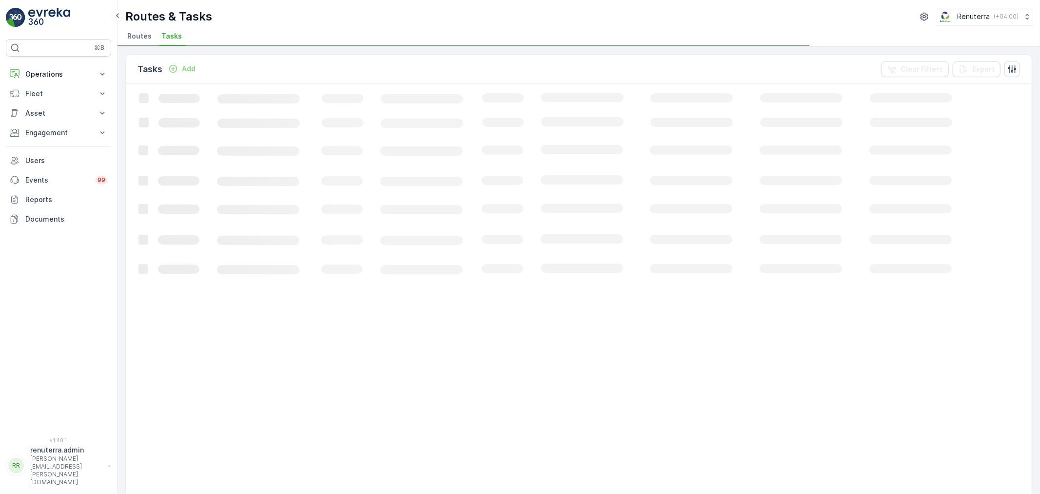
click at [145, 39] on span "Routes" at bounding box center [139, 36] width 24 height 10
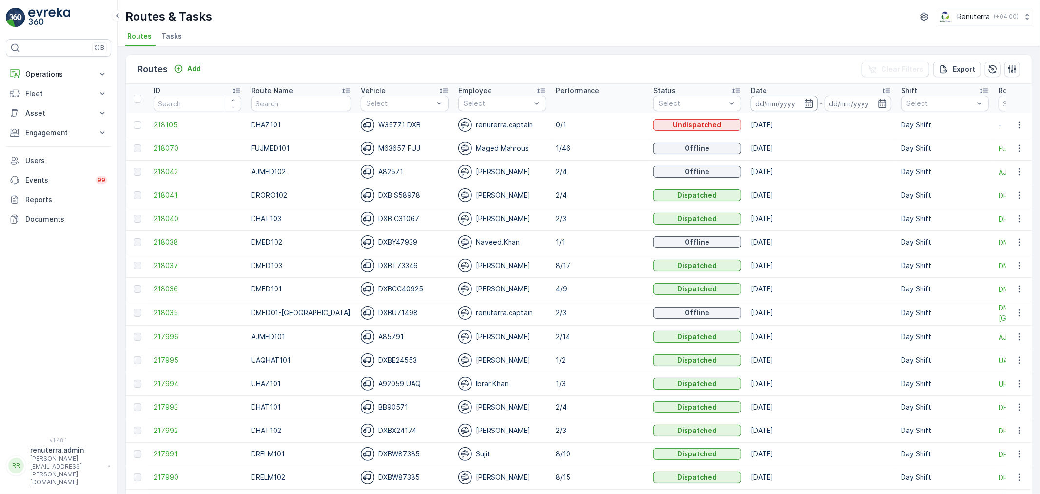
click at [771, 100] on input at bounding box center [784, 104] width 67 height 16
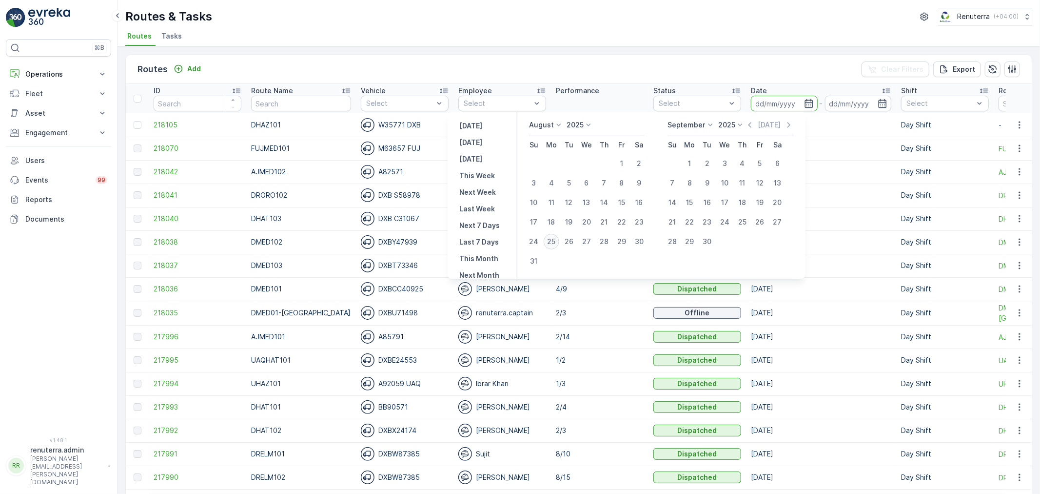
click at [548, 243] on div "25" at bounding box center [552, 242] width 16 height 16
type input "[DATE]"
click at [550, 241] on div "25" at bounding box center [552, 242] width 16 height 16
type input "[DATE]"
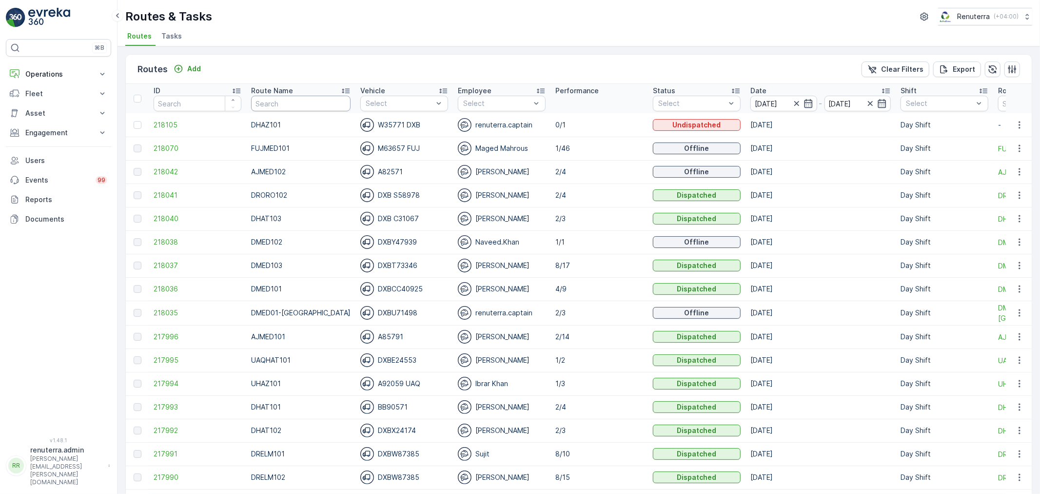
click at [288, 106] on input "text" at bounding box center [301, 104] width 100 height 16
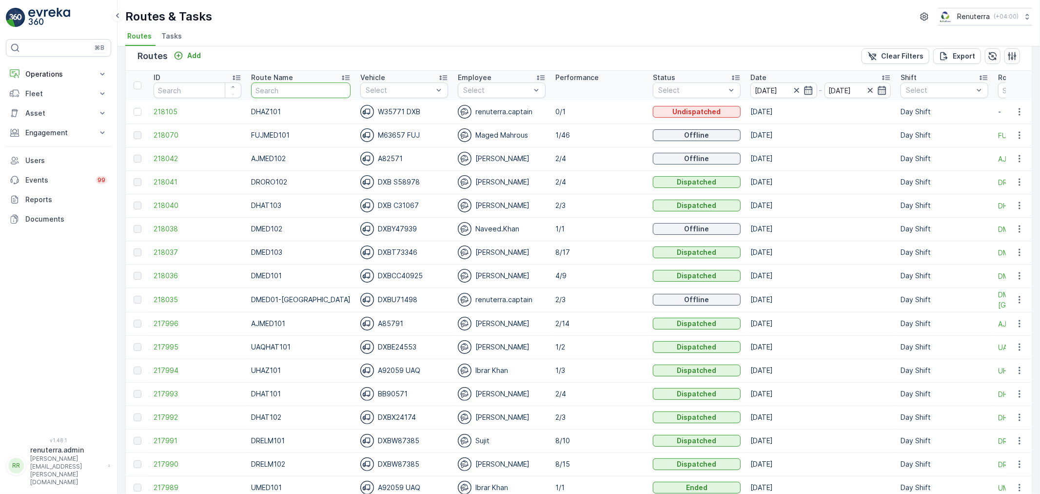
scroll to position [108, 0]
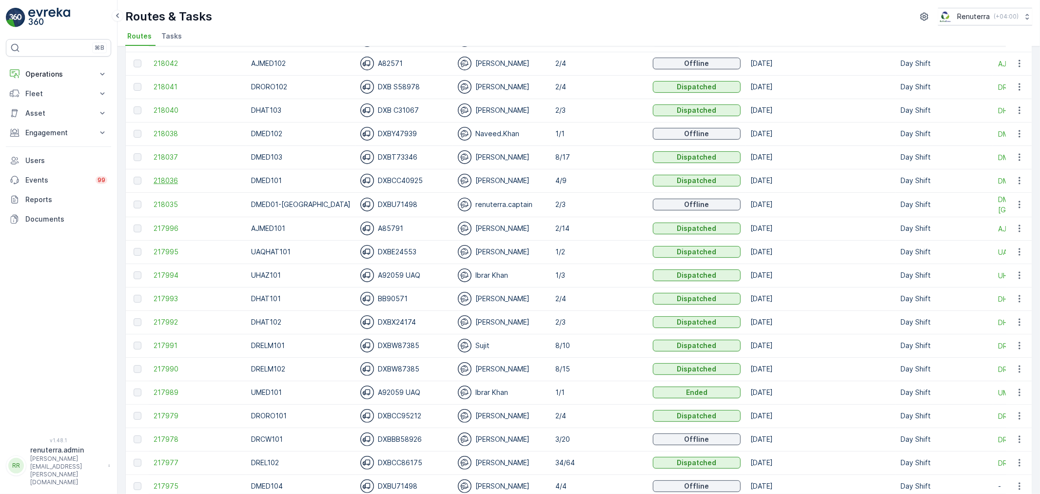
click at [158, 177] on span "218036" at bounding box center [198, 181] width 88 height 10
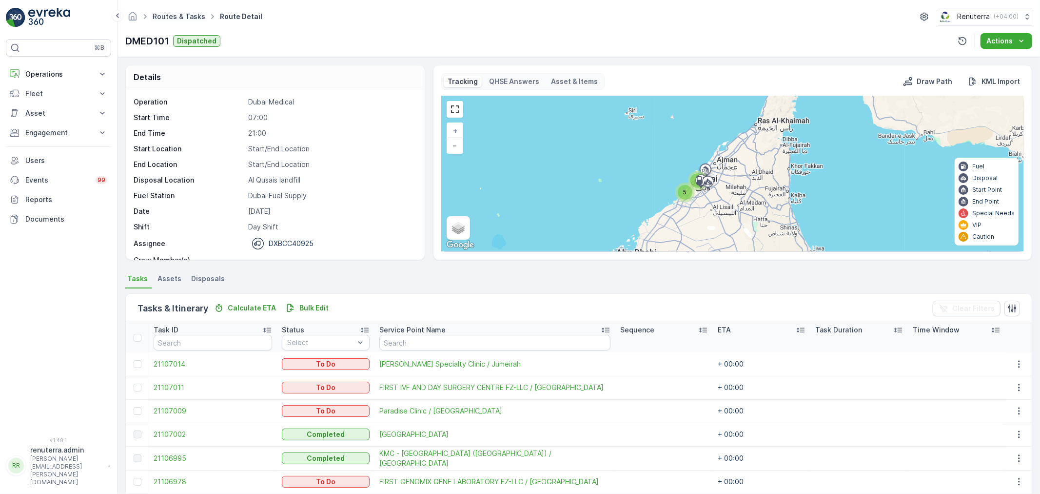
click at [181, 14] on link "Routes & Tasks" at bounding box center [179, 16] width 53 height 8
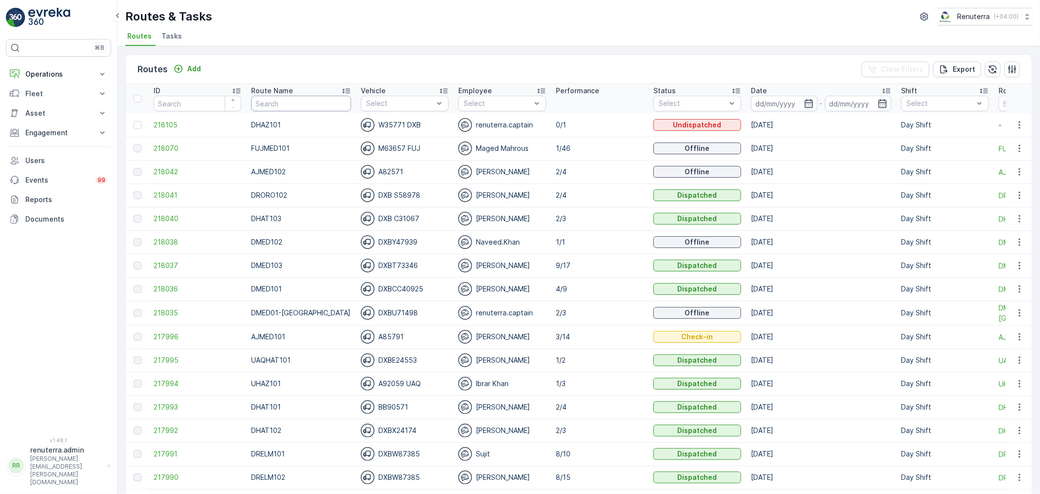
click at [323, 104] on input "text" at bounding box center [301, 104] width 100 height 16
type input "D"
click at [280, 100] on input "D" at bounding box center [301, 104] width 100 height 16
type input "DMED103"
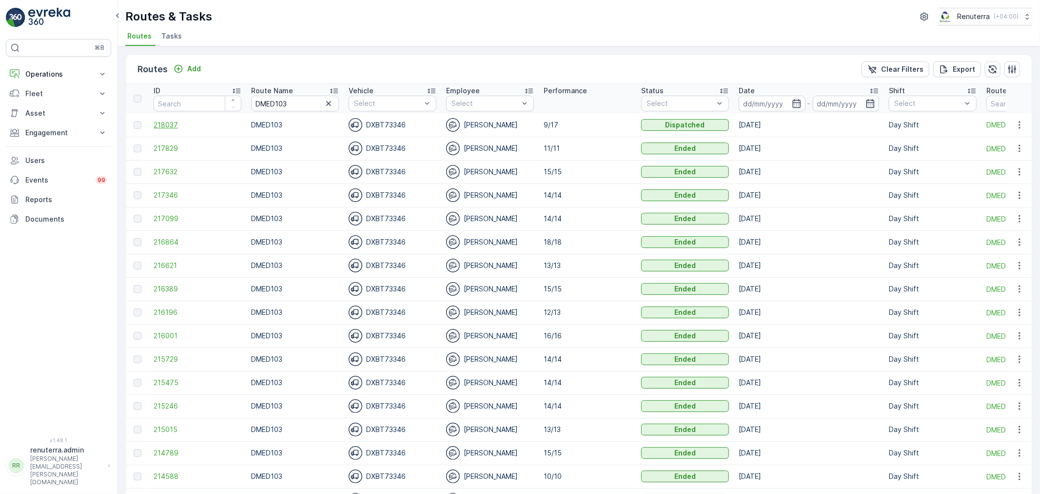
click at [179, 124] on span "218037" at bounding box center [198, 125] width 88 height 10
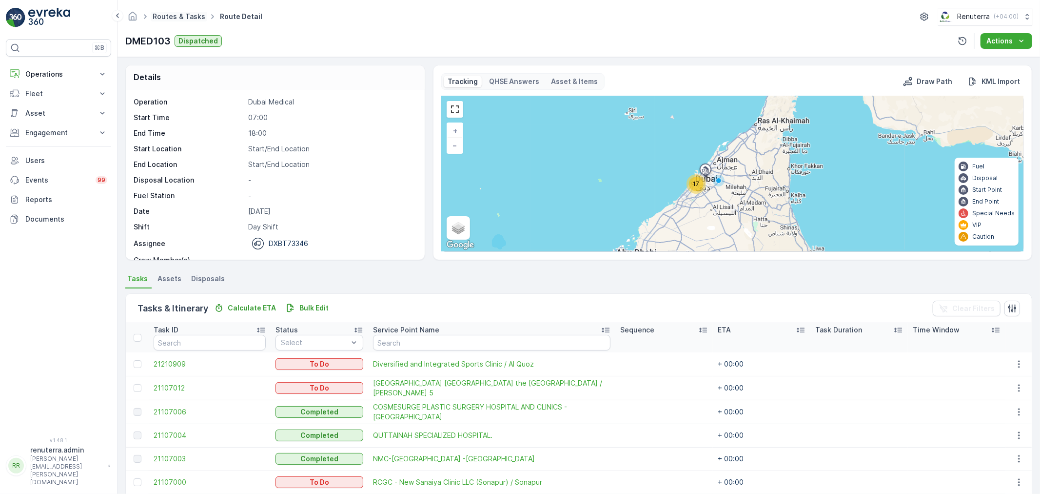
click at [176, 17] on link "Routes & Tasks" at bounding box center [179, 16] width 53 height 8
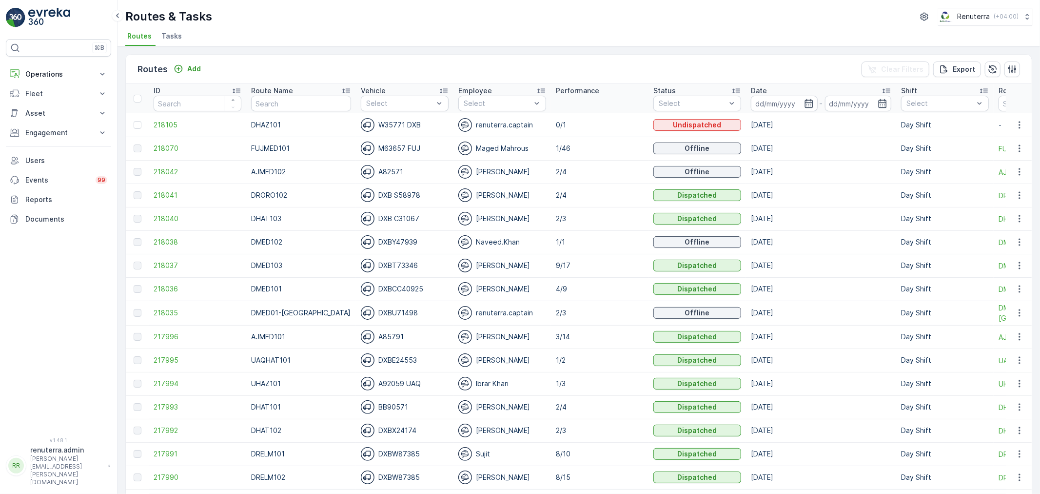
click at [294, 111] on th "Route Name" at bounding box center [301, 98] width 110 height 29
click at [290, 107] on input "text" at bounding box center [301, 104] width 100 height 16
type input "D"
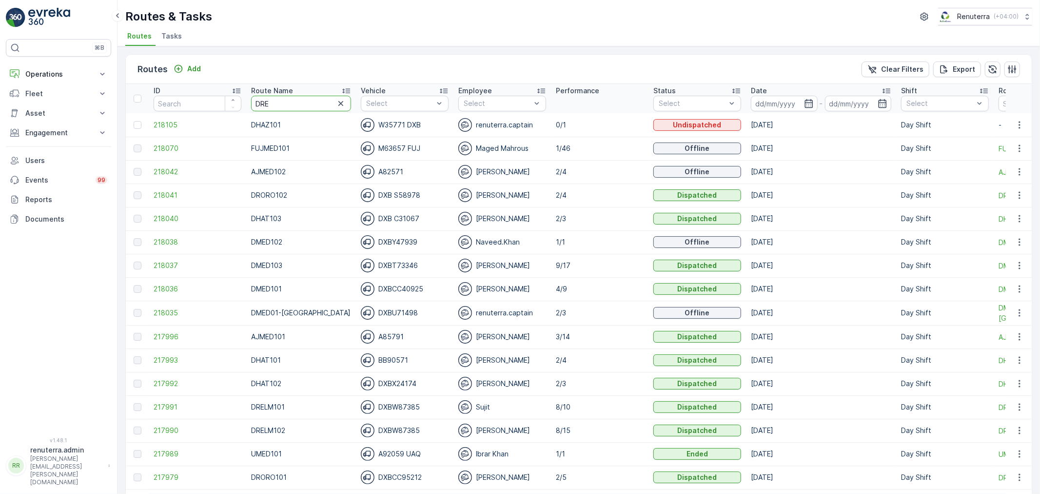
type input "DREL"
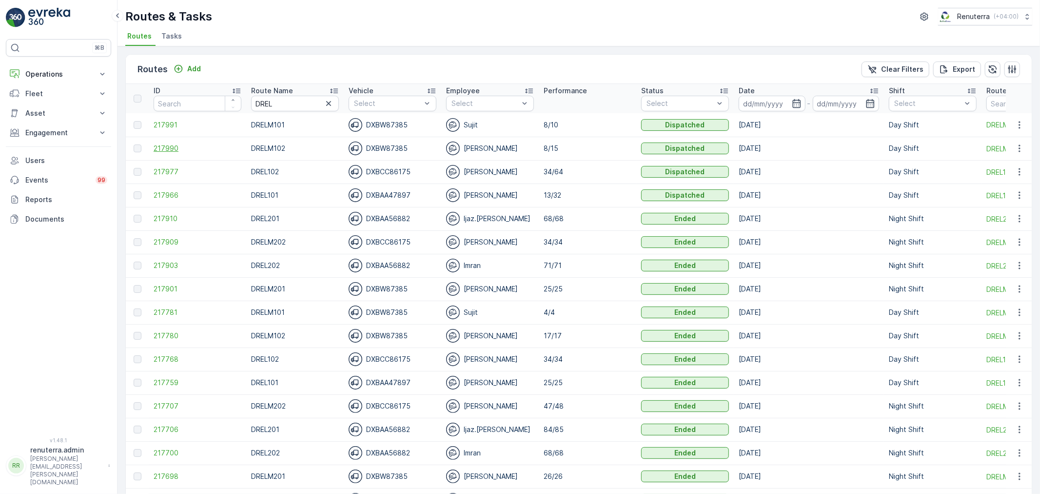
click at [169, 149] on span "217990" at bounding box center [198, 148] width 88 height 10
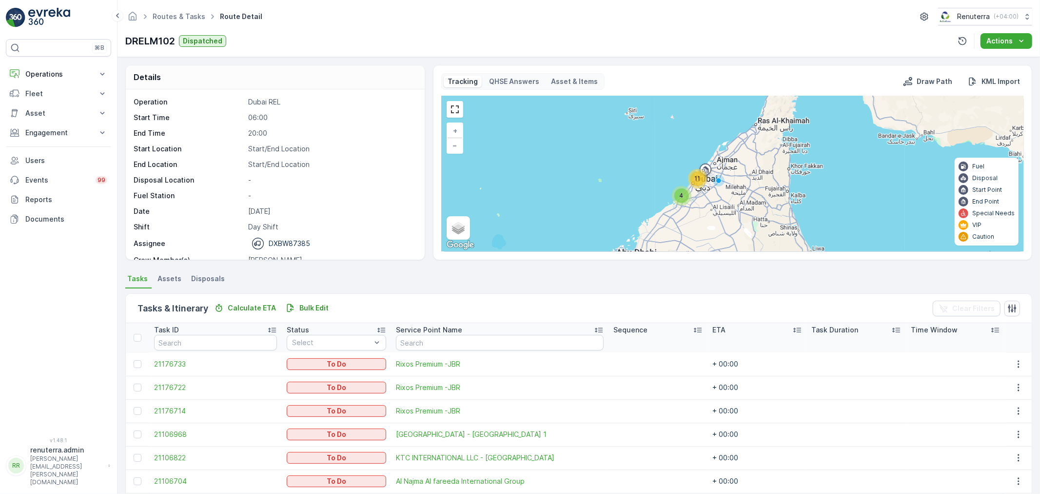
click at [694, 184] on div "11" at bounding box center [698, 178] width 15 height 15
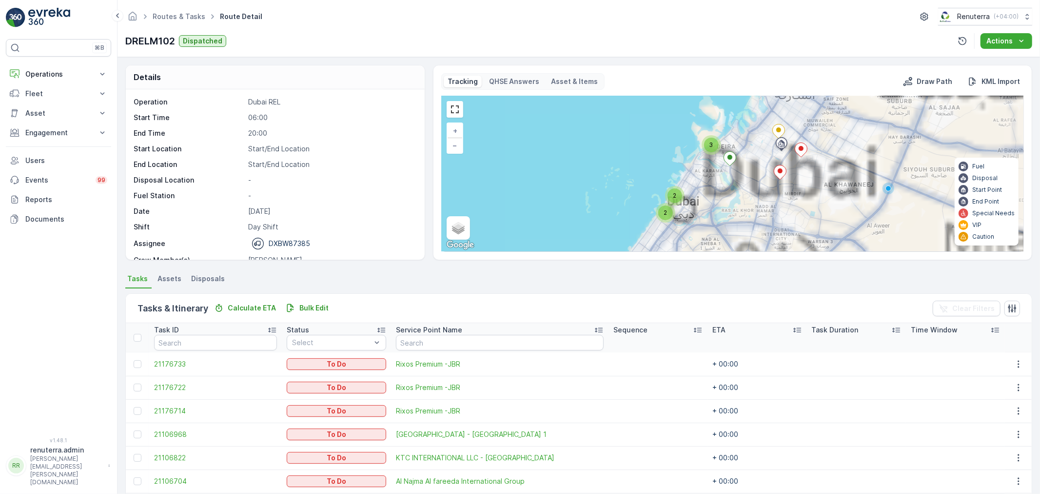
click at [663, 198] on div "4 2 2 3 + − Satellite Roadmap Terrain Hybrid Leaflet Keyboard shortcuts Map Dat…" at bounding box center [733, 173] width 582 height 155
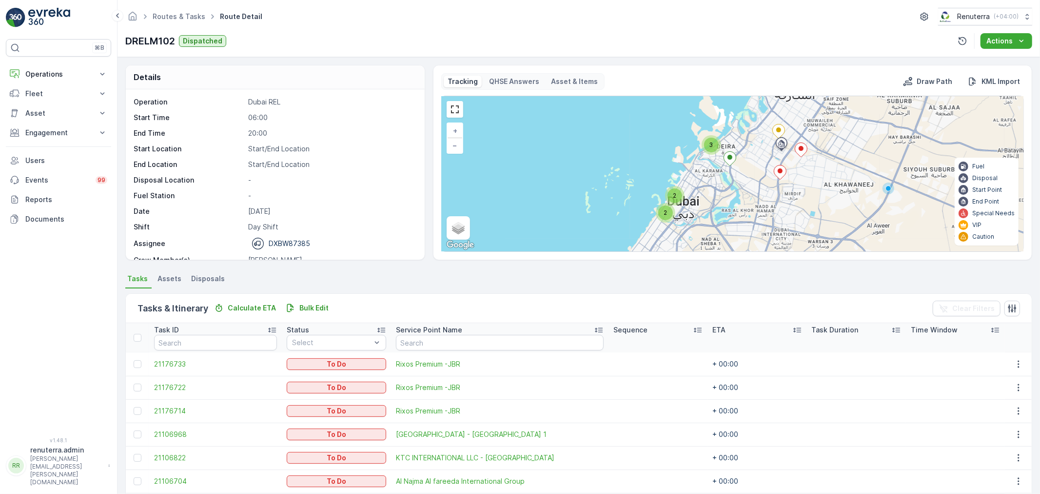
click at [675, 197] on span "2" at bounding box center [674, 195] width 3 height 7
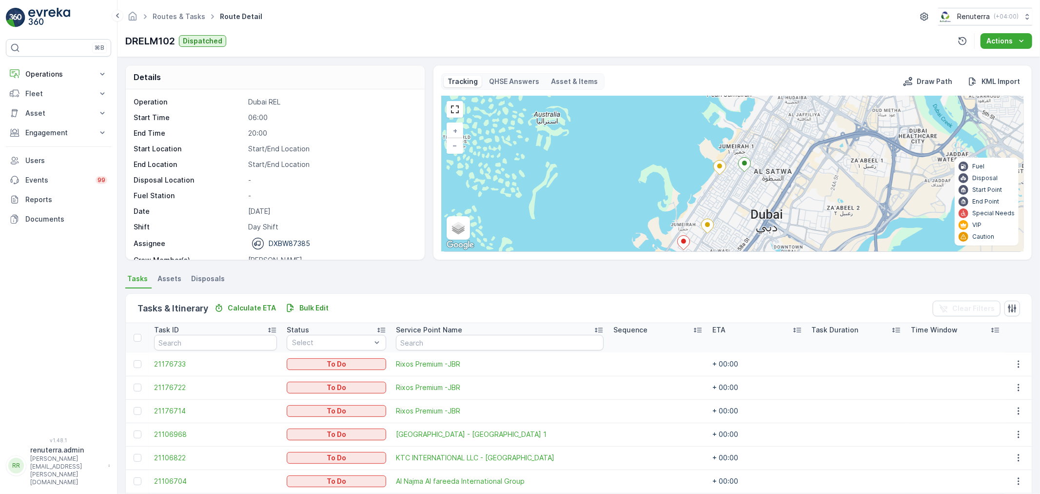
click at [691, 155] on div "3 + − Satellite Roadmap Terrain Hybrid Leaflet Keyboard shortcuts Map Data Map …" at bounding box center [733, 173] width 582 height 155
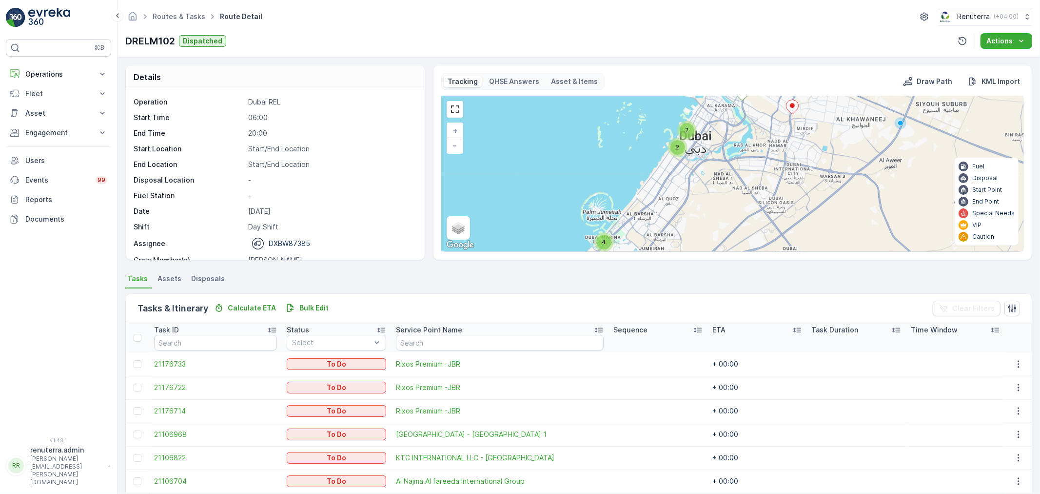
drag, startPoint x: 685, startPoint y: 221, endPoint x: 760, endPoint y: 89, distance: 151.8
click at [781, 79] on div "Tracking QHSE Answers Asset & Items Draw Path KML Import 4 2 2 3 + − Satellite …" at bounding box center [732, 162] width 583 height 179
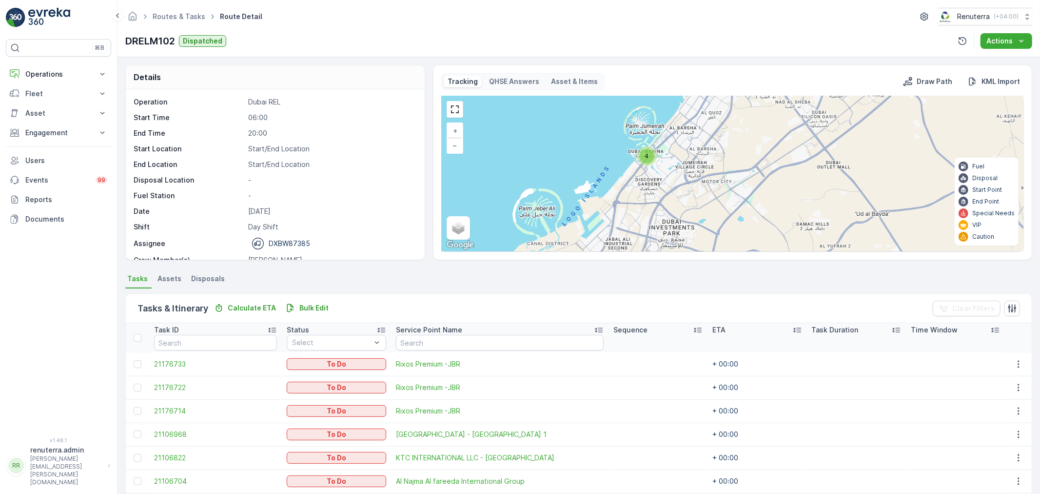
drag, startPoint x: 635, startPoint y: 169, endPoint x: 638, endPoint y: 155, distance: 13.9
click at [636, 160] on div "4 2 2 3 + − Satellite Roadmap Terrain Hybrid Leaflet Keyboard shortcuts Map Dat…" at bounding box center [733, 173] width 582 height 155
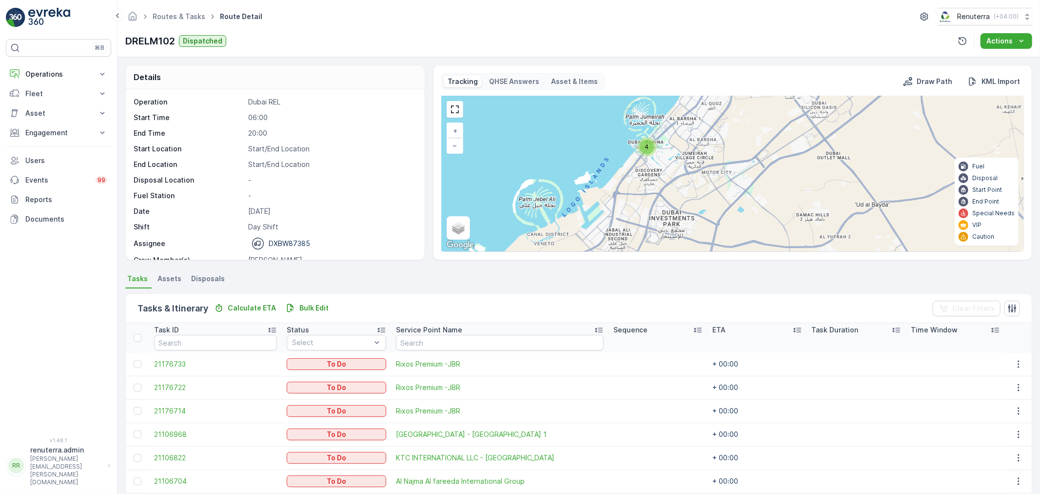
click at [649, 143] on div "4" at bounding box center [647, 147] width 15 height 15
